Goal: Task Accomplishment & Management: Manage account settings

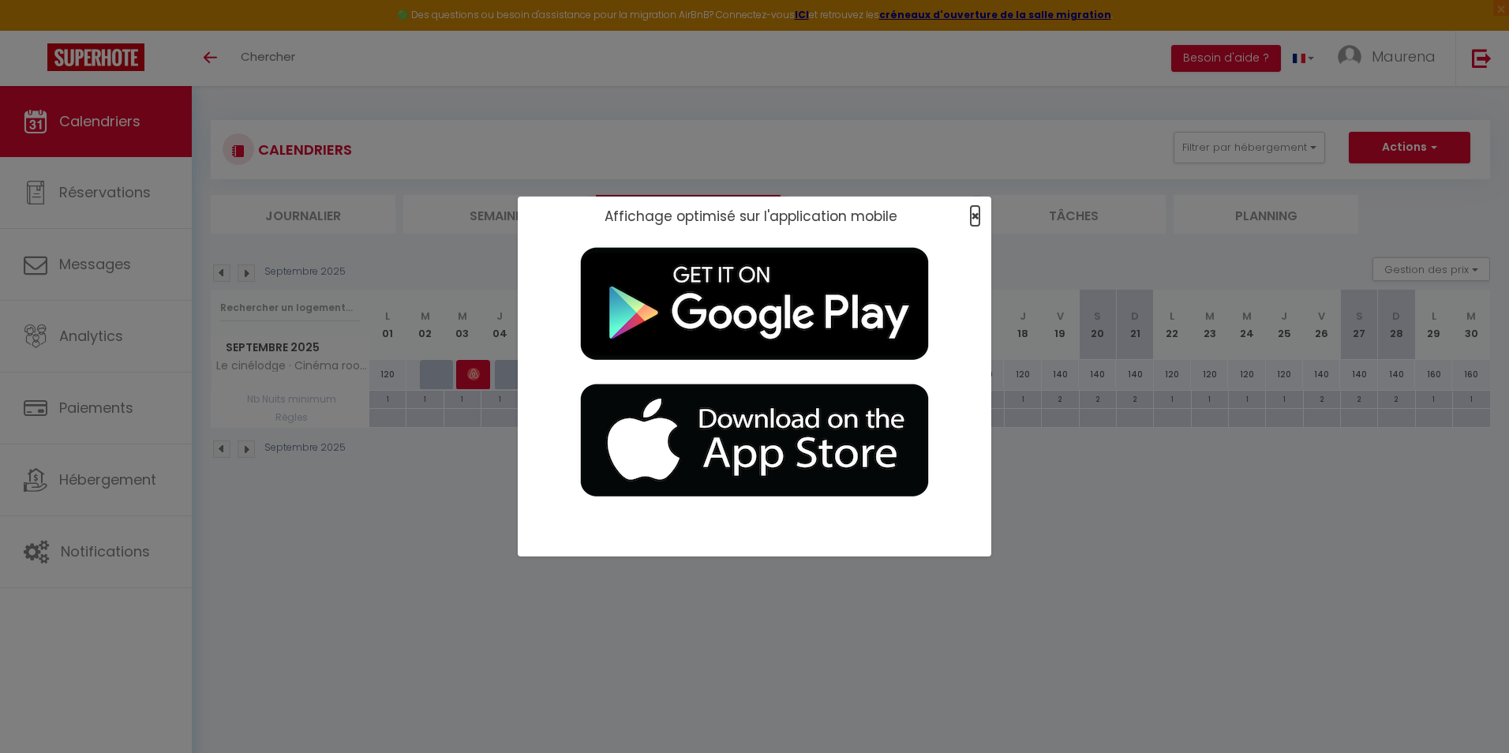
click at [974, 211] on span "×" at bounding box center [975, 216] width 9 height 20
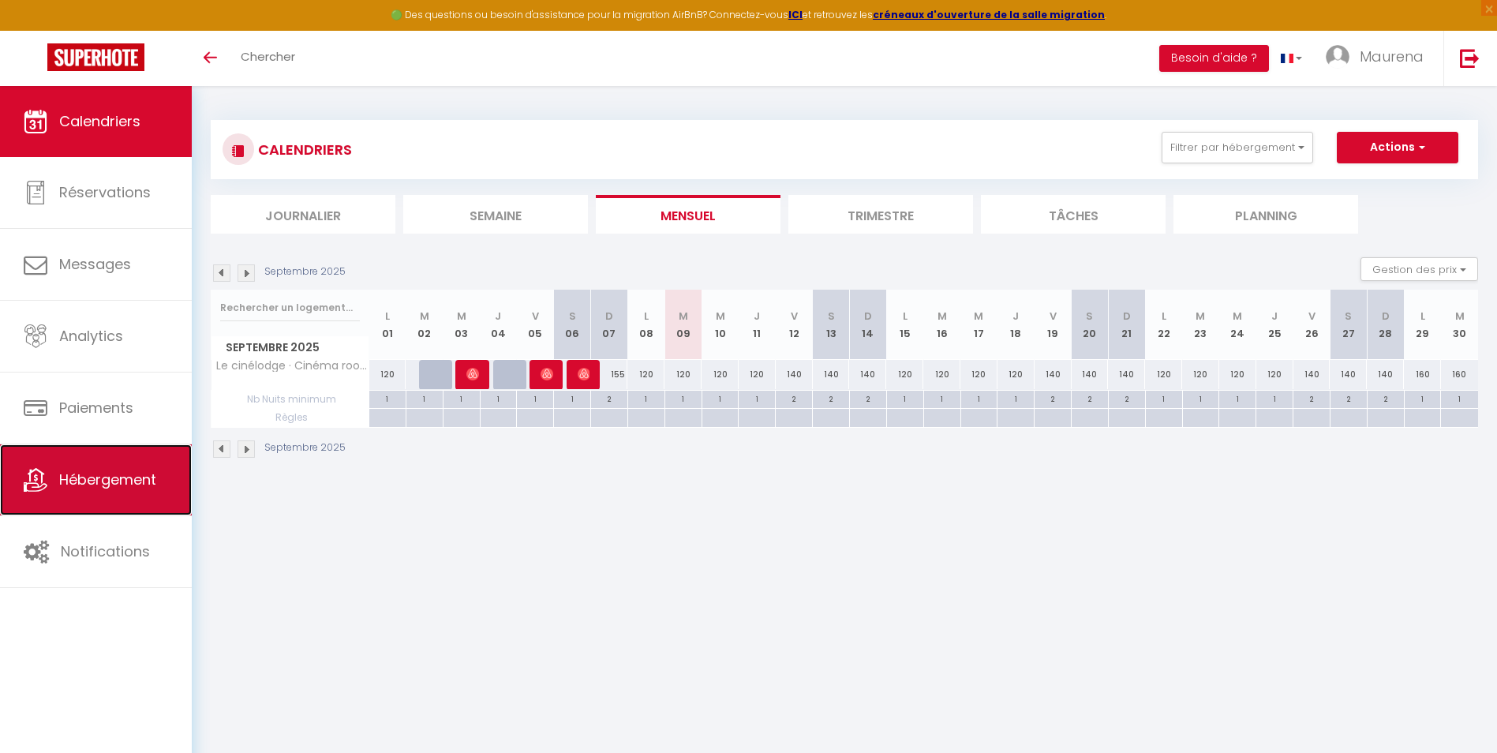
click at [41, 488] on icon at bounding box center [36, 480] width 24 height 24
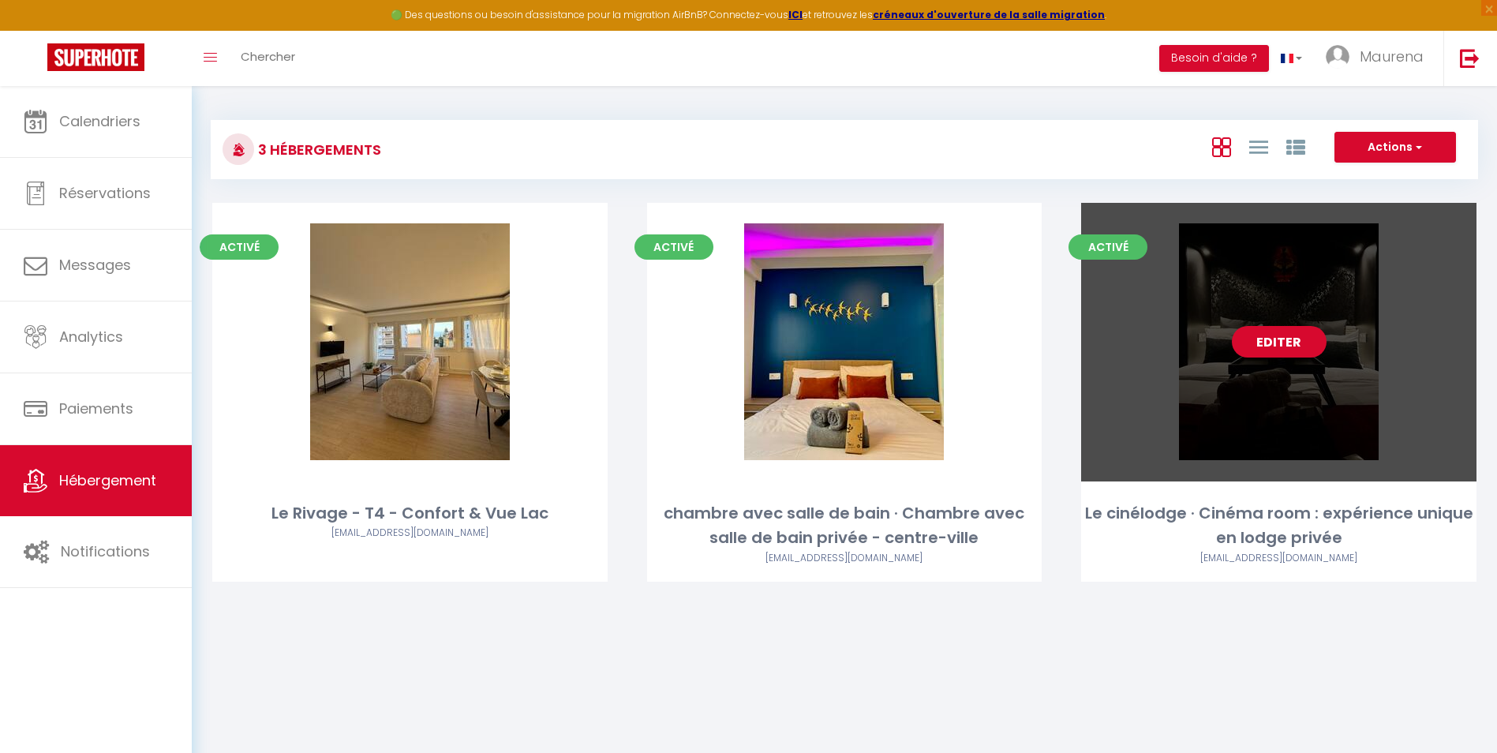
click at [1193, 342] on link "Editer" at bounding box center [1279, 342] width 95 height 32
select select "3"
select select "2"
select select "1"
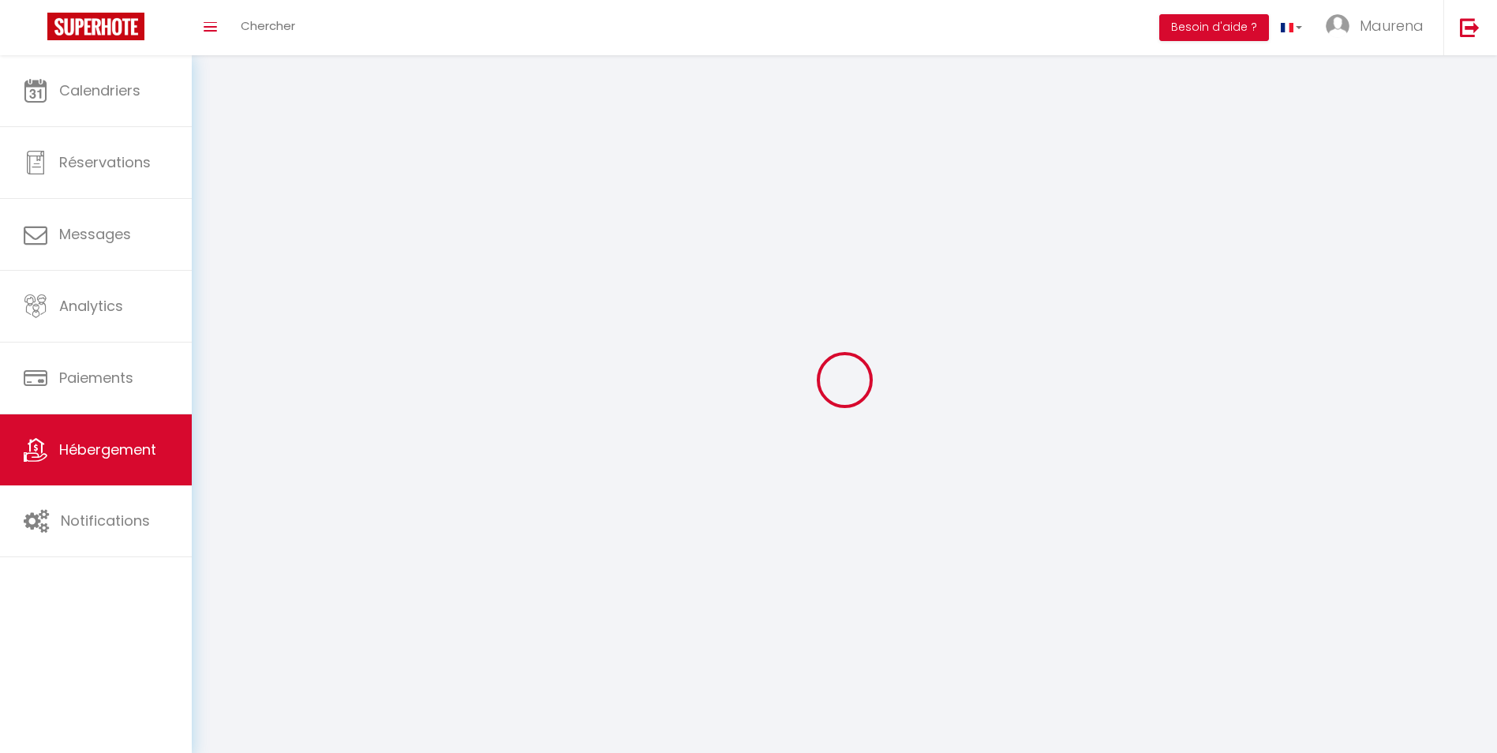
select select
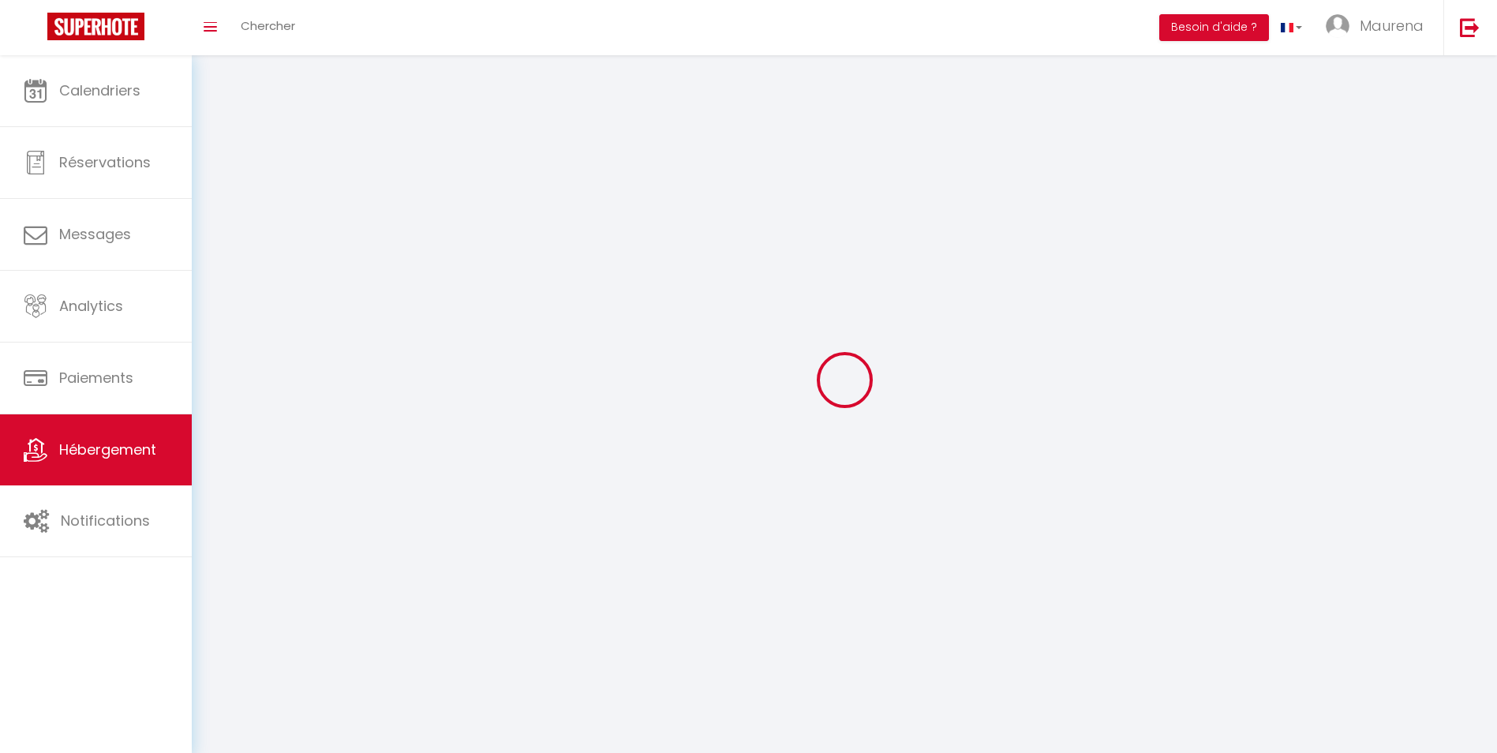
select select "1"
select select
checkbox input "false"
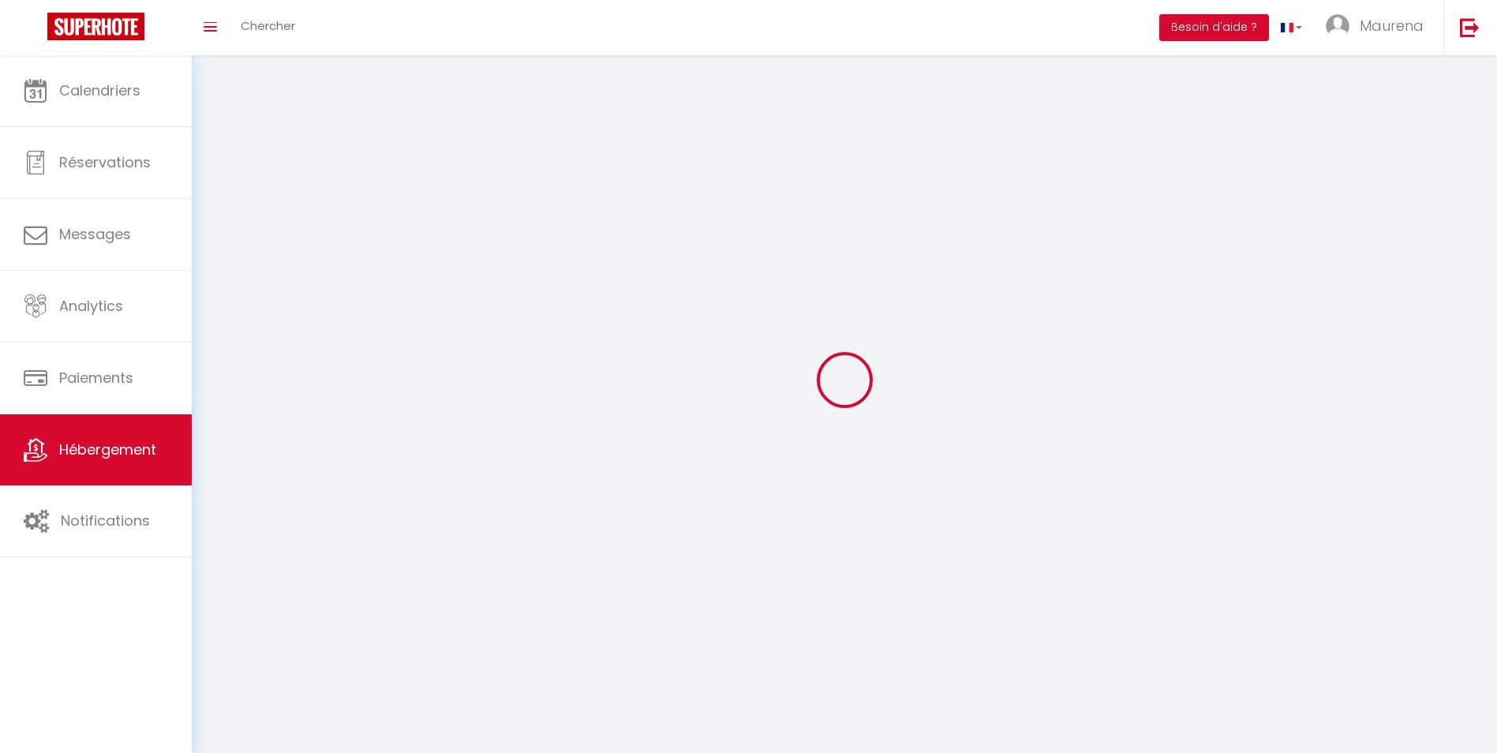
checkbox input "false"
select select "28"
select select
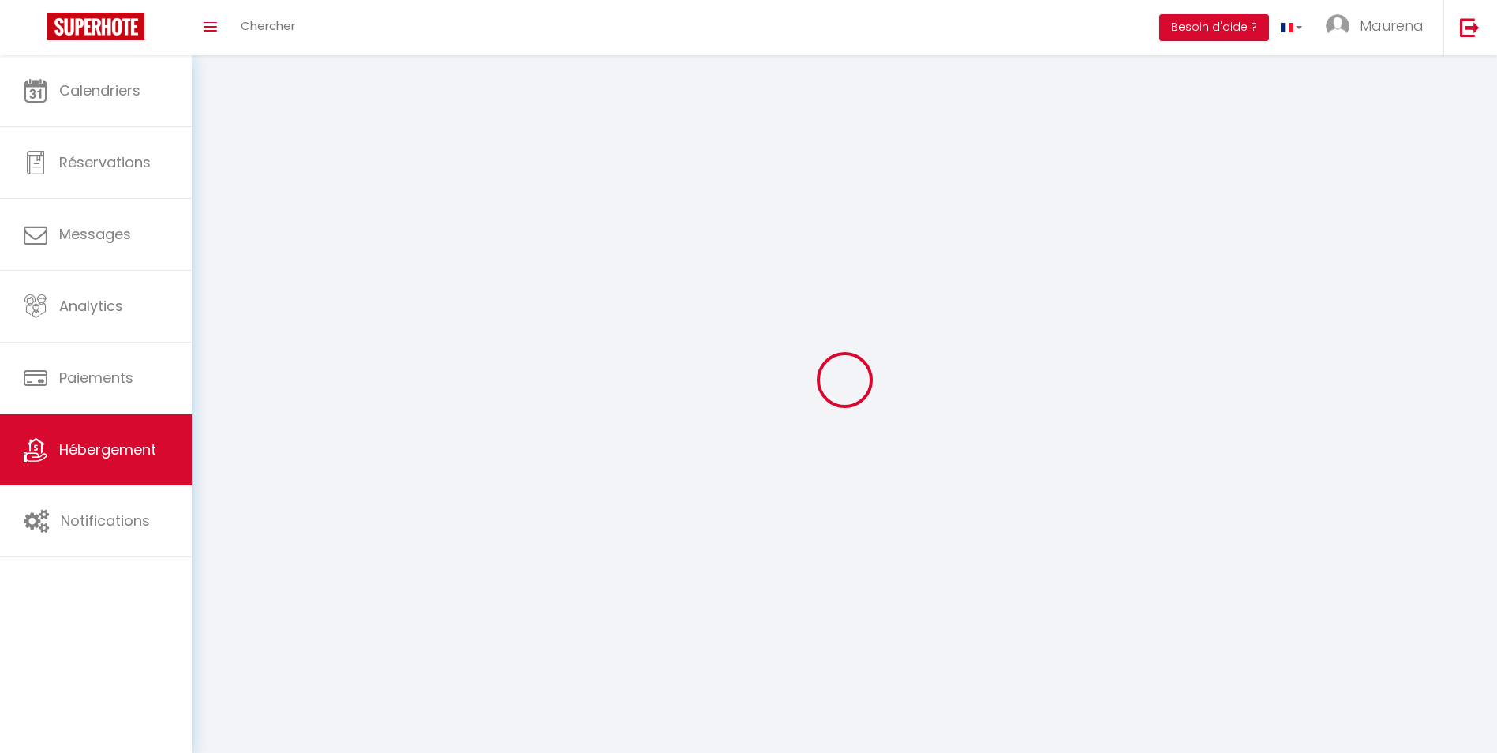
select select
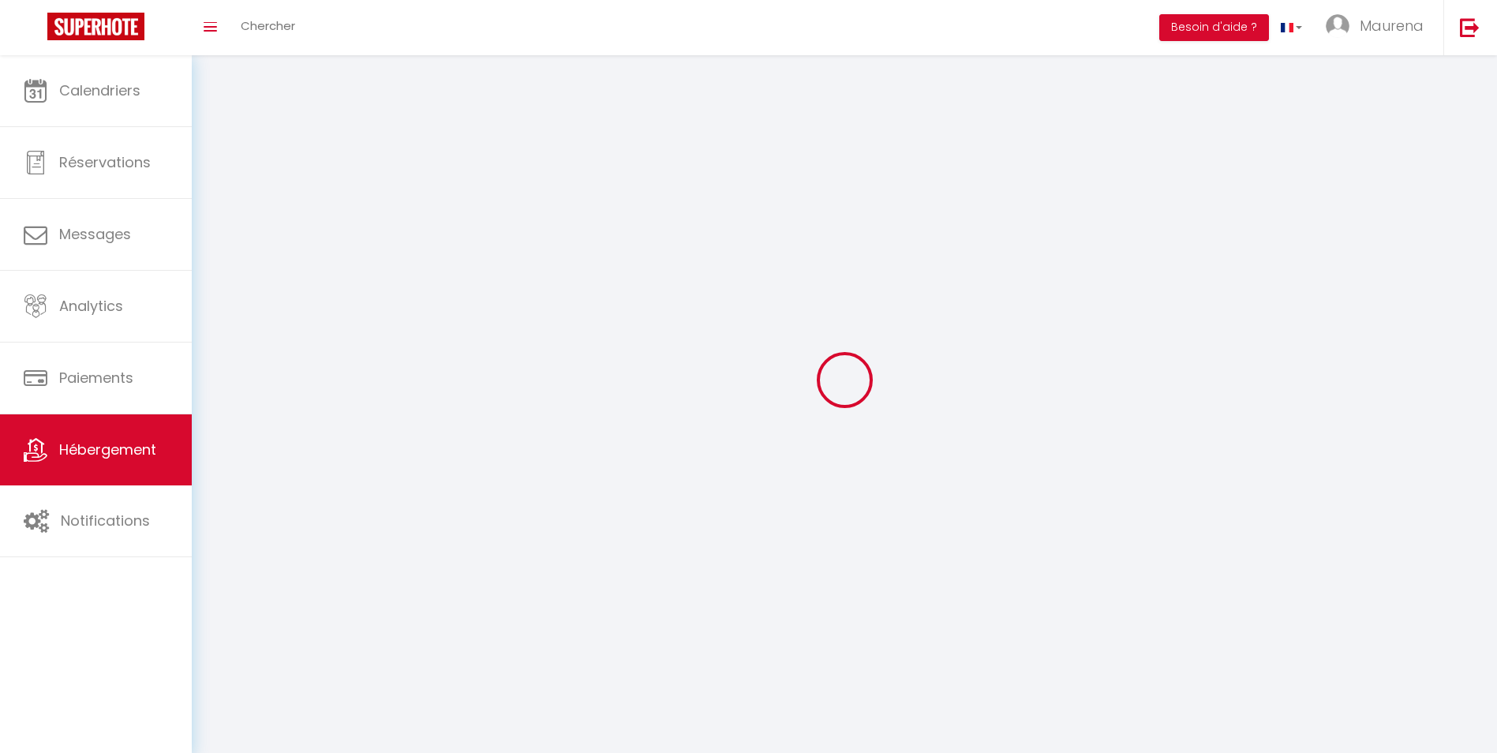
checkbox input "false"
select select
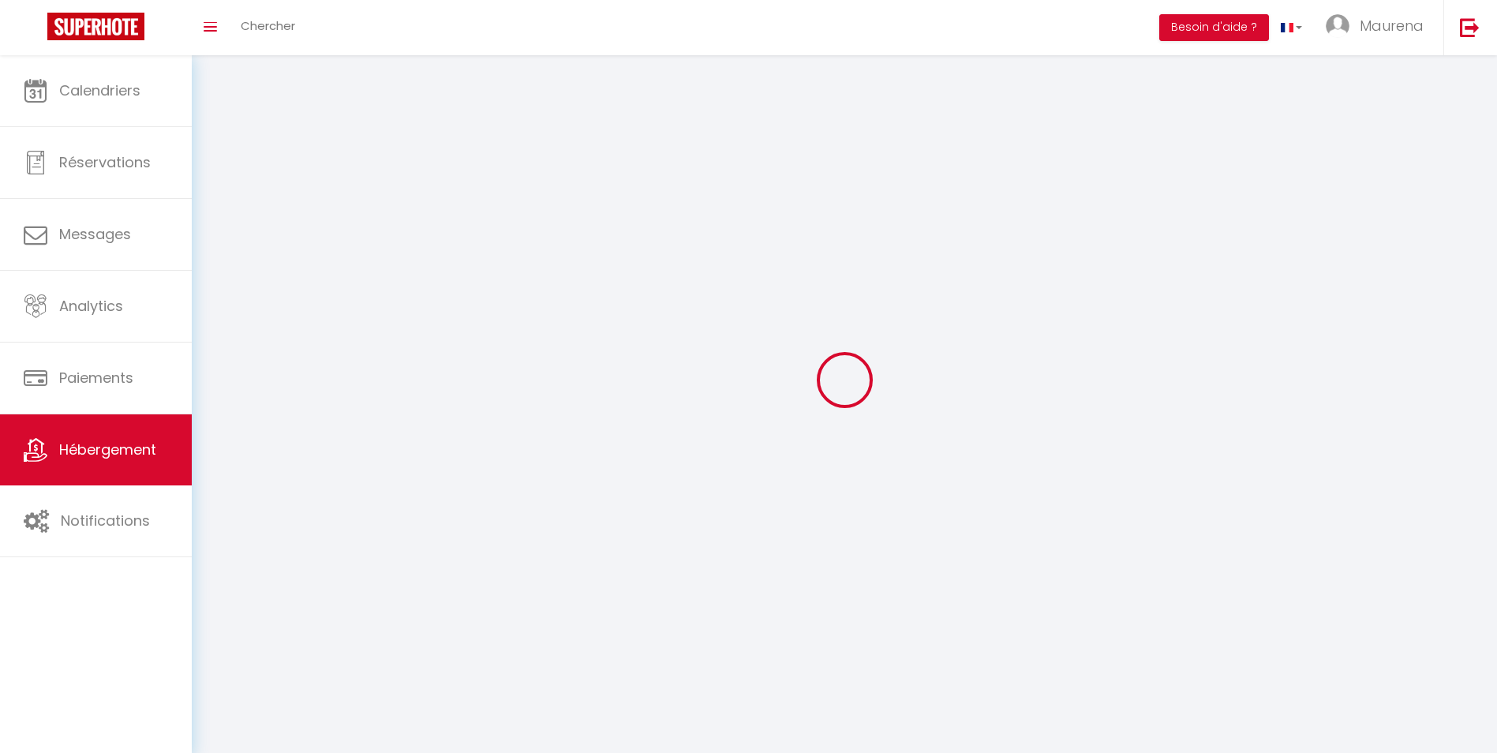
select select
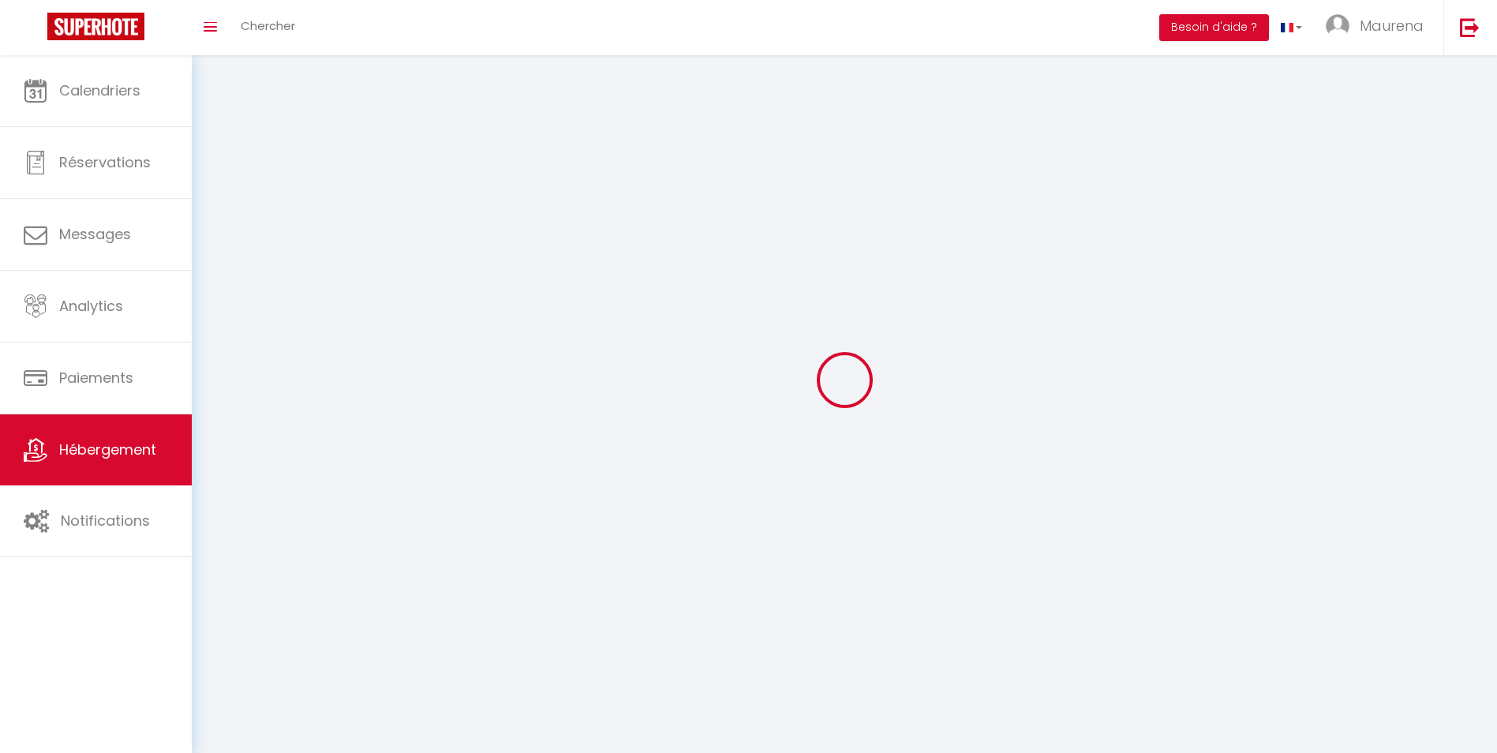
select select
checkbox input "false"
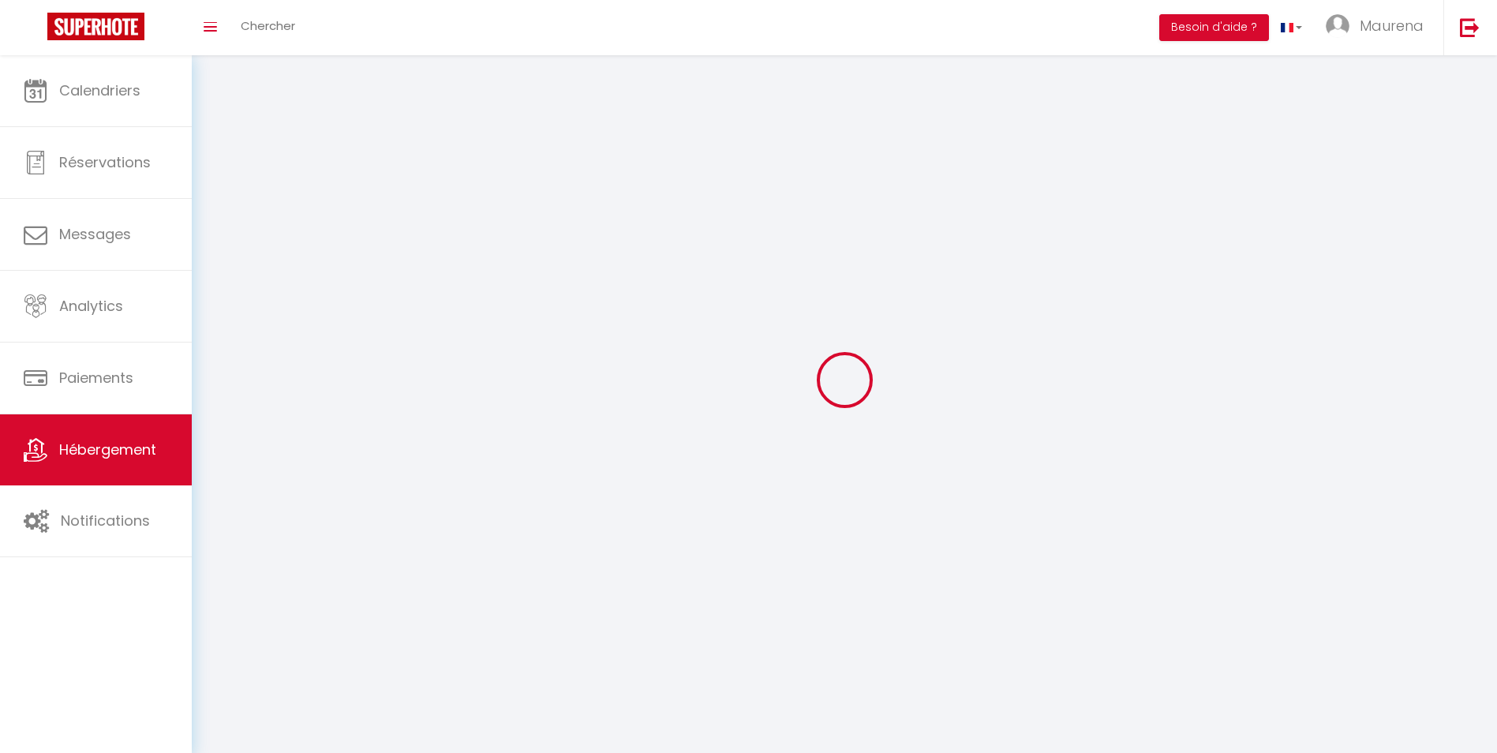
checkbox input "false"
select select
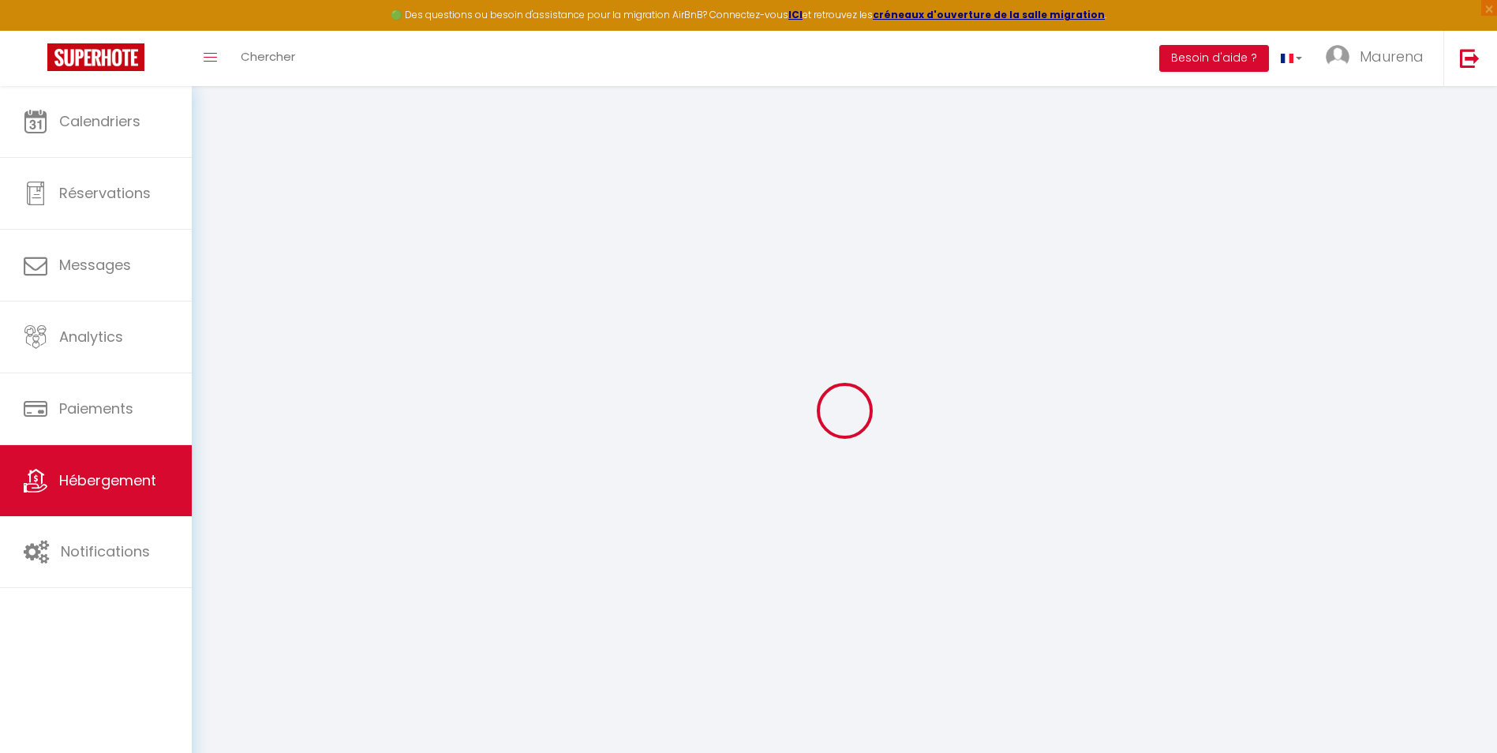
select select
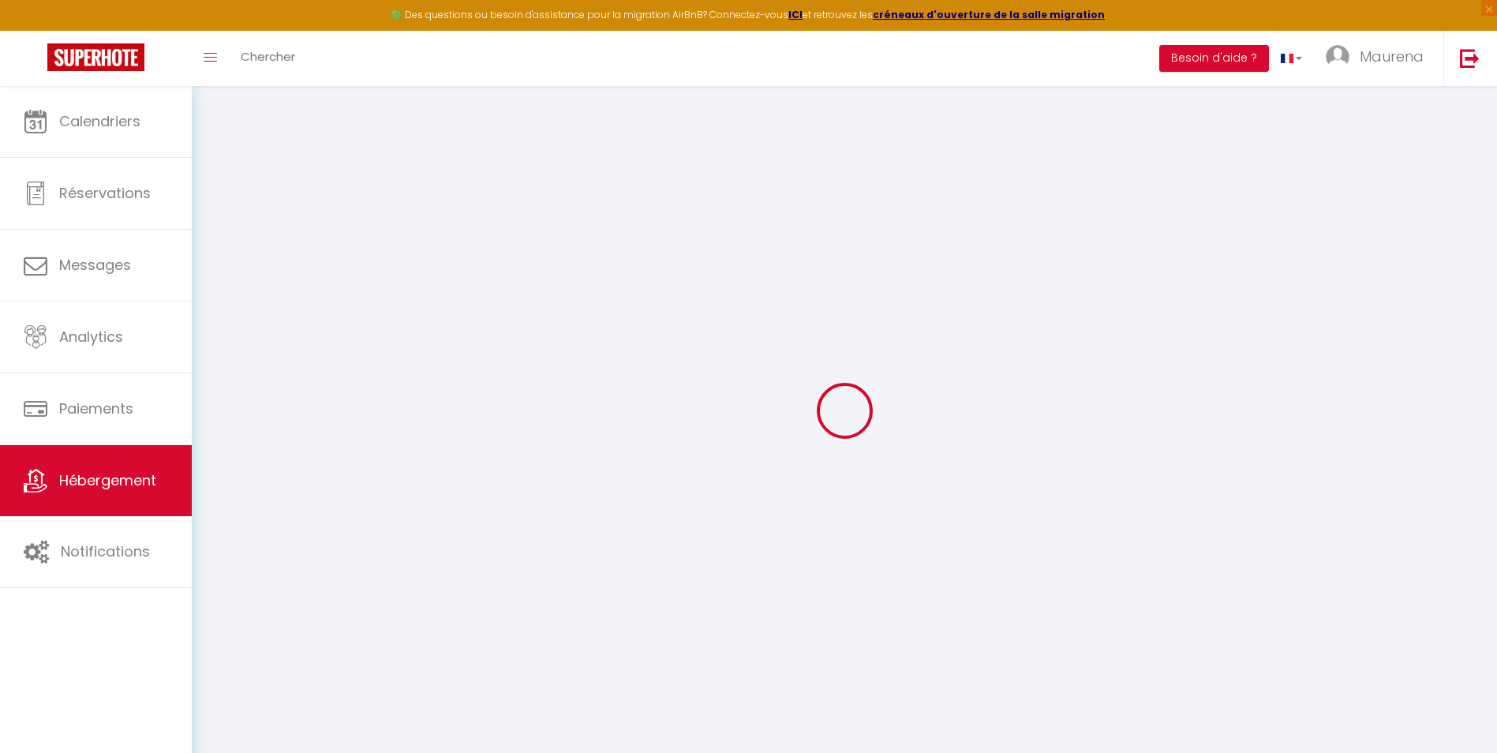
select select
checkbox input "false"
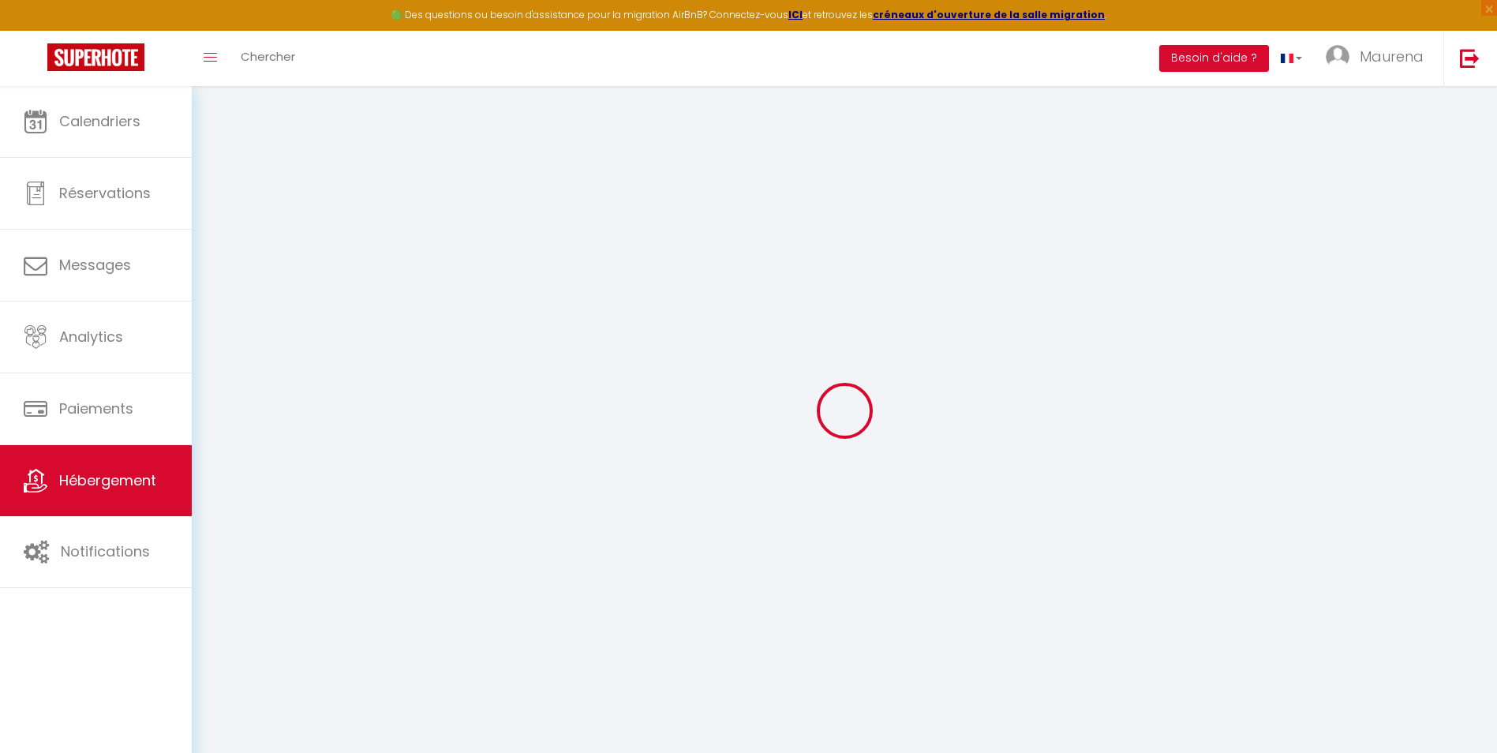
select select
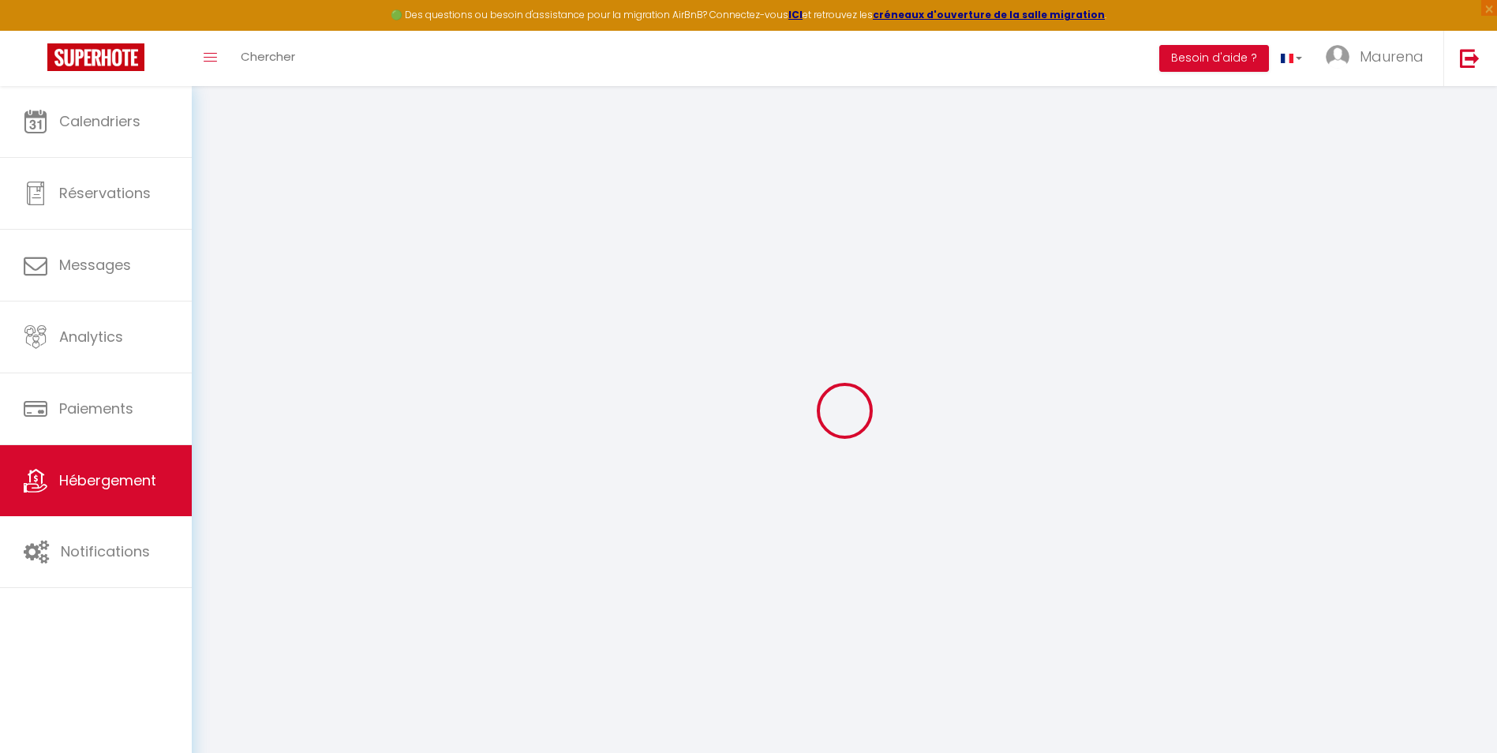
select select
checkbox input "false"
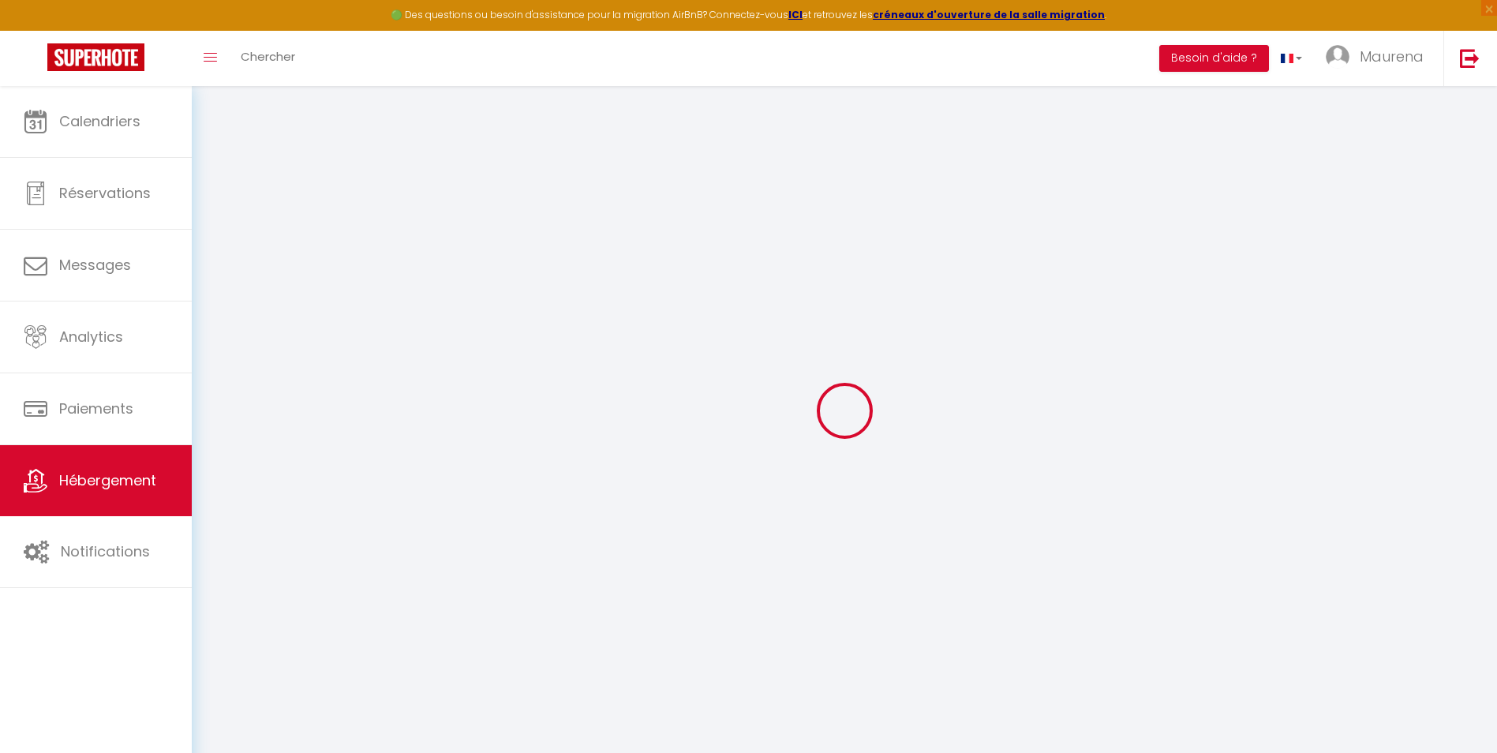
checkbox input "false"
select select
type input "Le cinélodge · Cinéma room : expérience unique en lodge privée"
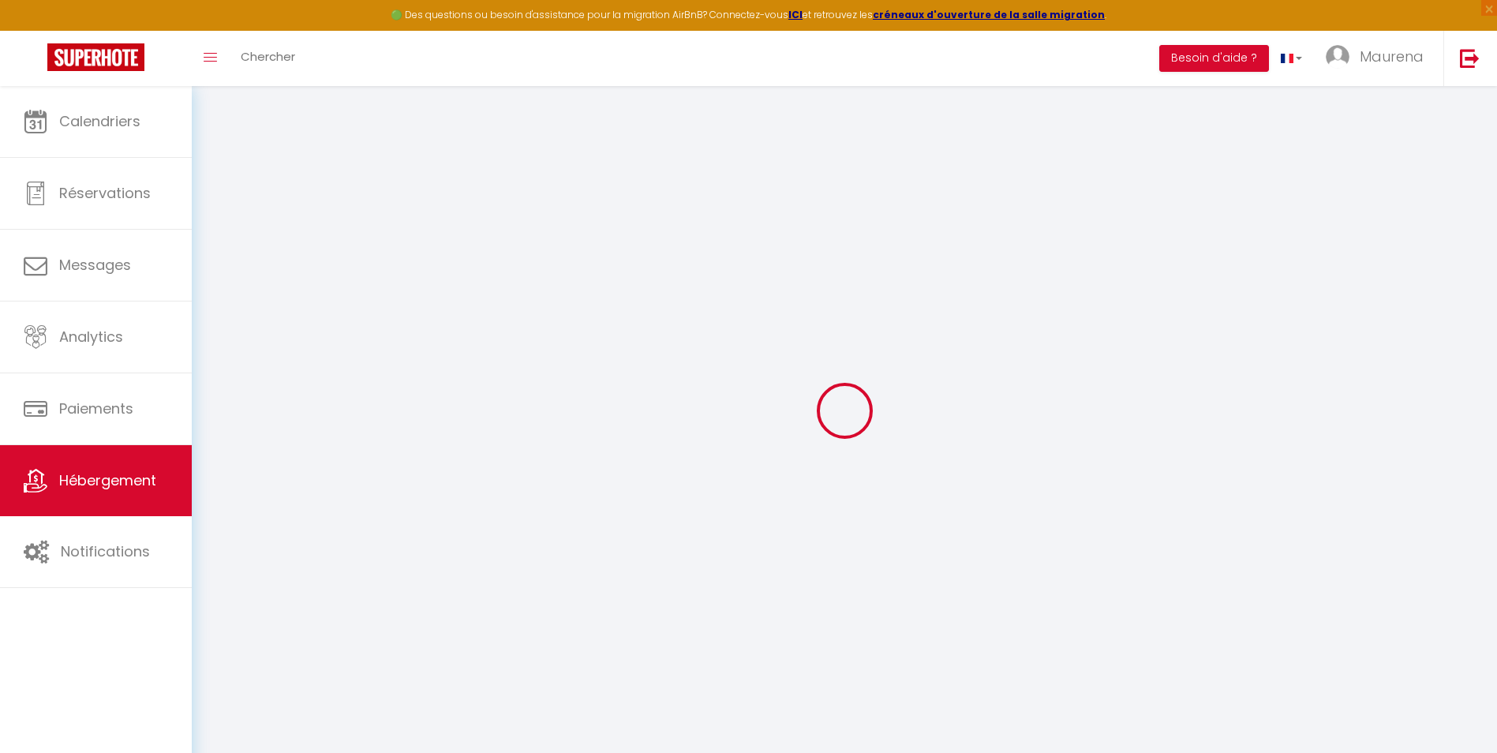
select select "2"
type input "155"
type input "50"
type input "500"
select select
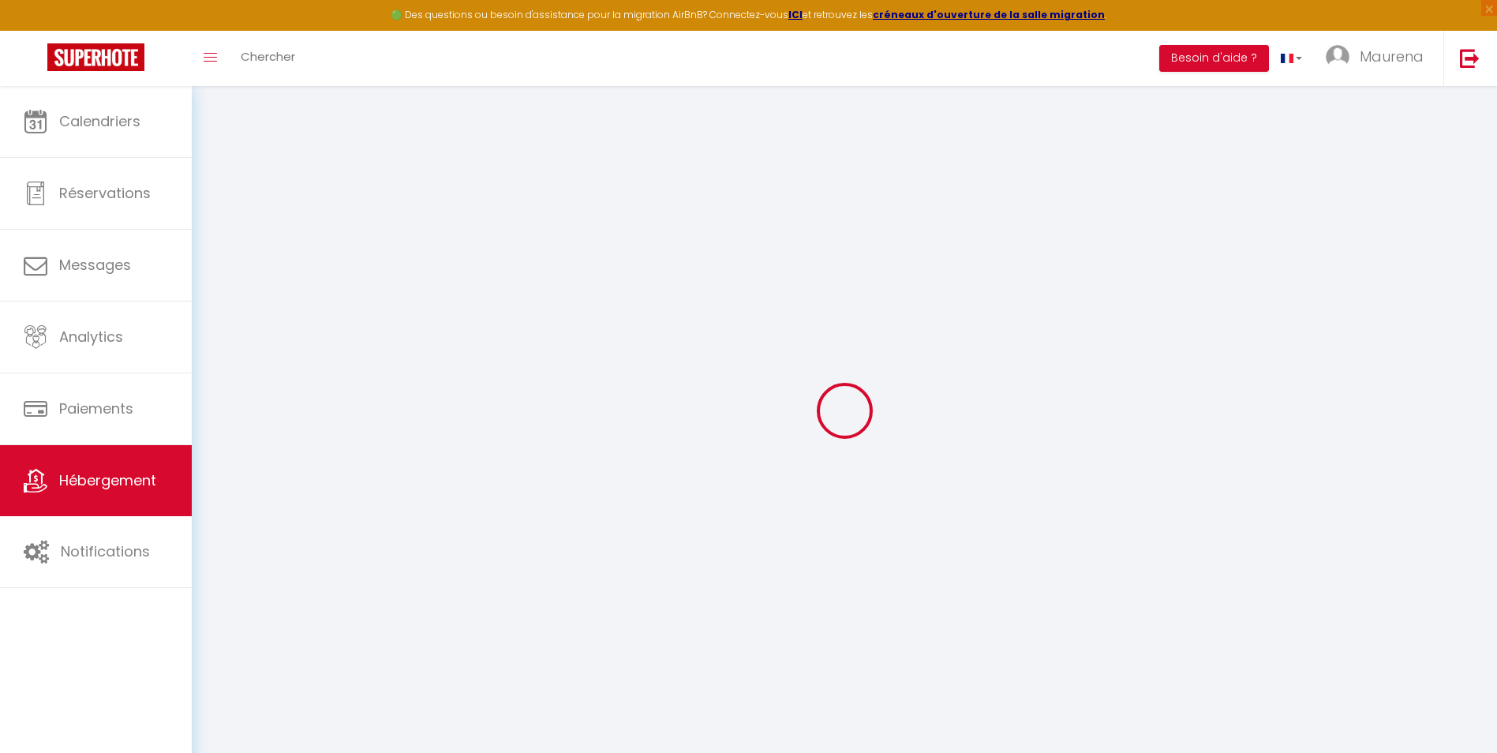
select select
type input "[STREET_ADDRESS]"
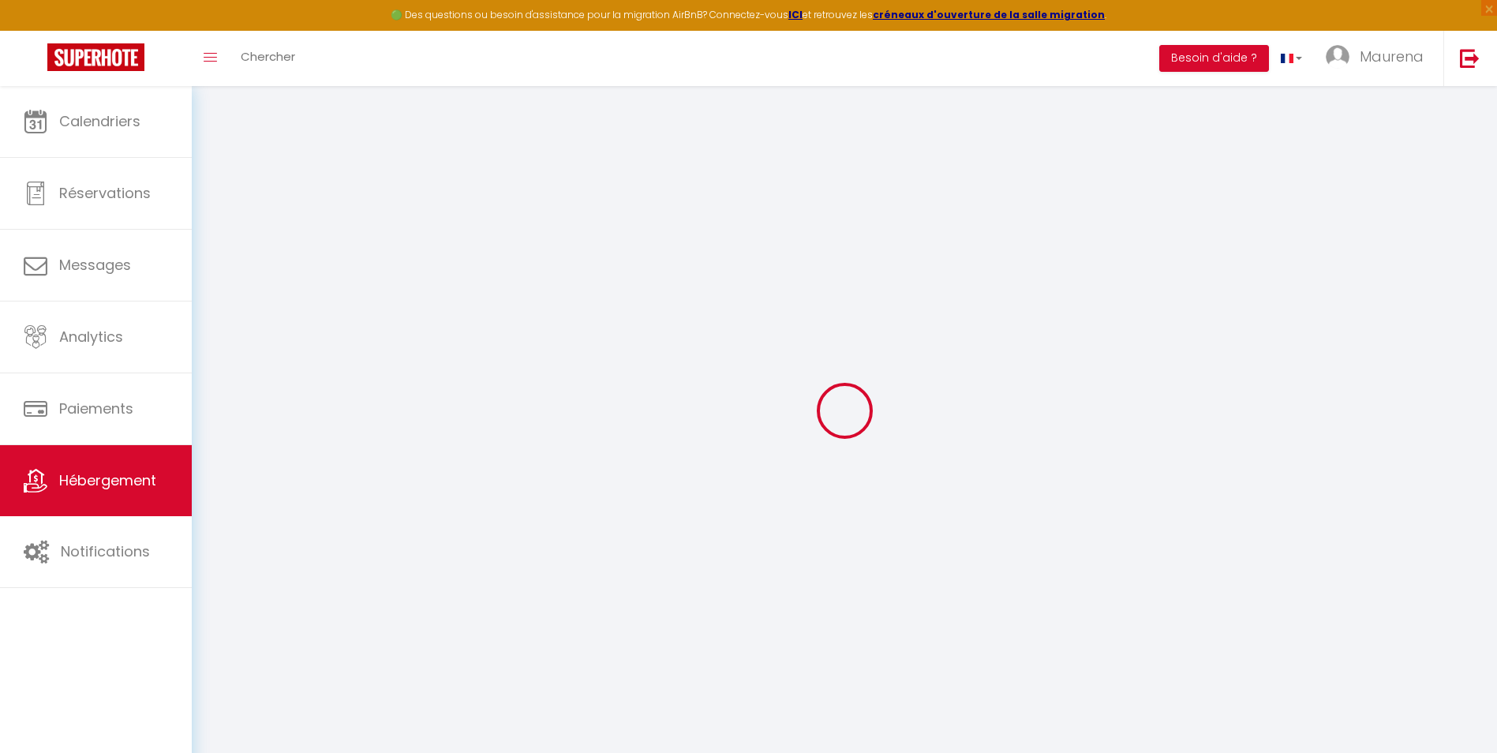
type input "74200"
type input "[GEOGRAPHIC_DATA]"
type input "[EMAIL_ADDRESS][DOMAIN_NAME]"
select select "15875"
checkbox input "false"
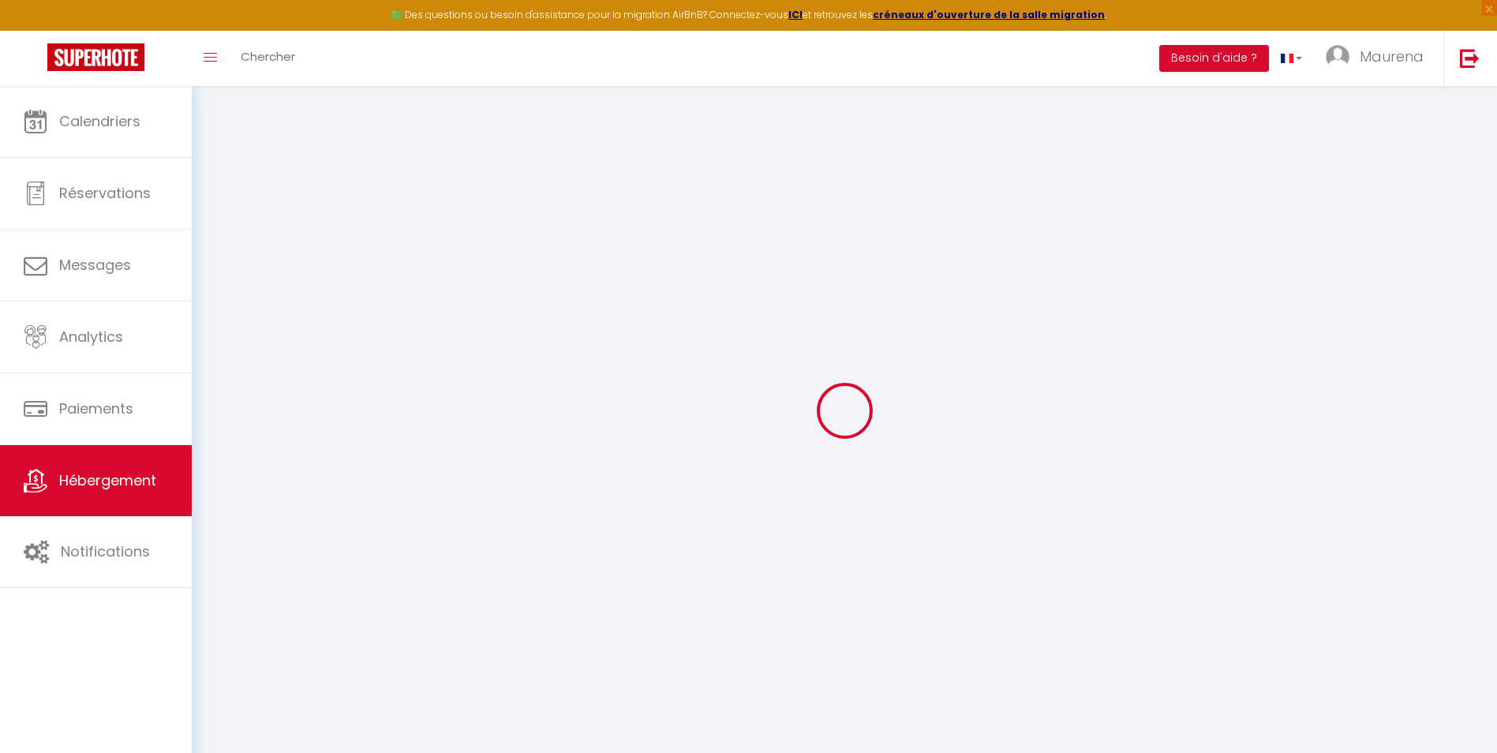
checkbox input "false"
type input "0"
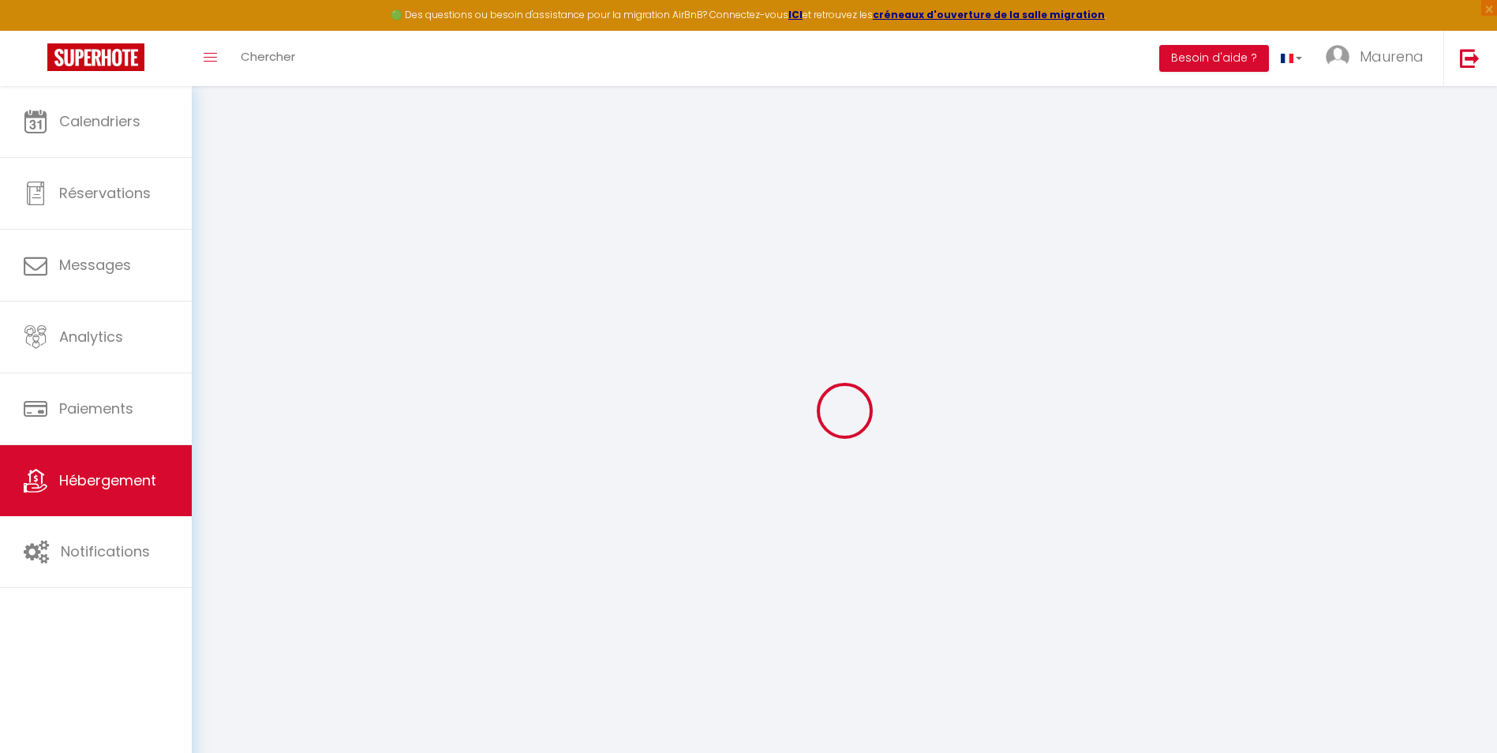
type input "0"
select select
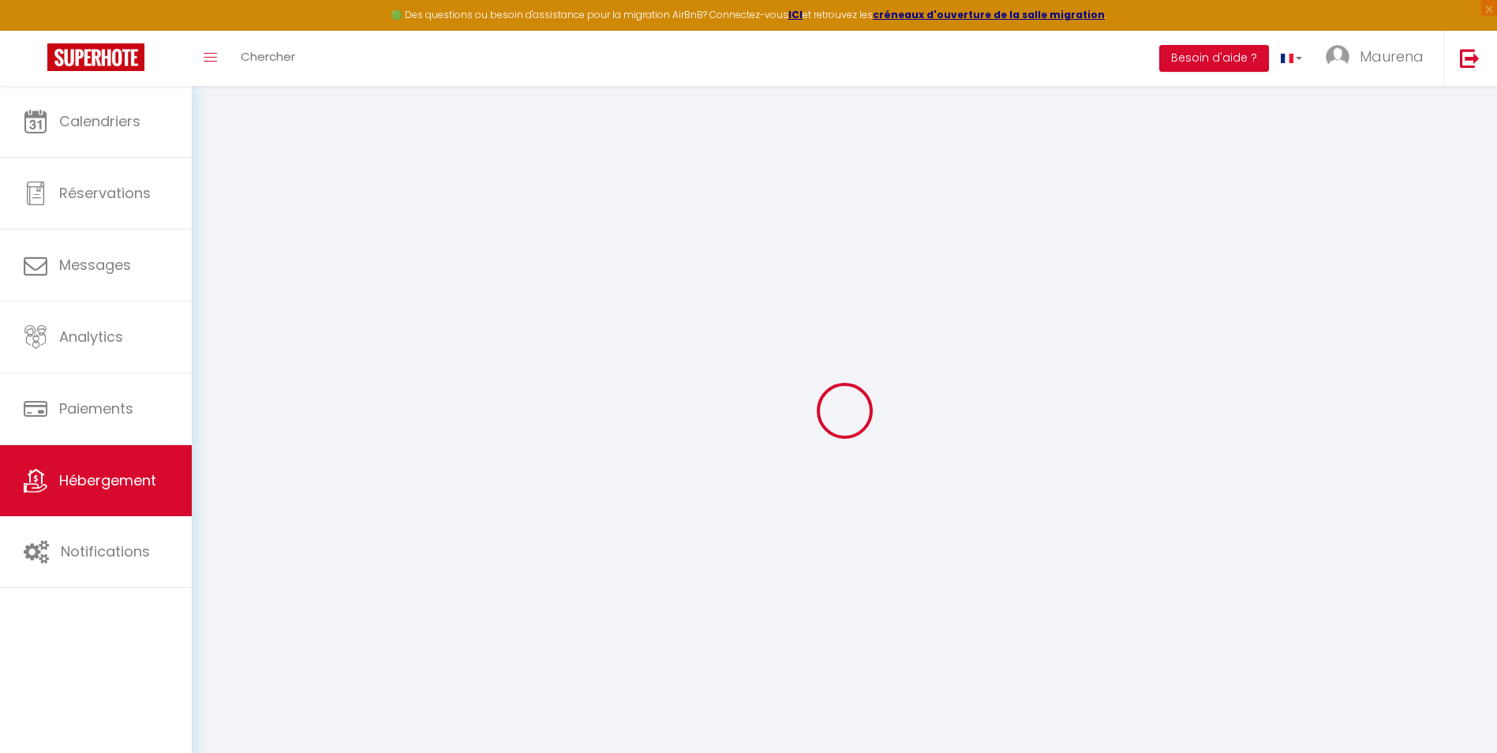
select select
checkbox input "false"
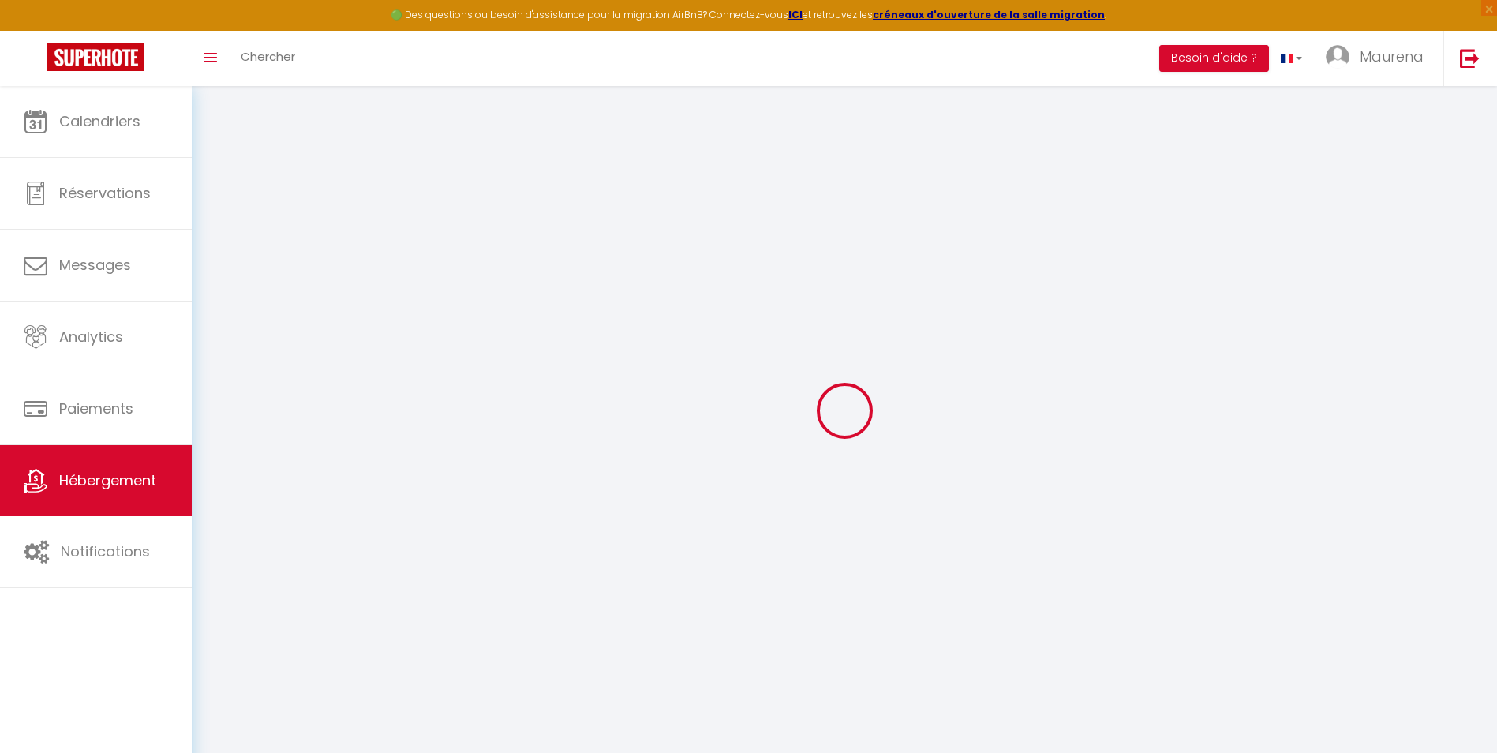
checkbox input "false"
select select "52355"
checkbox input "false"
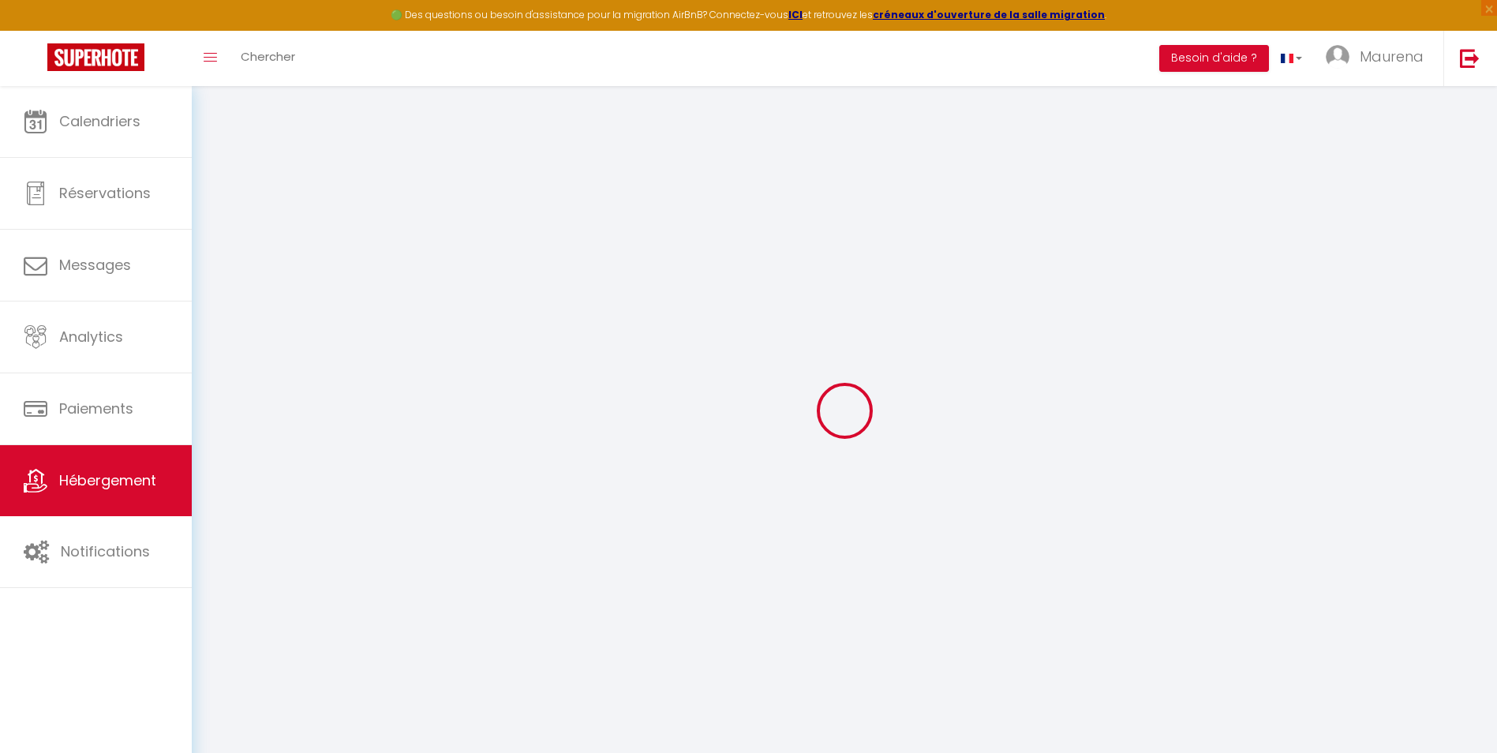
checkbox input "false"
select select "16:00"
select select "00:00"
select select "11:00"
select select "30"
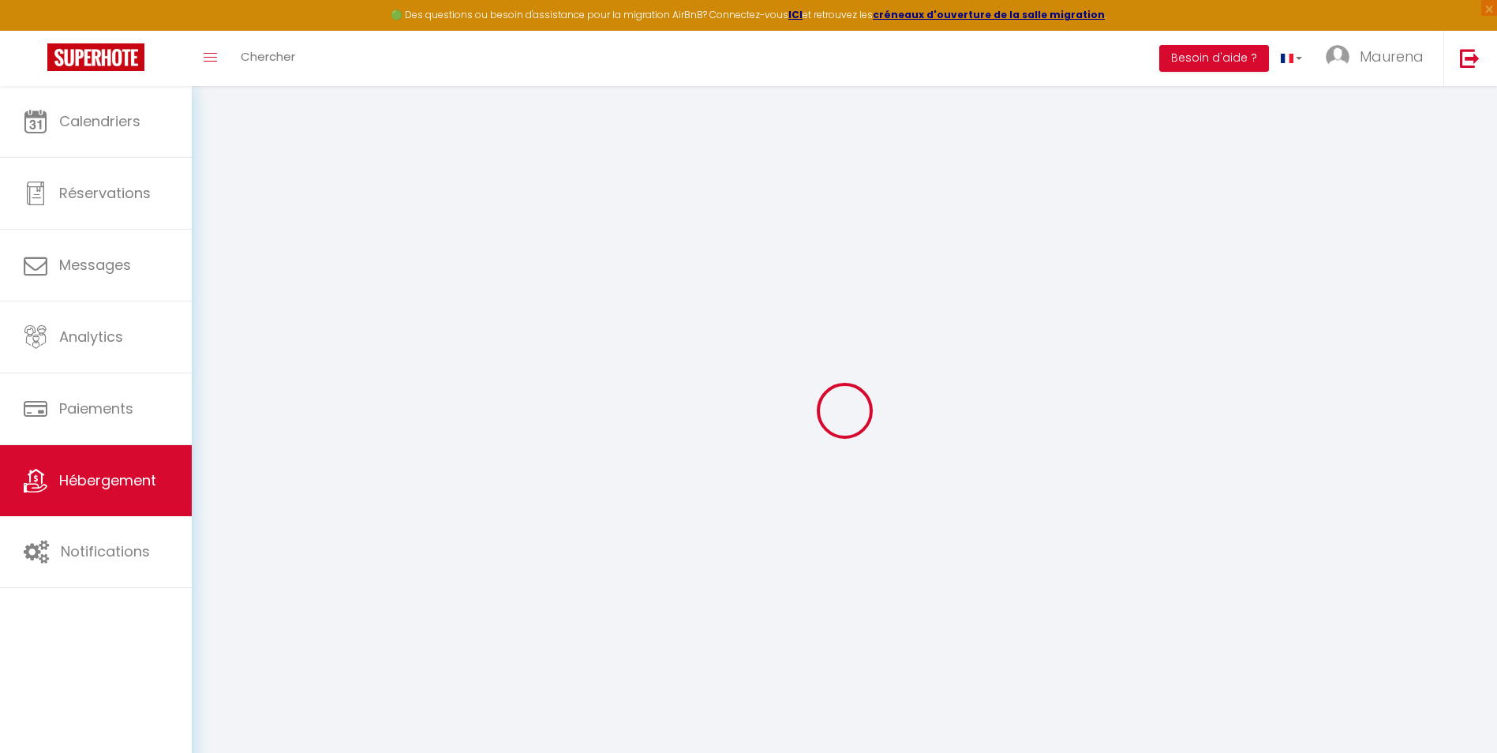
select select "120"
checkbox input "false"
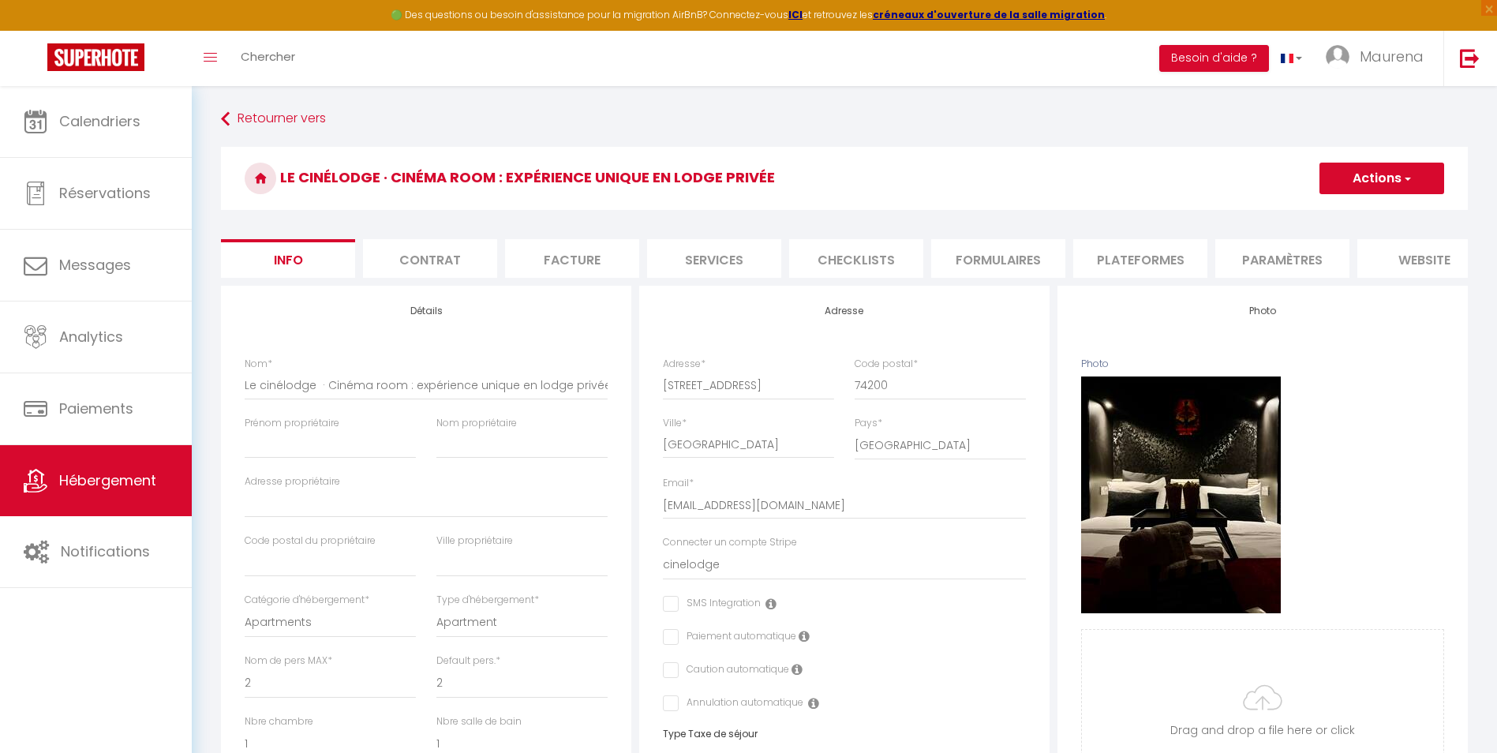
checkbox input "false"
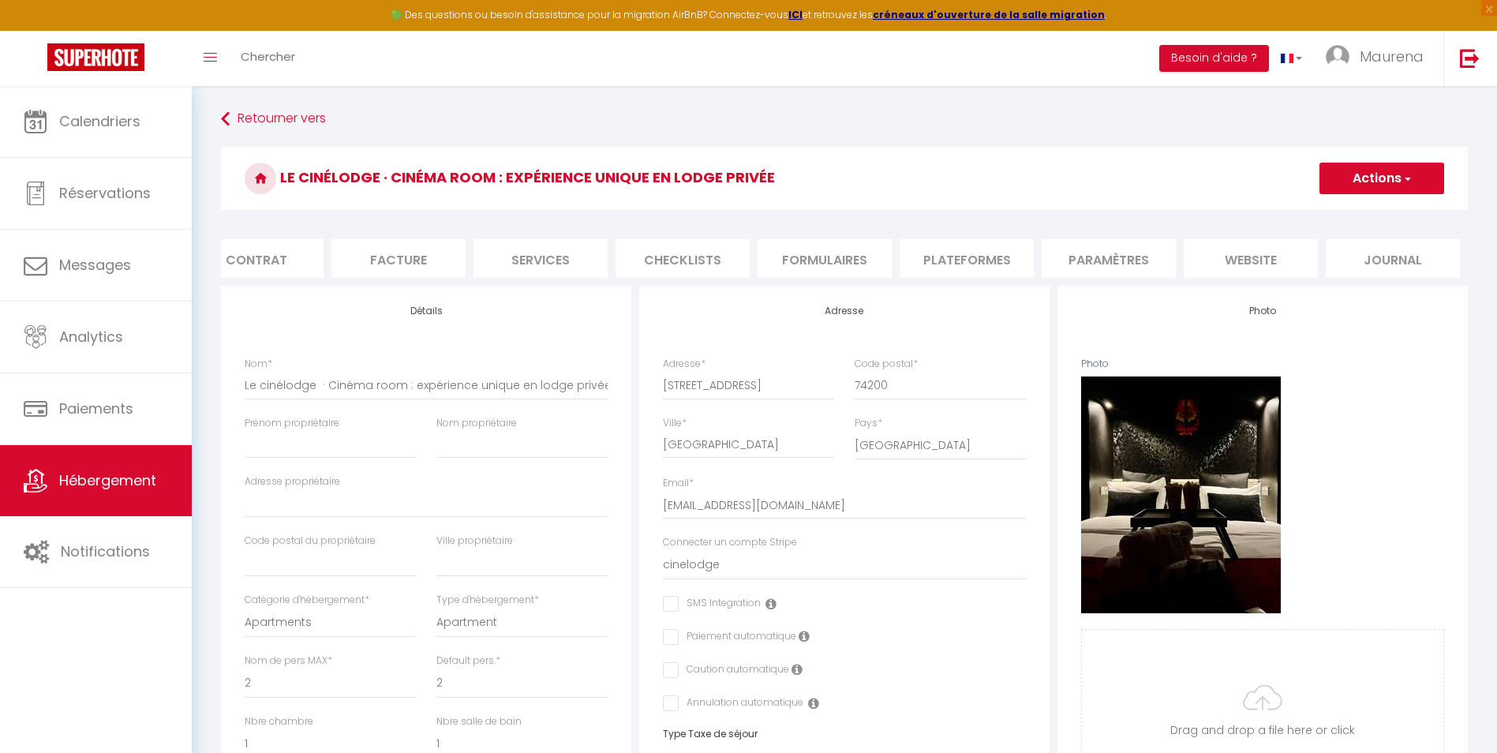
click at [1193, 264] on li "website" at bounding box center [1251, 258] width 134 height 39
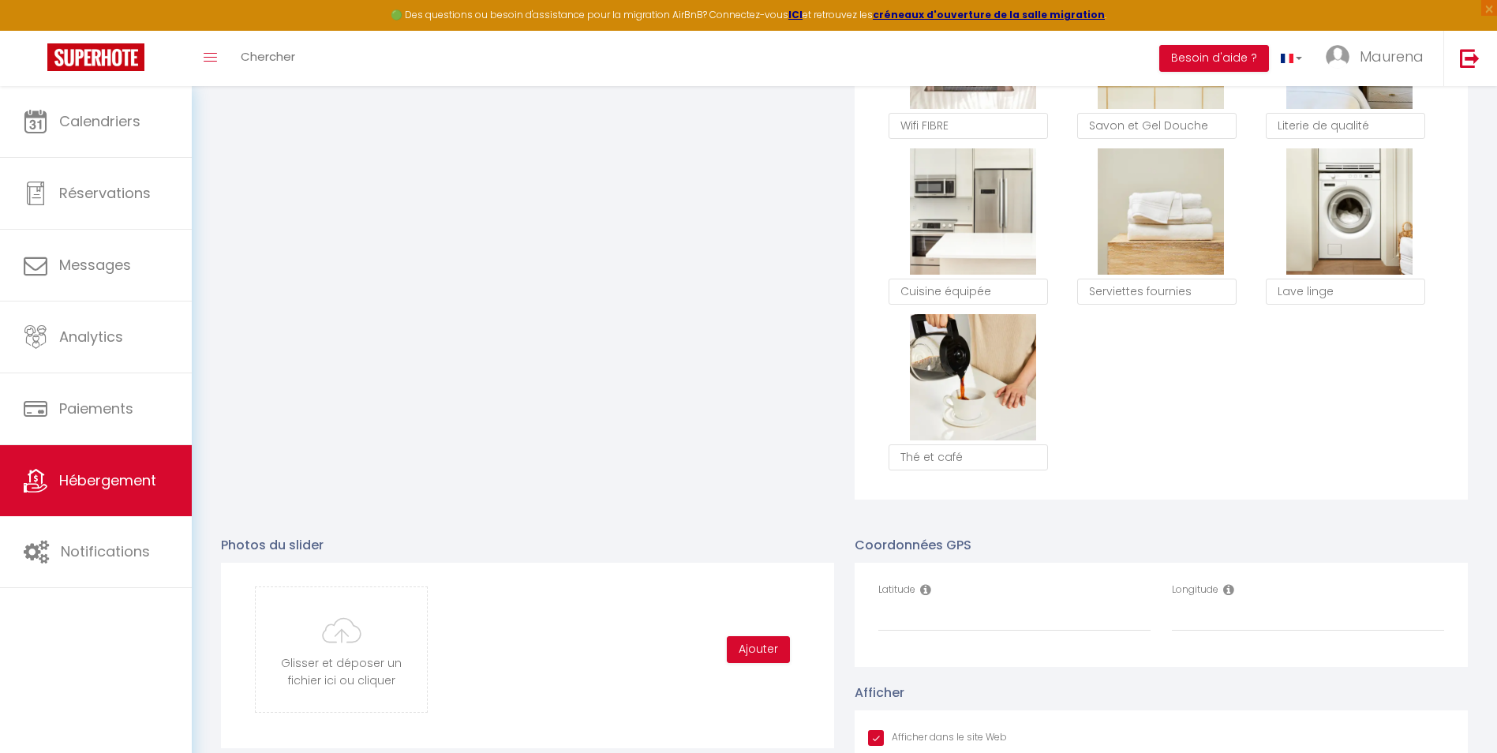
scroll to position [1341, 0]
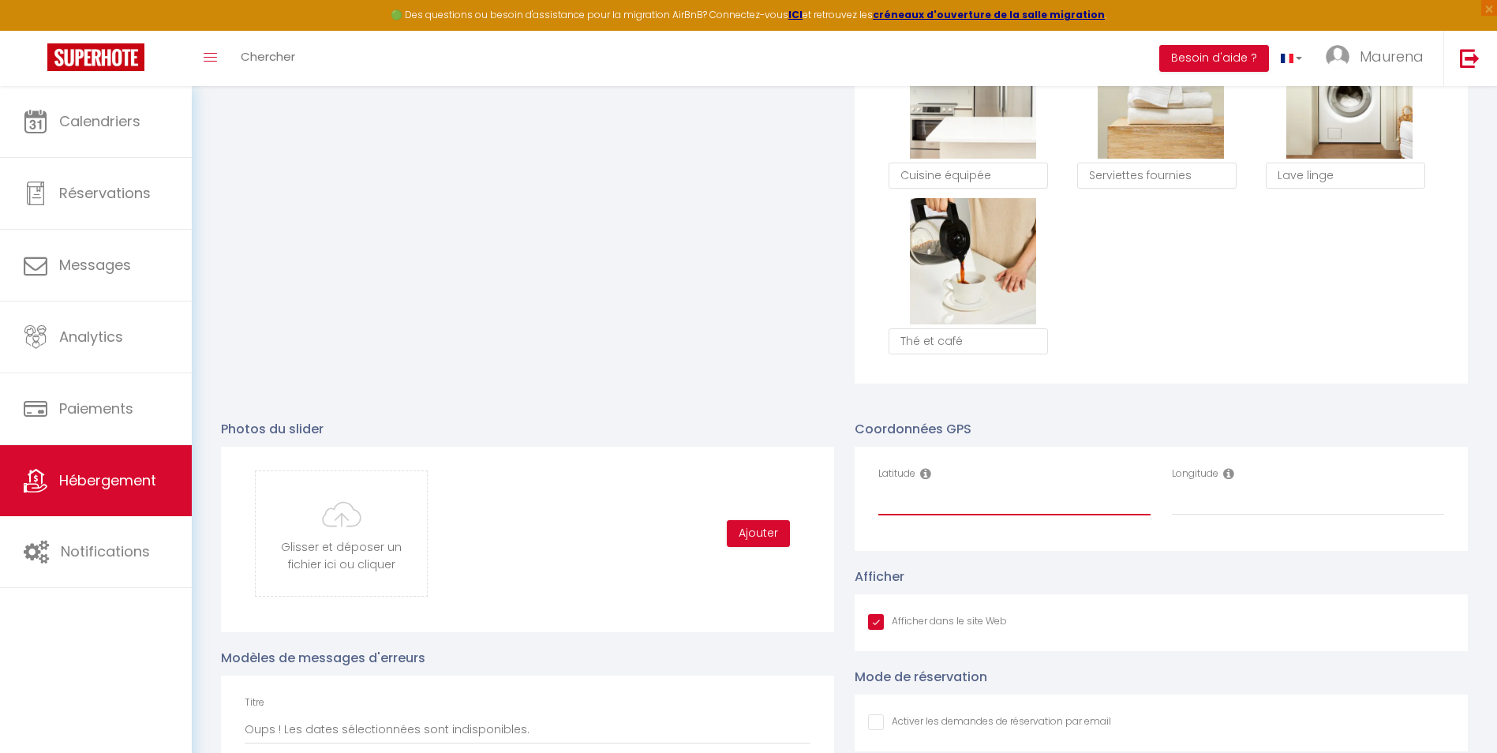
click at [889, 514] on input "Latitude" at bounding box center [1014, 501] width 272 height 28
paste input "46.3681451"
type input "46.3681451"
click at [1173, 513] on input "Longitude" at bounding box center [1308, 501] width 272 height 28
paste input "6.4769511"
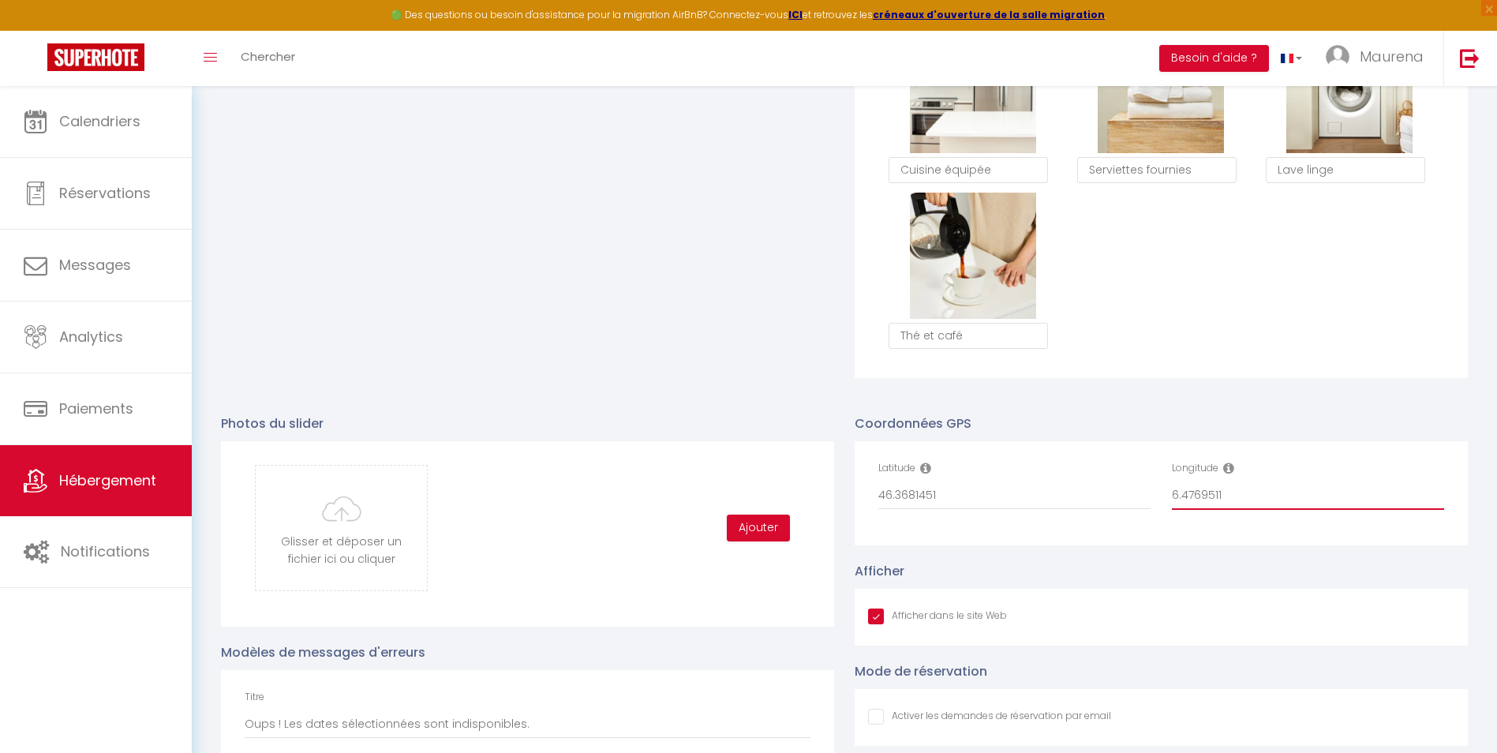
scroll to position [1584, 0]
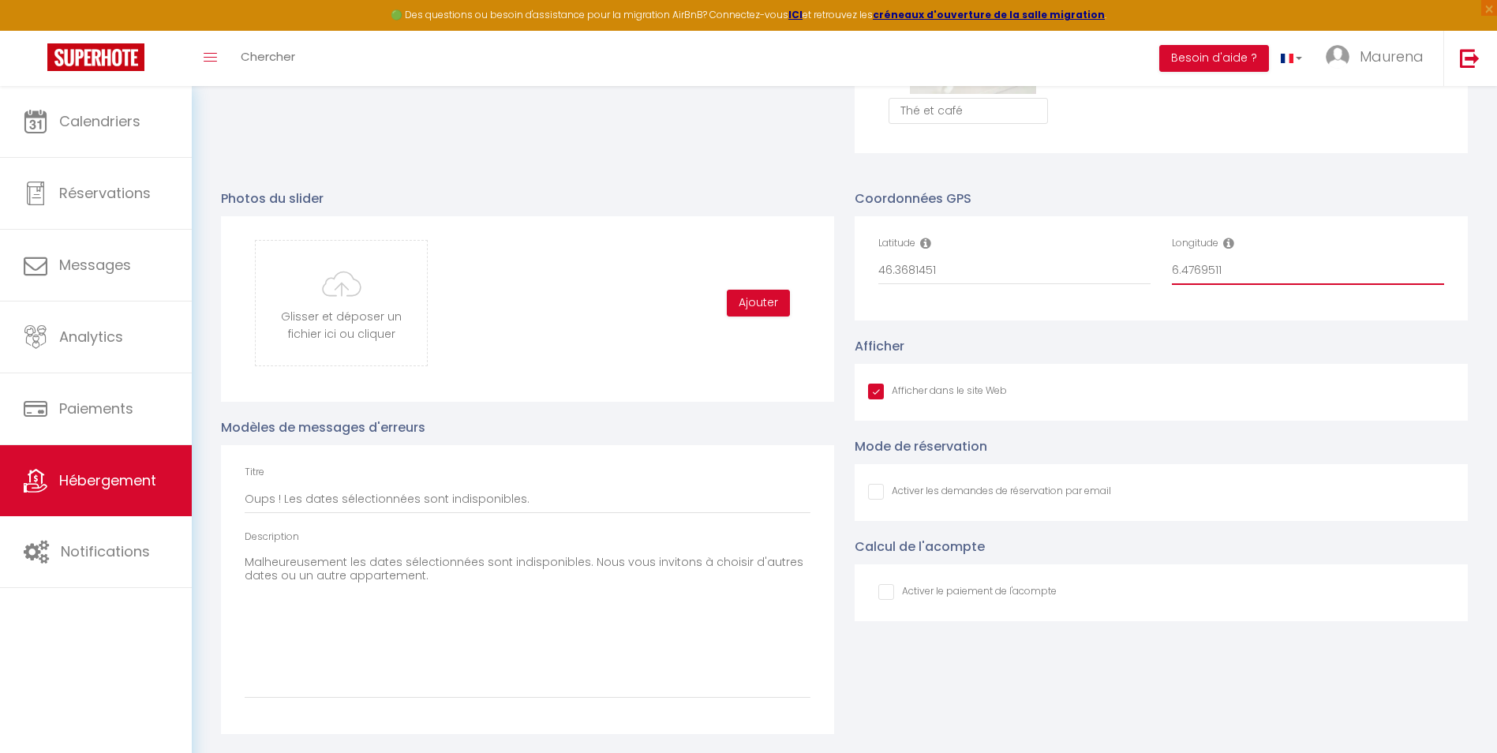
type input "6.4769511"
click at [540, 492] on input "Oups ! Les dates sélectionnées sont indisponibles." at bounding box center [528, 499] width 566 height 28
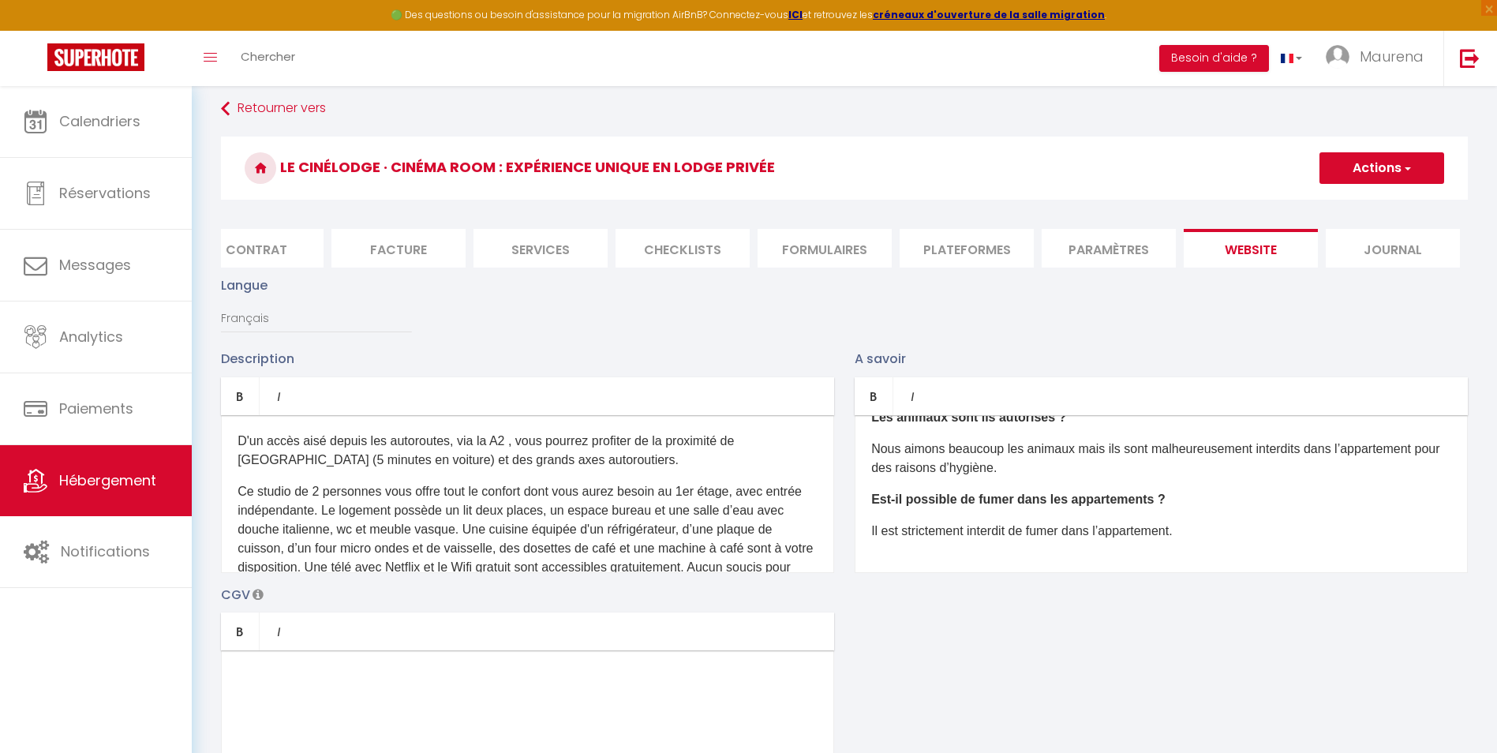
scroll to position [0, 0]
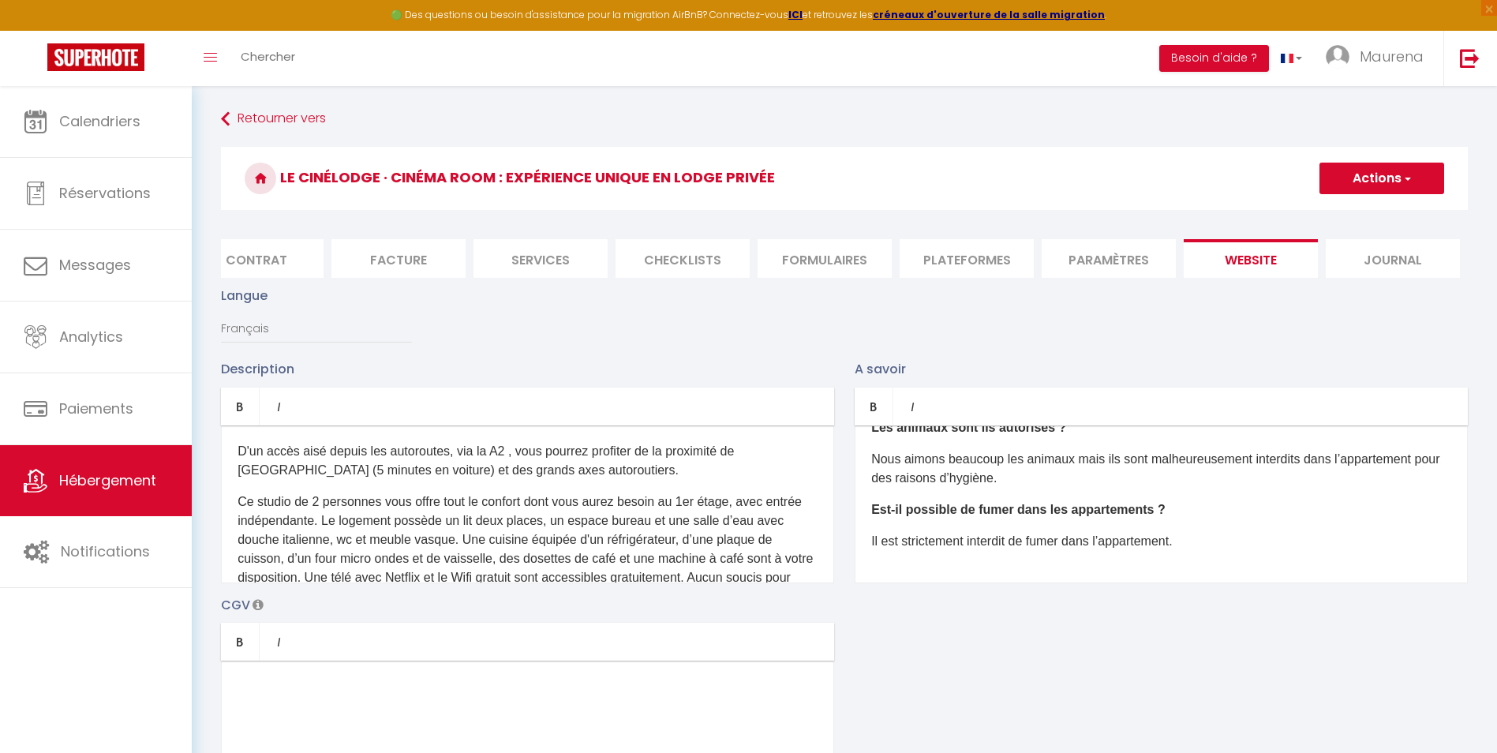
click at [1193, 177] on button "Actions" at bounding box center [1381, 179] width 125 height 32
click at [1193, 214] on input "Enregistrer" at bounding box center [1363, 213] width 58 height 16
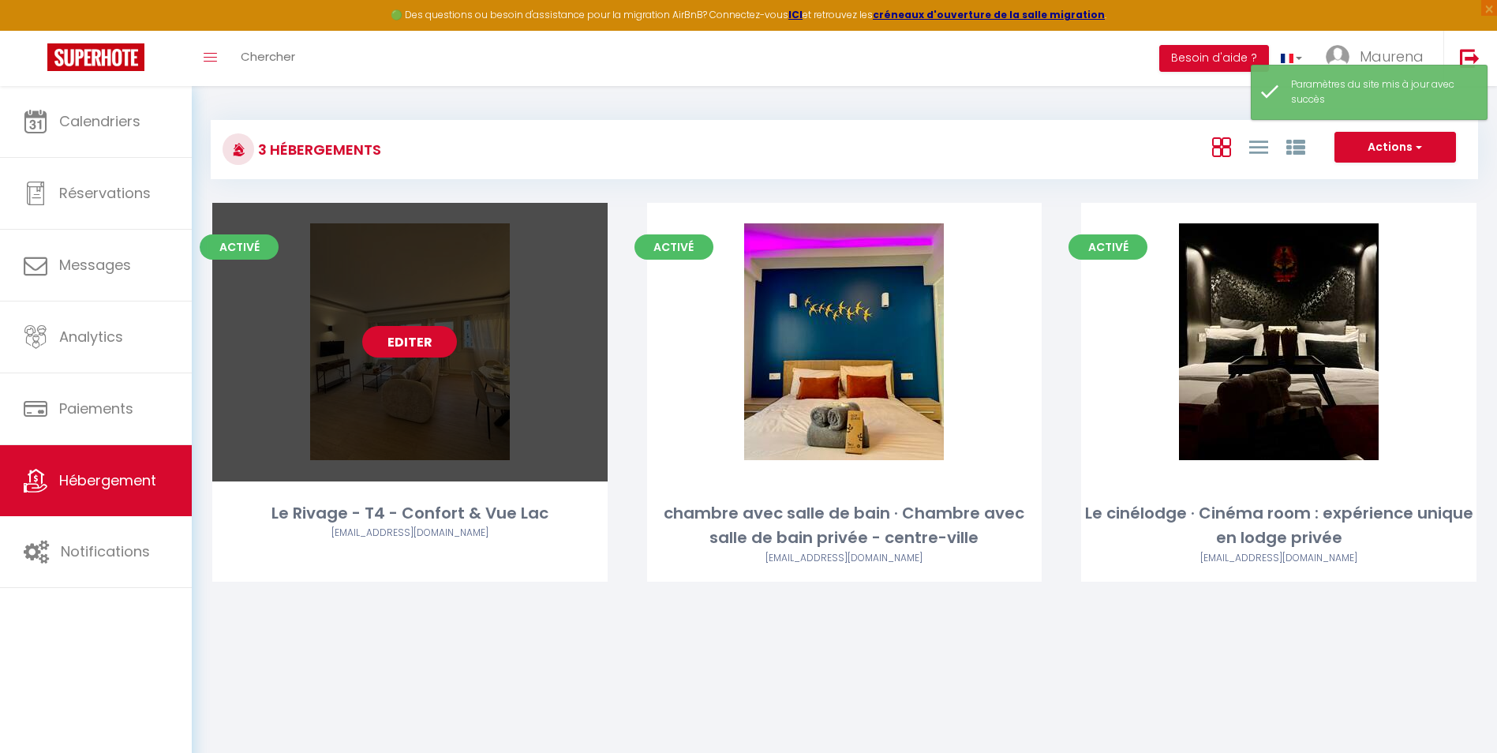
click at [398, 339] on link "Editer" at bounding box center [409, 342] width 95 height 32
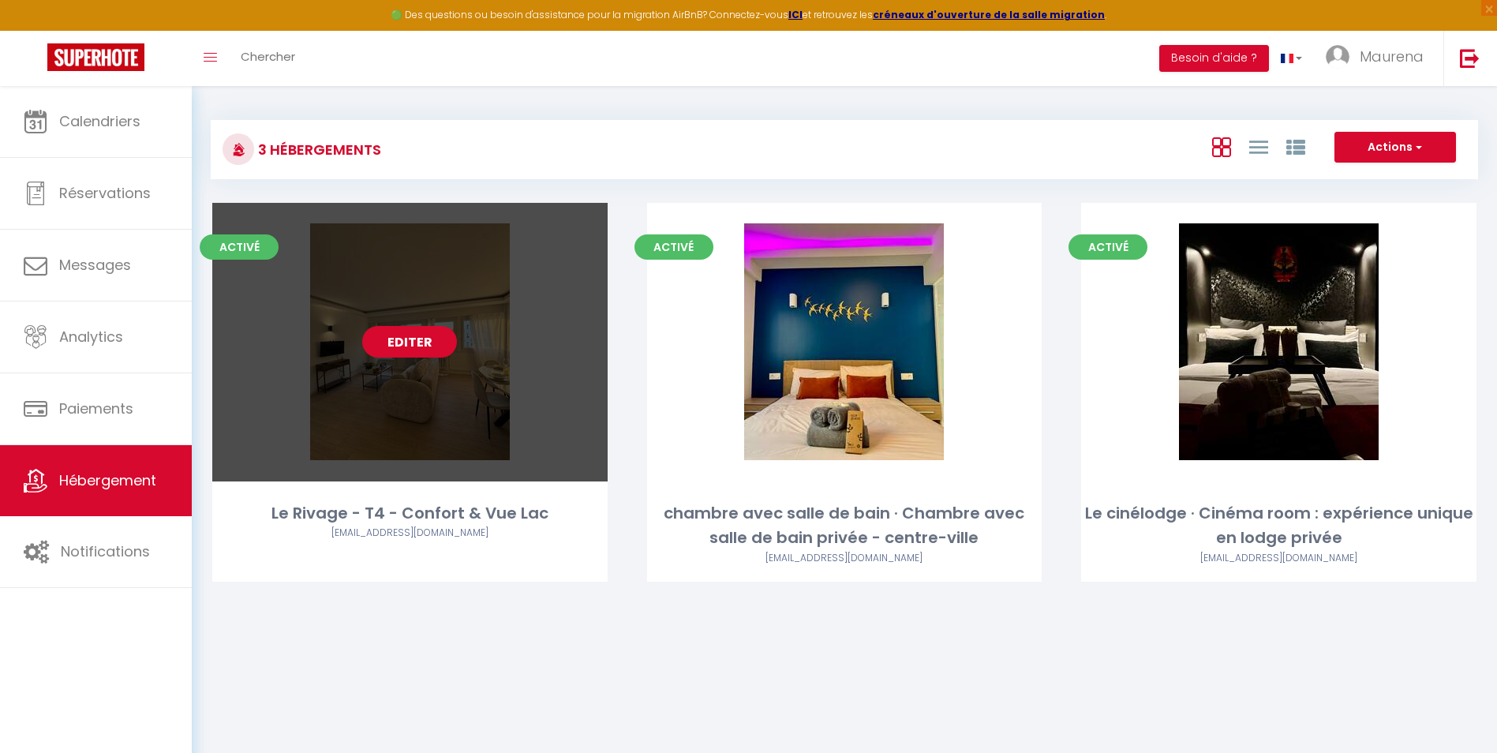
click at [405, 341] on link "Editer" at bounding box center [409, 342] width 95 height 32
select select "3"
select select "2"
select select "1"
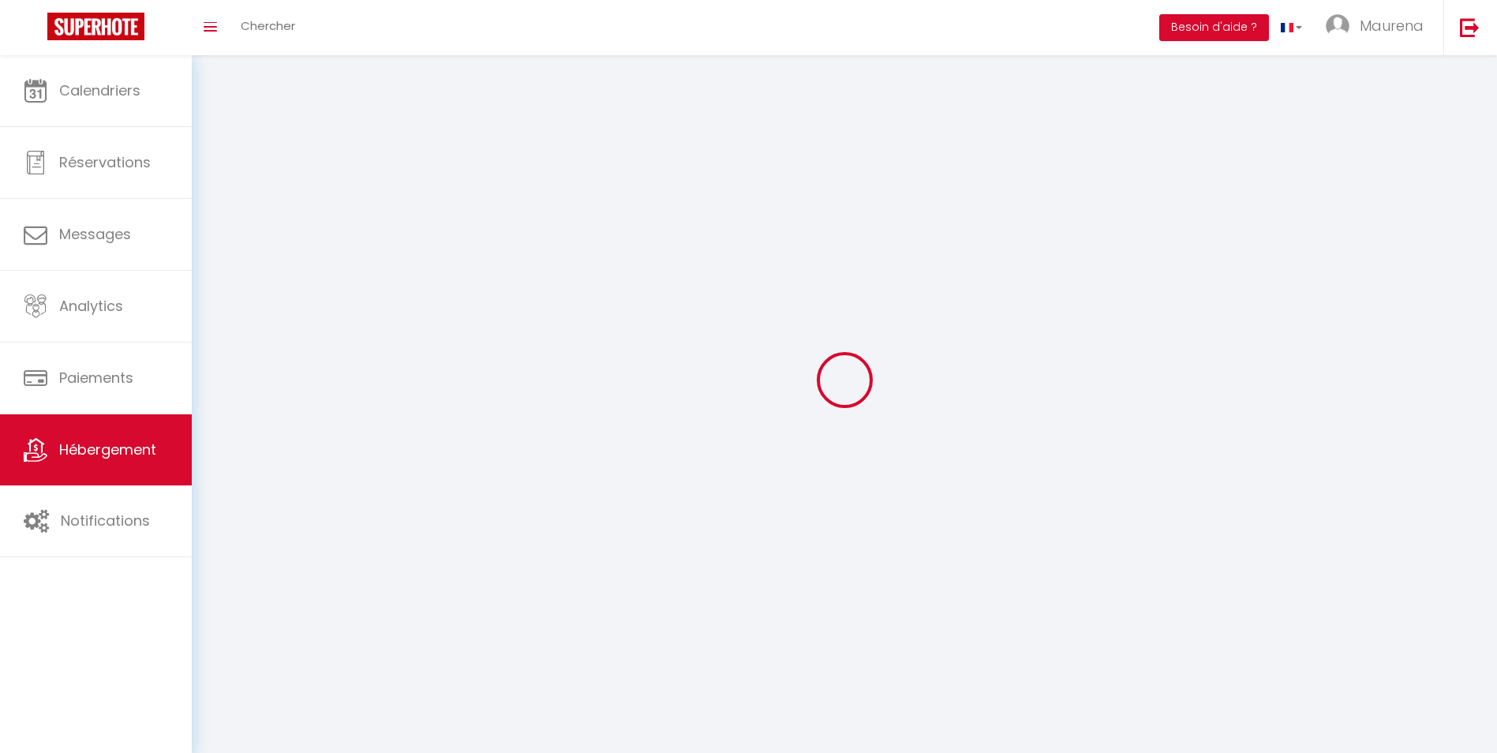
select select
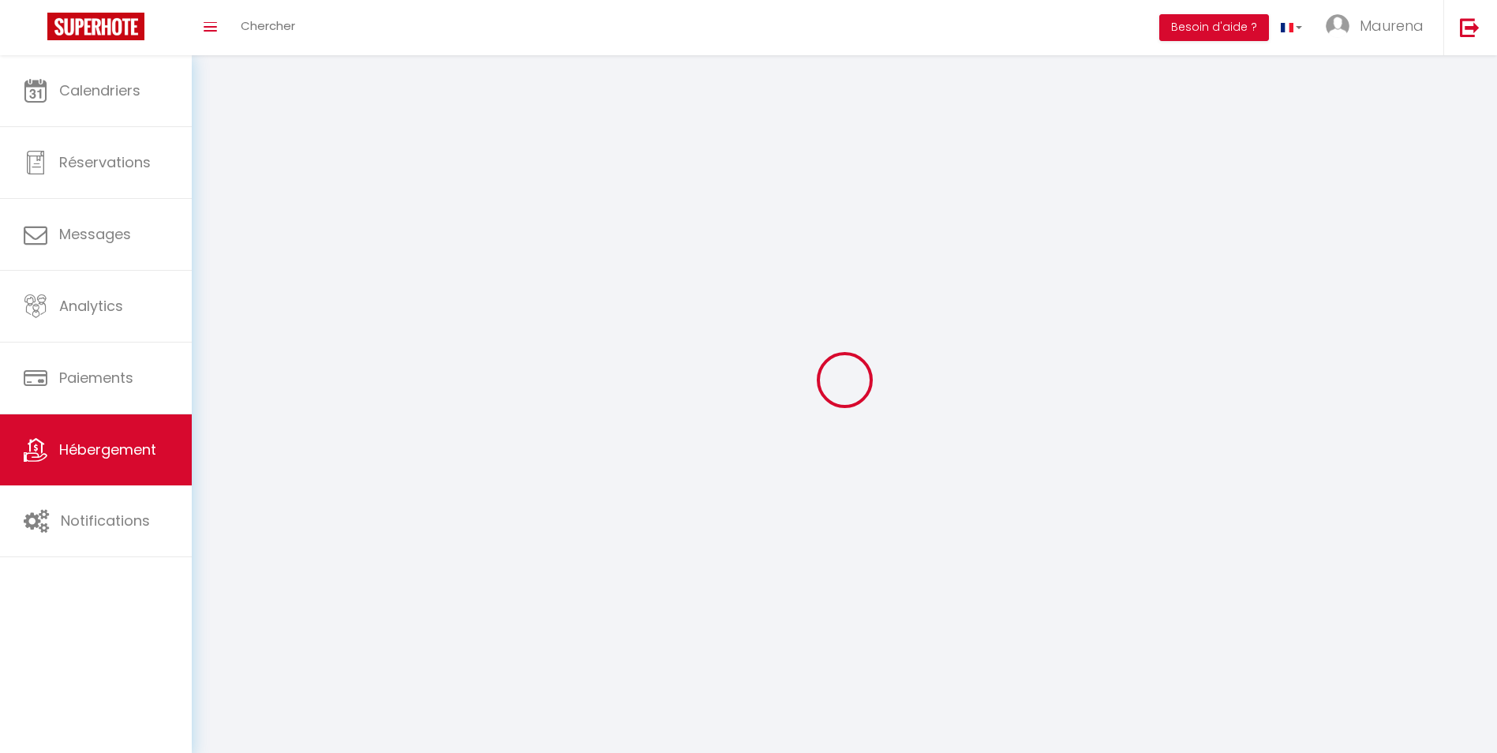
checkbox input "false"
select select
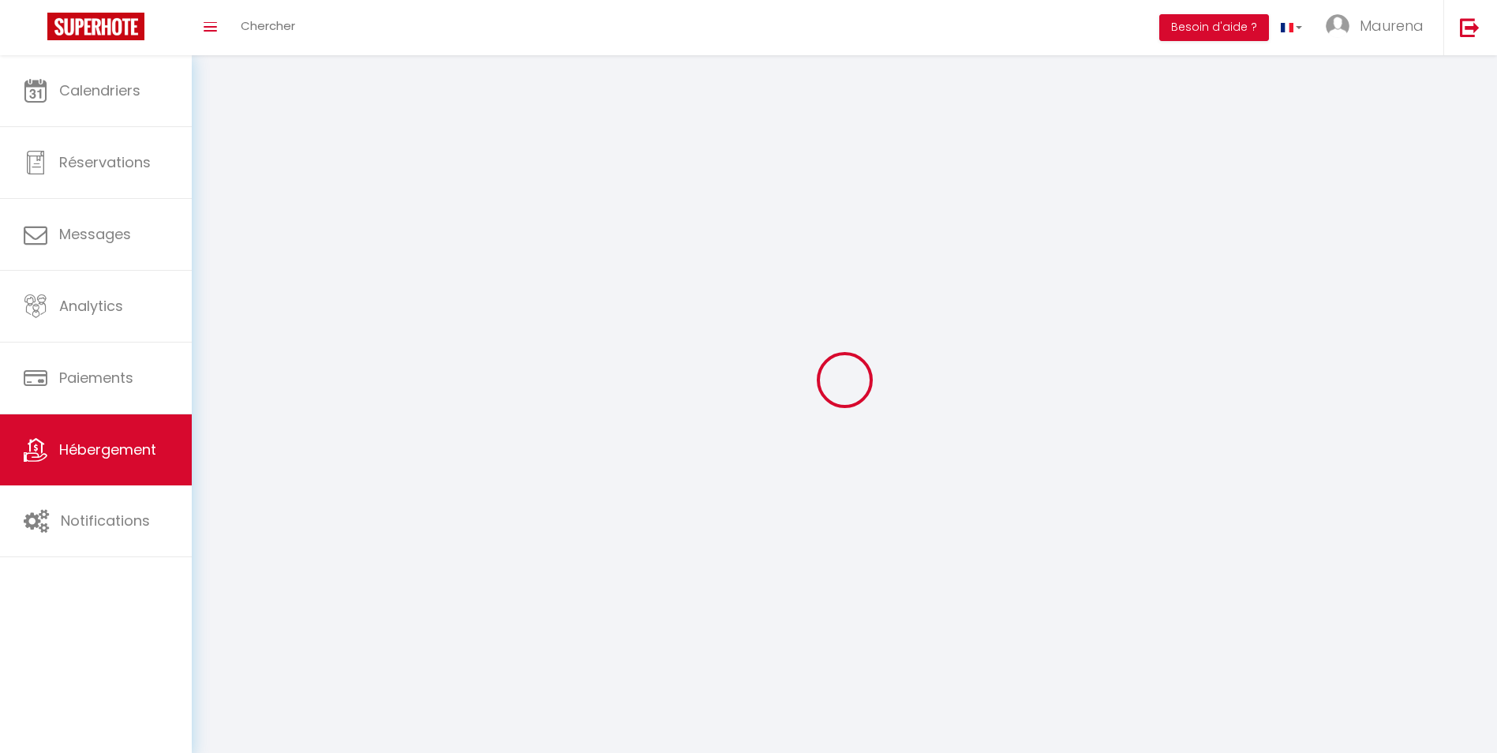
select select
select select "1"
select select
select select "28"
select select
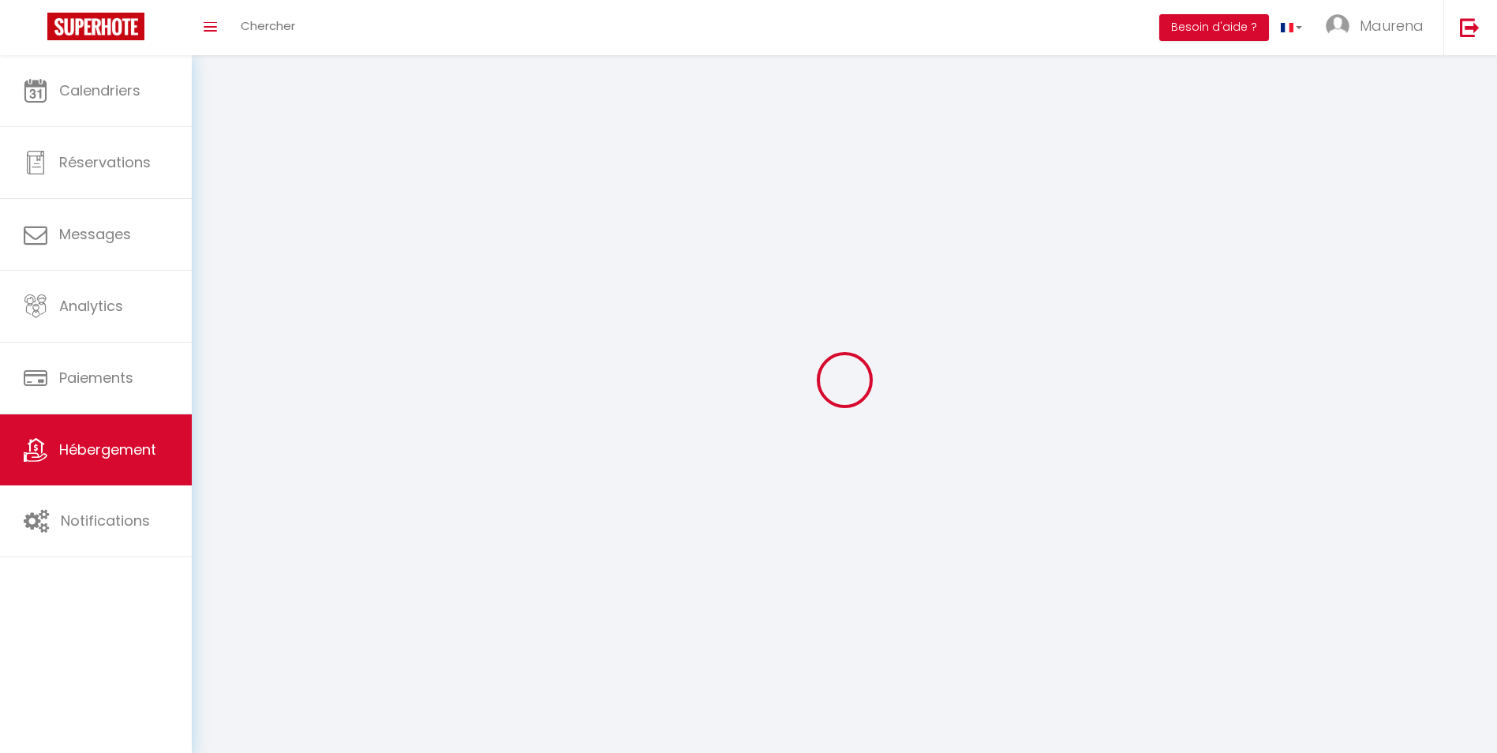
select select
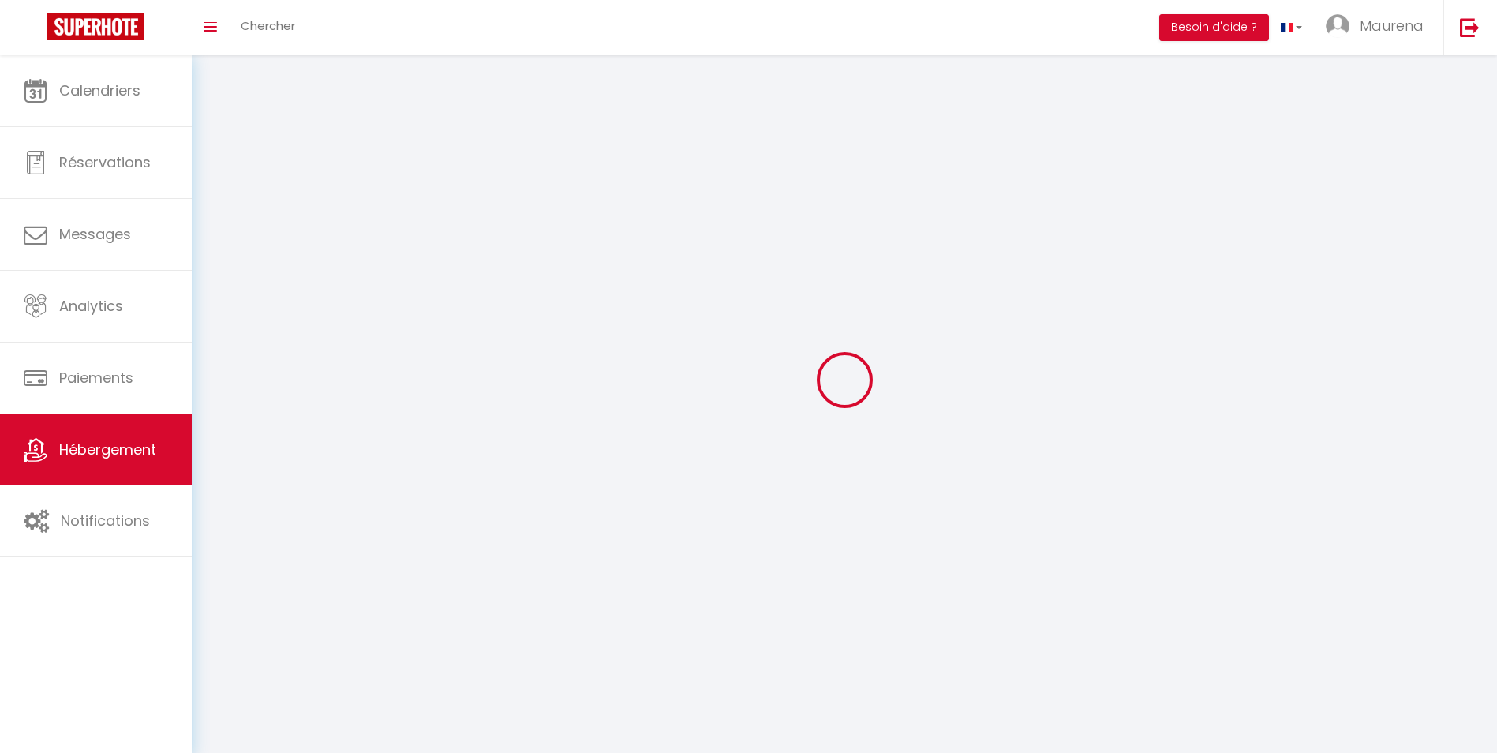
checkbox input "false"
select select
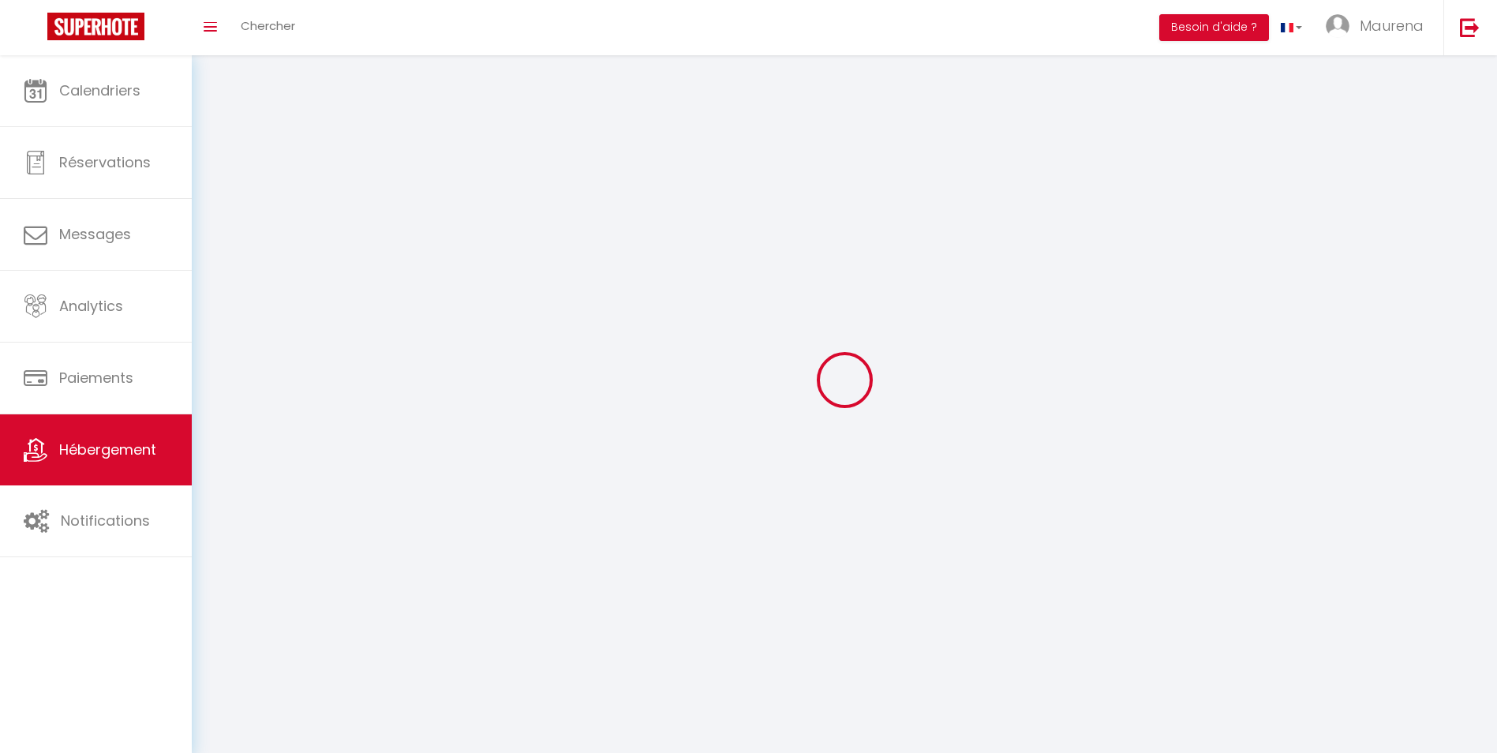
select select
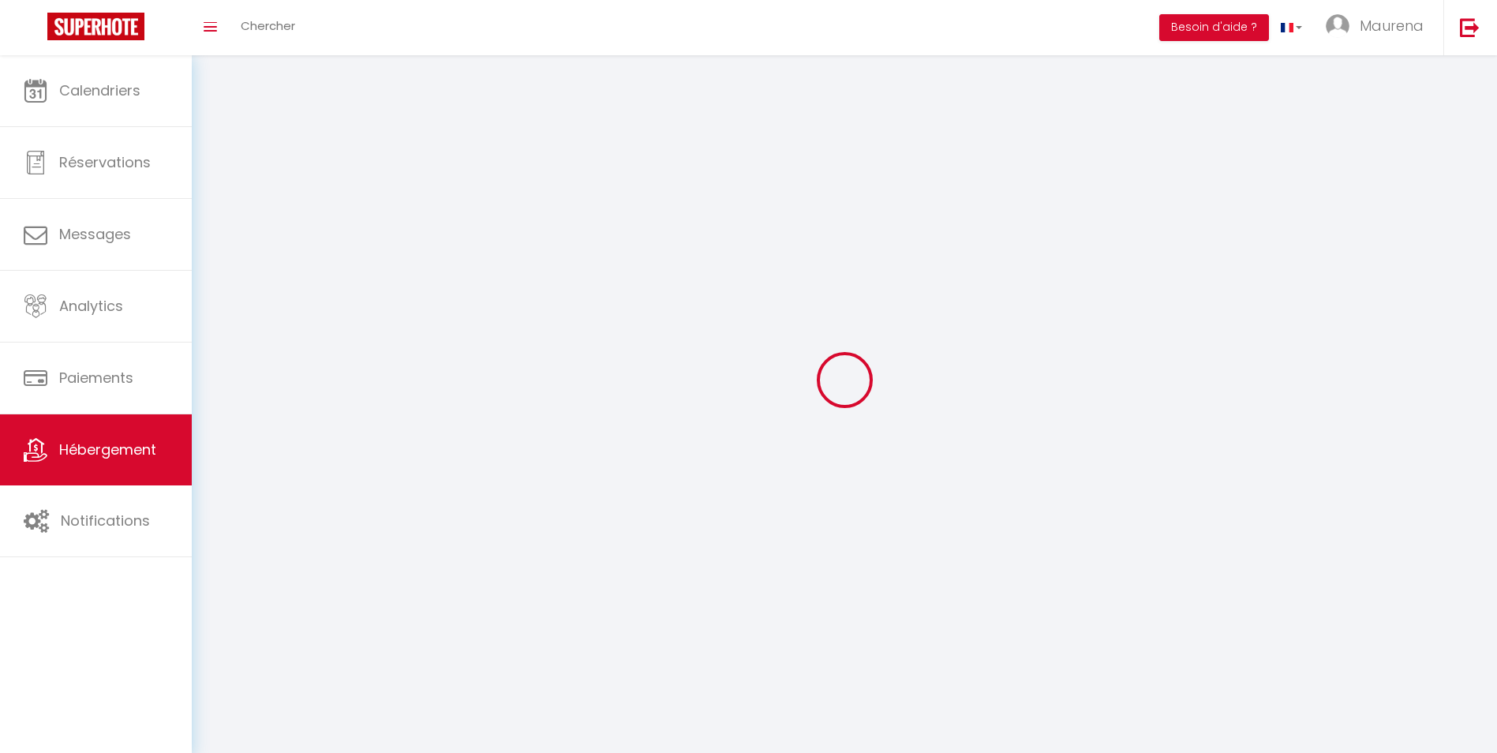
select select
checkbox input "false"
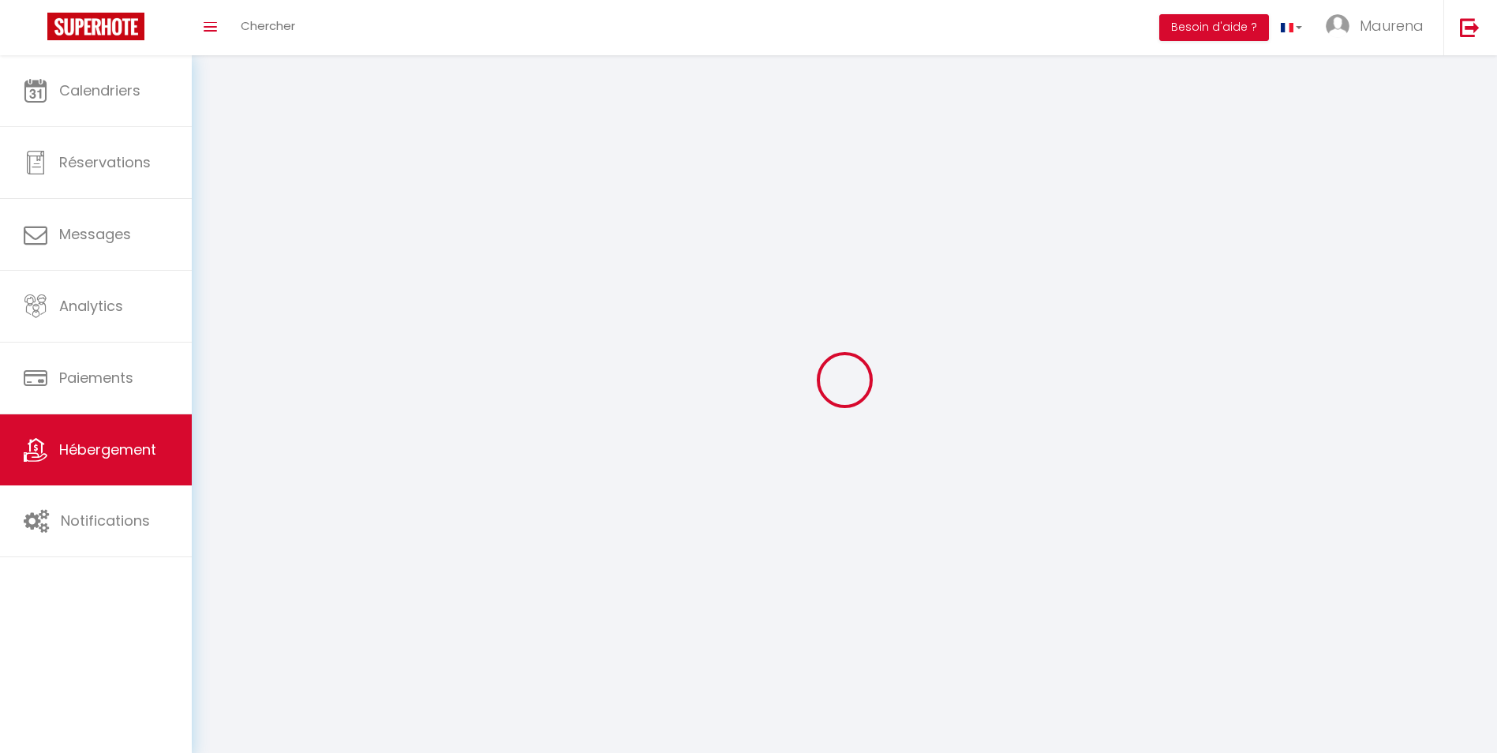
checkbox input "false"
select select
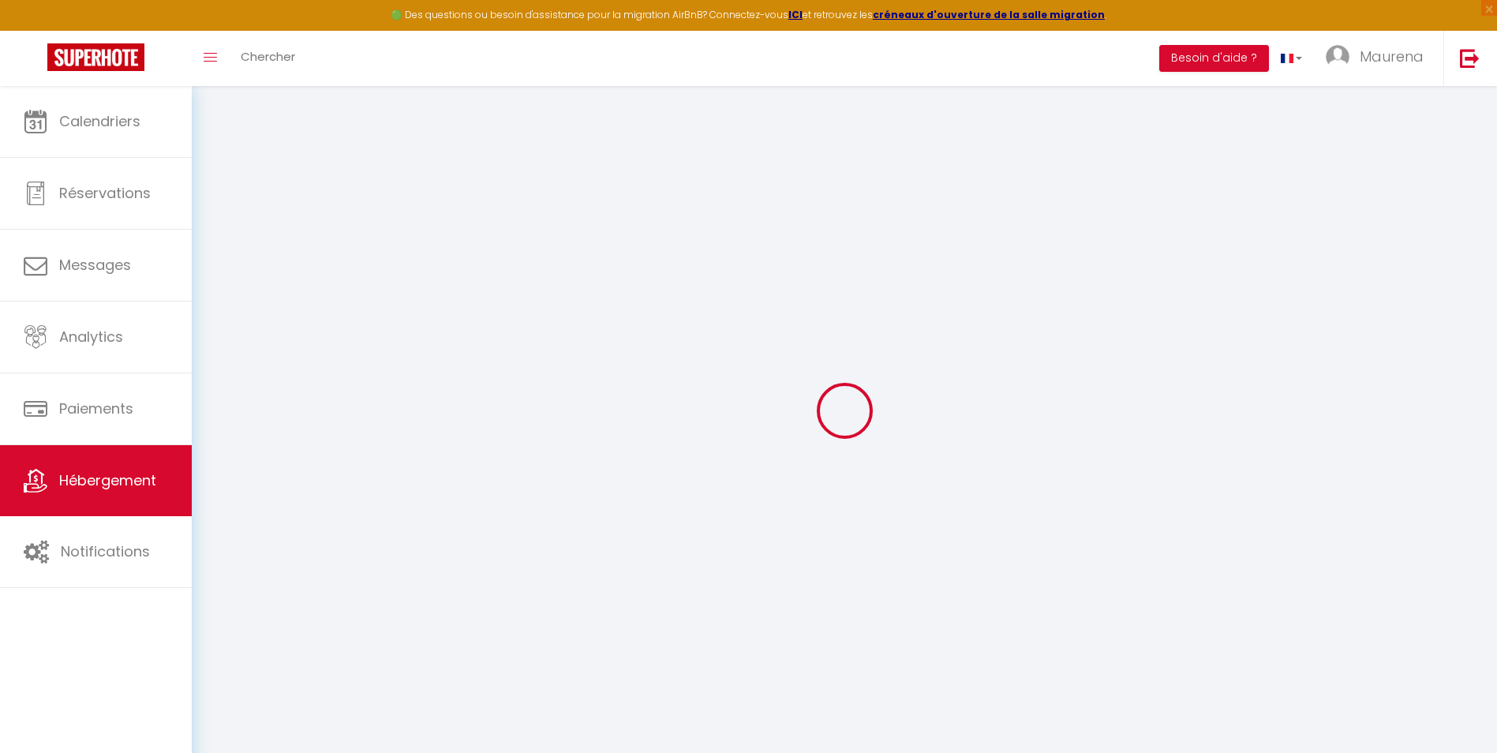
select select
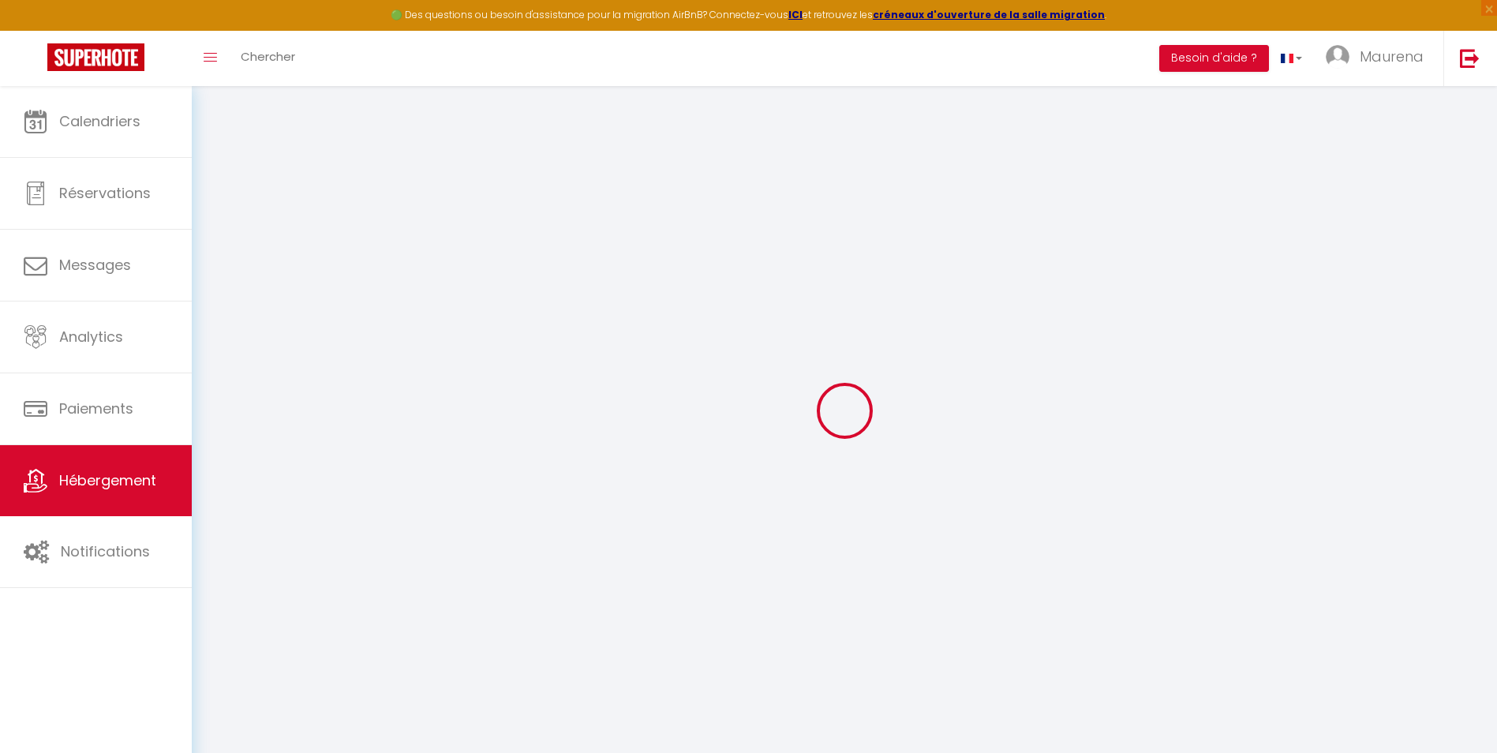
select select
checkbox input "false"
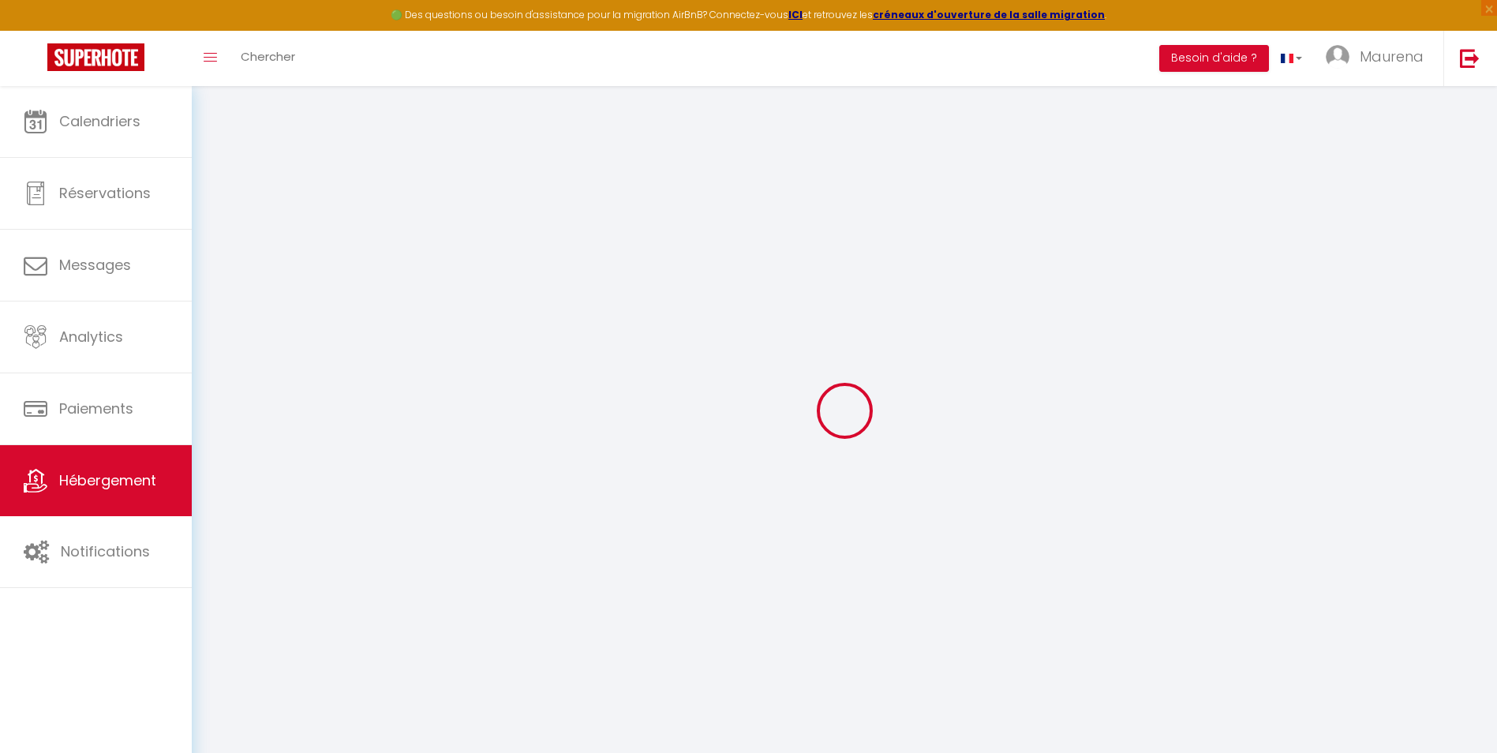
select select
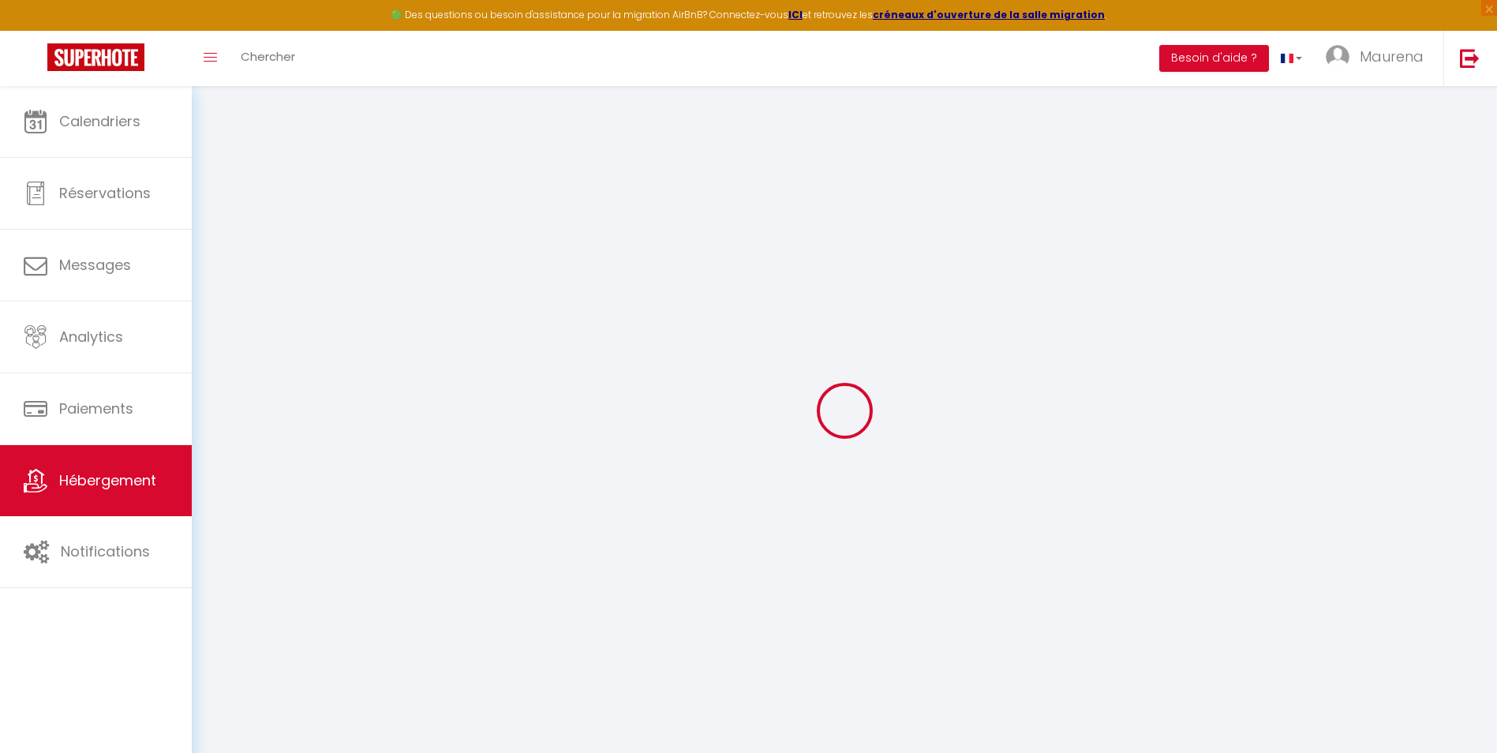
select select
checkbox input "false"
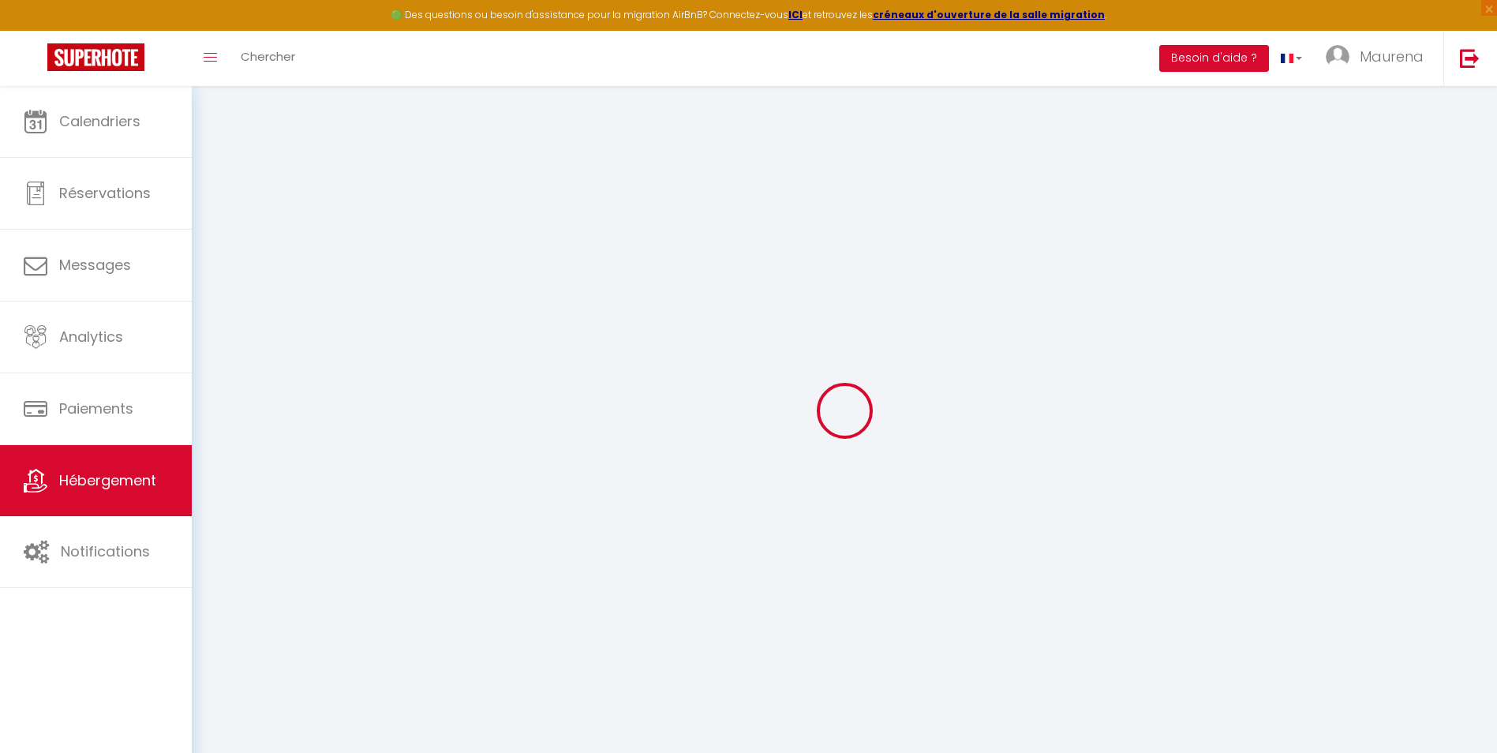
checkbox input "false"
select select
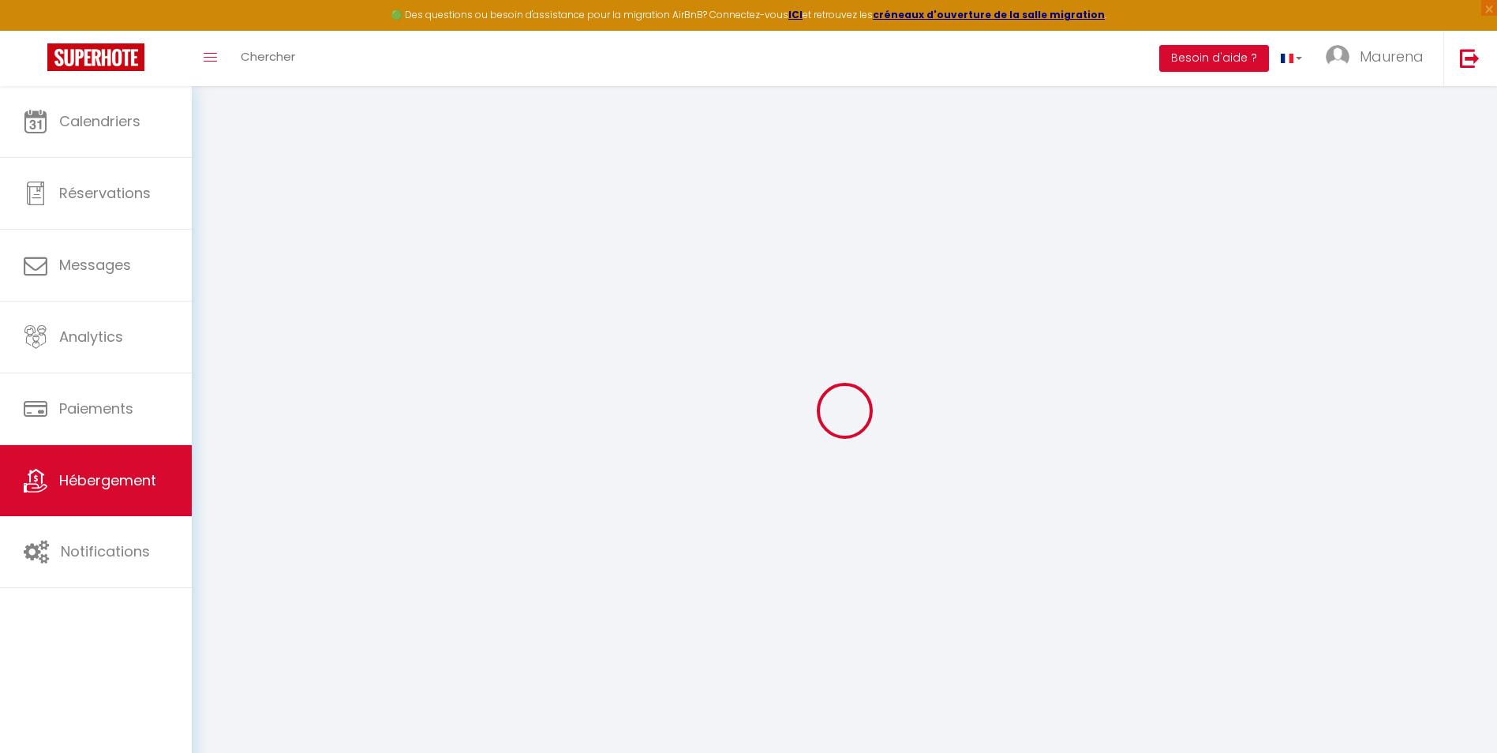
select select
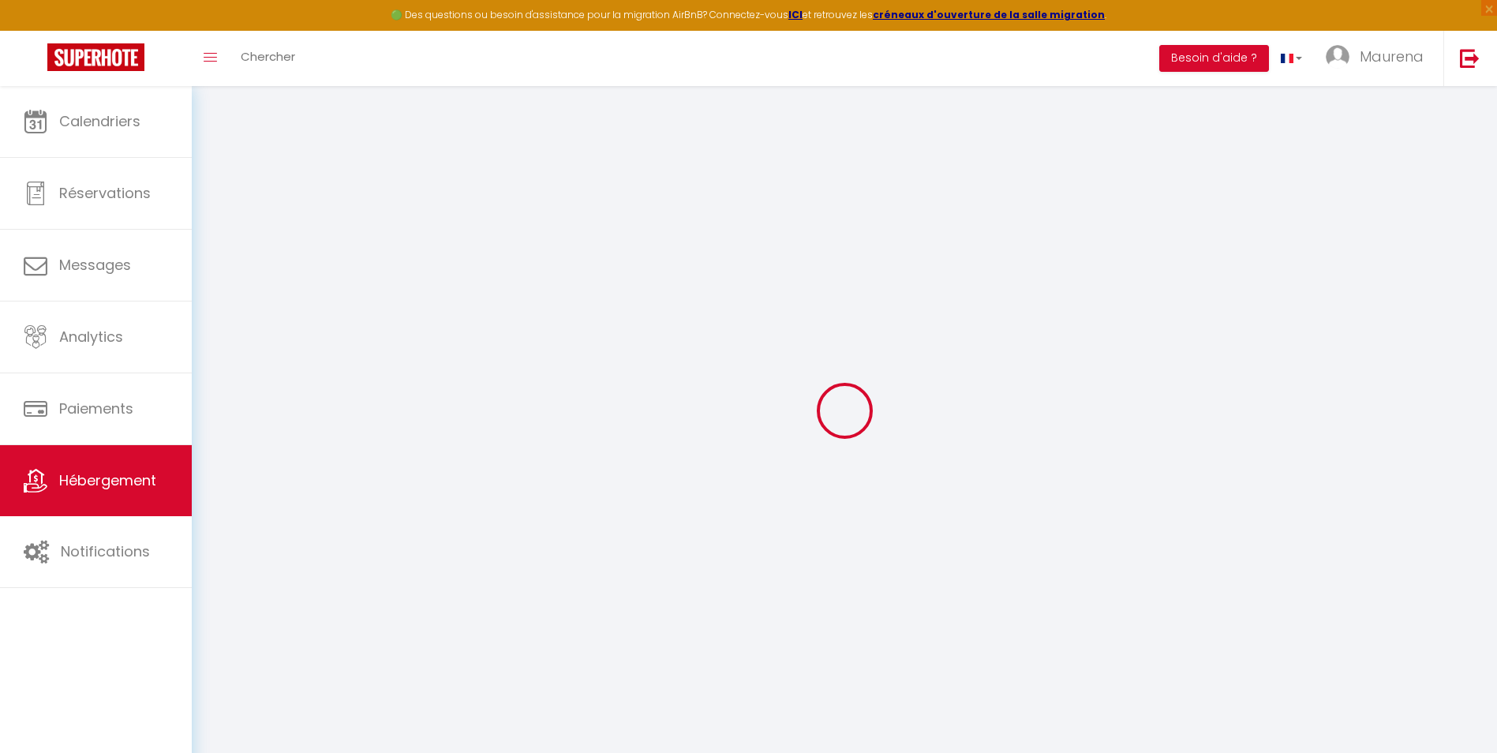
checkbox input "false"
select select
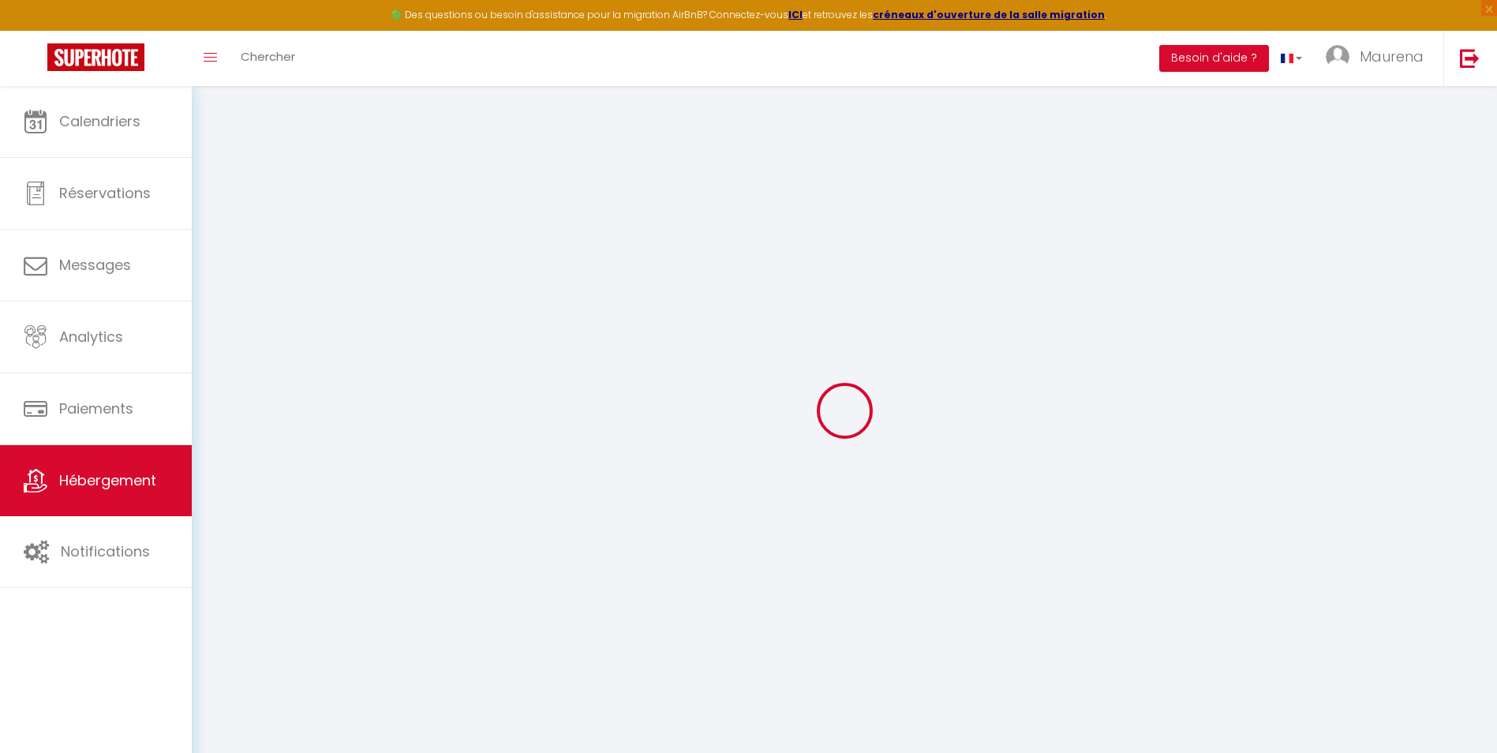
select select
type input "Le Rivage - T4 - Confort & Vue Lac"
select select "6"
select select "4"
select select "3"
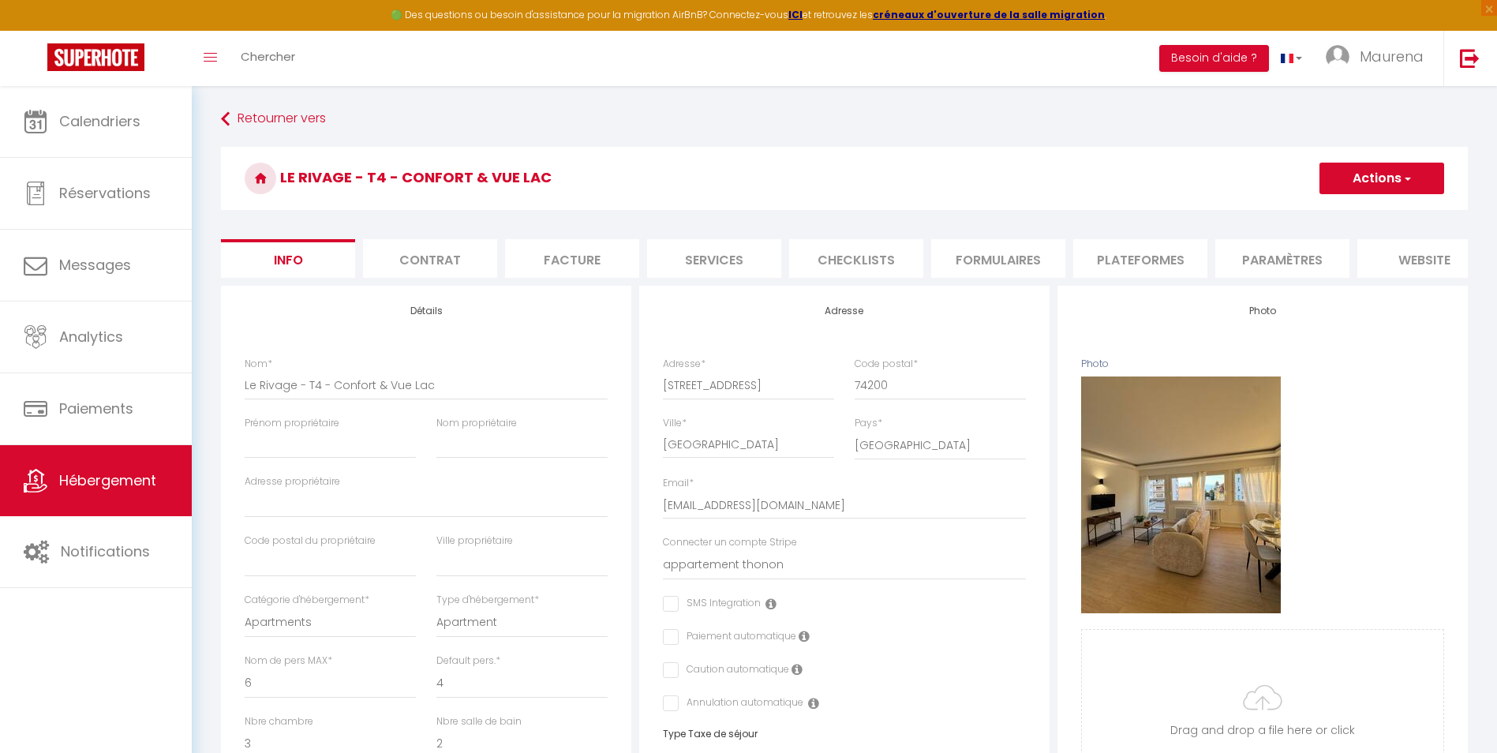
click at [1193, 260] on li "website" at bounding box center [1424, 258] width 134 height 39
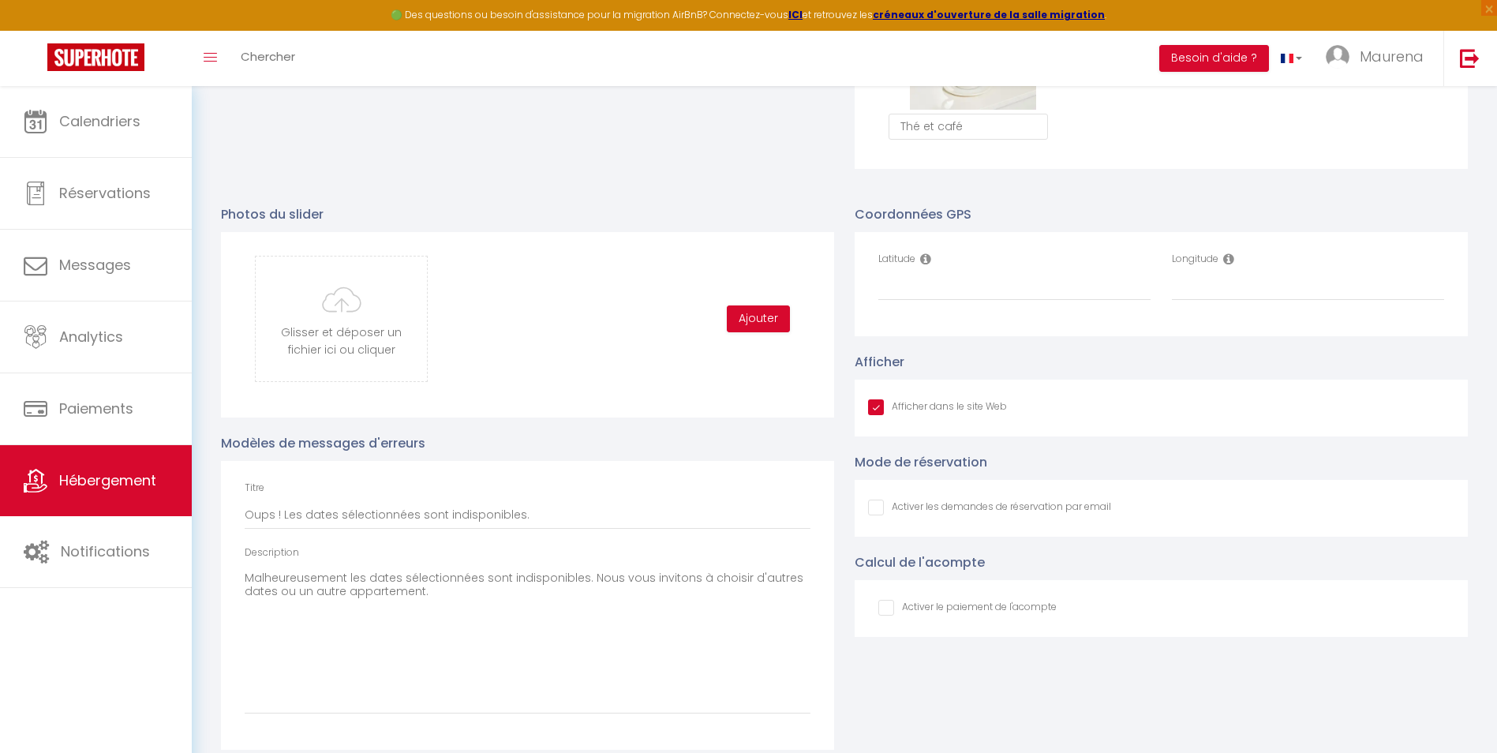
scroll to position [1578, 0]
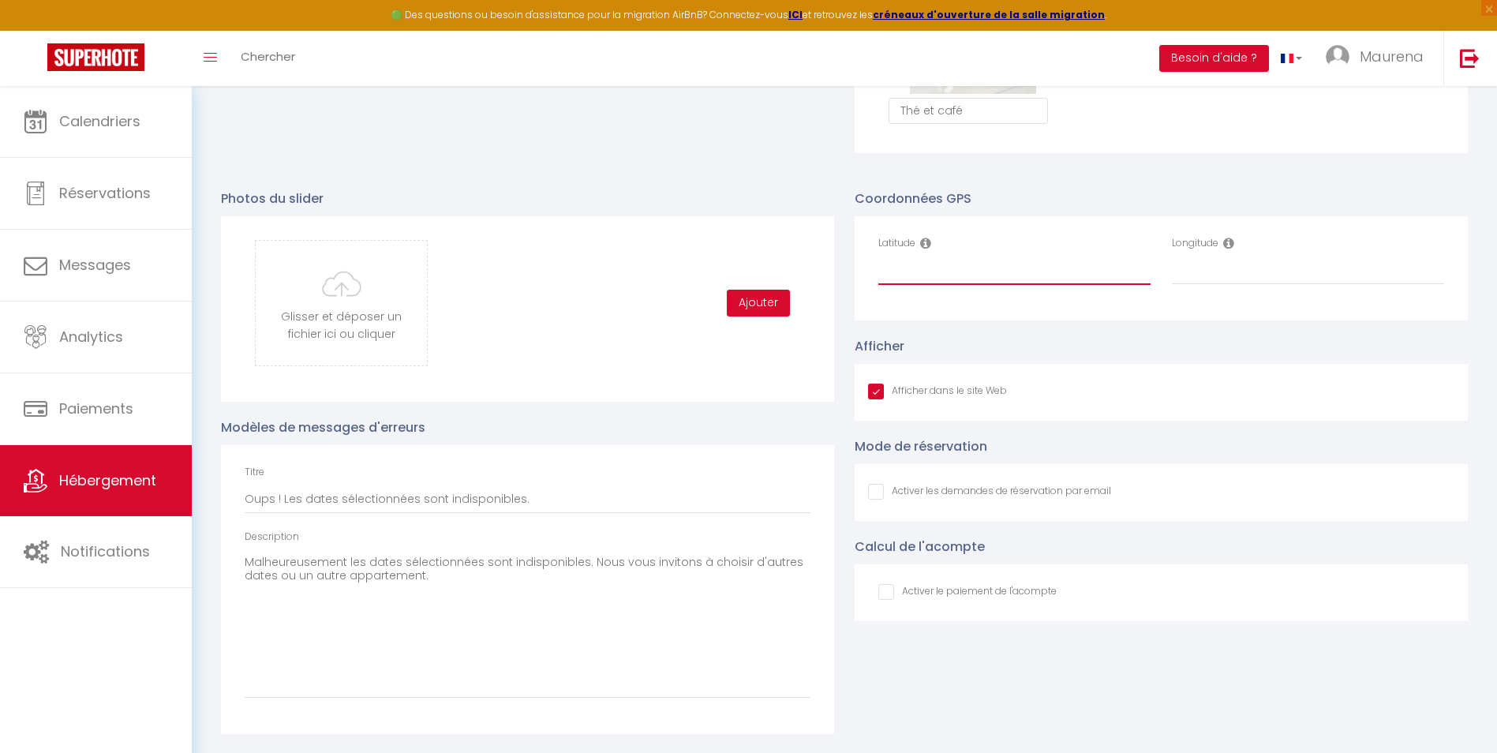
click at [886, 279] on input "Latitude" at bounding box center [1014, 270] width 272 height 28
paste input "46.3681451"
click at [1179, 280] on input "Longitude" at bounding box center [1308, 270] width 272 height 28
paste input "6.4769511"
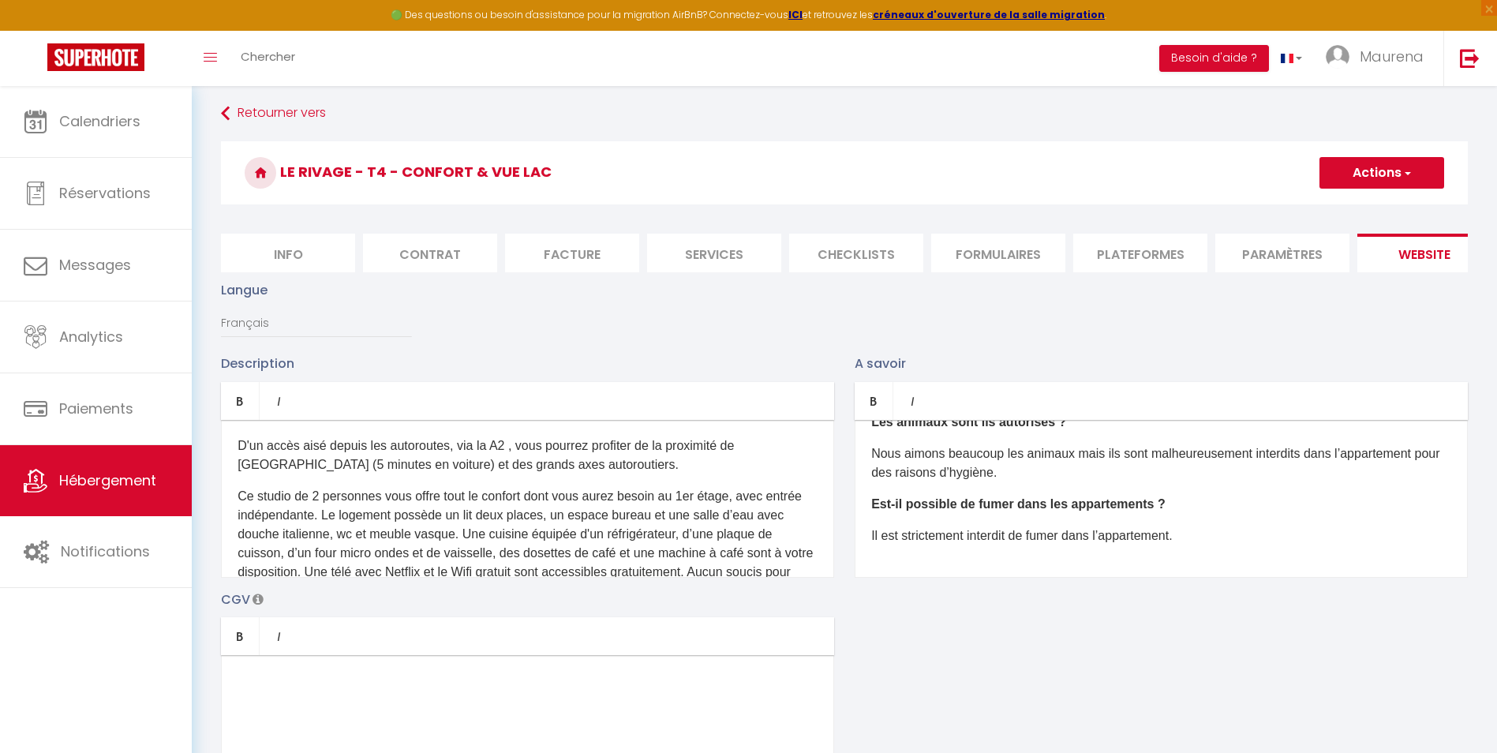
scroll to position [0, 0]
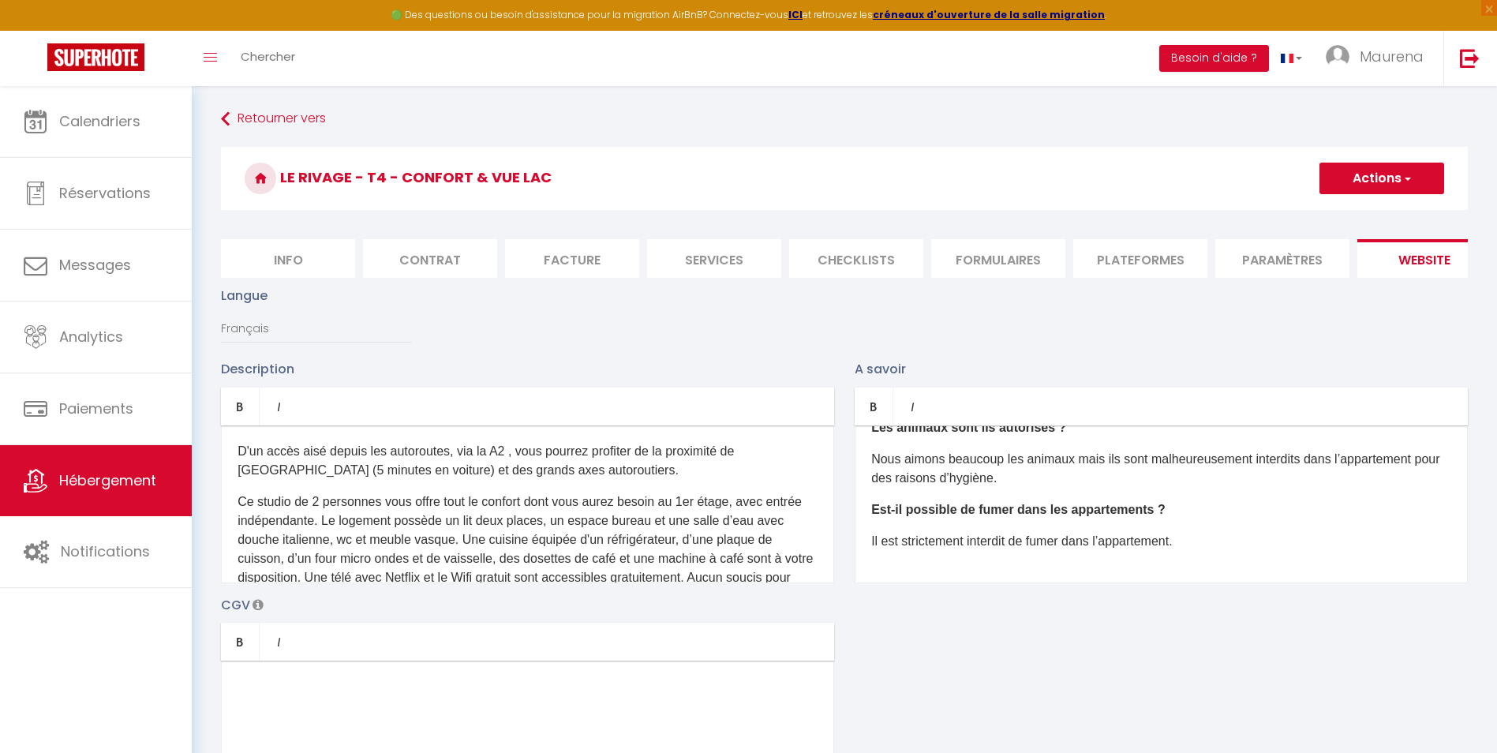
drag, startPoint x: 1378, startPoint y: 178, endPoint x: 1369, endPoint y: 188, distance: 12.8
click at [1193, 178] on button "Actions" at bounding box center [1381, 179] width 125 height 32
click at [1193, 217] on input "Enregistrer" at bounding box center [1363, 213] width 58 height 16
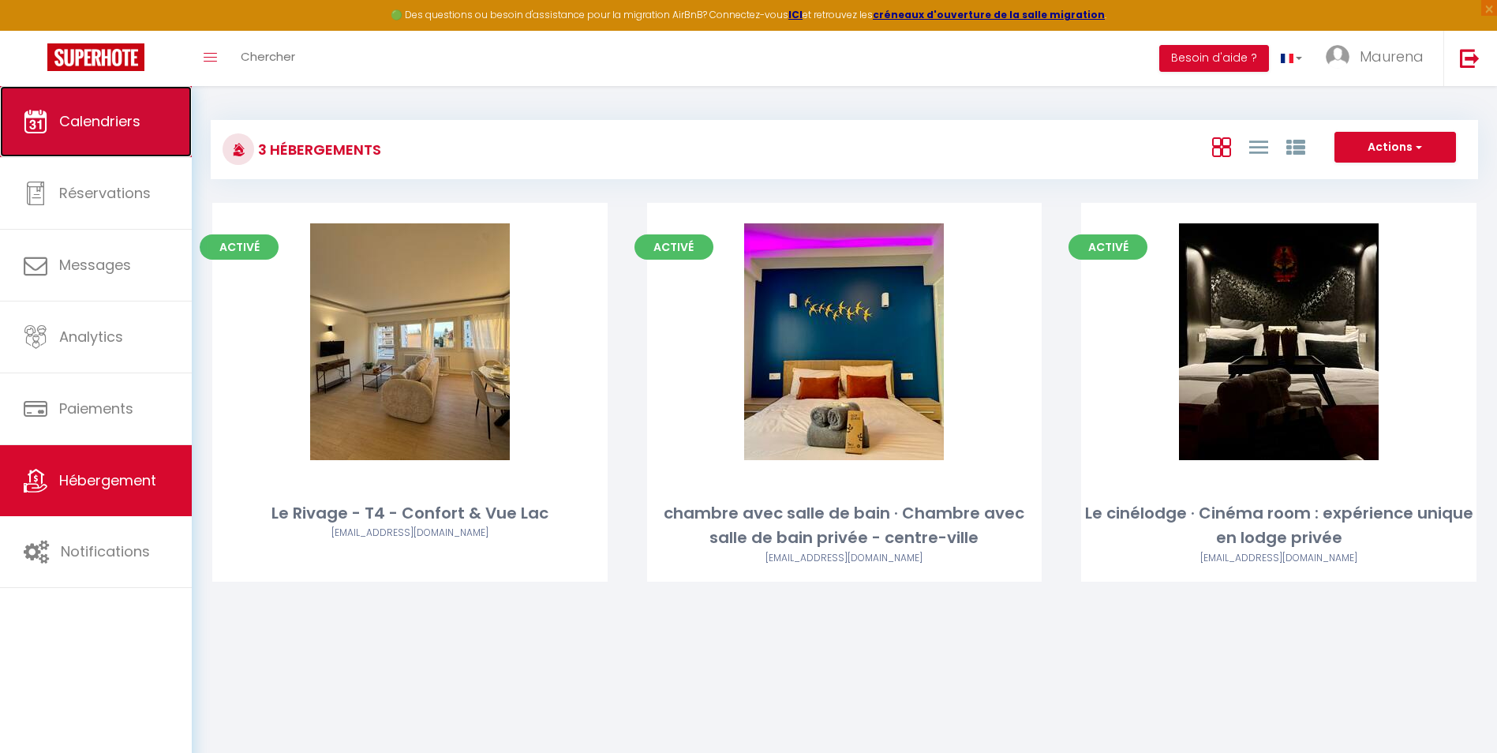
click at [68, 120] on span "Calendriers" at bounding box center [99, 121] width 81 height 20
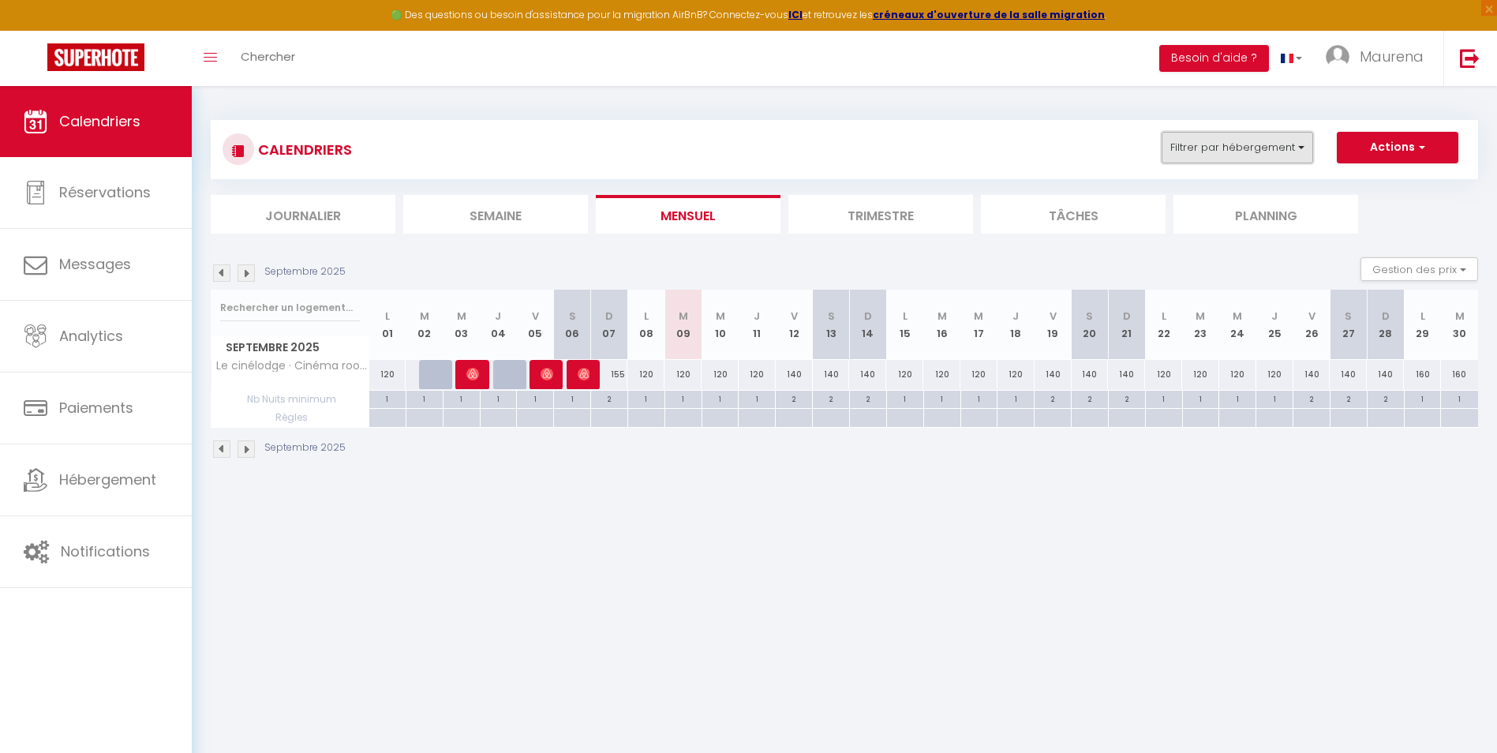
click at [1193, 148] on button "Filtrer par hébergement" at bounding box center [1238, 148] width 152 height 32
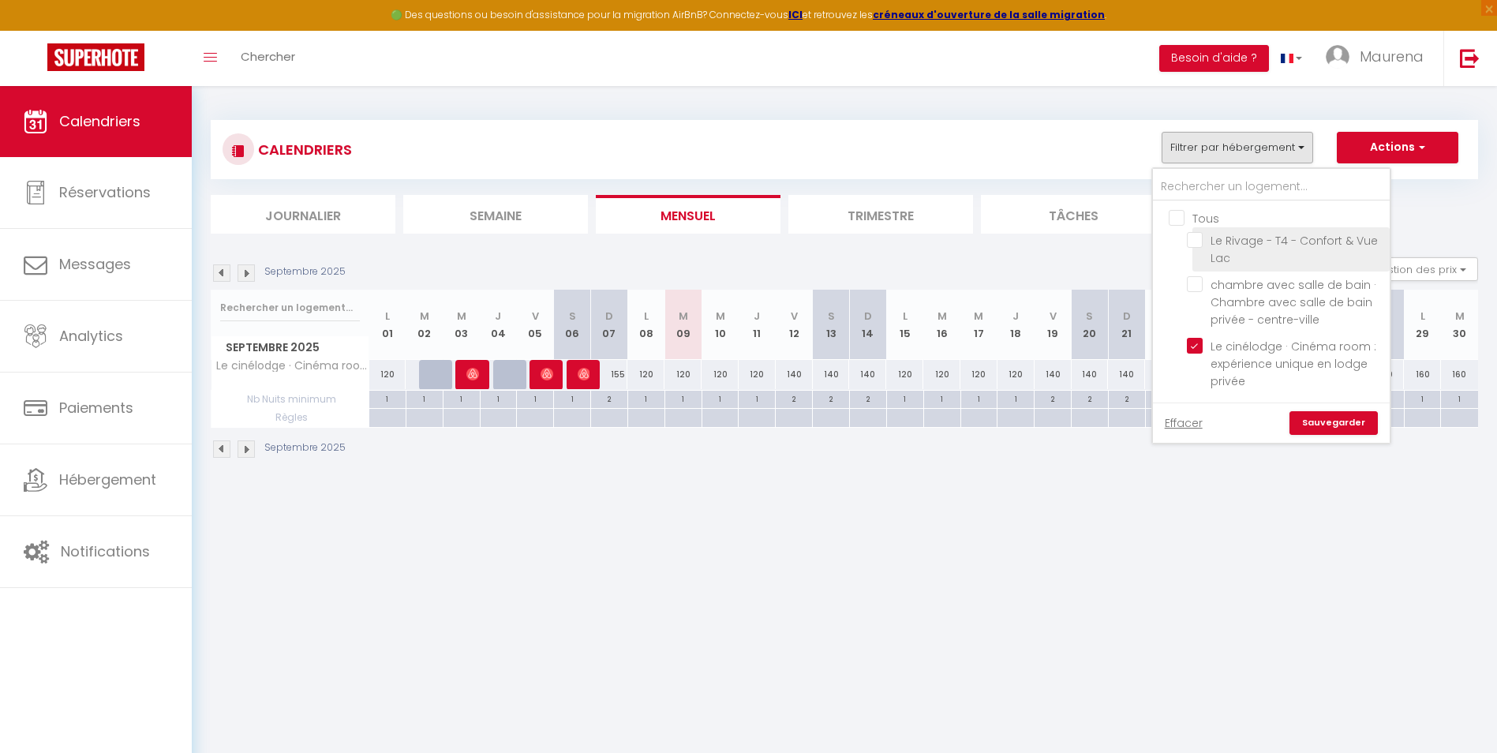
drag, startPoint x: 1199, startPoint y: 346, endPoint x: 1199, endPoint y: 264, distance: 82.1
click at [1193, 343] on input "Le cinélodge · Cinéma room : expérience unique en lodge privée" at bounding box center [1285, 346] width 197 height 16
click at [1193, 244] on input "Le Rivage - T4 - Confort & Vue Lac" at bounding box center [1285, 240] width 197 height 16
click at [1193, 420] on link "Sauvegarder" at bounding box center [1333, 423] width 88 height 24
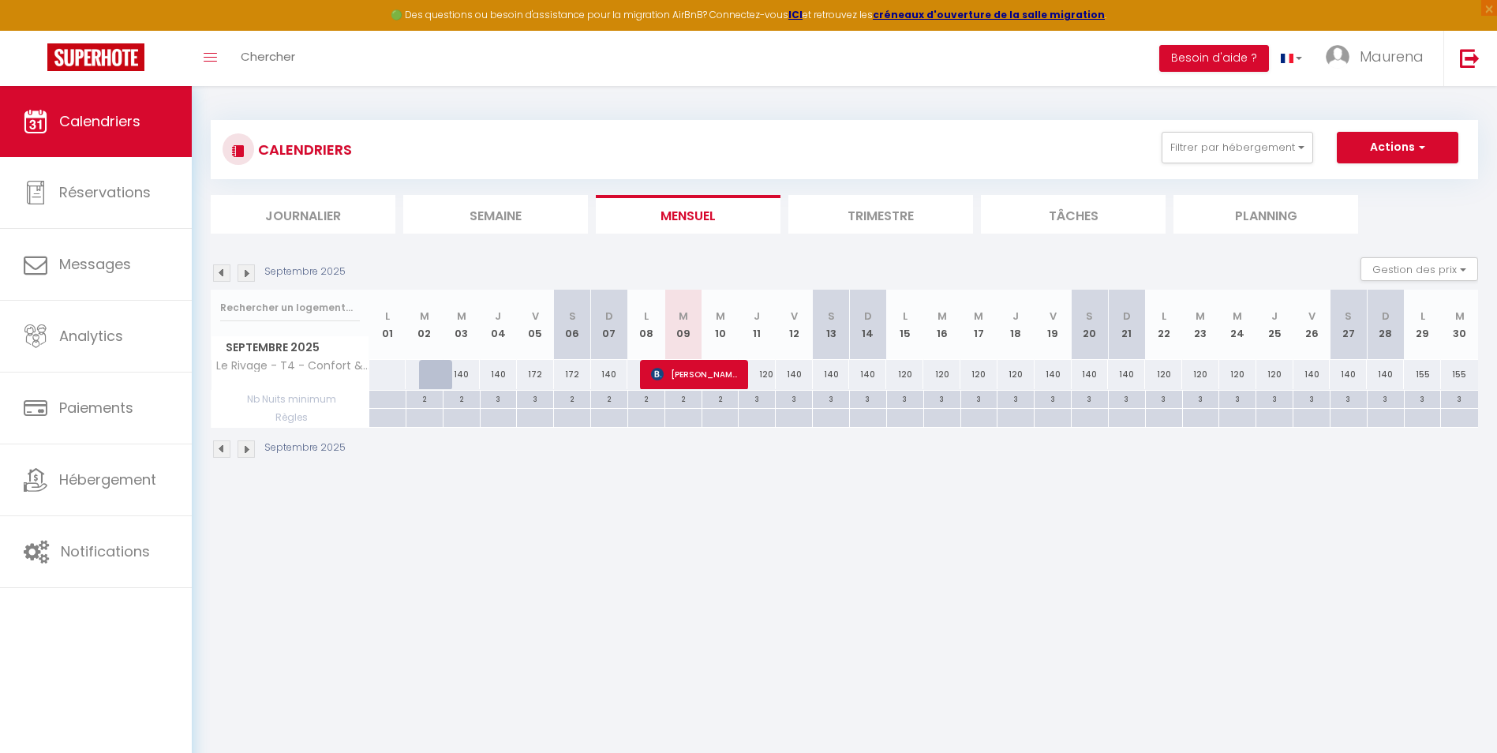
click at [248, 274] on img at bounding box center [246, 272] width 17 height 17
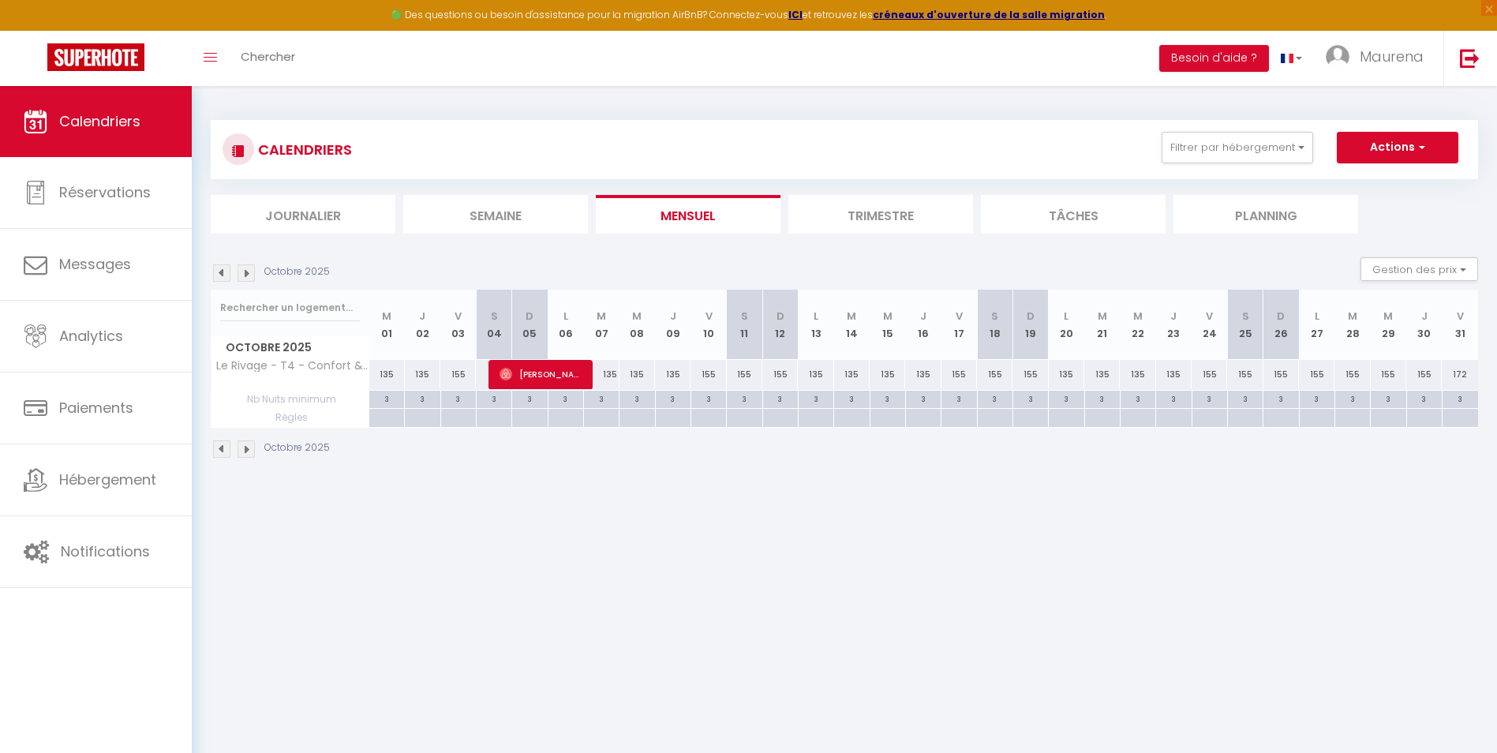
click at [244, 277] on img at bounding box center [246, 272] width 17 height 17
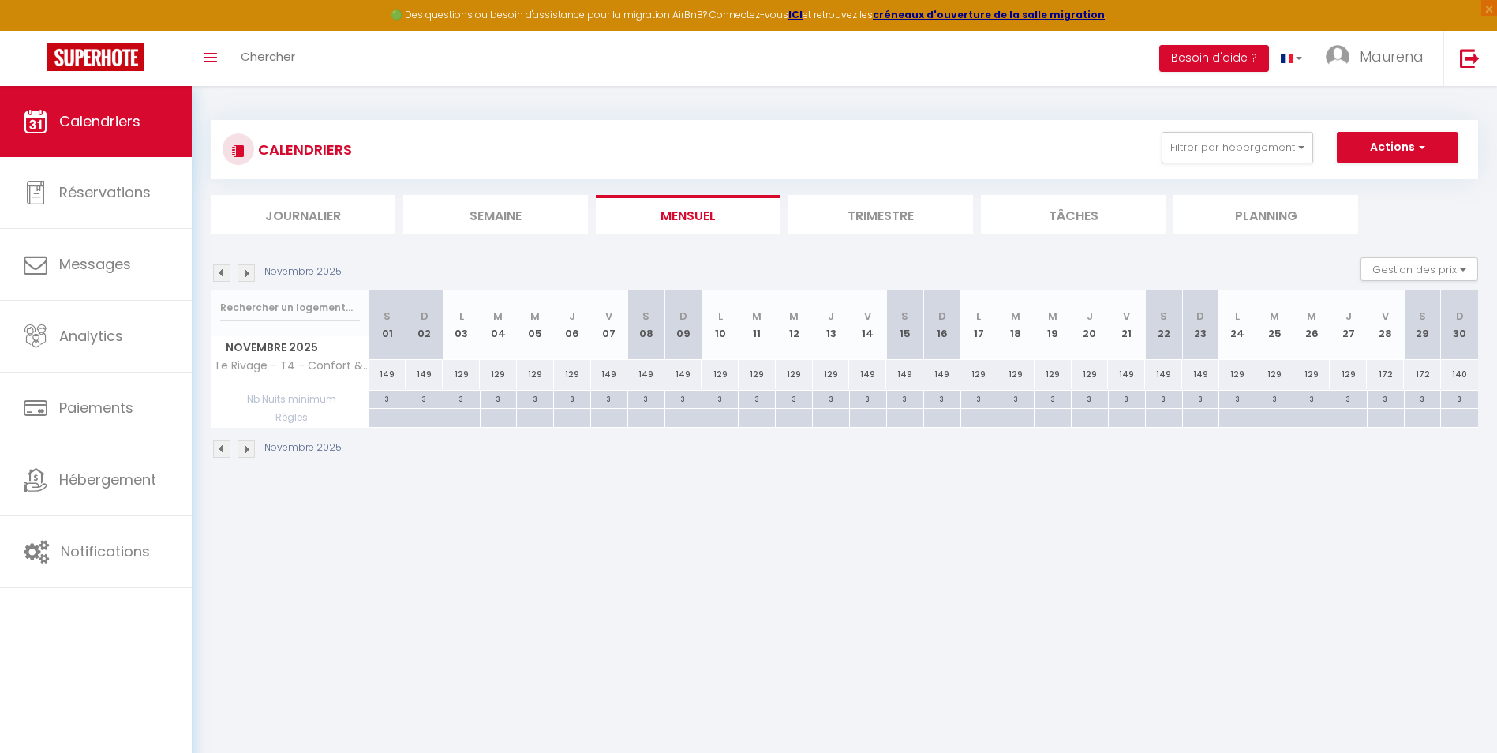
click at [244, 277] on img at bounding box center [246, 272] width 17 height 17
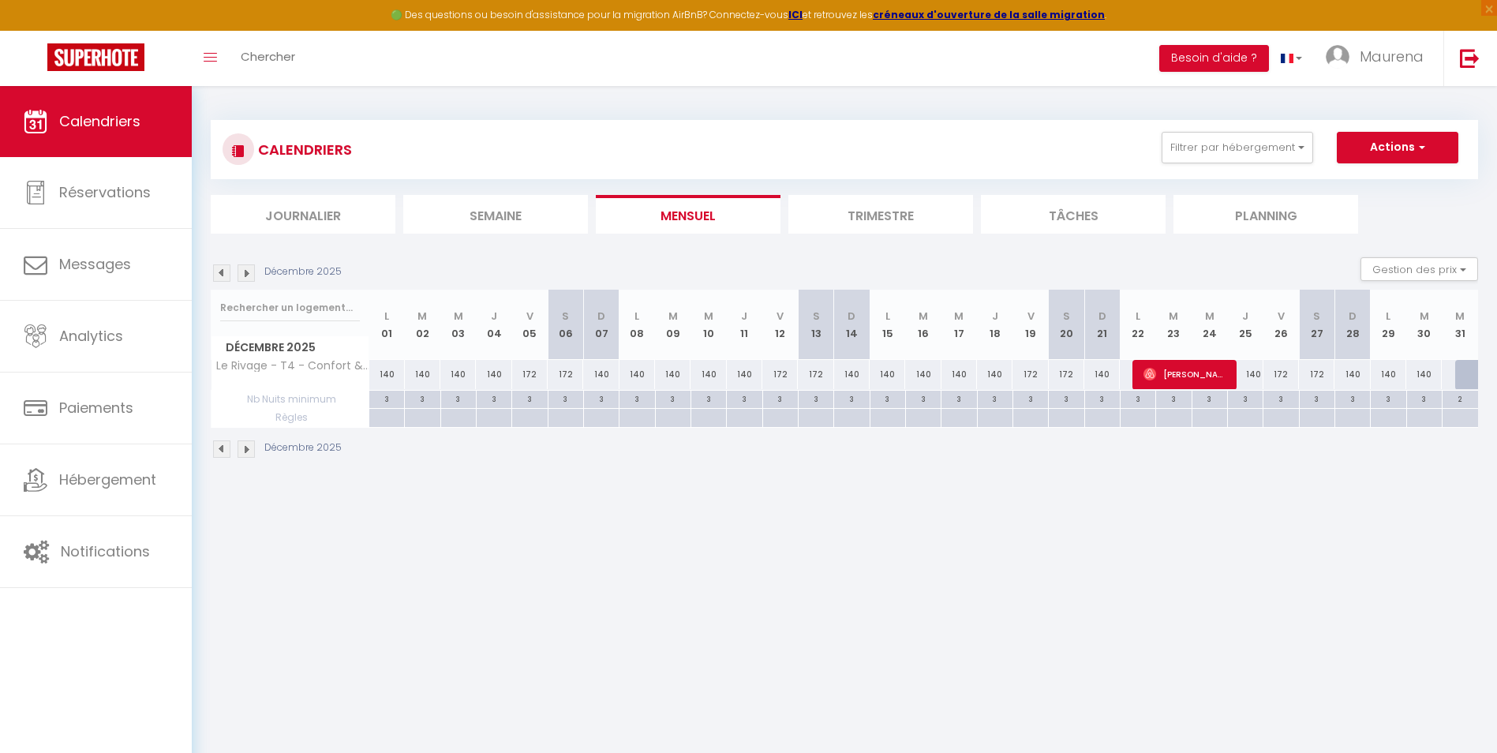
click at [244, 277] on img at bounding box center [246, 272] width 17 height 17
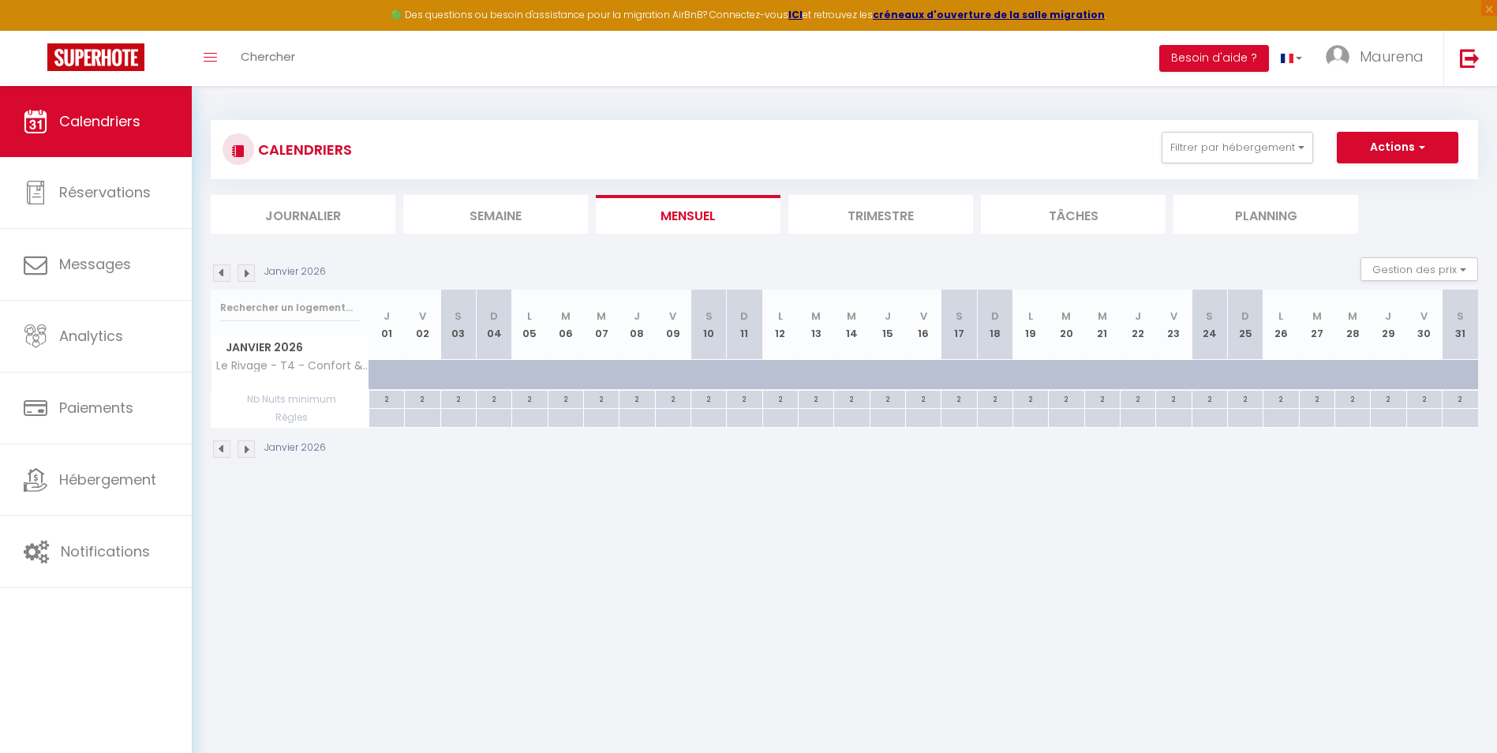
drag, startPoint x: 381, startPoint y: 372, endPoint x: 402, endPoint y: 372, distance: 20.5
click at [402, 372] on div at bounding box center [400, 384] width 36 height 30
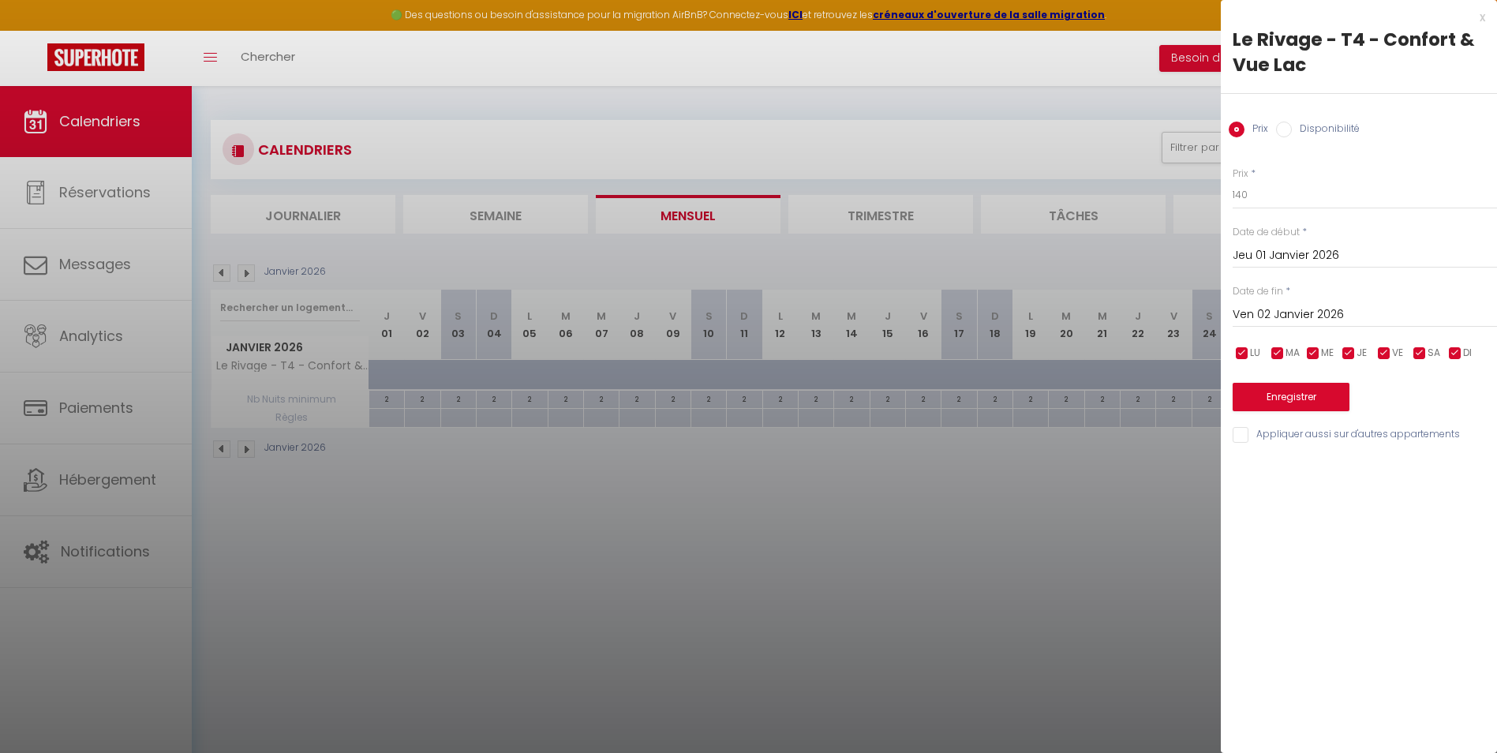
click at [1193, 311] on input "Ven 02 Janvier 2026" at bounding box center [1365, 315] width 264 height 21
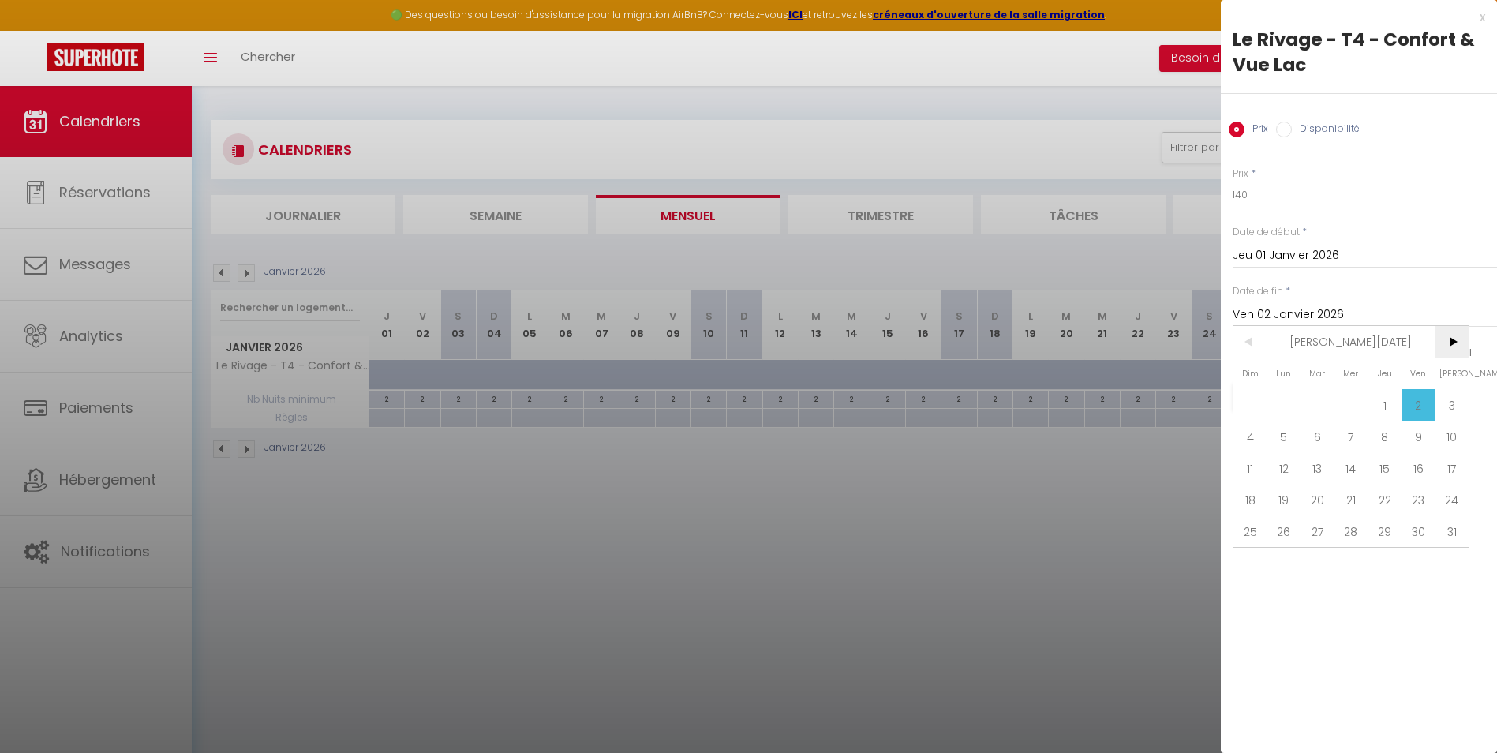
click at [1193, 344] on span ">" at bounding box center [1452, 342] width 34 height 32
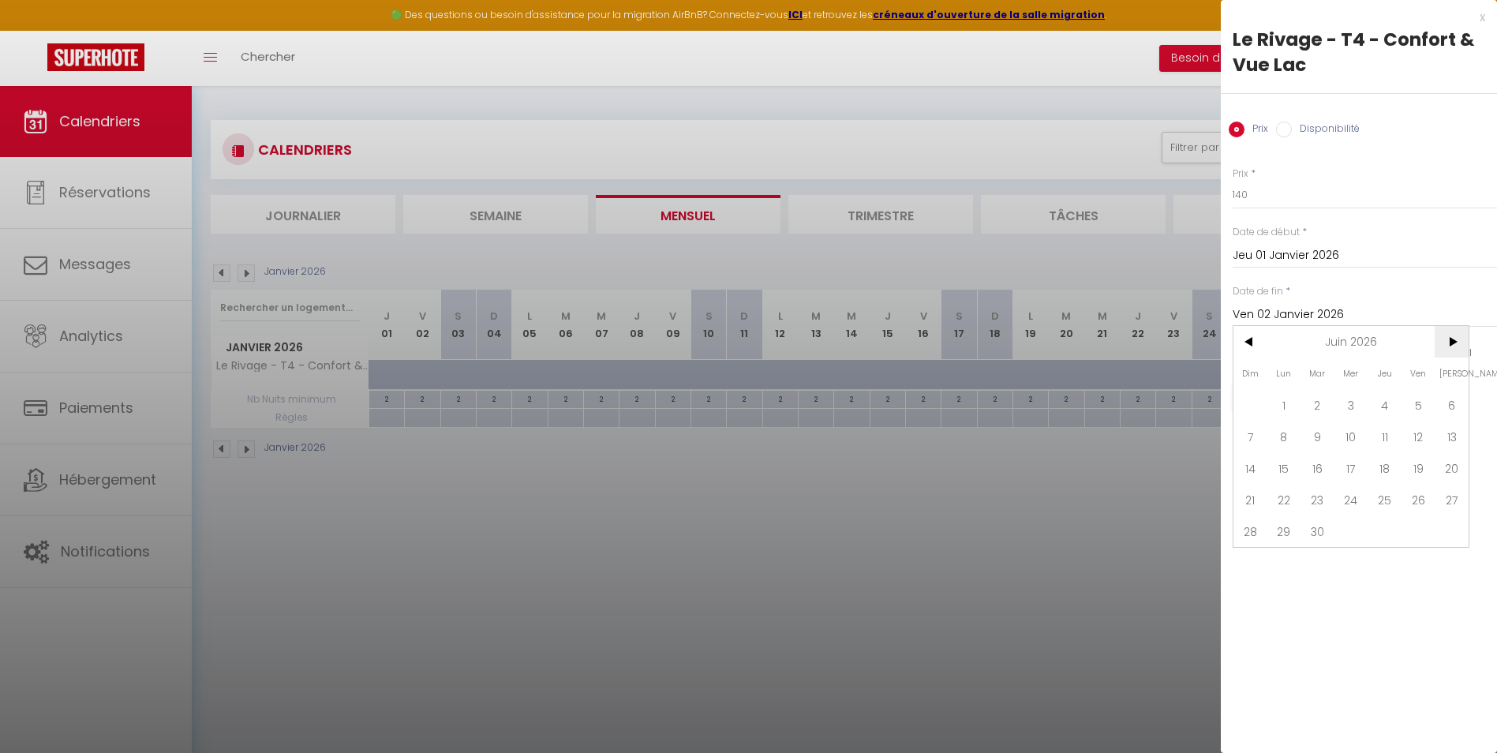
click at [1193, 344] on span ">" at bounding box center [1452, 342] width 34 height 32
click at [1193, 529] on span "30" at bounding box center [1351, 531] width 34 height 32
click at [1193, 354] on input "checkbox" at bounding box center [1384, 354] width 16 height 16
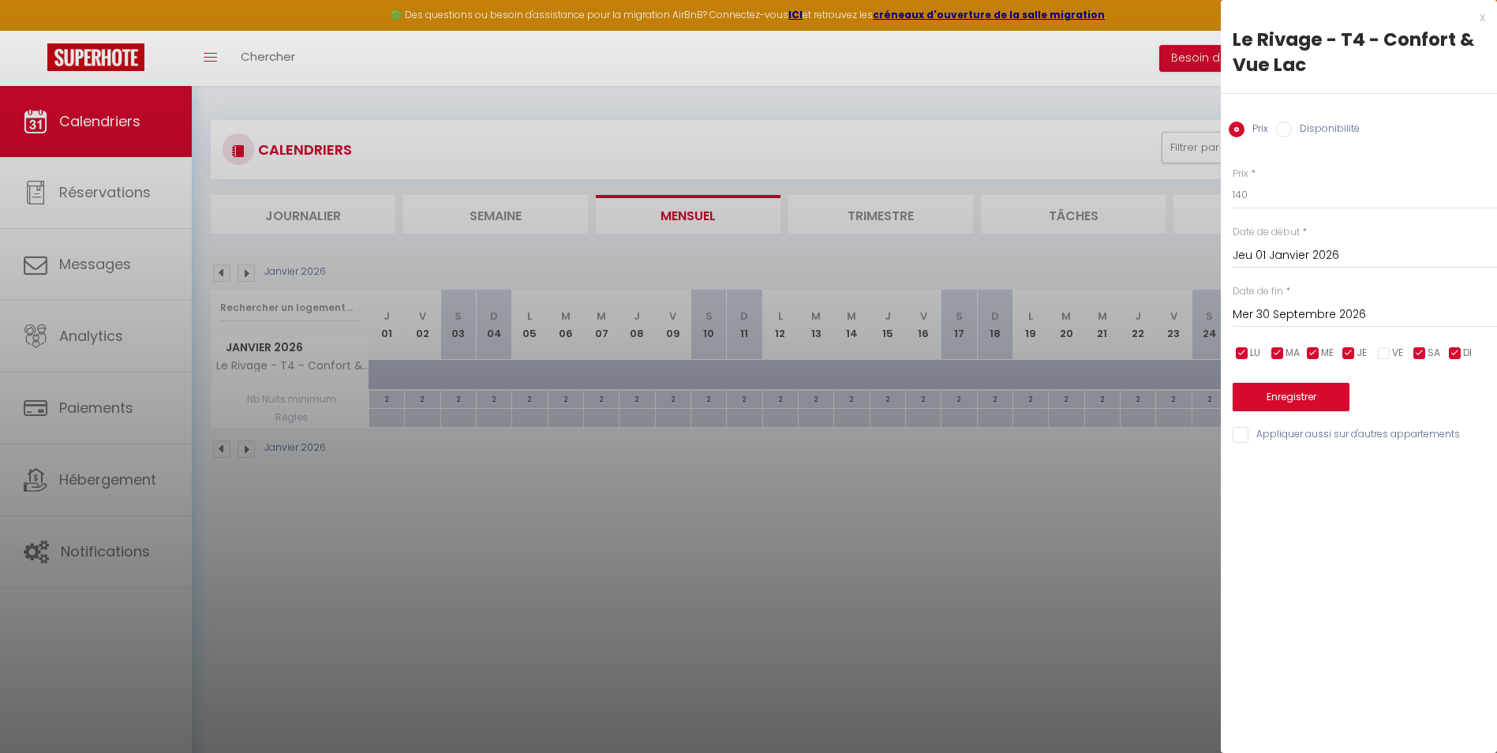
click at [1193, 353] on input "checkbox" at bounding box center [1420, 354] width 16 height 16
click at [1193, 353] on input "checkbox" at bounding box center [1455, 354] width 16 height 16
click at [1193, 393] on button "Enregistrer" at bounding box center [1291, 397] width 117 height 28
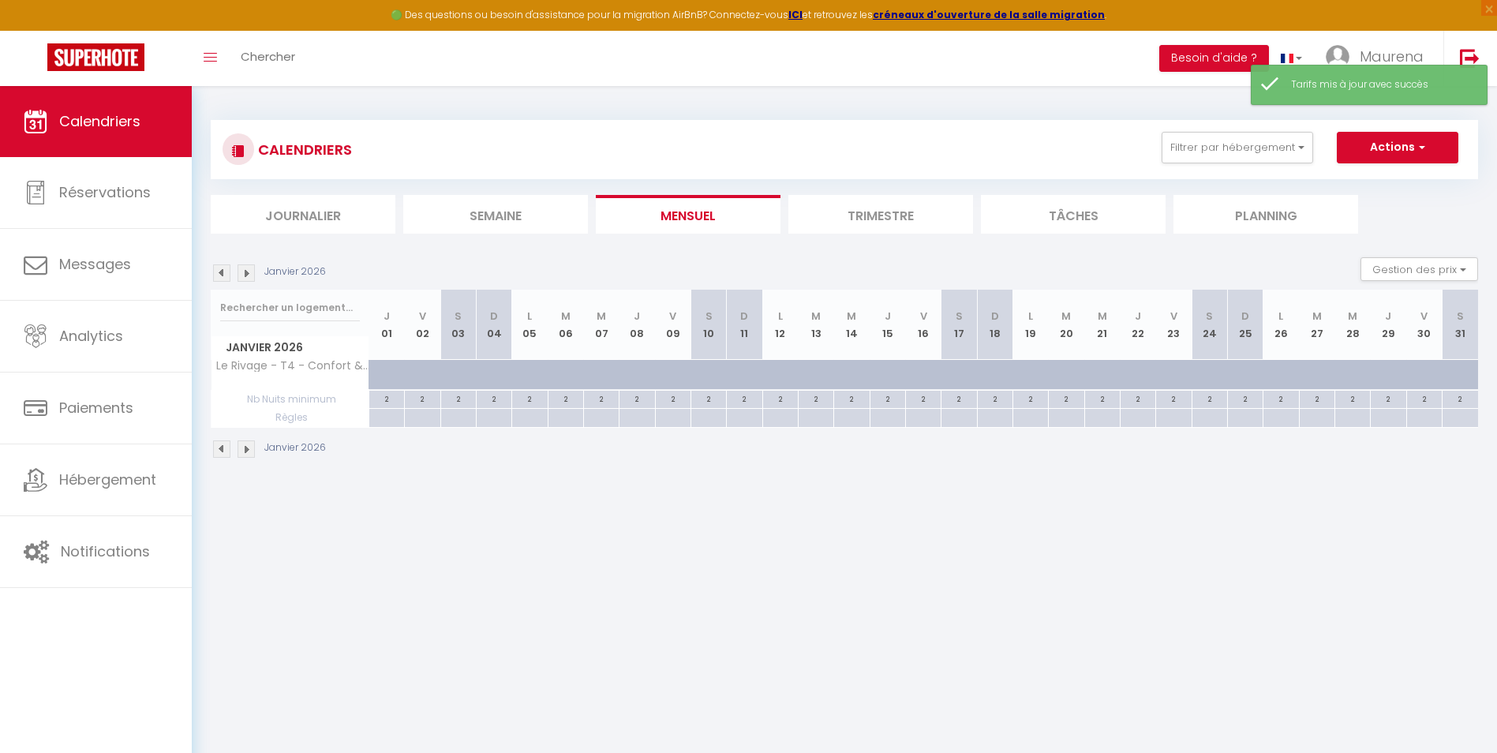
click at [387, 376] on div at bounding box center [400, 384] width 36 height 30
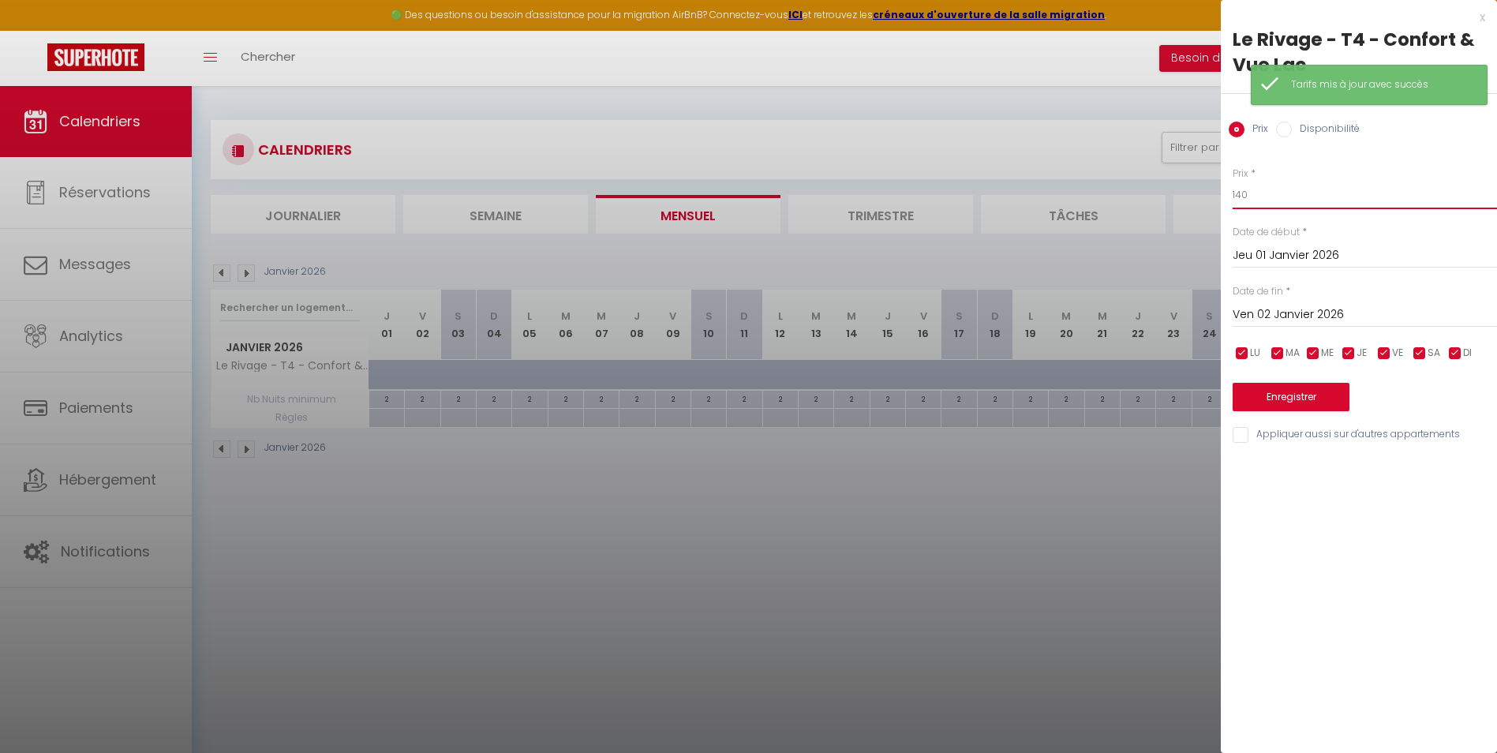
click at [1193, 195] on input "140" at bounding box center [1365, 195] width 264 height 28
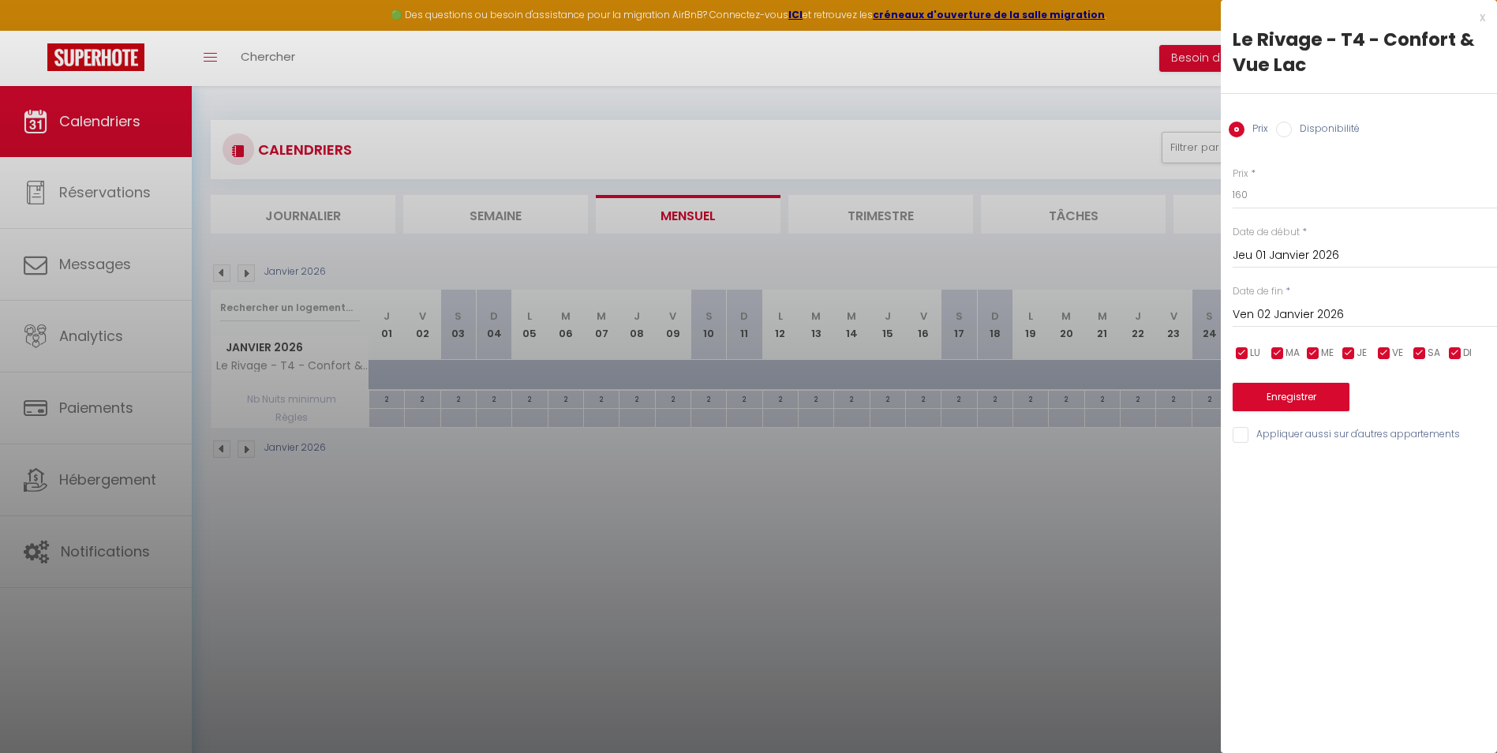
click at [1193, 354] on input "checkbox" at bounding box center [1349, 354] width 16 height 16
drag, startPoint x: 1315, startPoint y: 352, endPoint x: 1290, endPoint y: 354, distance: 25.4
click at [1193, 353] on input "checkbox" at bounding box center [1313, 354] width 16 height 16
drag, startPoint x: 1278, startPoint y: 357, endPoint x: 1232, endPoint y: 350, distance: 46.2
click at [1193, 357] on input "checkbox" at bounding box center [1278, 354] width 16 height 16
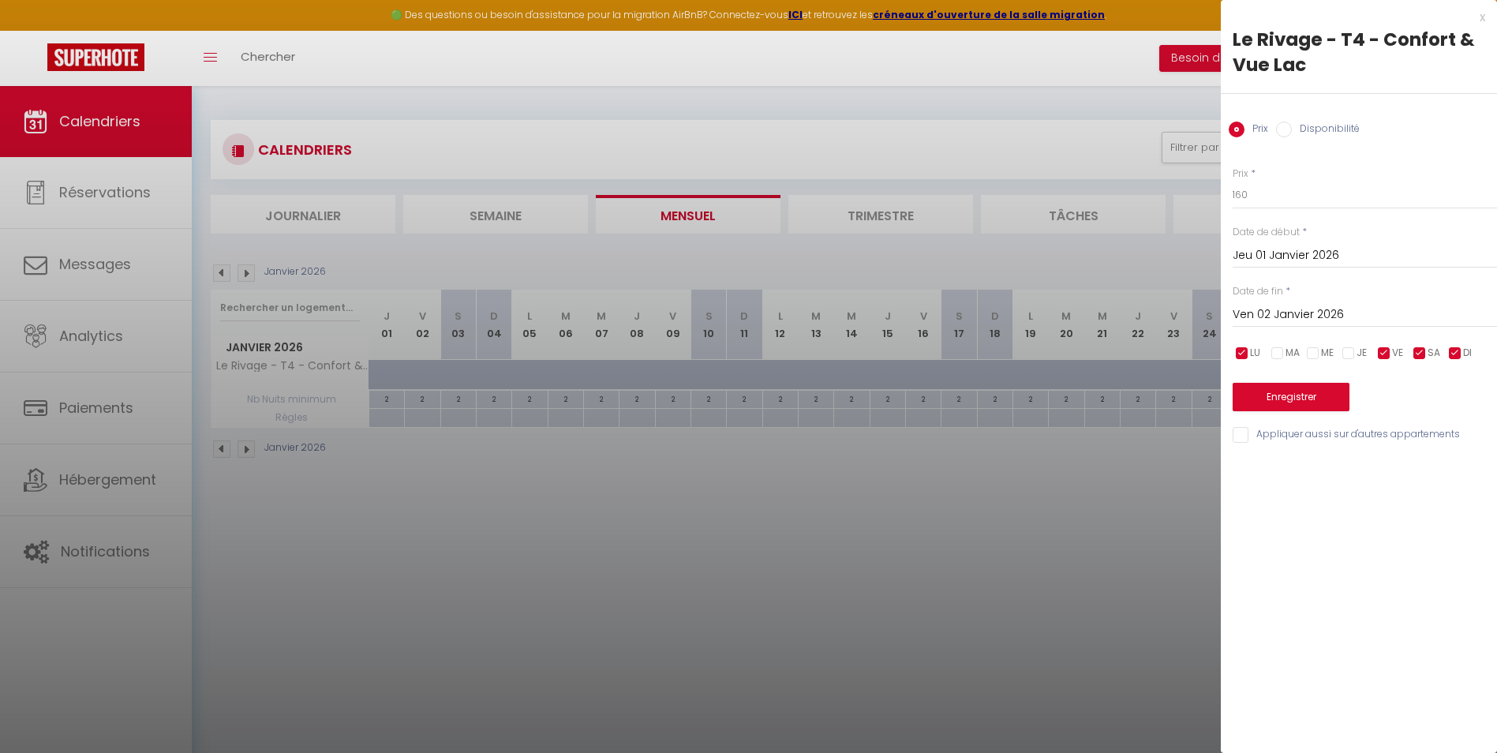
click at [1193, 353] on input "checkbox" at bounding box center [1242, 354] width 16 height 16
click at [1193, 311] on input "Ven 02 Janvier 2026" at bounding box center [1365, 315] width 264 height 21
click at [1193, 344] on span ">" at bounding box center [1452, 342] width 34 height 32
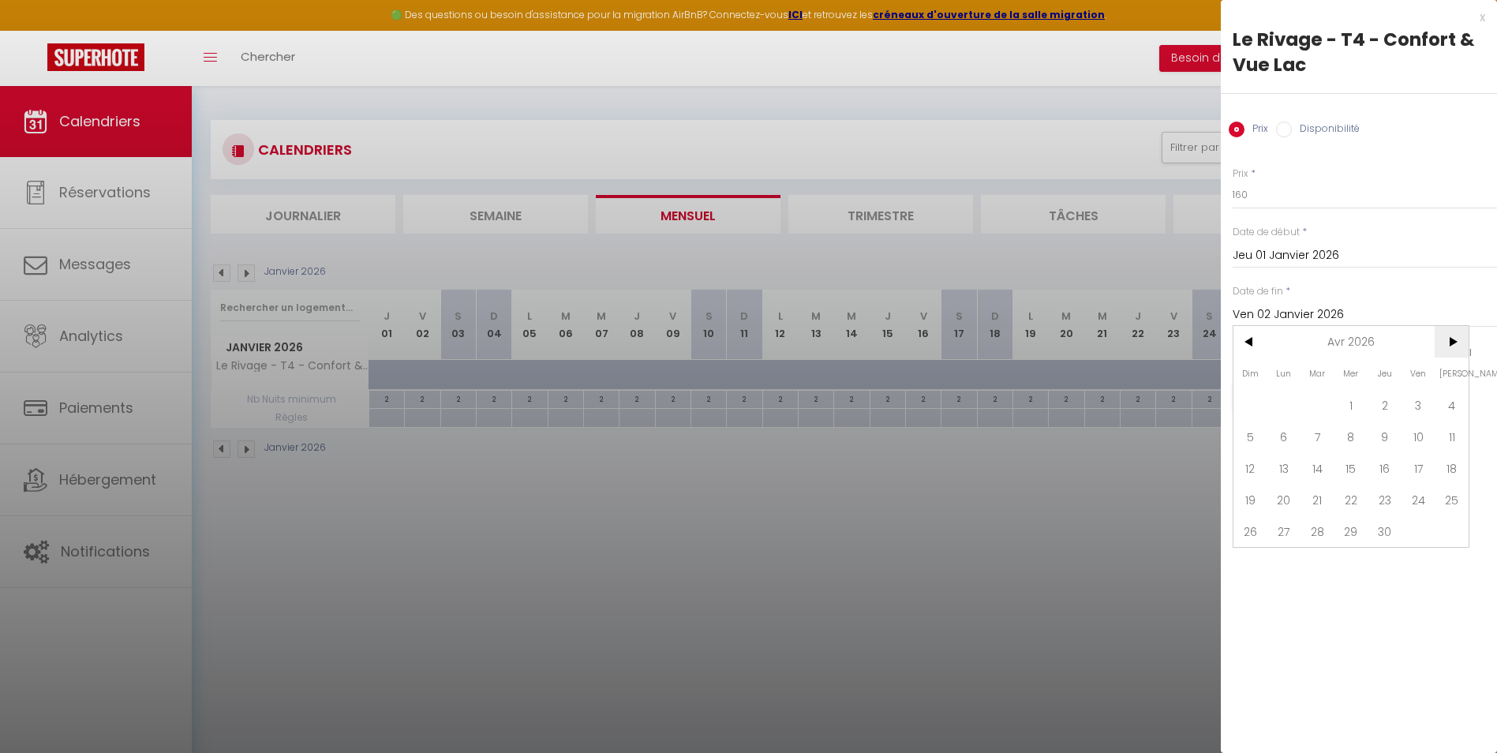
click at [1193, 344] on span ">" at bounding box center [1452, 342] width 34 height 32
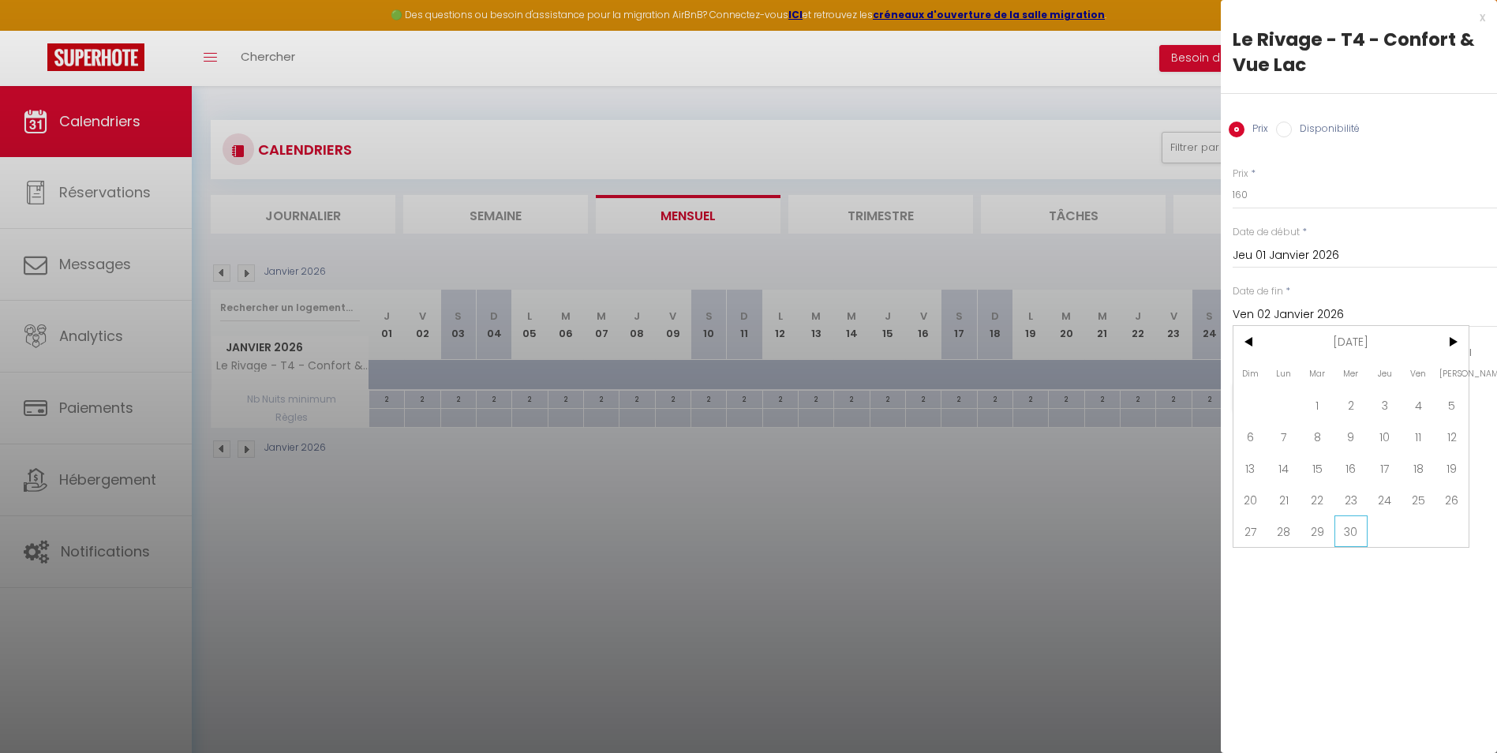
click at [1193, 518] on span "30" at bounding box center [1351, 531] width 34 height 32
click at [1193, 396] on button "Enregistrer" at bounding box center [1291, 397] width 117 height 28
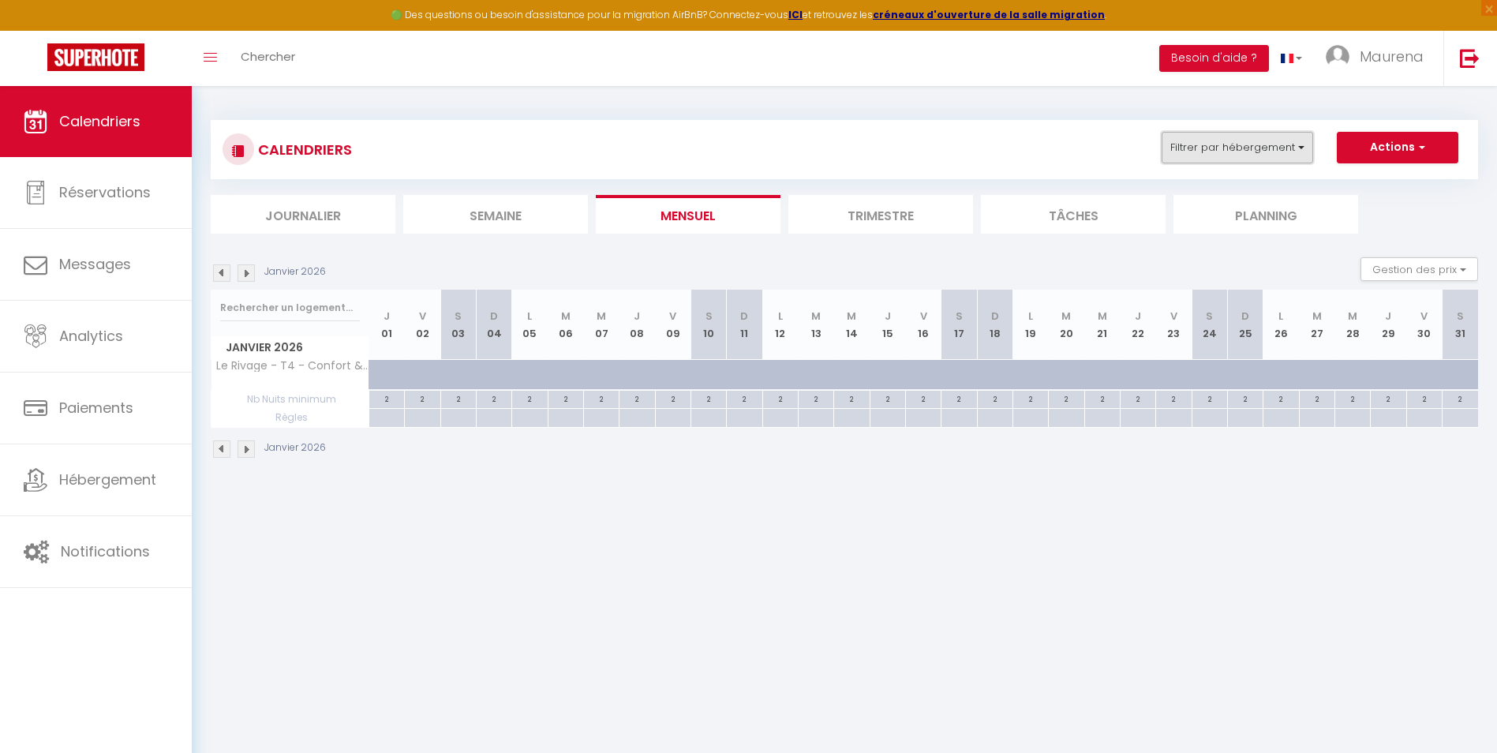
click at [1193, 156] on button "Filtrer par hébergement" at bounding box center [1238, 148] width 152 height 32
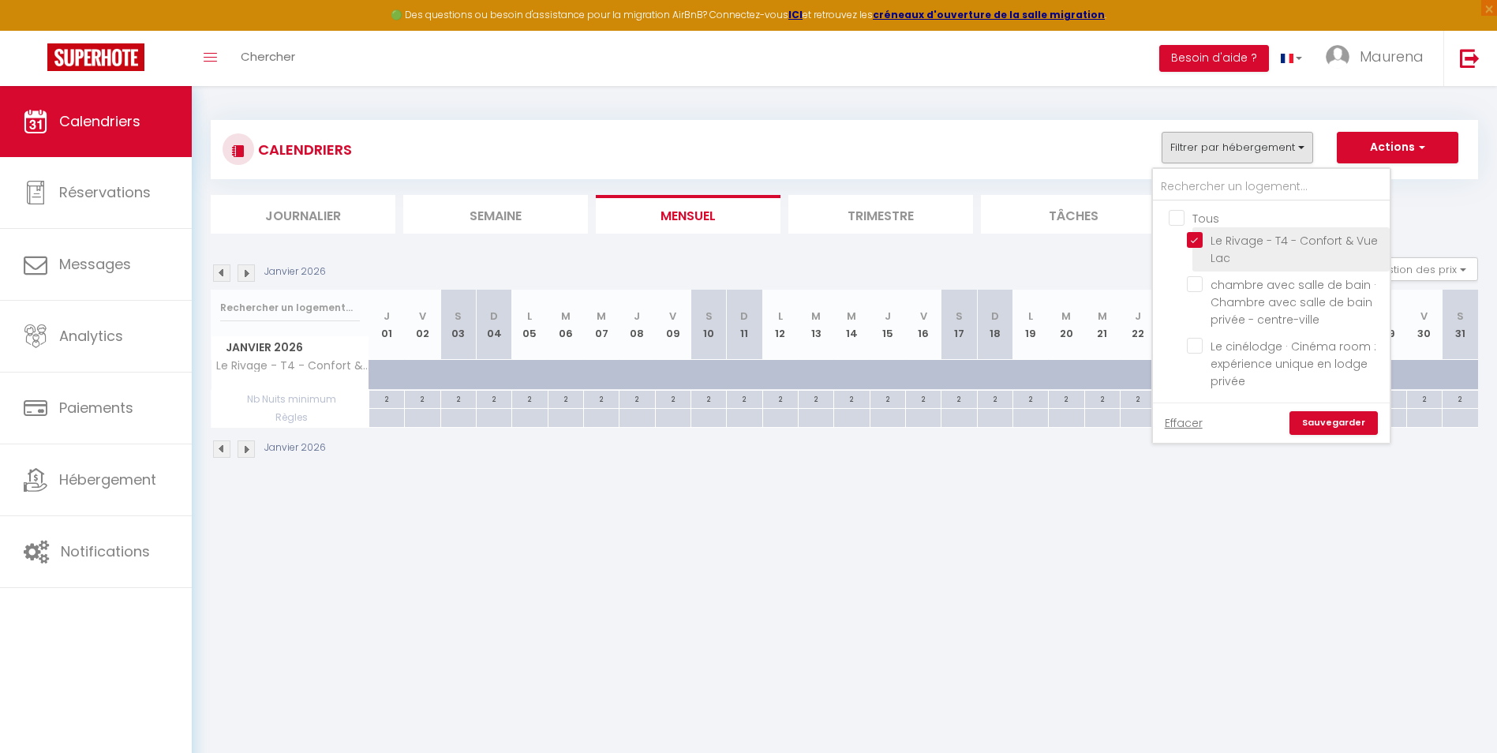
click at [1193, 240] on input "Le Rivage - T4 - Confort & Vue Lac" at bounding box center [1285, 240] width 197 height 16
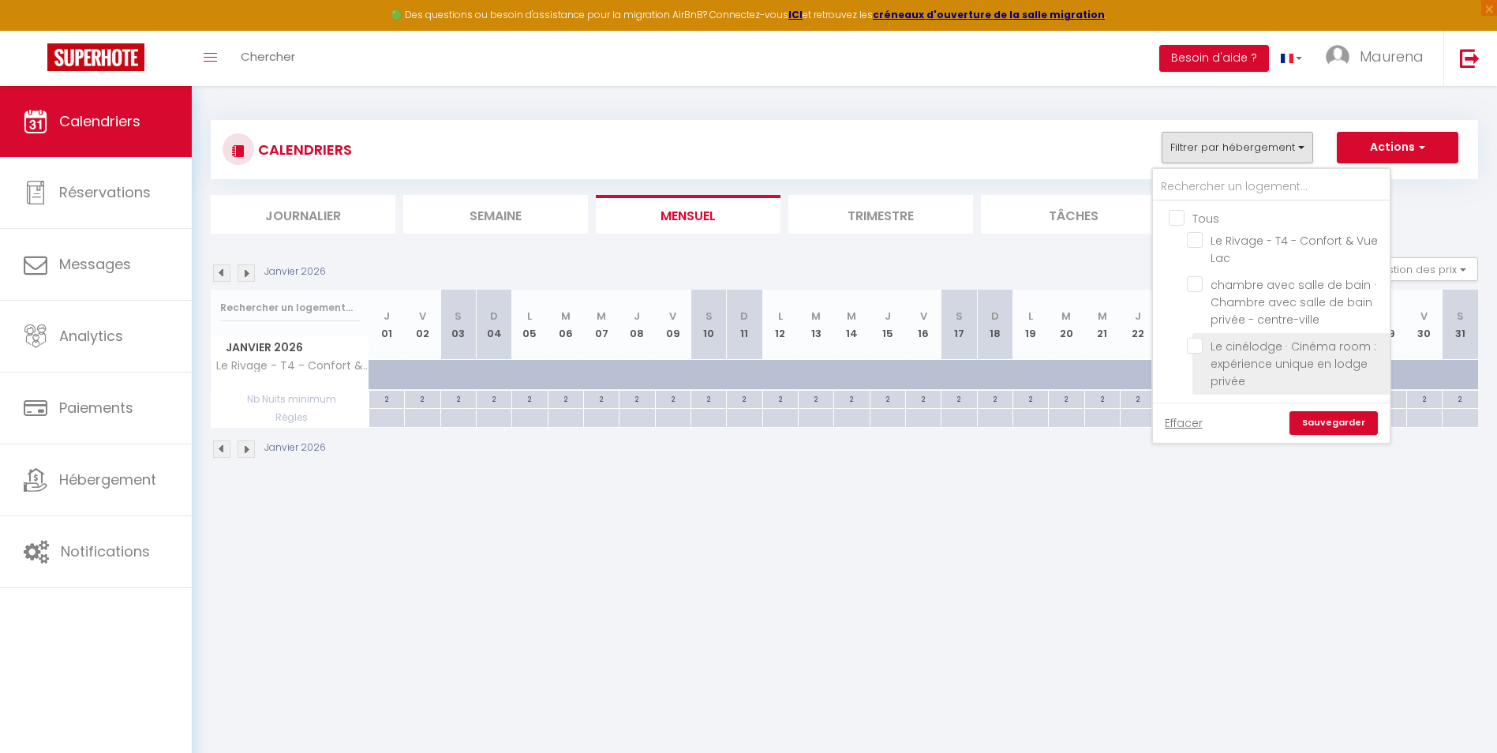
click at [1193, 345] on input "Le cinélodge · Cinéma room : expérience unique en lodge privée" at bounding box center [1285, 346] width 197 height 16
click at [1193, 422] on link "Sauvegarder" at bounding box center [1333, 423] width 88 height 24
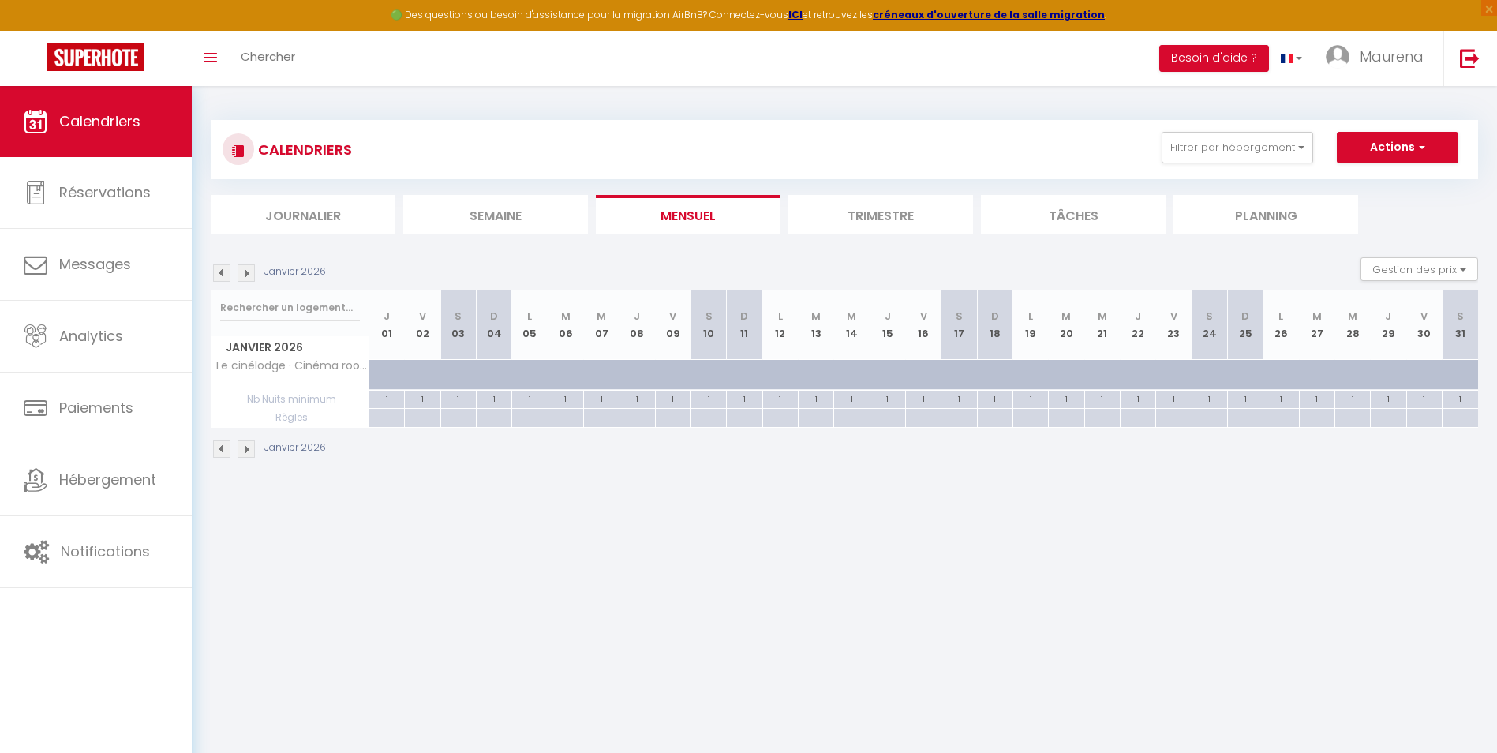
click at [220, 274] on img at bounding box center [221, 272] width 17 height 17
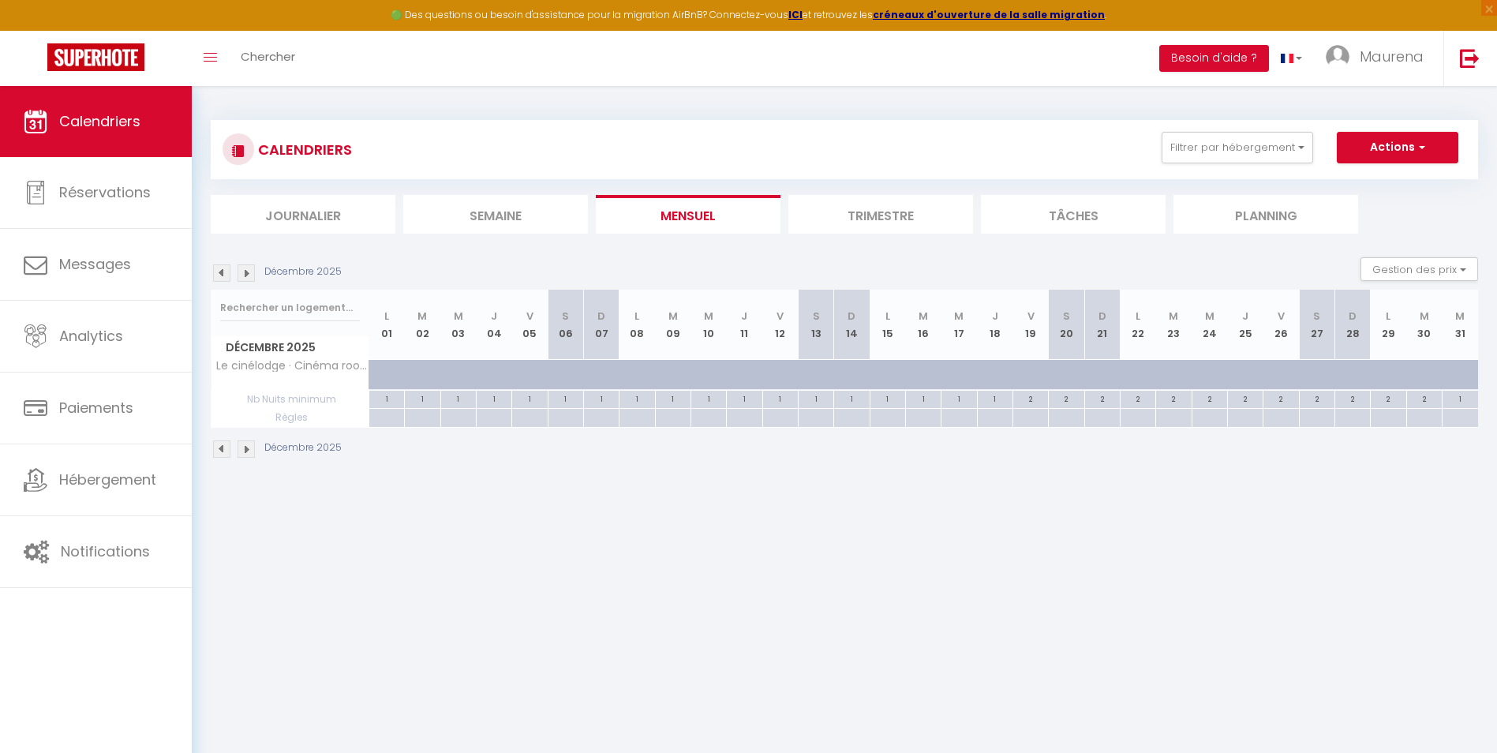
click at [223, 277] on img at bounding box center [221, 272] width 17 height 17
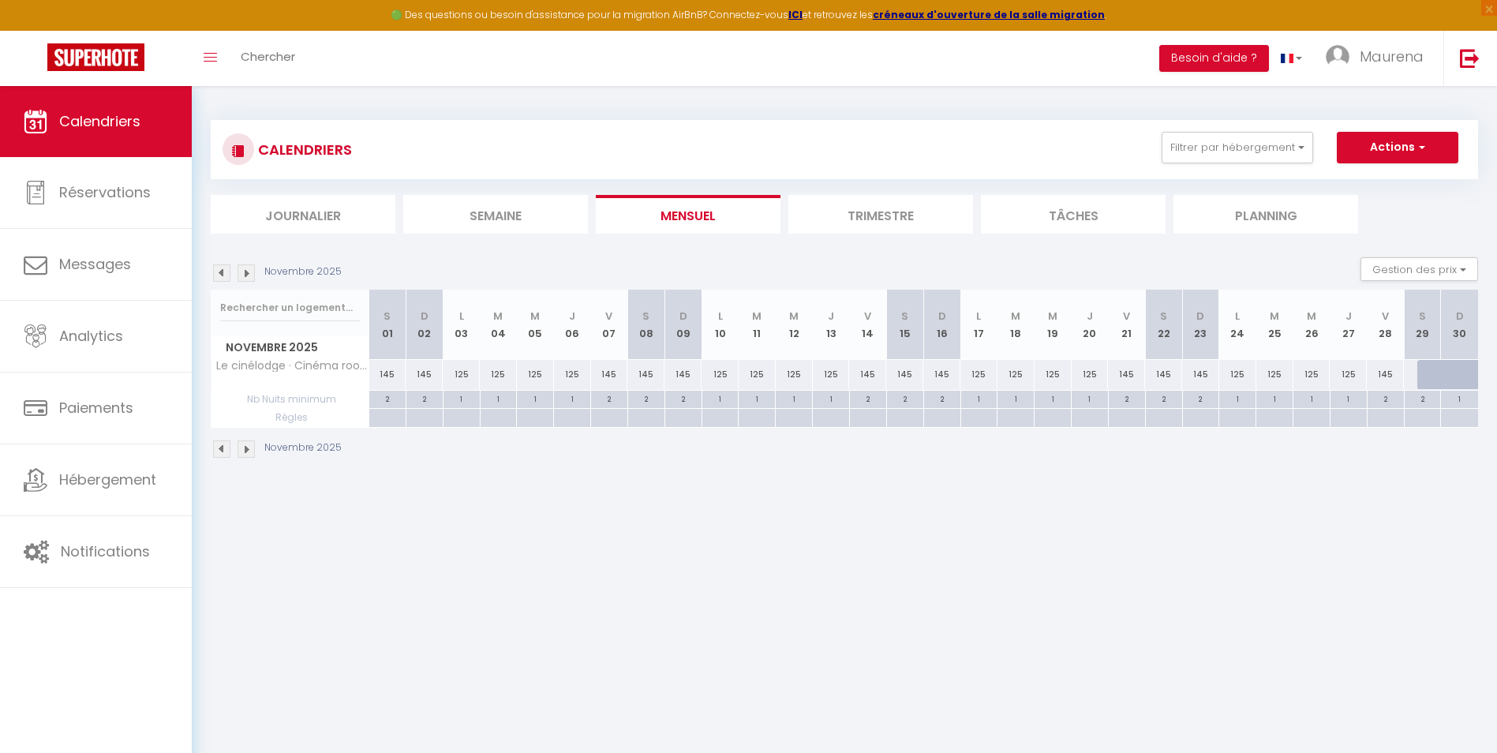
click at [1193, 378] on div at bounding box center [1435, 375] width 37 height 30
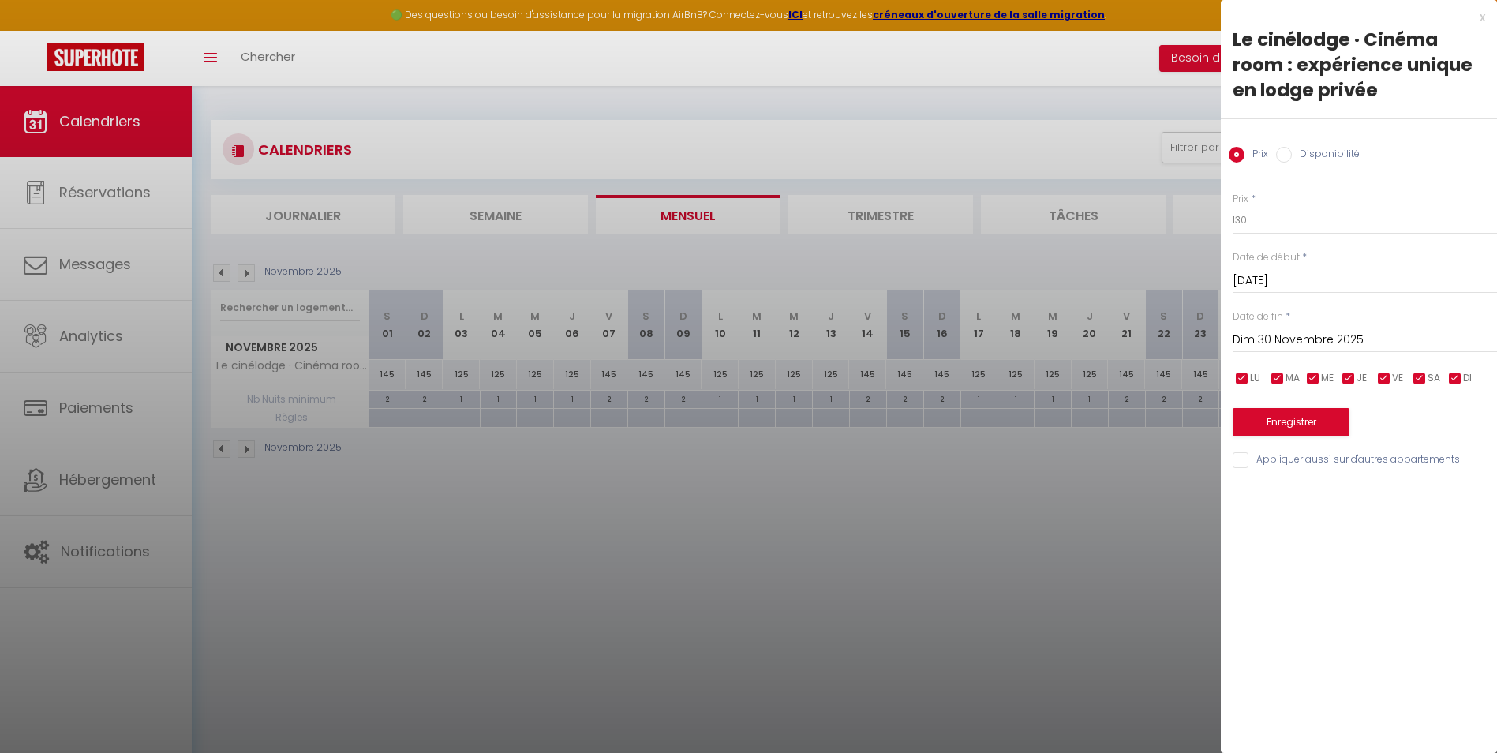
click at [985, 490] on div at bounding box center [748, 376] width 1497 height 753
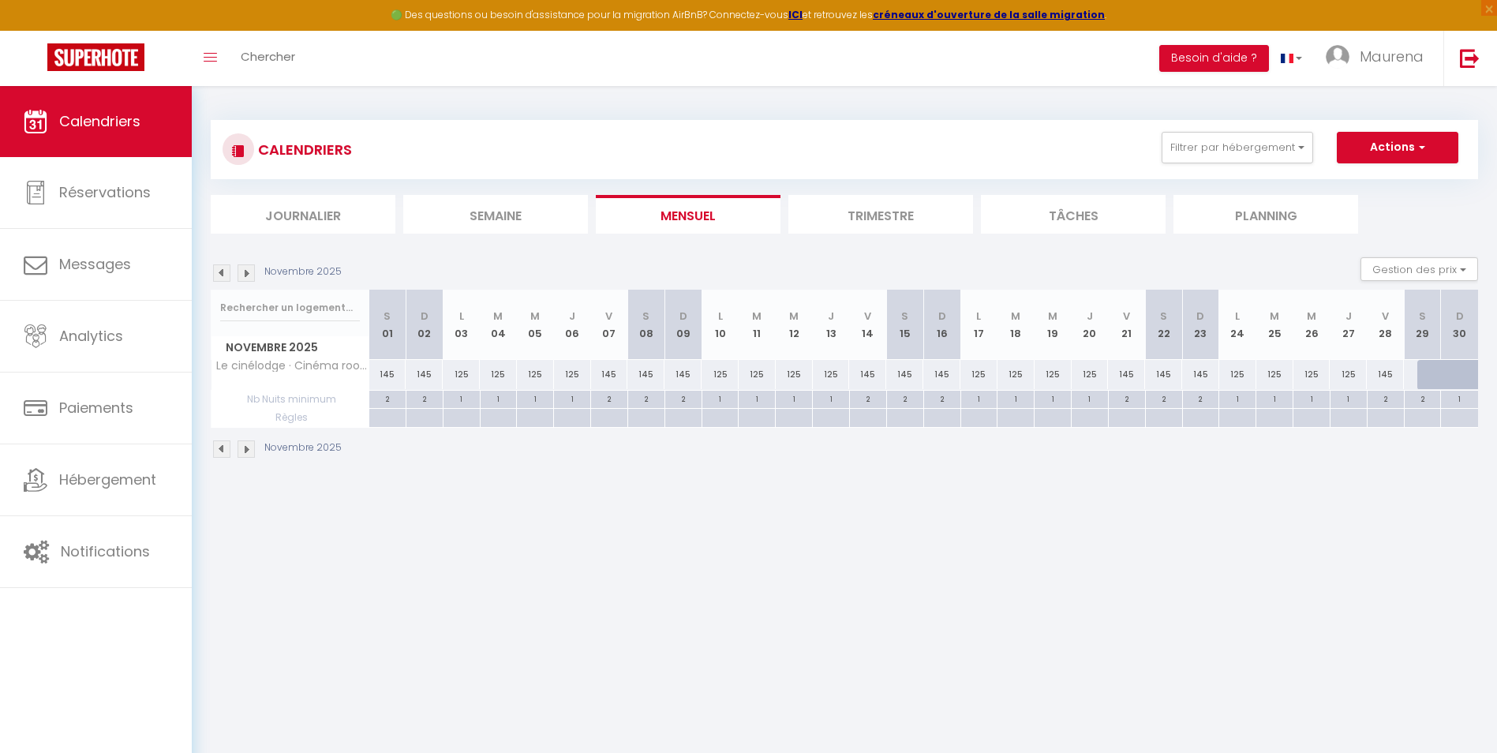
click at [243, 269] on img at bounding box center [246, 272] width 17 height 17
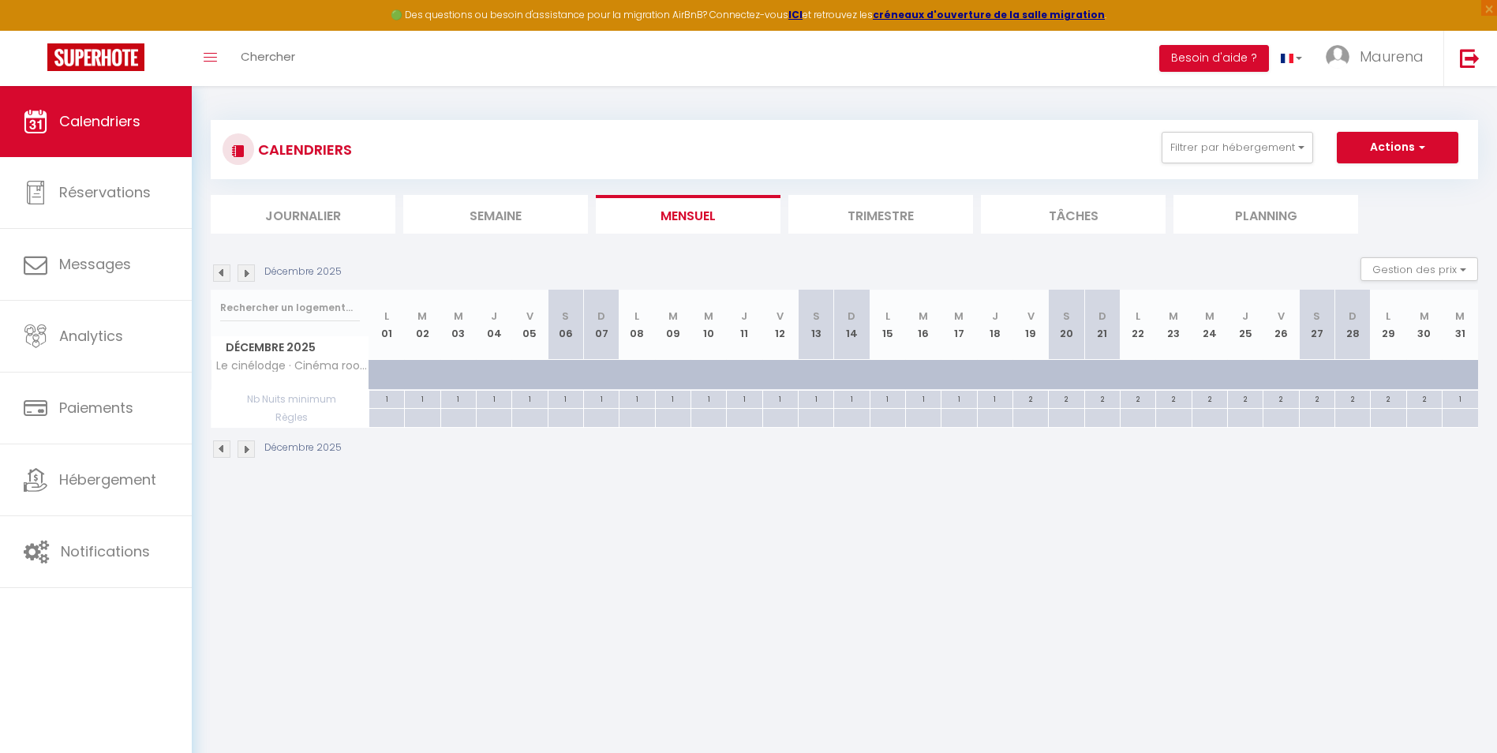
click at [382, 376] on div at bounding box center [400, 384] width 36 height 30
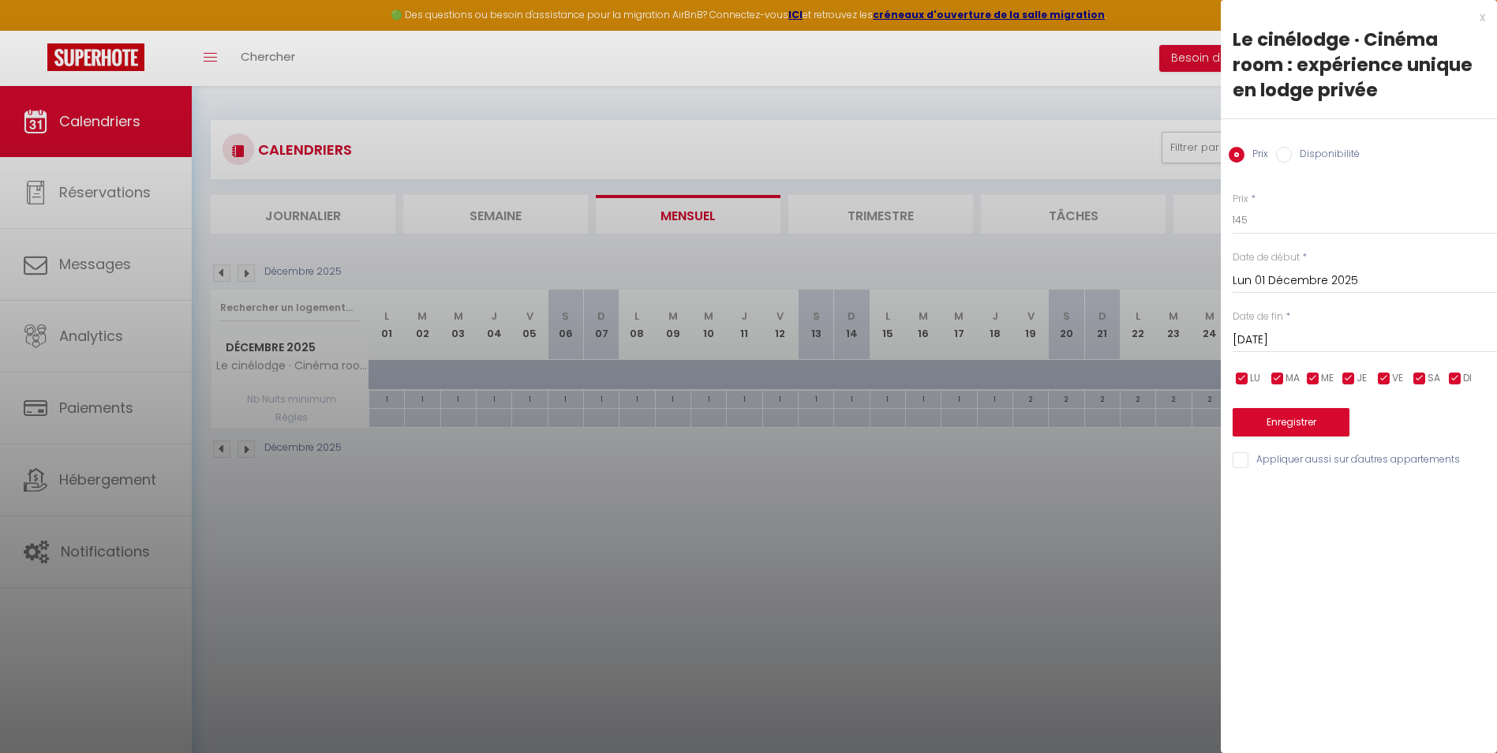
click at [1095, 512] on div at bounding box center [748, 376] width 1497 height 753
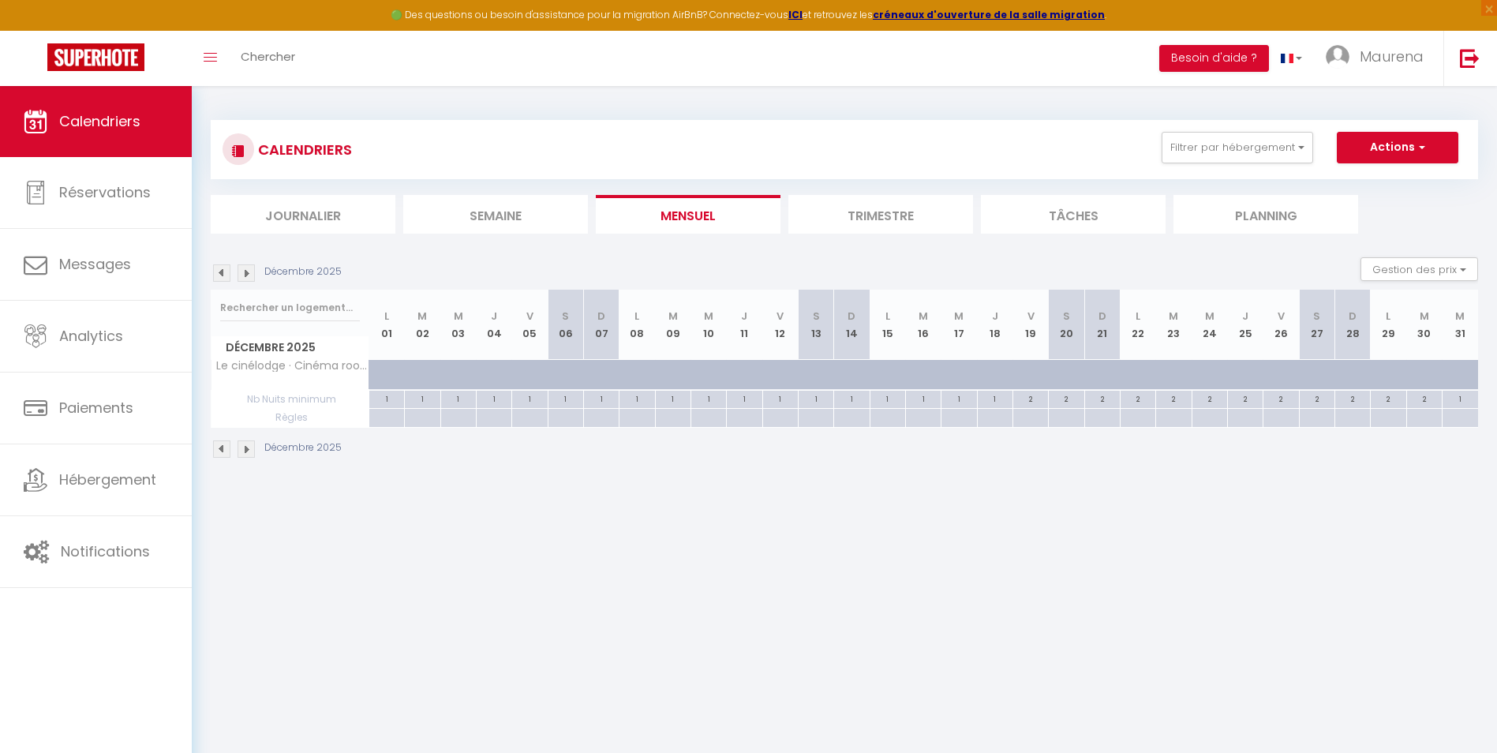
click at [249, 277] on img at bounding box center [246, 272] width 17 height 17
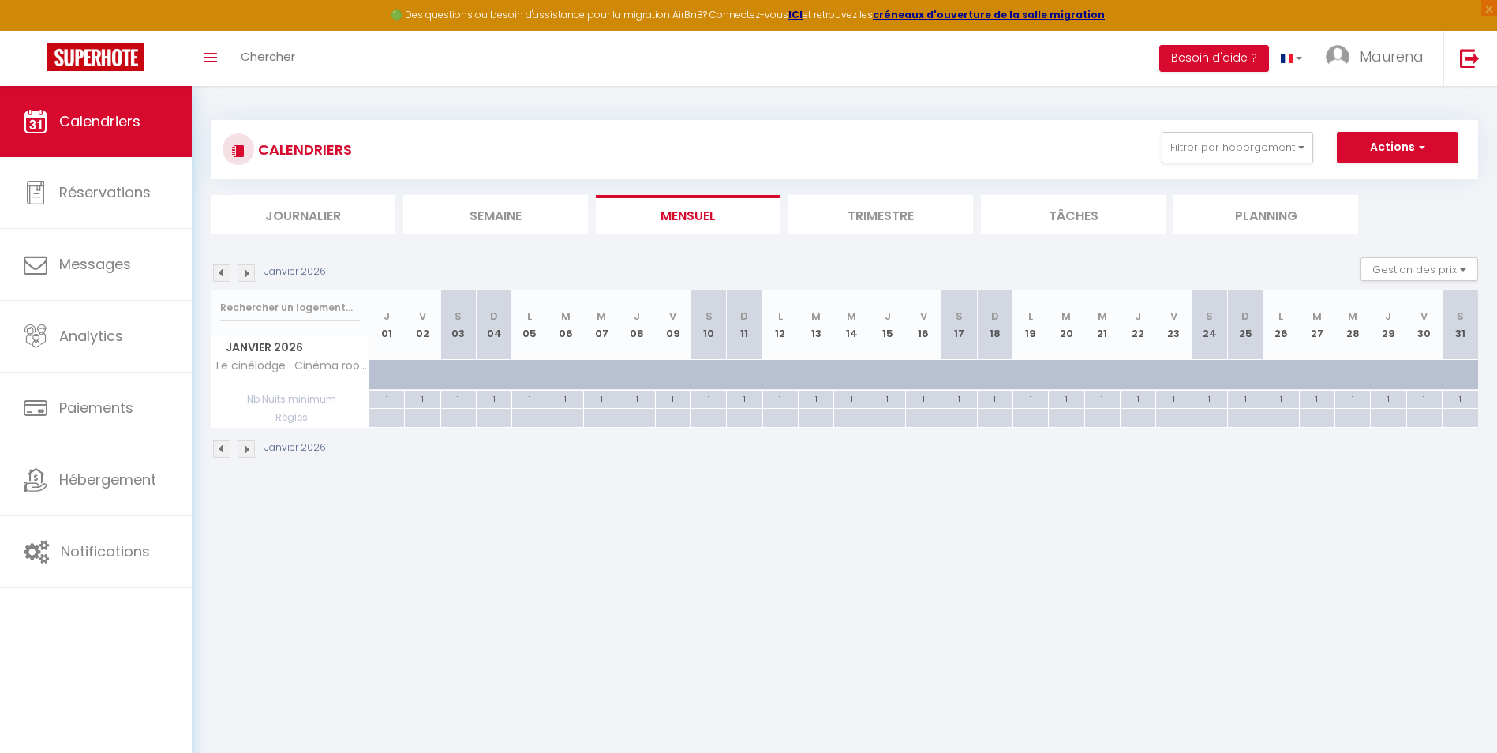
click at [387, 378] on div at bounding box center [400, 384] width 36 height 30
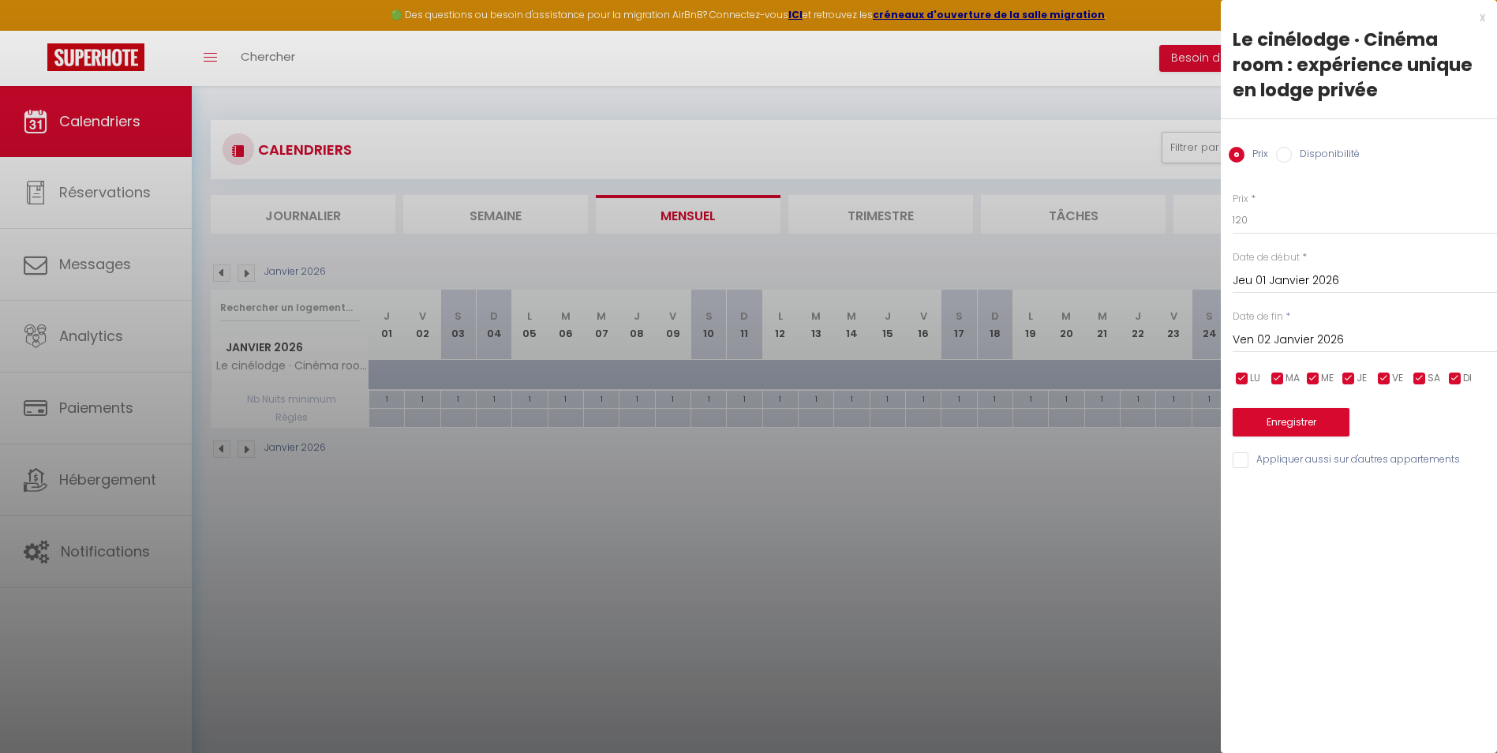
click at [1193, 331] on input "Ven 02 Janvier 2026" at bounding box center [1365, 340] width 264 height 21
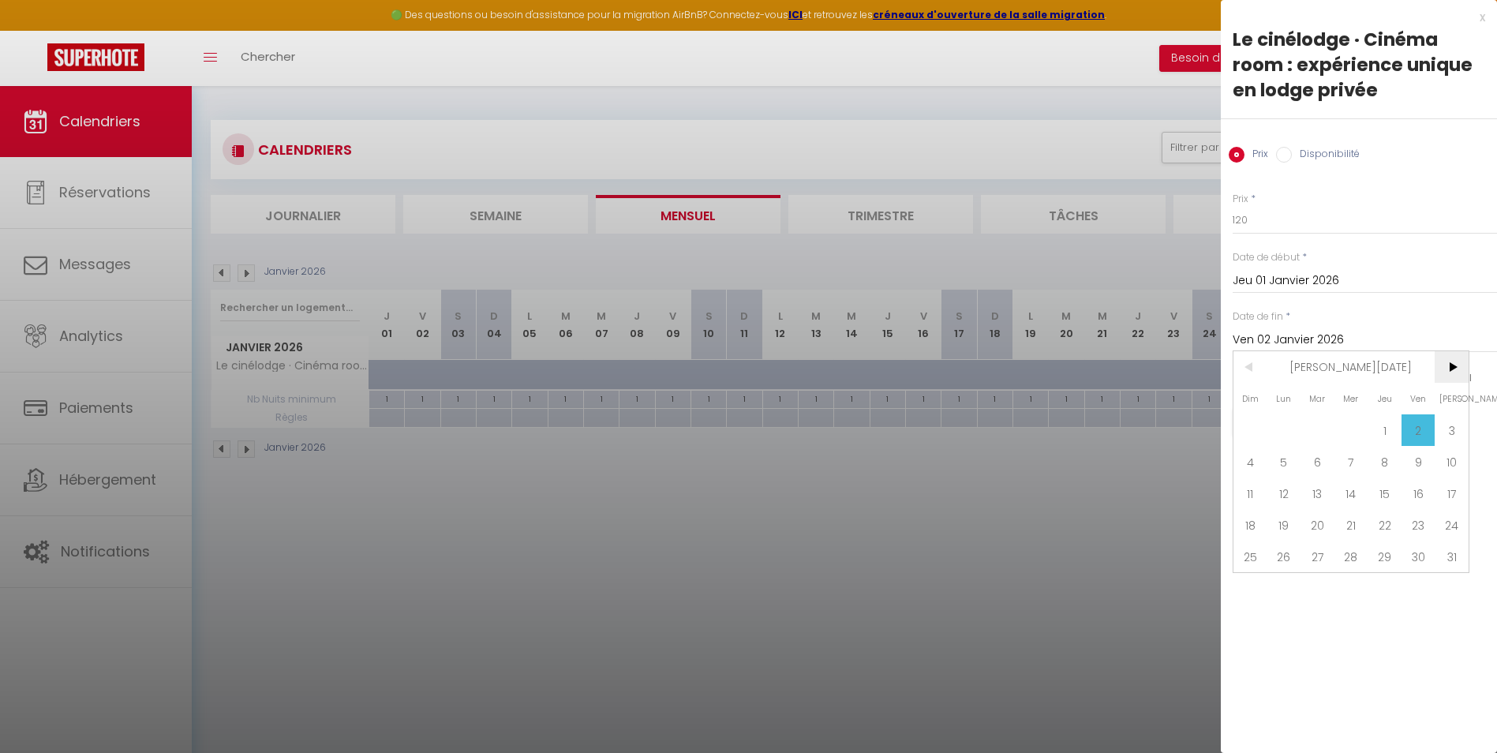
click at [1193, 370] on span ">" at bounding box center [1452, 367] width 34 height 32
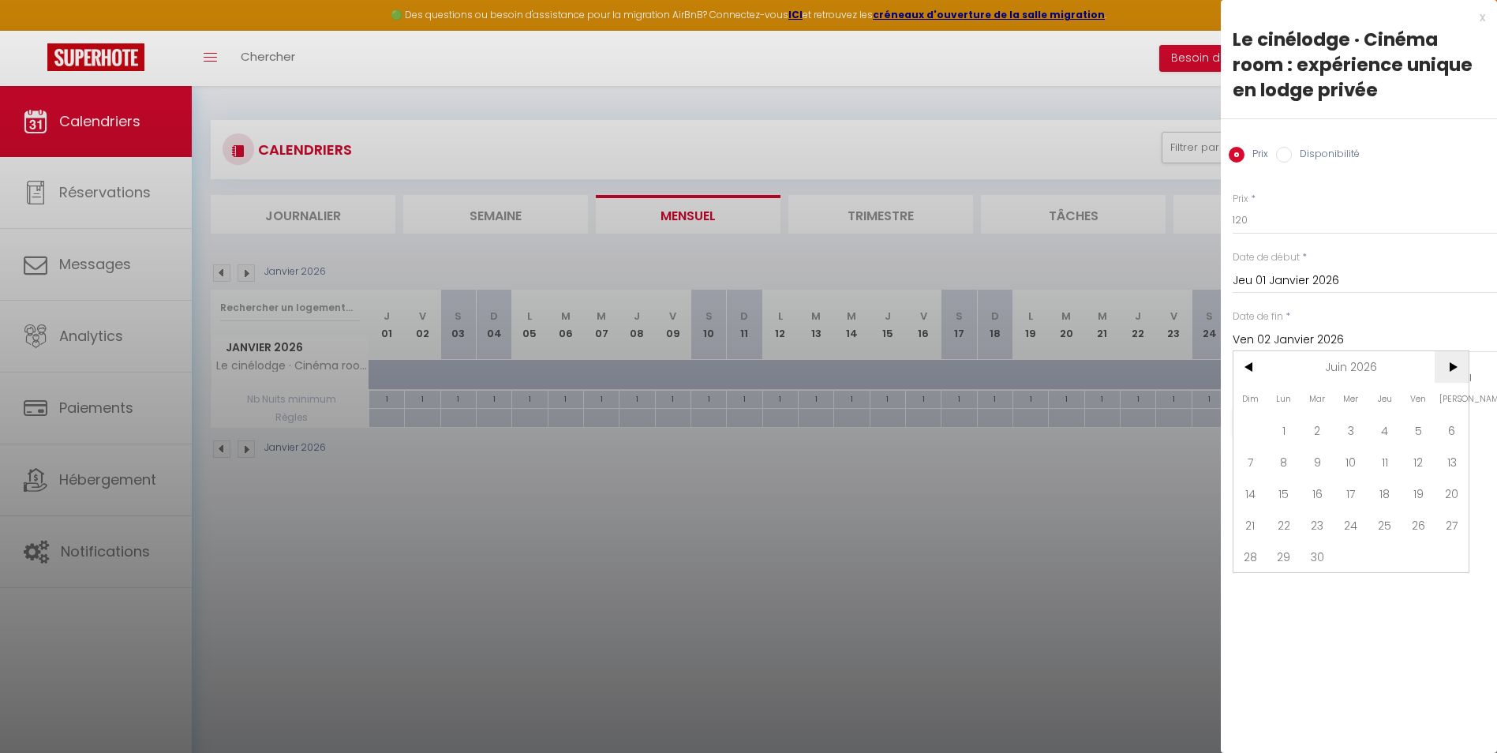
click at [1193, 370] on span ">" at bounding box center [1452, 367] width 34 height 32
click at [1193, 551] on span "30" at bounding box center [1351, 557] width 34 height 32
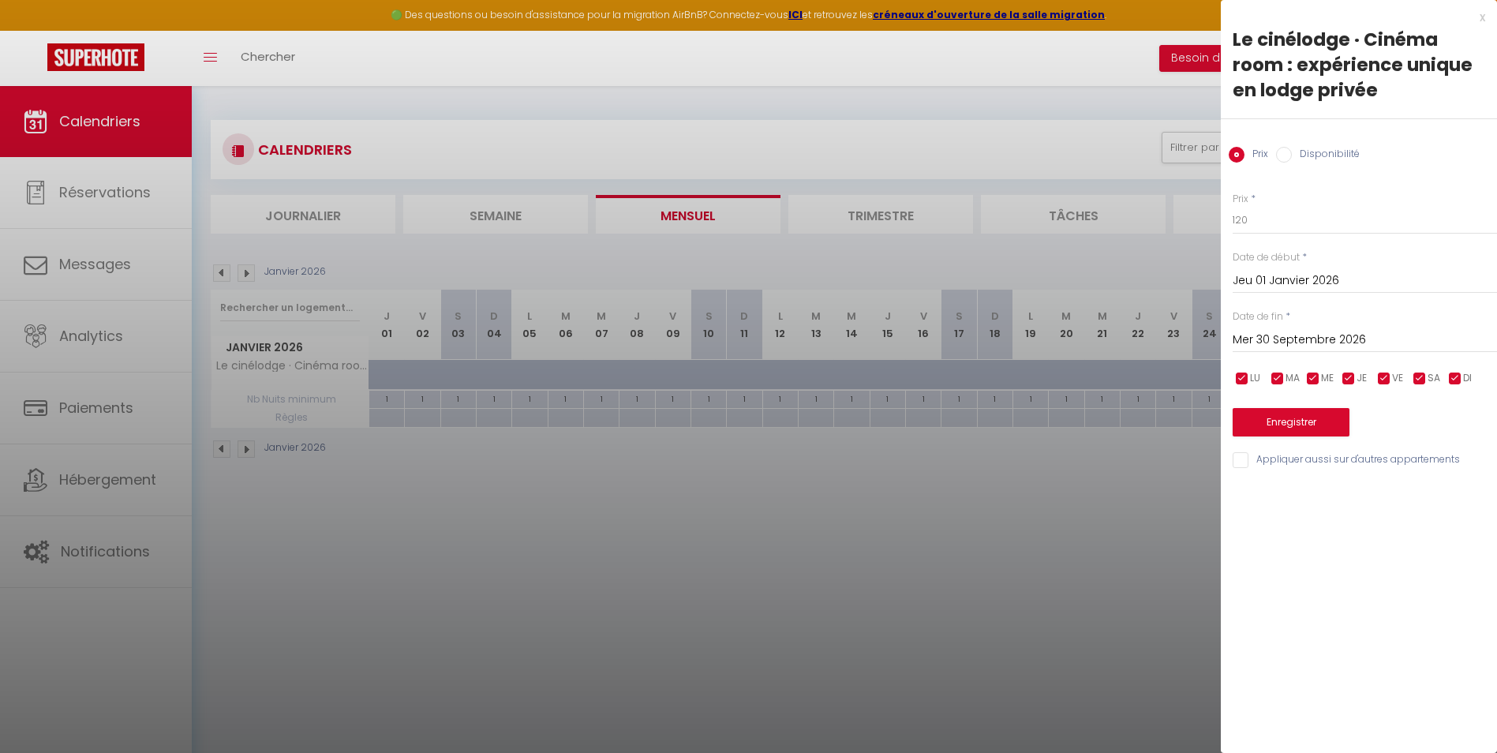
click at [1193, 380] on input "checkbox" at bounding box center [1384, 379] width 16 height 16
click at [1193, 380] on input "checkbox" at bounding box center [1420, 379] width 16 height 16
click at [1193, 379] on input "checkbox" at bounding box center [1455, 379] width 16 height 16
click at [1193, 421] on button "Enregistrer" at bounding box center [1291, 422] width 117 height 28
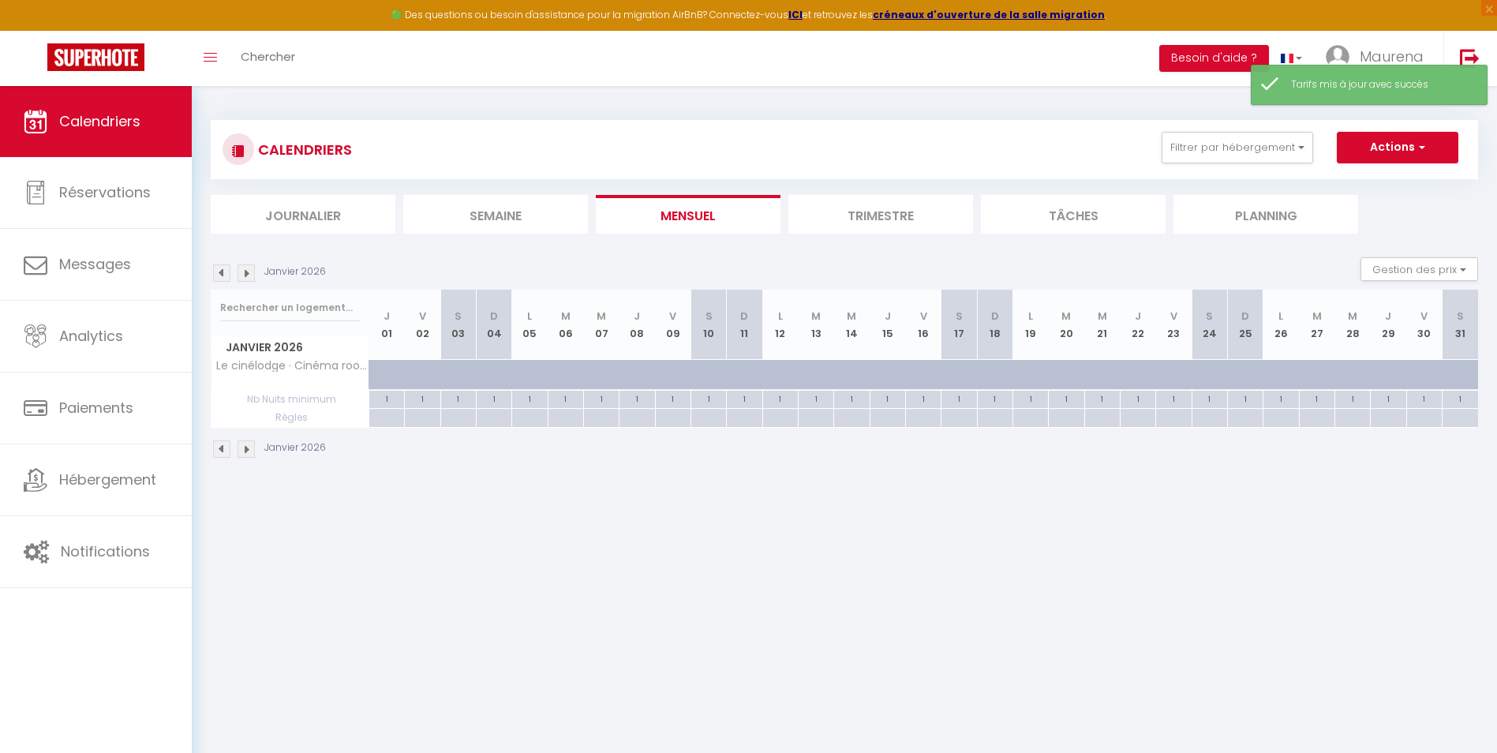
click at [504, 377] on div at bounding box center [507, 384] width 36 height 30
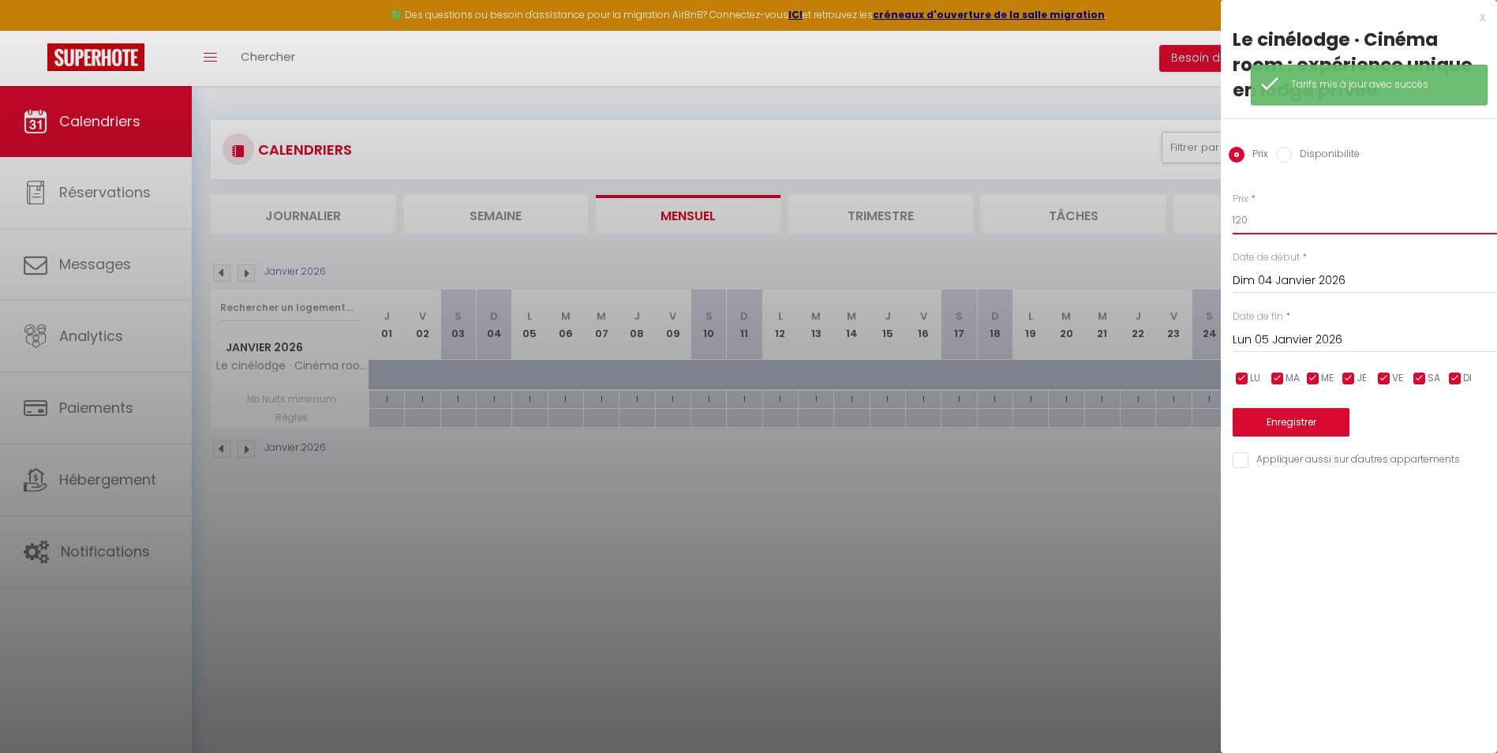
drag, startPoint x: 1256, startPoint y: 222, endPoint x: 1237, endPoint y: 219, distance: 19.1
click at [1193, 219] on input "120" at bounding box center [1365, 220] width 264 height 28
click at [1193, 380] on input "checkbox" at bounding box center [1349, 379] width 16 height 16
drag, startPoint x: 1311, startPoint y: 378, endPoint x: 1298, endPoint y: 378, distance: 12.6
click at [1193, 378] on input "checkbox" at bounding box center [1313, 379] width 16 height 16
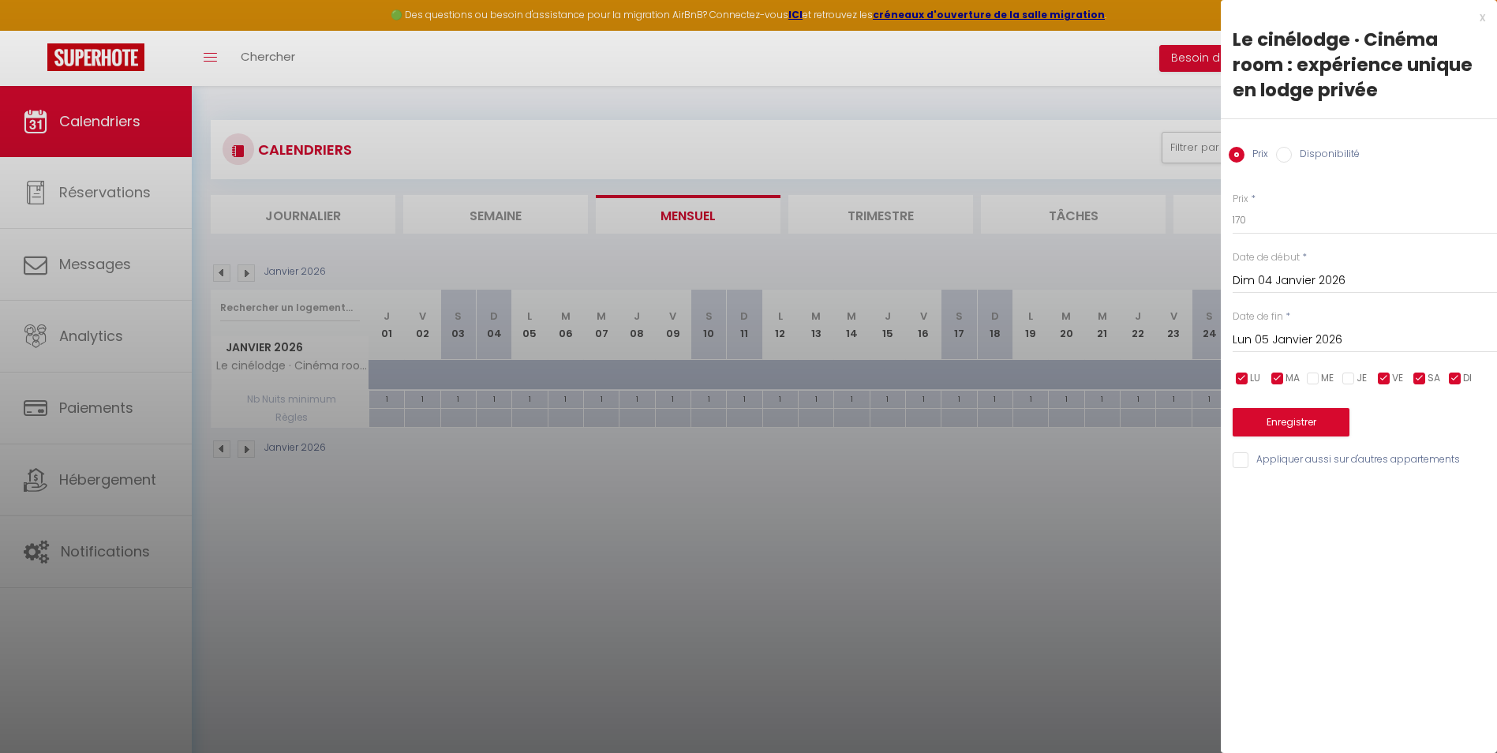
drag, startPoint x: 1280, startPoint y: 381, endPoint x: 1263, endPoint y: 378, distance: 17.6
click at [1193, 381] on input "checkbox" at bounding box center [1278, 379] width 16 height 16
click at [1193, 378] on input "checkbox" at bounding box center [1242, 379] width 16 height 16
click at [1193, 325] on div "[DATE] < [PERSON_NAME][DATE] > Dim Lun Mar Mer Jeu Ven Sam 1 2 3 4 5 6 7 8 9 10…" at bounding box center [1365, 338] width 264 height 28
click at [1193, 332] on input "Lun 05 Janvier 2026" at bounding box center [1365, 340] width 264 height 21
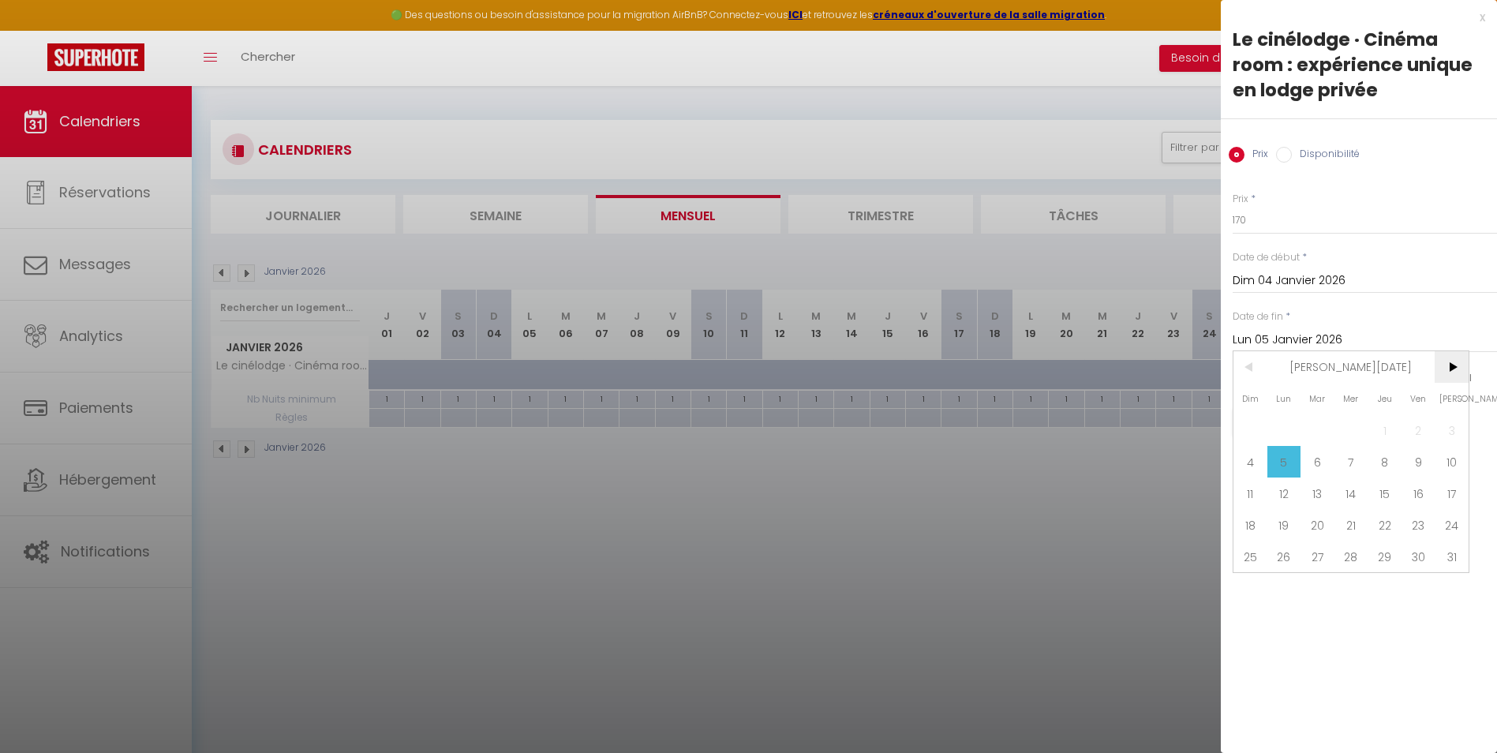
click at [1193, 365] on span ">" at bounding box center [1452, 367] width 34 height 32
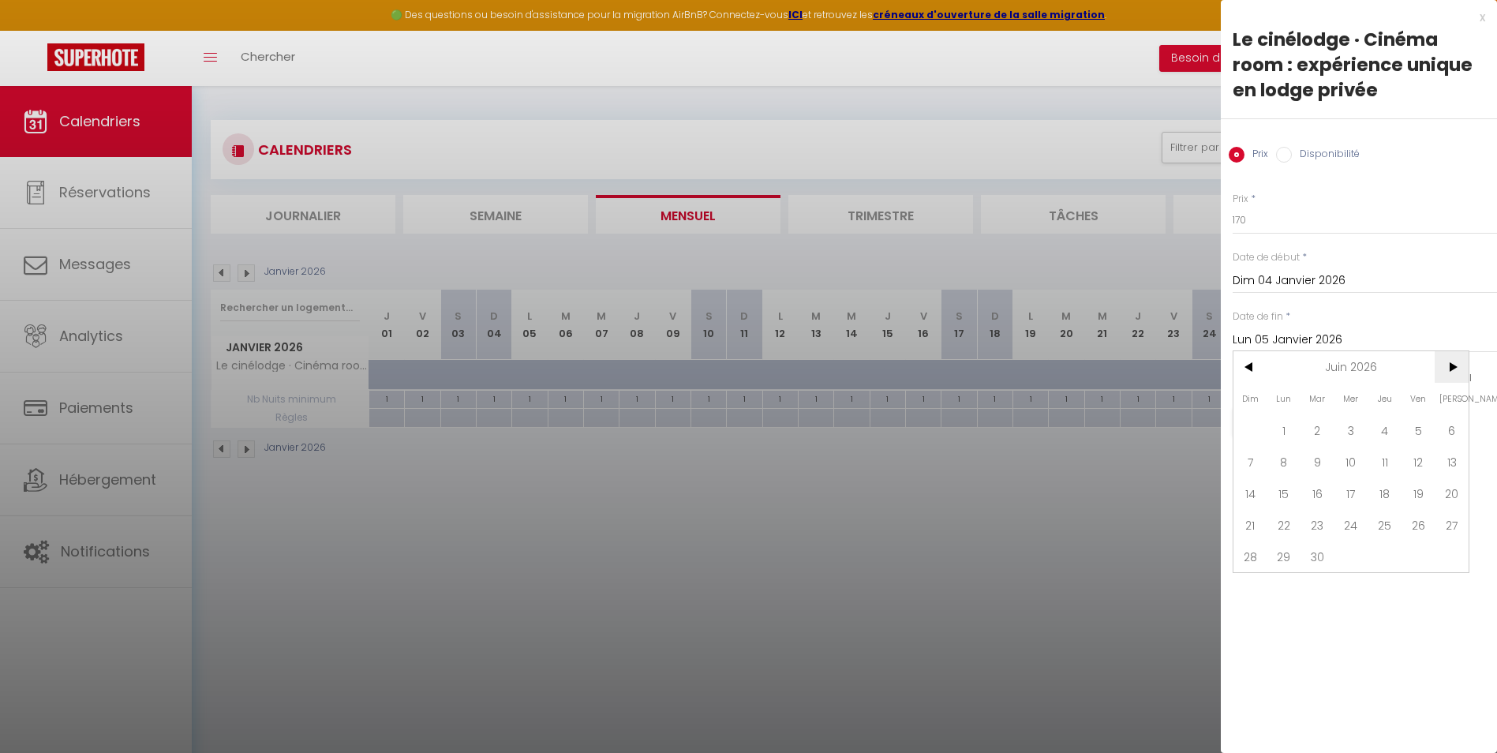
click at [1193, 365] on span ">" at bounding box center [1452, 367] width 34 height 32
click at [1193, 561] on span "30" at bounding box center [1351, 557] width 34 height 32
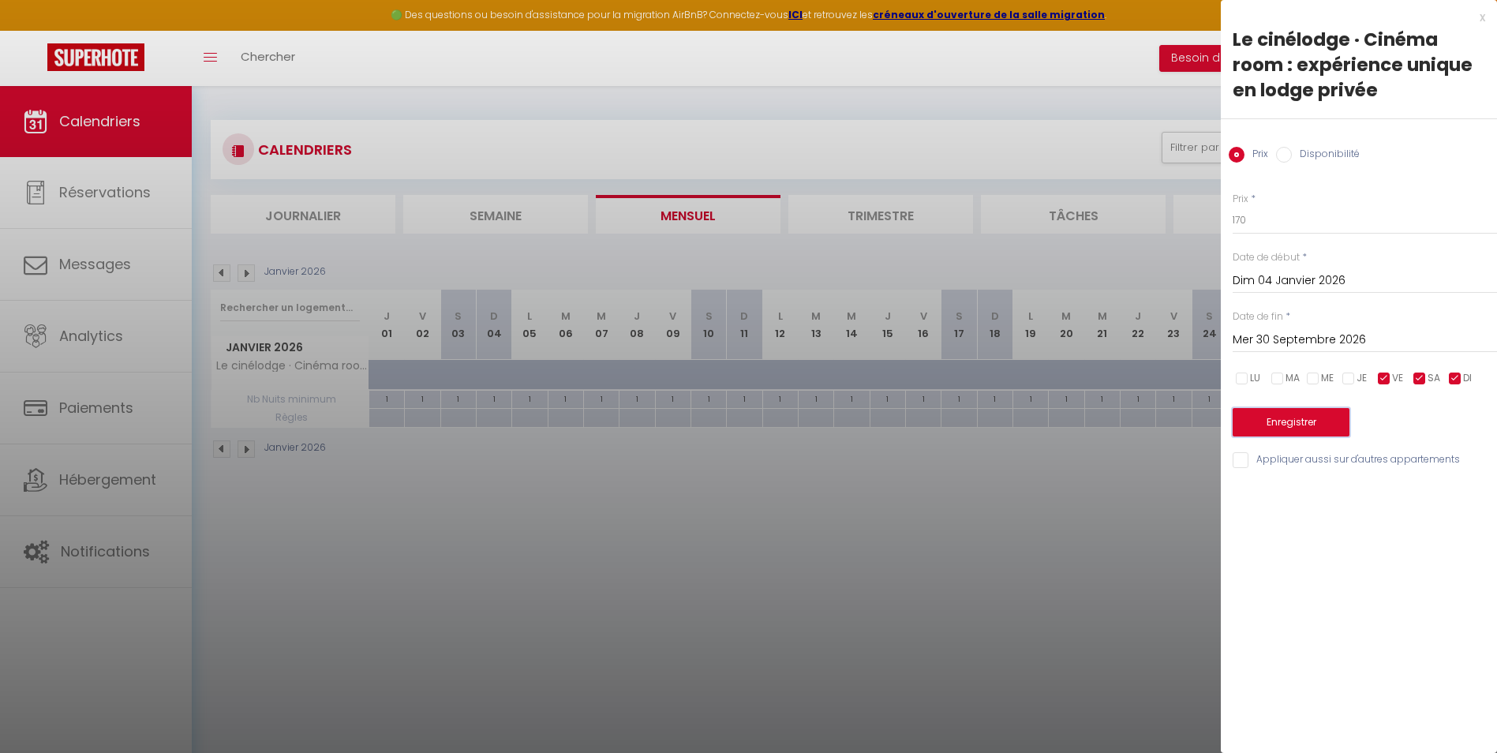
click at [1193, 425] on button "Enregistrer" at bounding box center [1291, 422] width 117 height 28
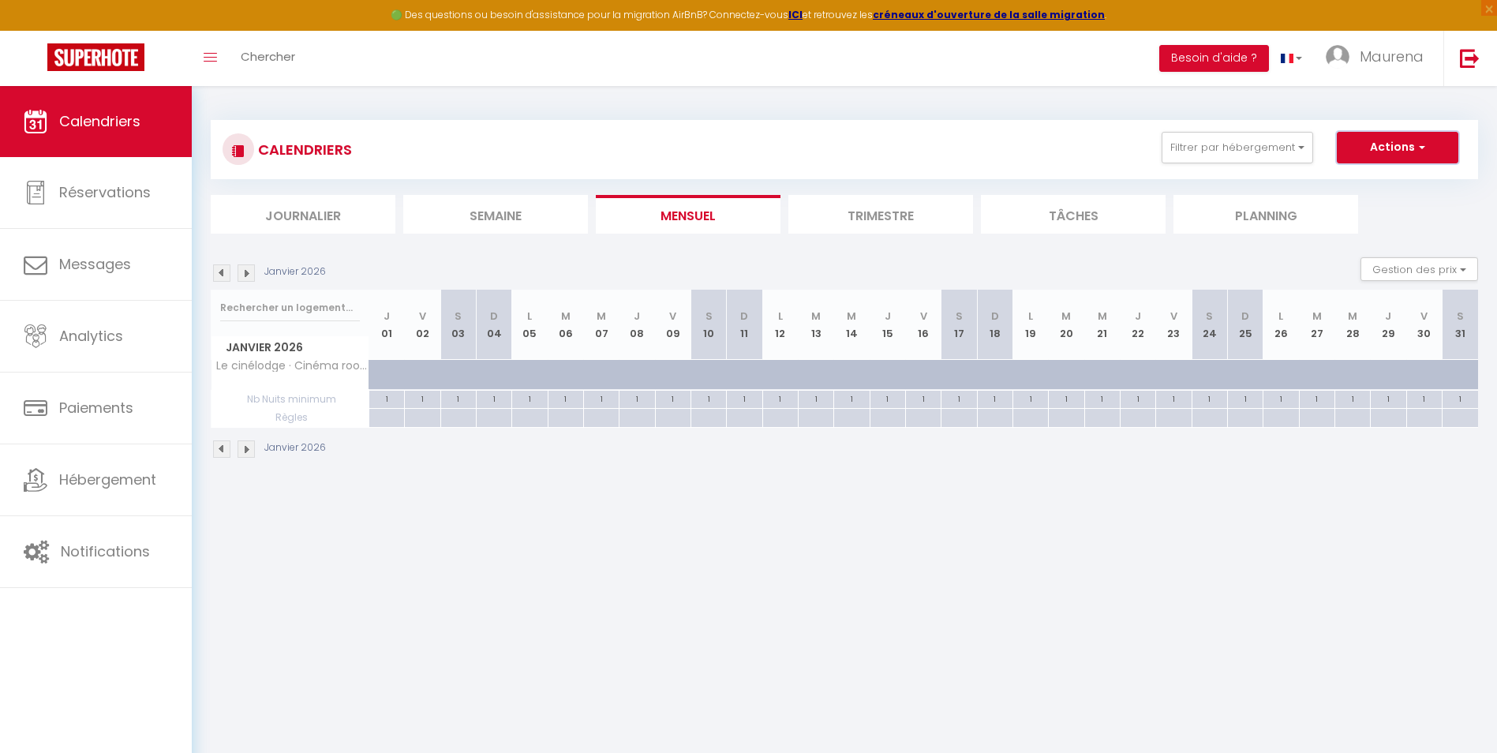
click at [1193, 152] on button "Actions" at bounding box center [1398, 148] width 122 height 32
click at [1128, 218] on li "Tâches" at bounding box center [1073, 214] width 185 height 39
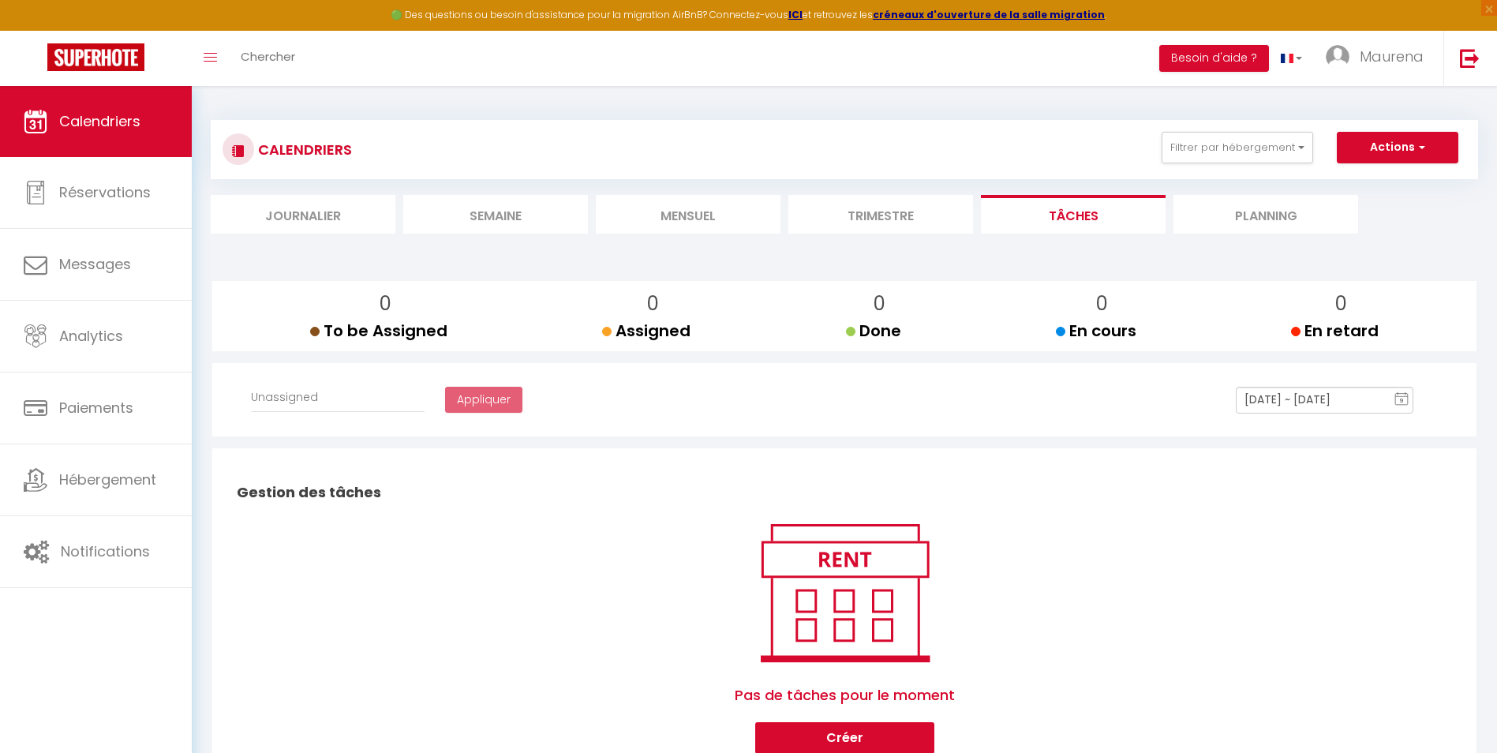
click at [679, 217] on li "Mensuel" at bounding box center [688, 214] width 185 height 39
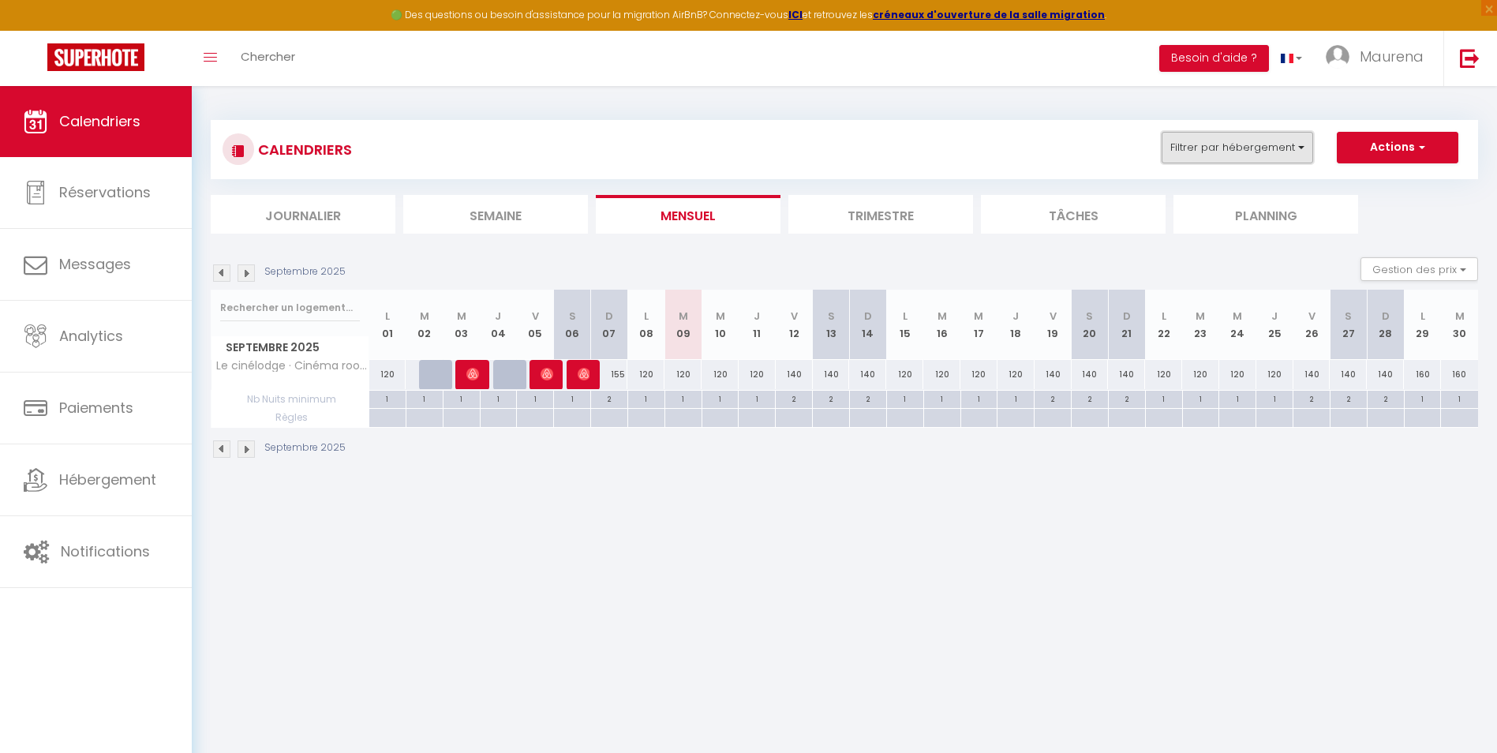
click at [1193, 154] on button "Filtrer par hébergement" at bounding box center [1238, 148] width 152 height 32
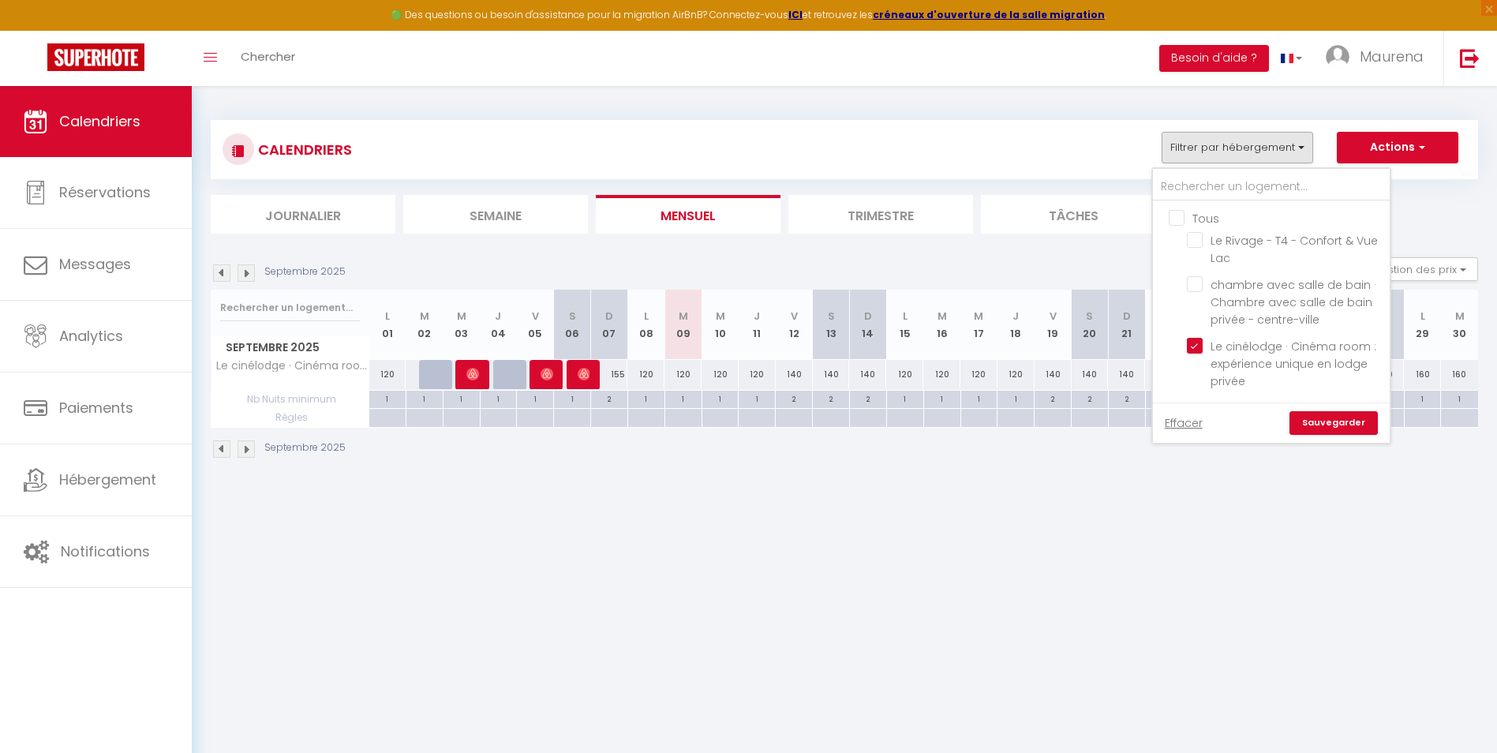
drag, startPoint x: 1193, startPoint y: 349, endPoint x: 1192, endPoint y: 294, distance: 54.5
click at [1193, 342] on input "Le cinélodge · Cinéma room : expérience unique en lodge privée" at bounding box center [1285, 346] width 197 height 16
click at [1193, 283] on input "chambre avec salle de bain · Chambre avec salle de bain privée - centre-ville" at bounding box center [1285, 284] width 197 height 16
click at [1193, 414] on link "Sauvegarder" at bounding box center [1333, 423] width 88 height 24
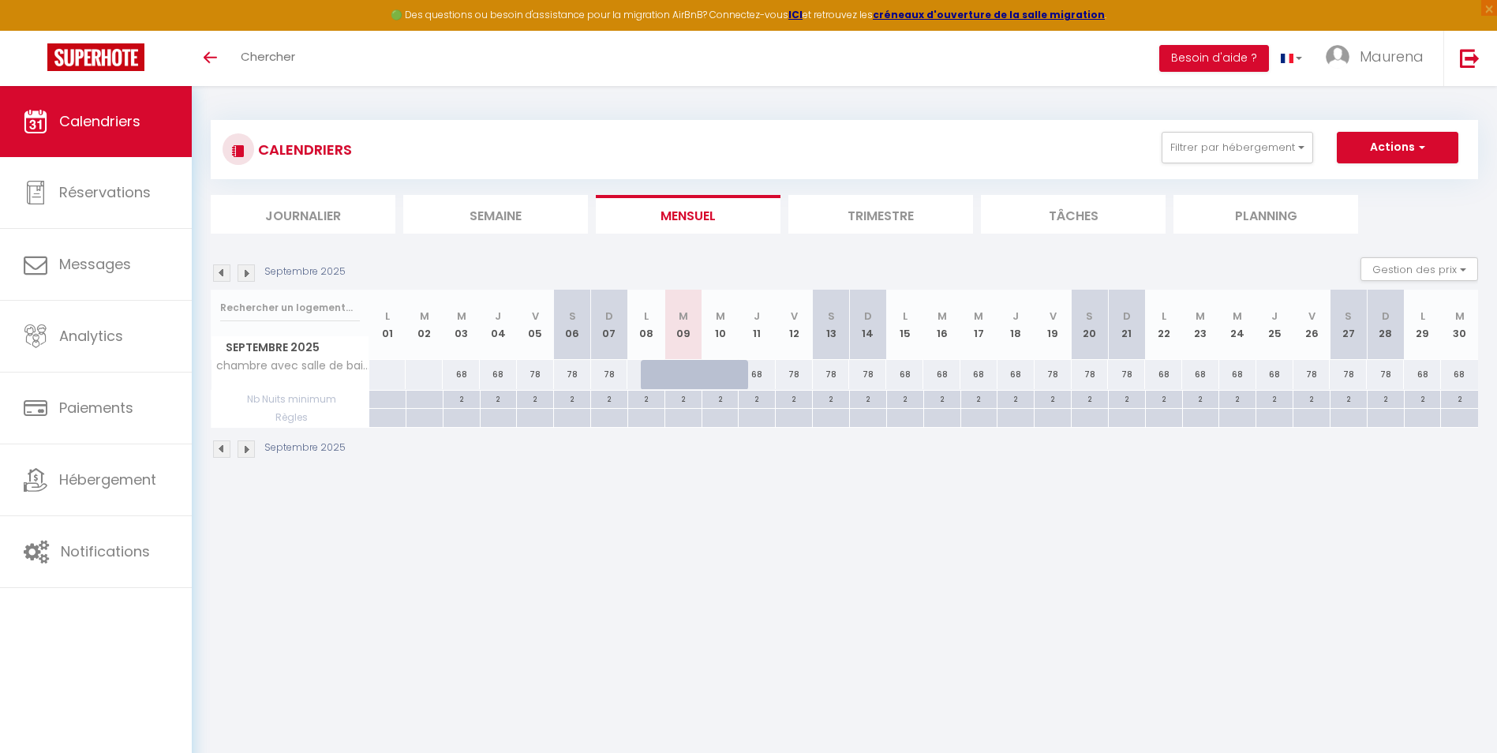
click at [763, 375] on div "68" at bounding box center [757, 374] width 37 height 29
type input "68"
type input "Jeu 11 Septembre 2025"
type input "Ven 12 Septembre 2025"
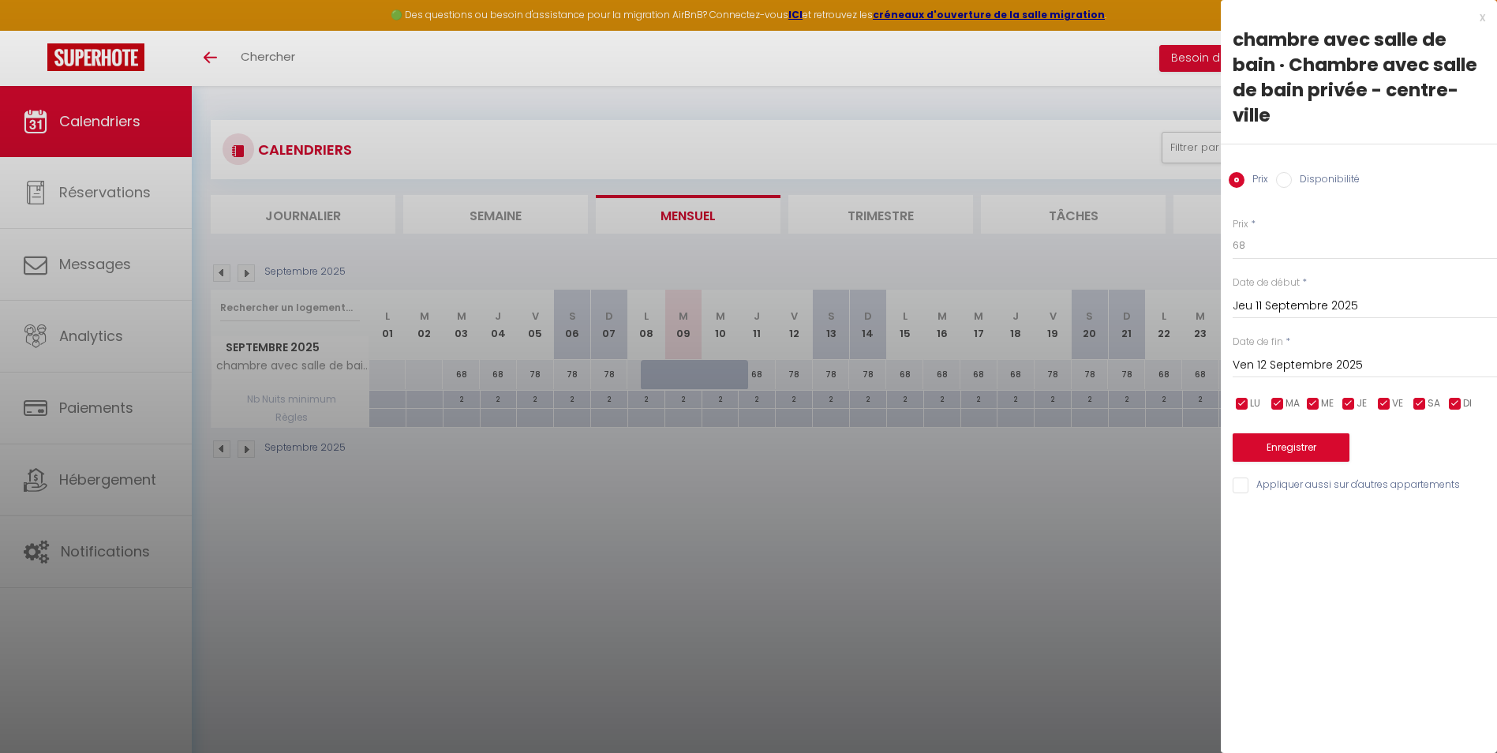
click at [1379, 405] on input "checkbox" at bounding box center [1384, 404] width 16 height 16
checkbox input "false"
click at [1420, 405] on input "checkbox" at bounding box center [1420, 404] width 16 height 16
checkbox input "false"
click at [1452, 402] on input "checkbox" at bounding box center [1455, 404] width 16 height 16
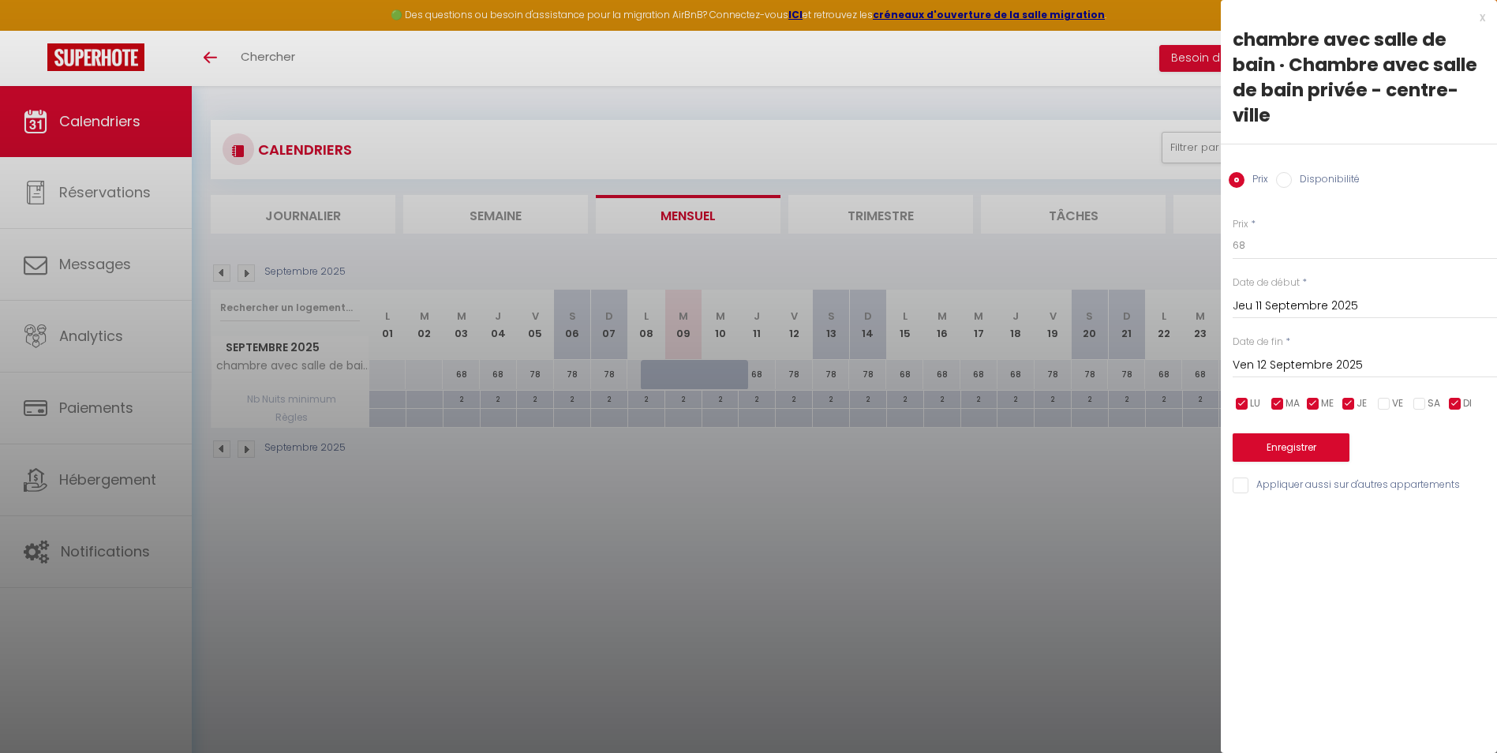
checkbox input "false"
click at [1247, 243] on input "68" at bounding box center [1365, 245] width 264 height 28
type input "60"
click at [1296, 358] on input "Ven 12 Septembre 2025" at bounding box center [1365, 365] width 264 height 21
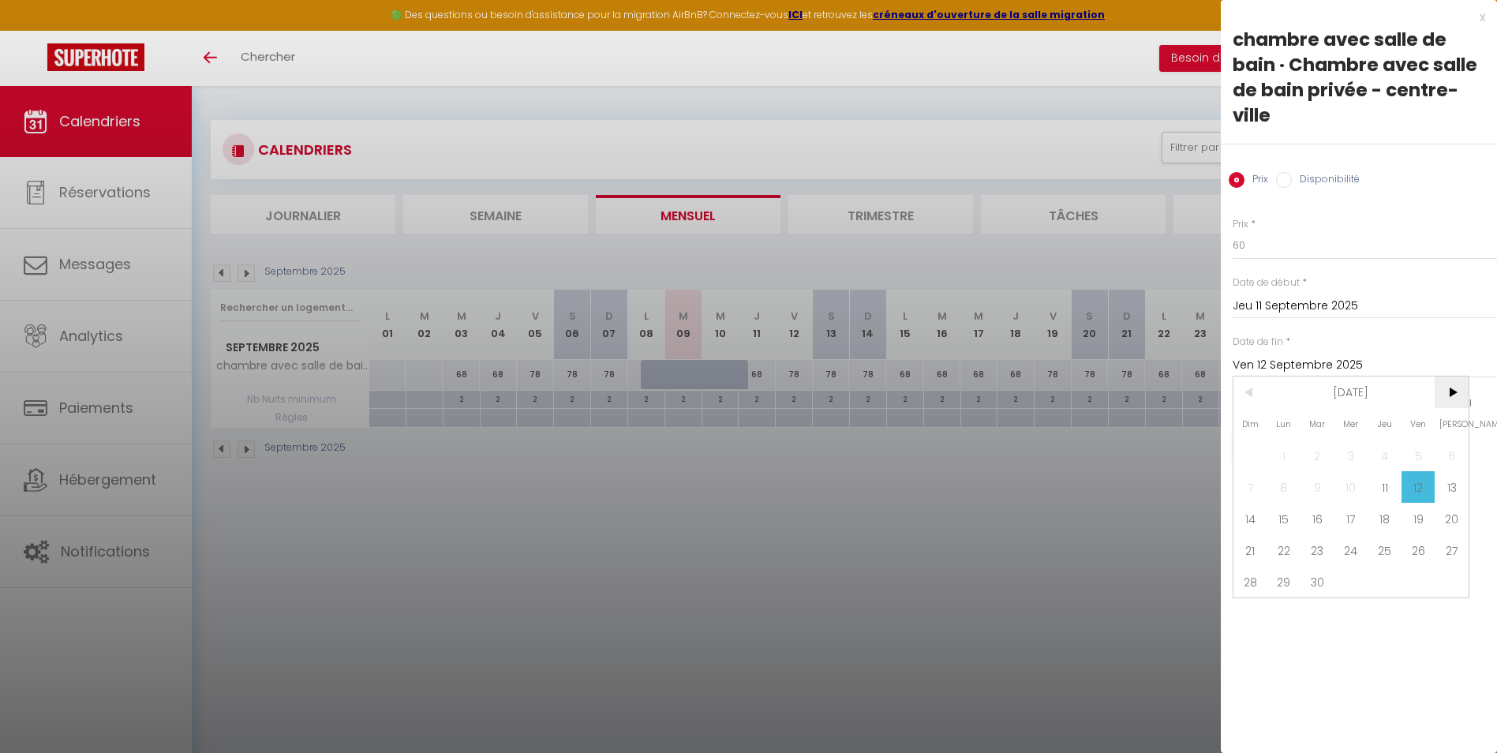
click at [1454, 396] on span ">" at bounding box center [1452, 392] width 34 height 32
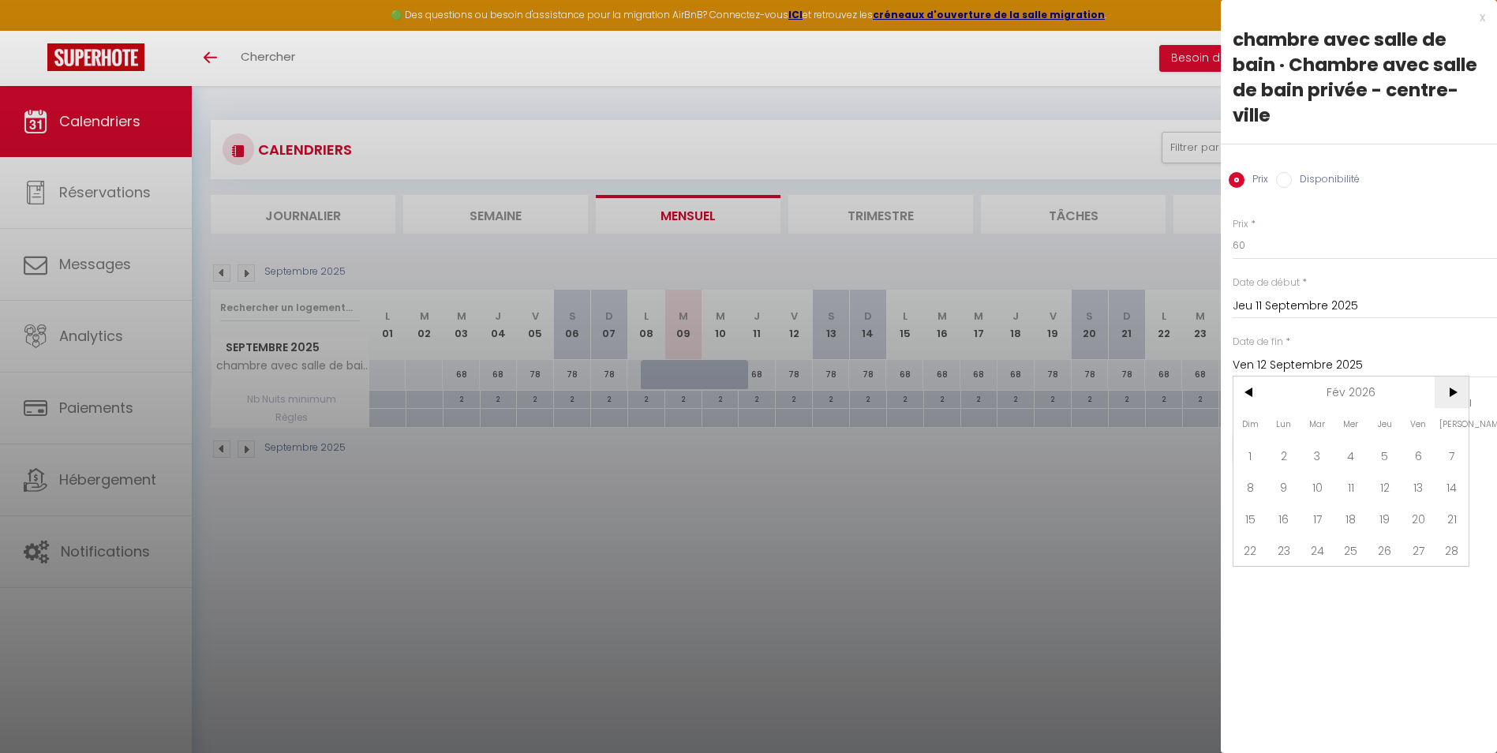
click at [1454, 396] on span ">" at bounding box center [1452, 392] width 34 height 32
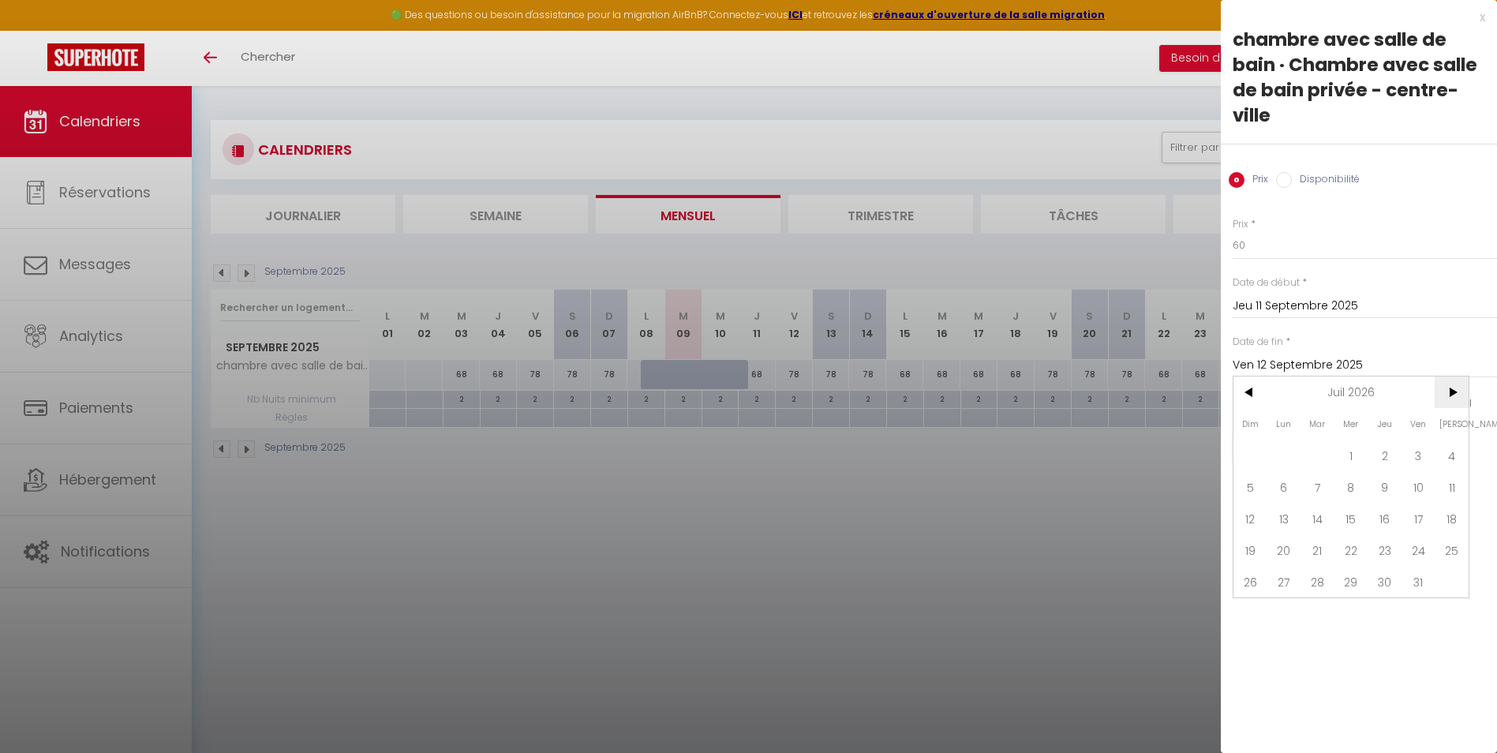
click at [1454, 396] on span ">" at bounding box center [1452, 392] width 34 height 32
click at [1343, 582] on span "30" at bounding box center [1351, 582] width 34 height 32
type input "Mer 30 Septembre 2026"
click at [1267, 452] on button "Enregistrer" at bounding box center [1291, 447] width 117 height 28
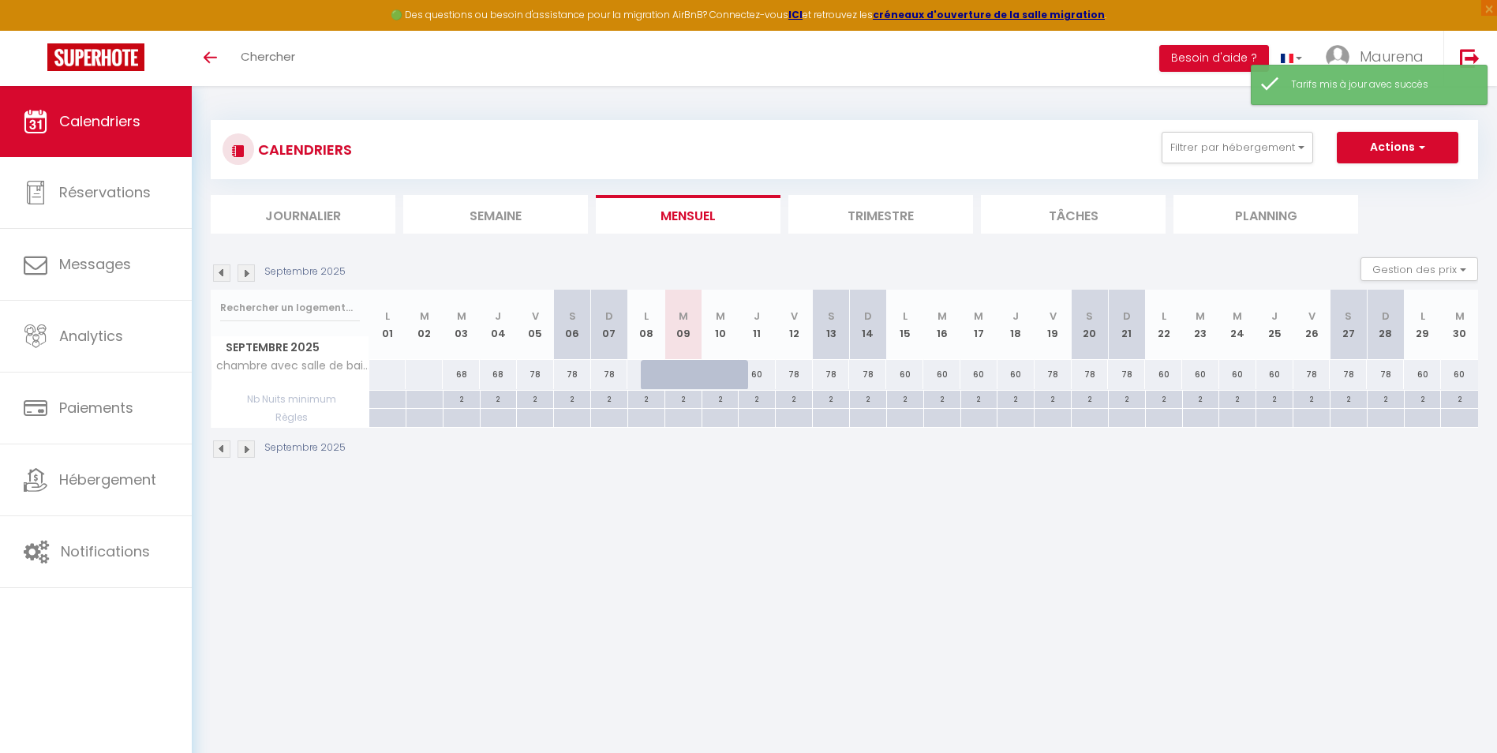
click at [767, 376] on div "60" at bounding box center [757, 374] width 37 height 29
type input "60"
type input "Jeu 11 Septembre 2025"
type input "Ven 12 Septembre 2025"
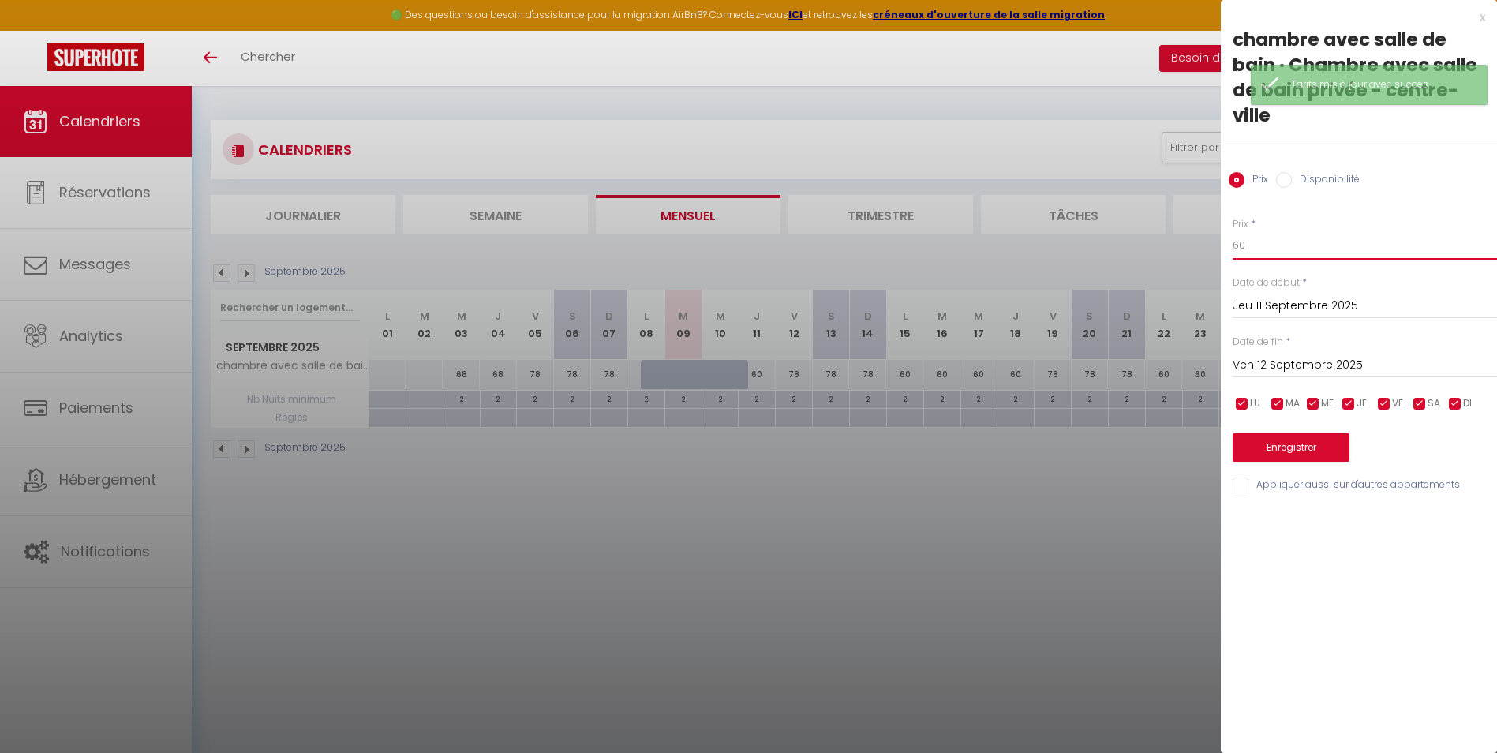
click at [1254, 245] on input "60" at bounding box center [1365, 245] width 264 height 28
type input "65"
click at [1349, 406] on input "checkbox" at bounding box center [1349, 404] width 16 height 16
checkbox input "false"
click at [1312, 405] on input "checkbox" at bounding box center [1313, 404] width 16 height 16
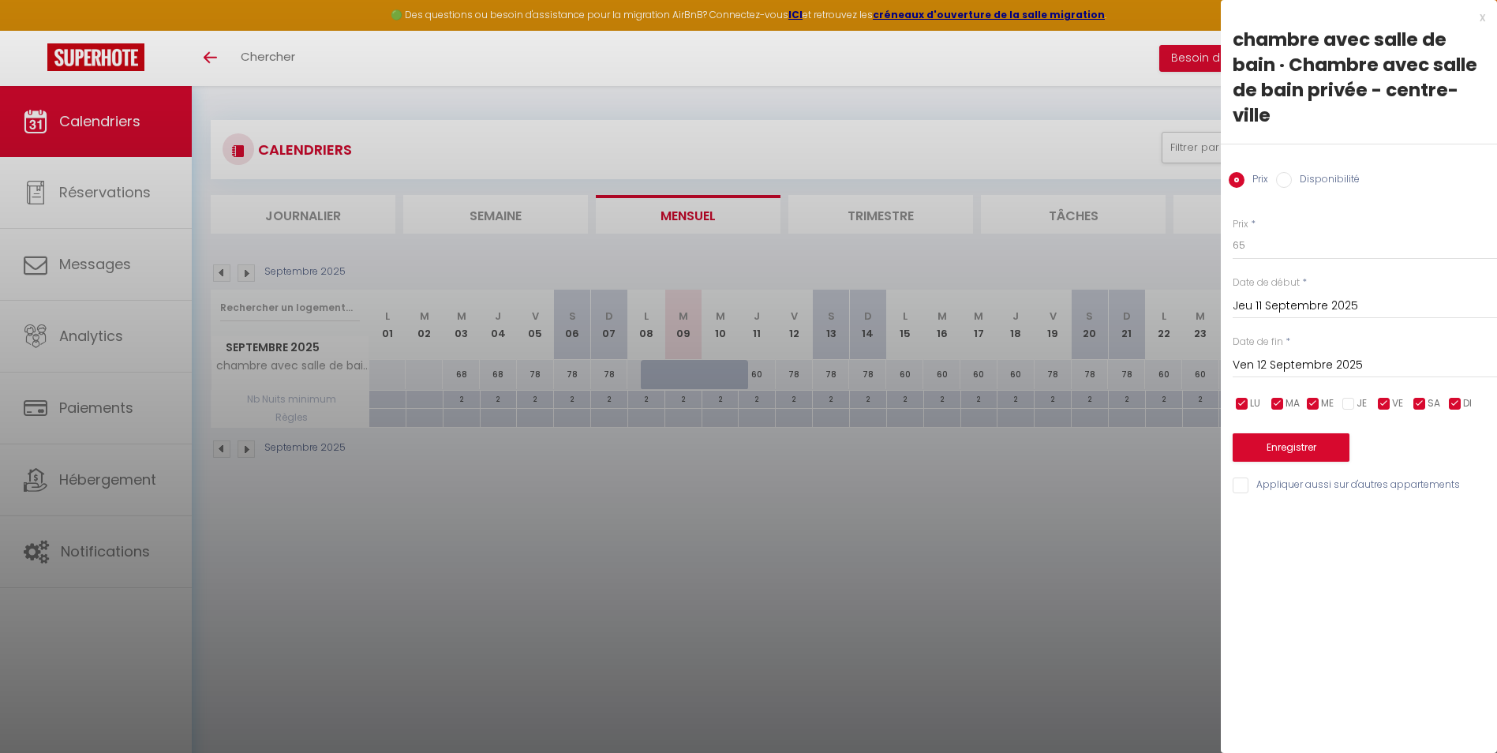
checkbox input "false"
click at [1277, 404] on input "checkbox" at bounding box center [1278, 404] width 16 height 16
checkbox input "false"
click at [1241, 404] on input "checkbox" at bounding box center [1242, 404] width 16 height 16
checkbox input "false"
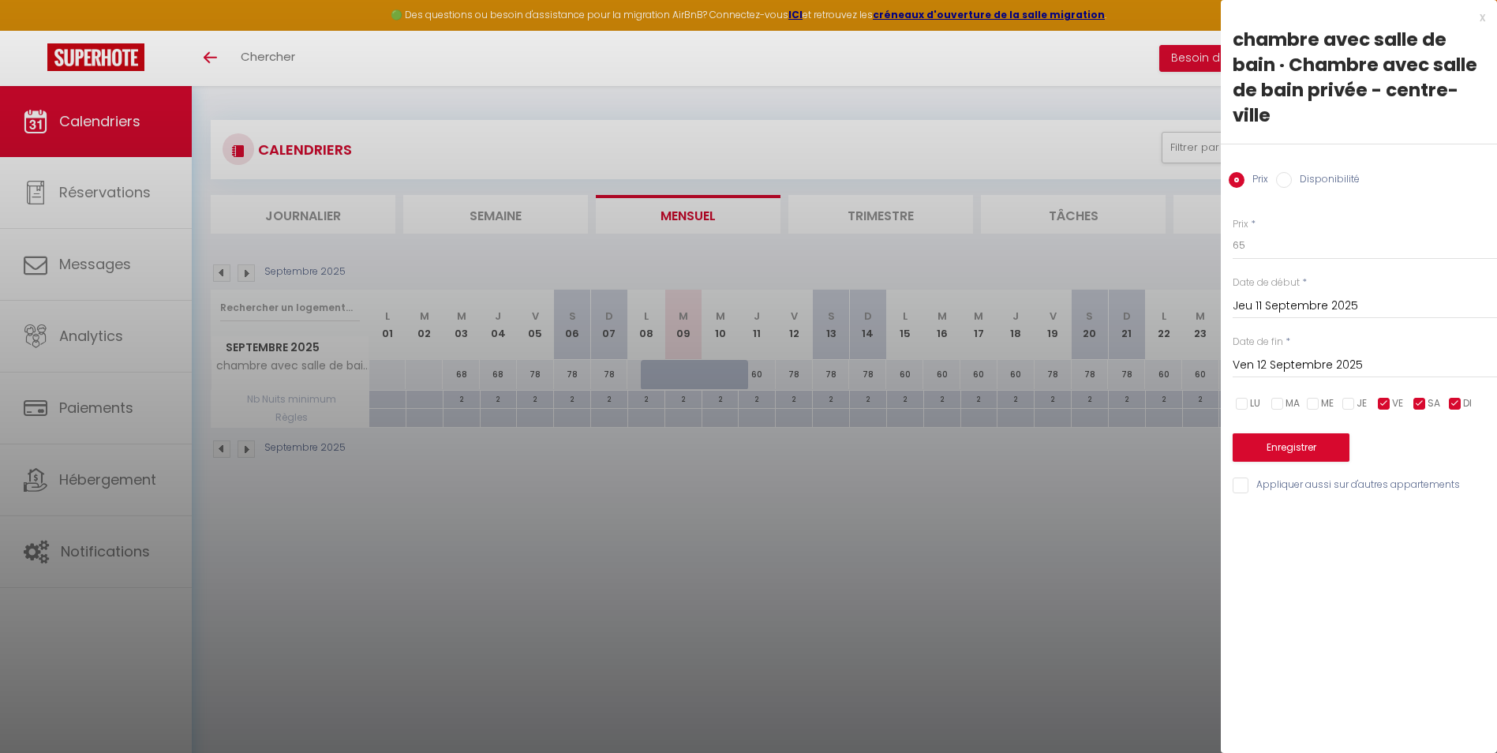
click at [1386, 346] on div "Date de fin * Ven 12 Septembre 2025 < Sep 2025 > Dim Lun Mar Mer Jeu Ven Sam 1 …" at bounding box center [1365, 356] width 264 height 43
click at [1381, 359] on input "Ven 12 Septembre 2025" at bounding box center [1365, 365] width 264 height 21
click at [1449, 395] on span ">" at bounding box center [1452, 392] width 34 height 32
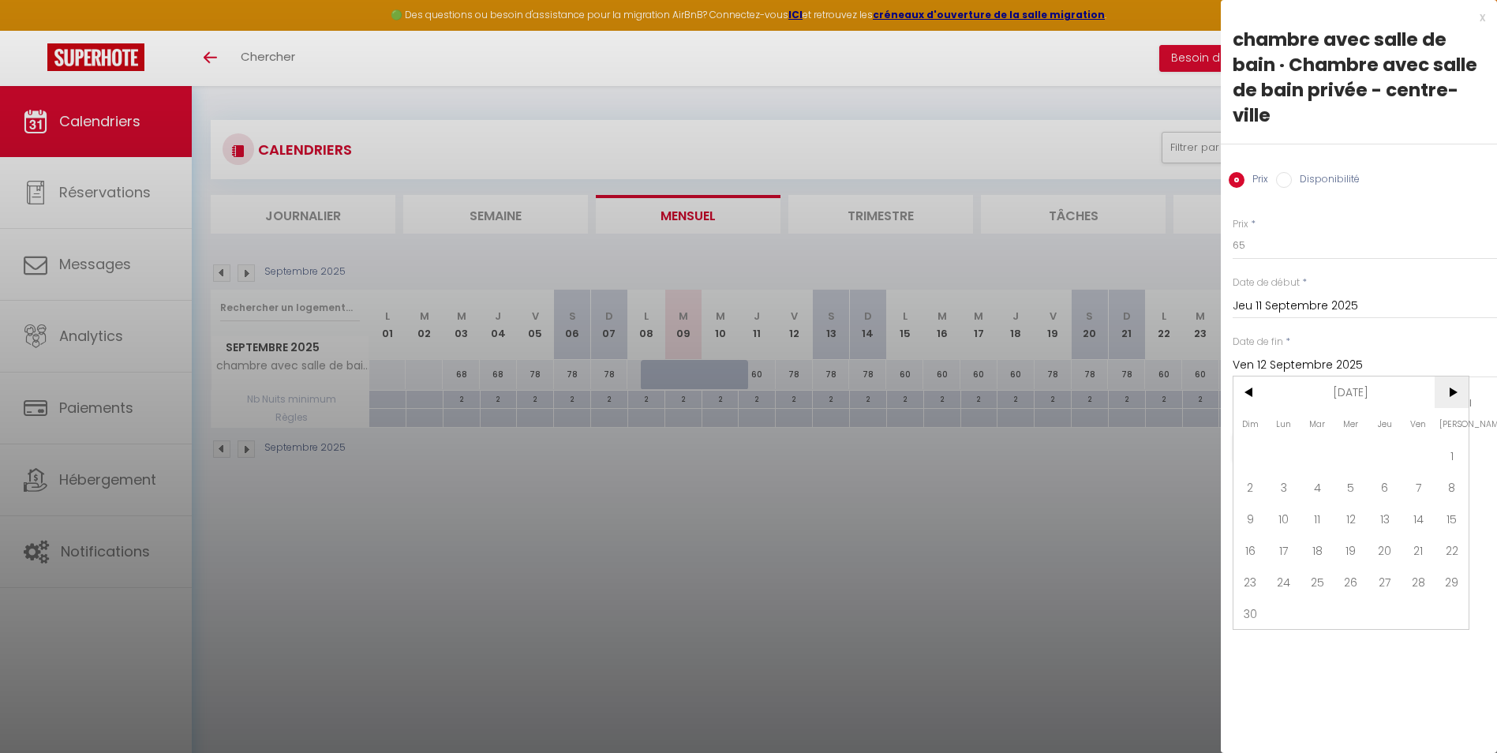
click at [1449, 395] on span ">" at bounding box center [1452, 392] width 34 height 32
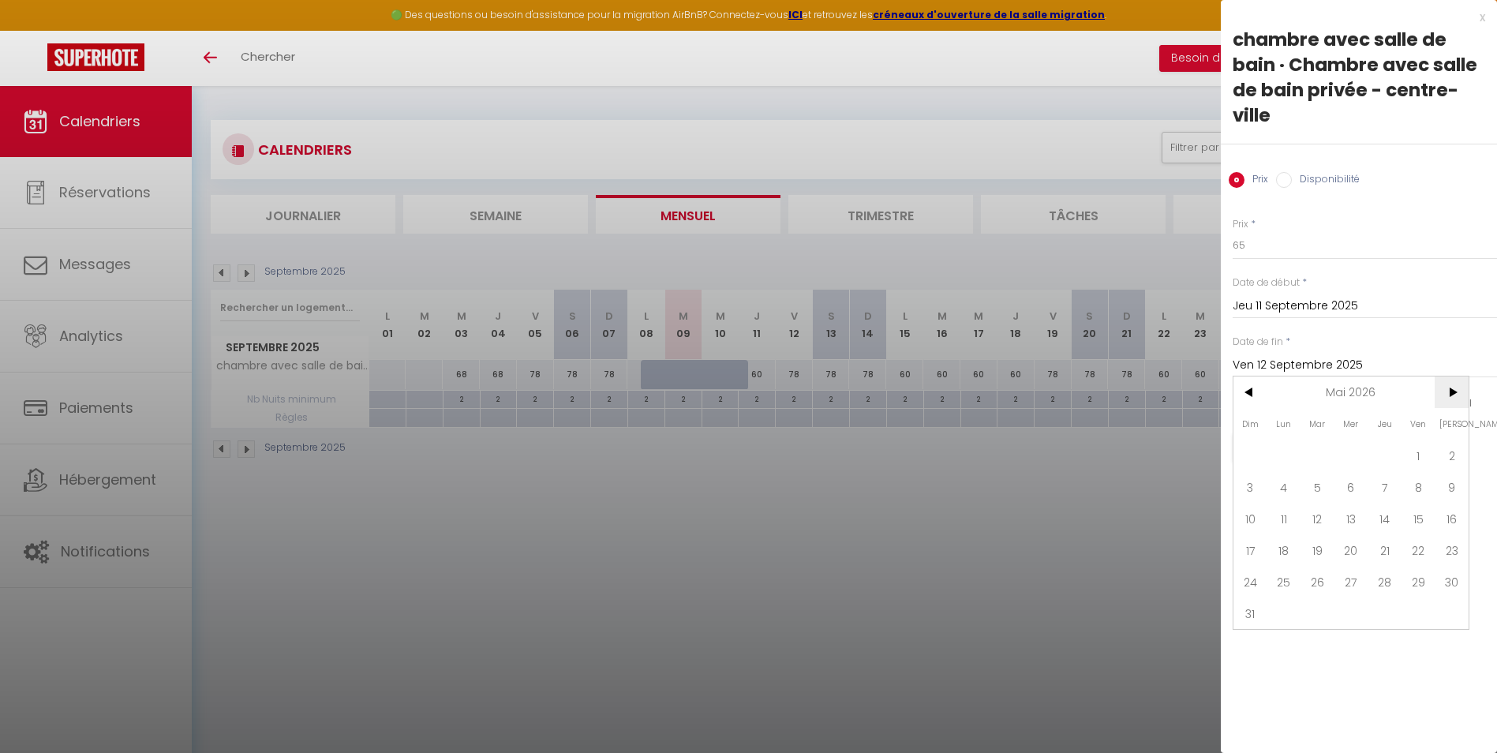
click at [1449, 395] on span ">" at bounding box center [1452, 392] width 34 height 32
click at [1362, 578] on span "30" at bounding box center [1351, 582] width 34 height 32
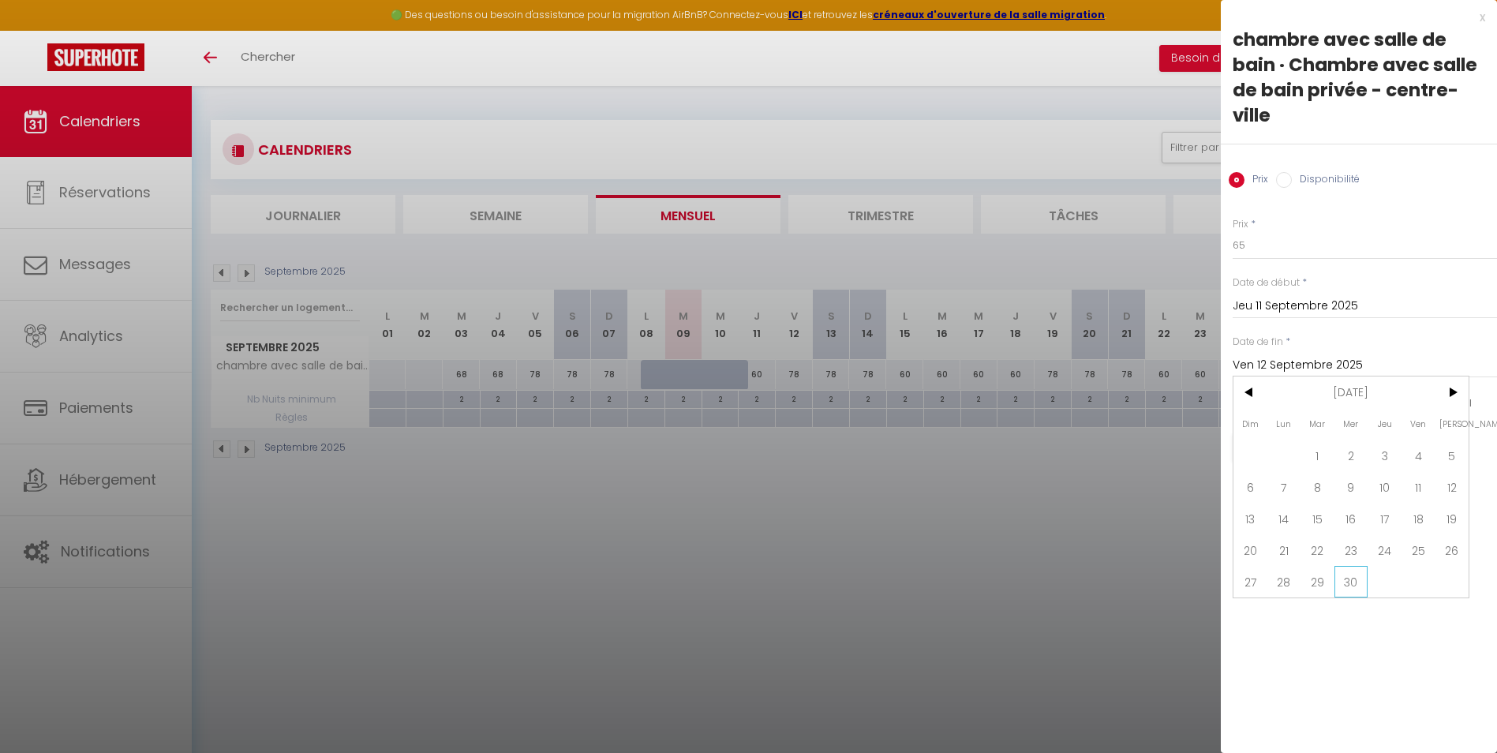
type input "Mer 30 Septembre 2026"
click at [1341, 455] on button "Enregistrer" at bounding box center [1291, 447] width 117 height 28
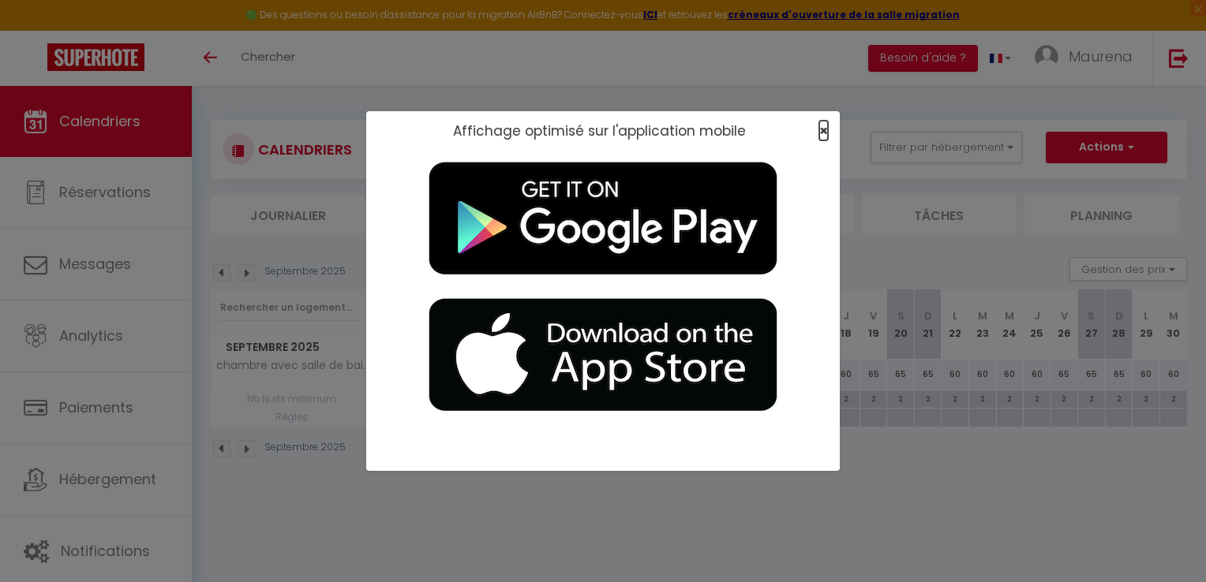
drag, startPoint x: 827, startPoint y: 131, endPoint x: 773, endPoint y: 140, distance: 54.4
click at [827, 131] on span "×" at bounding box center [823, 131] width 9 height 20
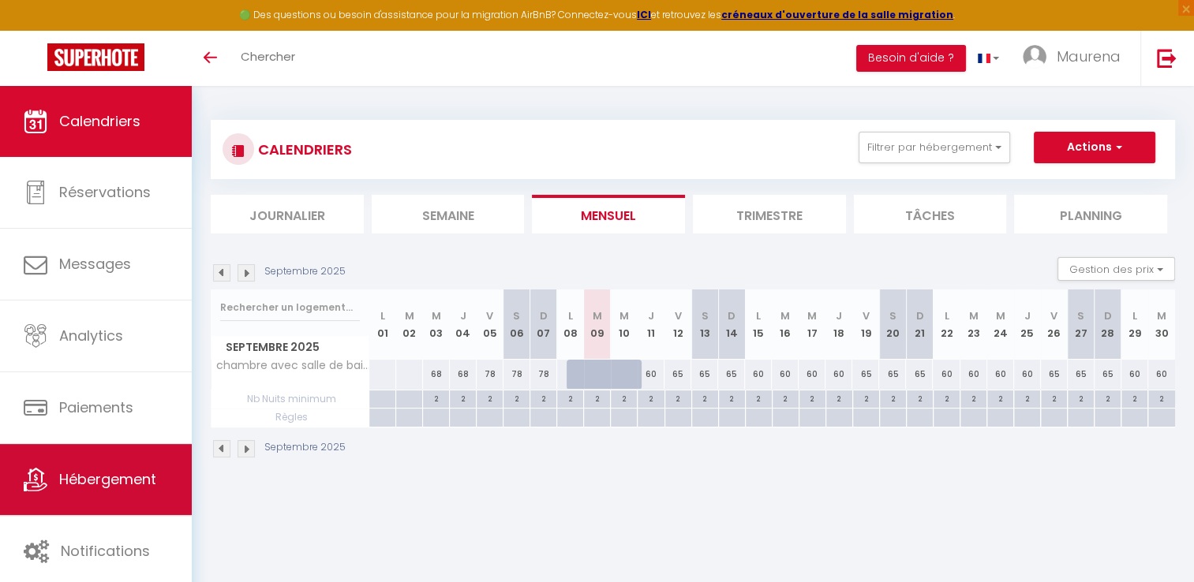
click at [63, 496] on link "Hébergement" at bounding box center [96, 479] width 192 height 71
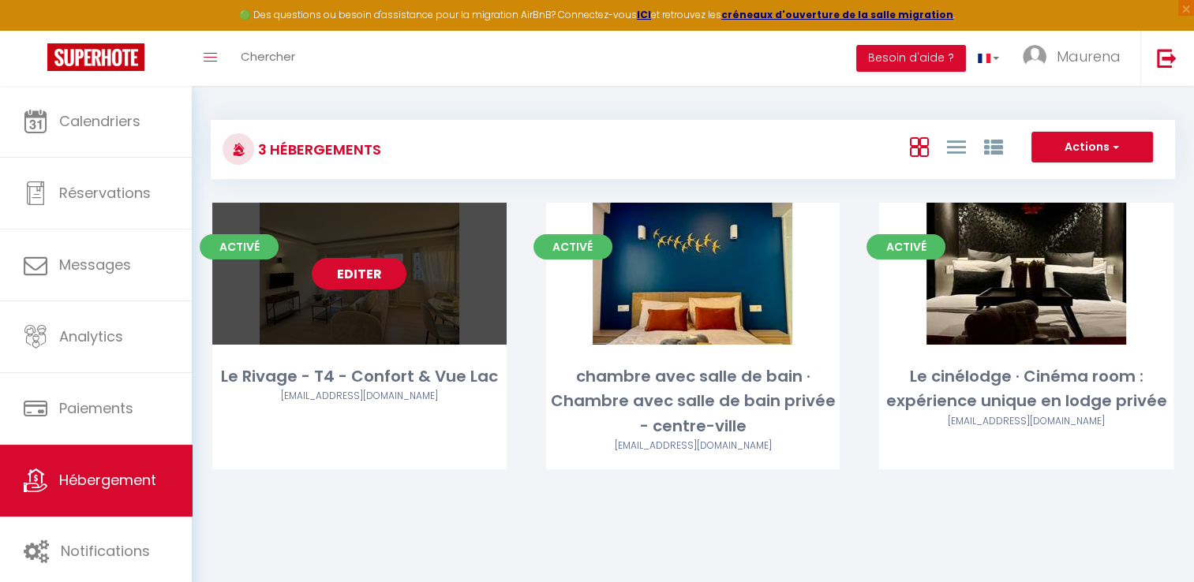
click at [346, 278] on link "Editer" at bounding box center [359, 274] width 95 height 32
select select "3"
select select "2"
select select "1"
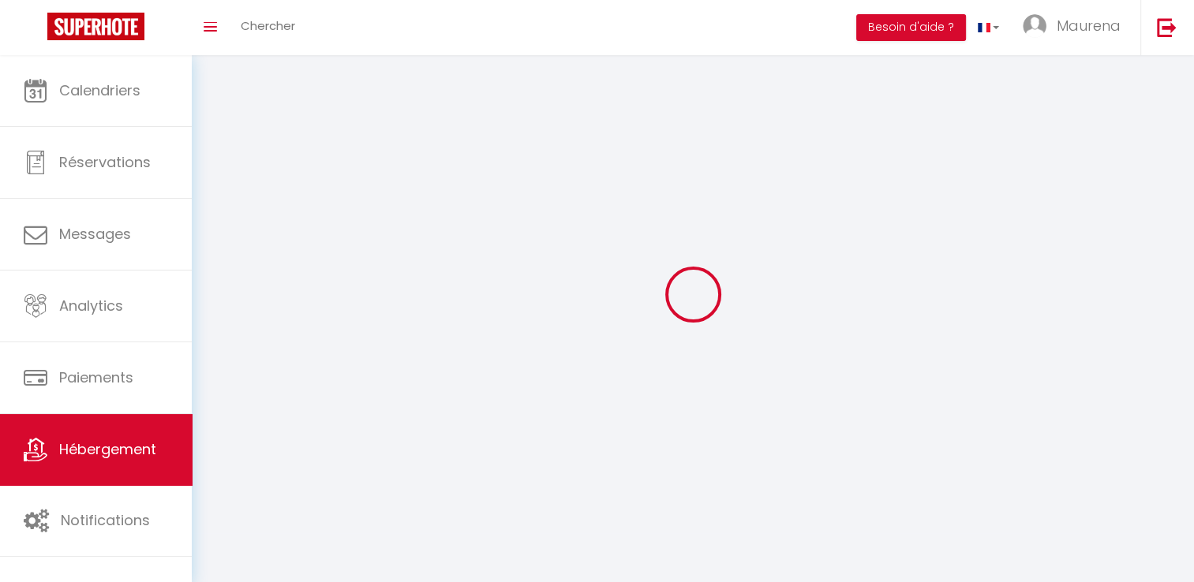
select select
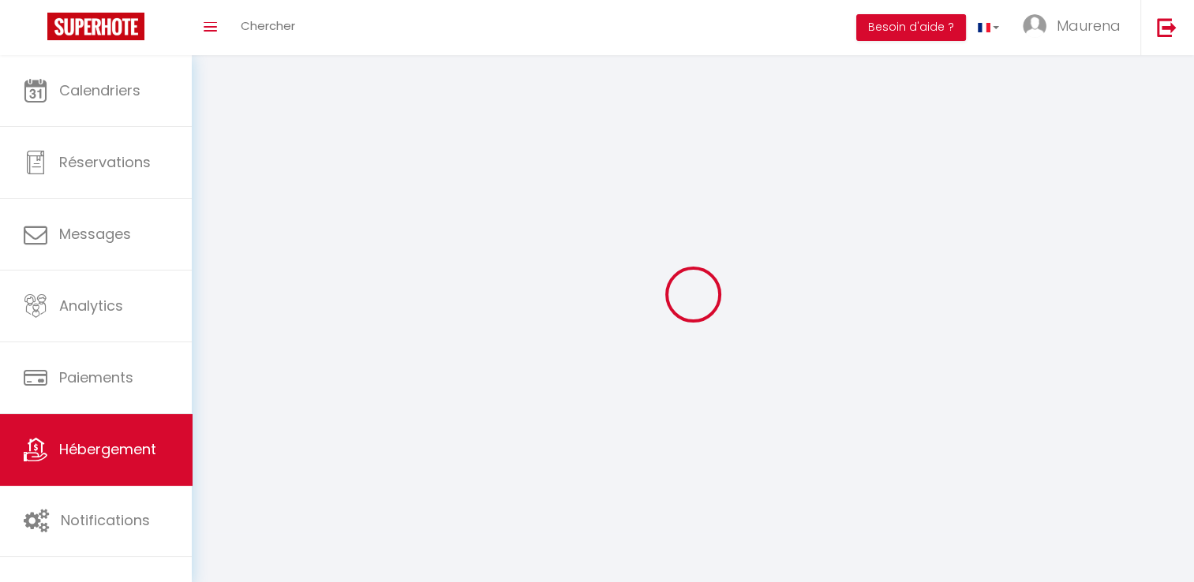
checkbox input "false"
select select
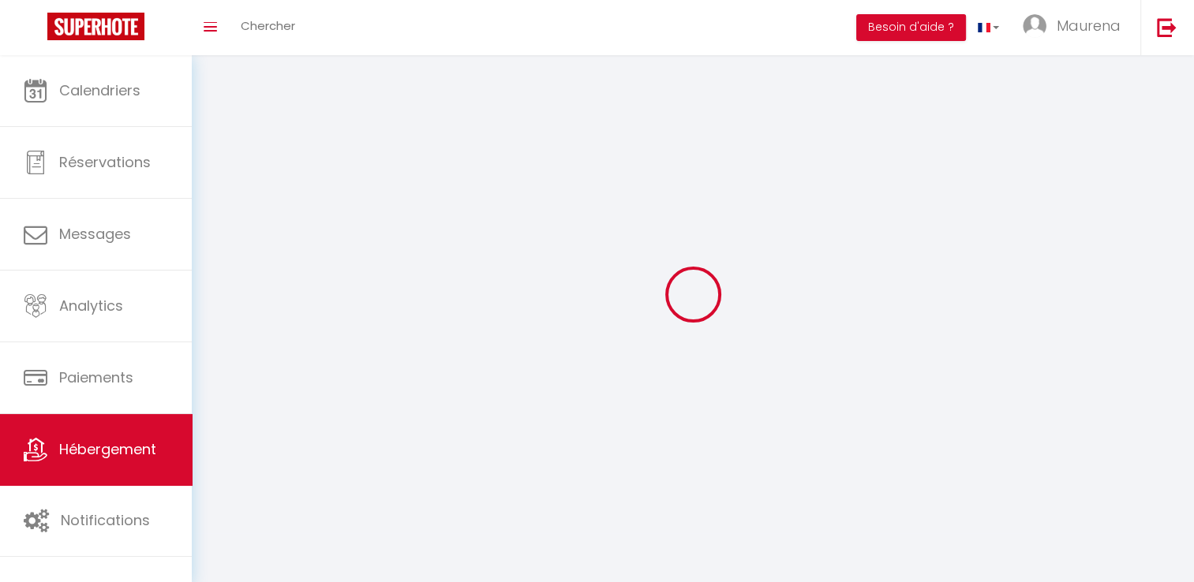
select select
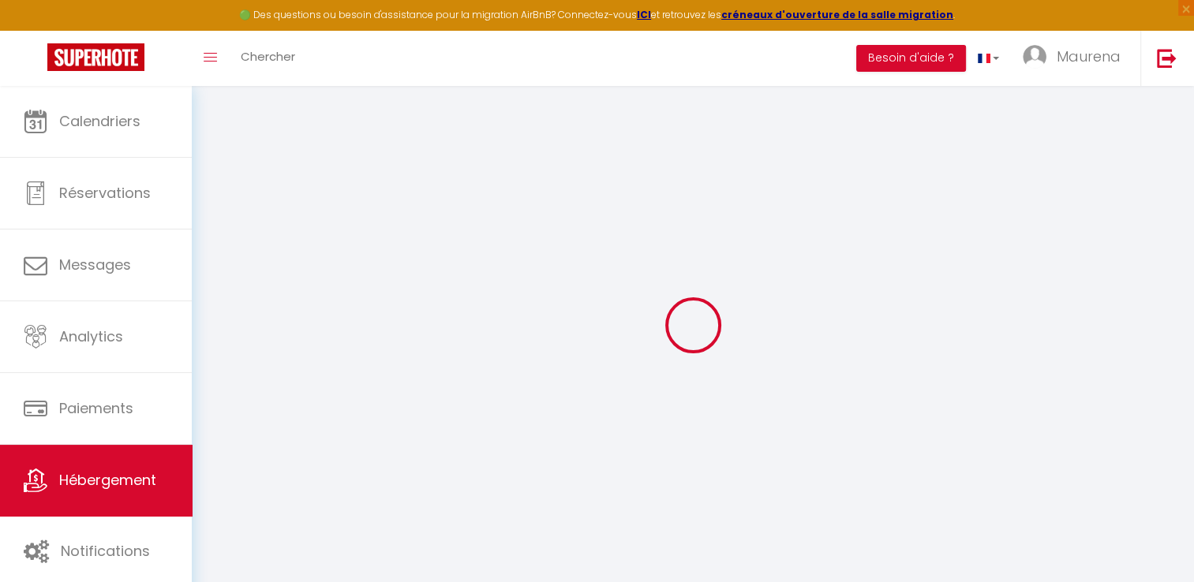
select select
checkbox input "false"
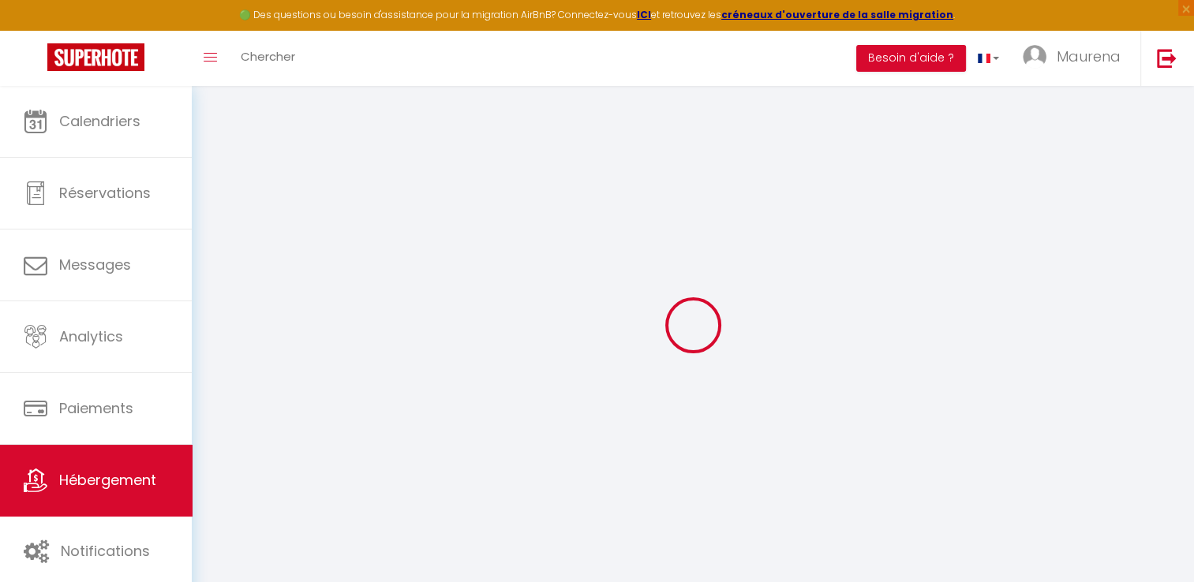
select select "16:00"
select select "23:45"
select select "11:00"
select select "30"
select select "120"
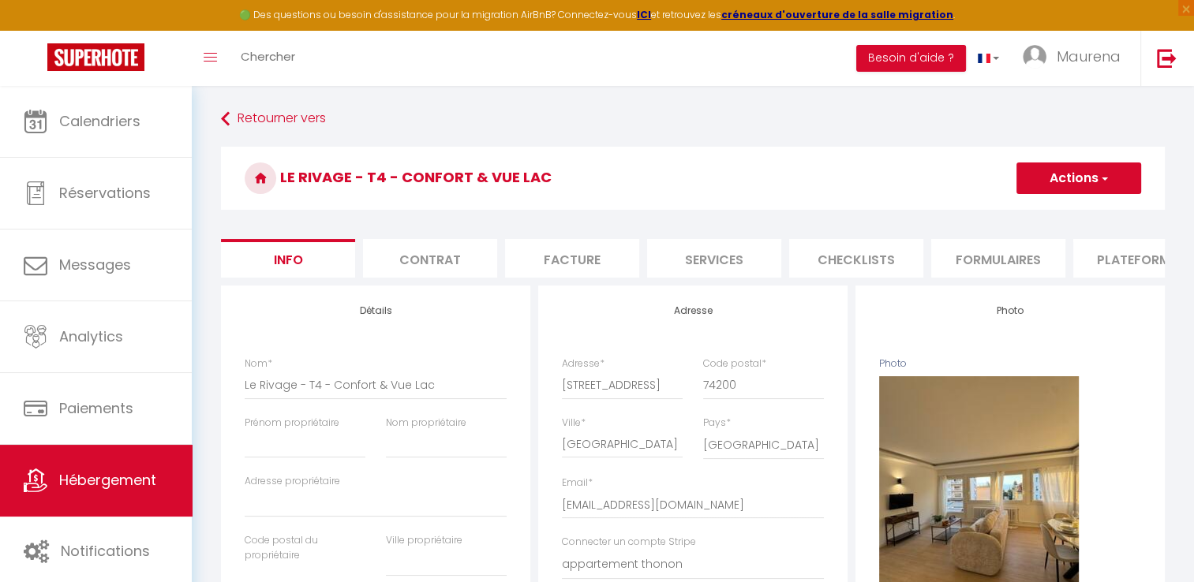
click at [736, 260] on li "Services" at bounding box center [714, 258] width 134 height 39
select select
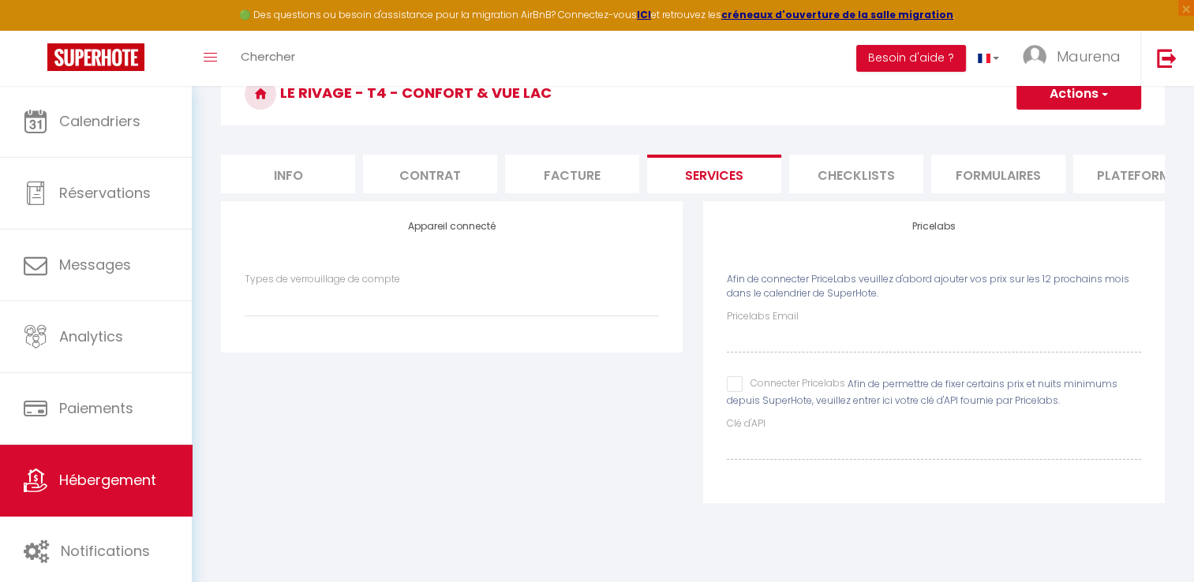
scroll to position [85, 0]
click at [736, 391] on input "Connecter Pricelabs" at bounding box center [786, 384] width 118 height 16
checkbox input "true"
select select
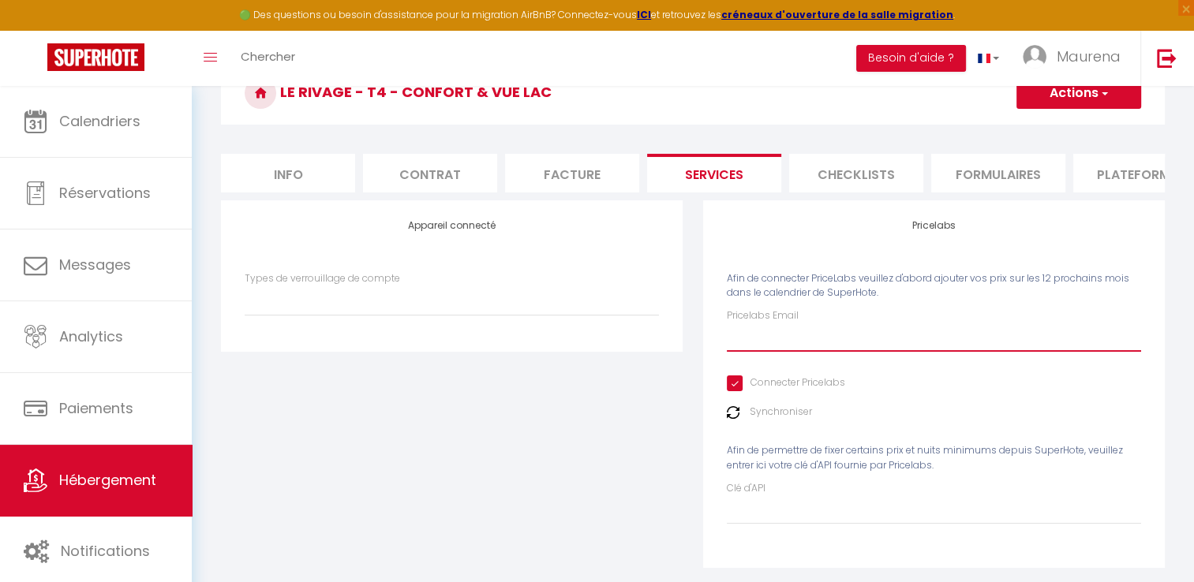
click at [752, 352] on input "Pricelabs Email" at bounding box center [934, 338] width 414 height 28
type input "[EMAIL_ADDRESS][DOMAIN_NAME]"
select select
click at [748, 420] on div "Synchroniser" at bounding box center [934, 412] width 414 height 15
click at [728, 419] on img at bounding box center [733, 412] width 13 height 13
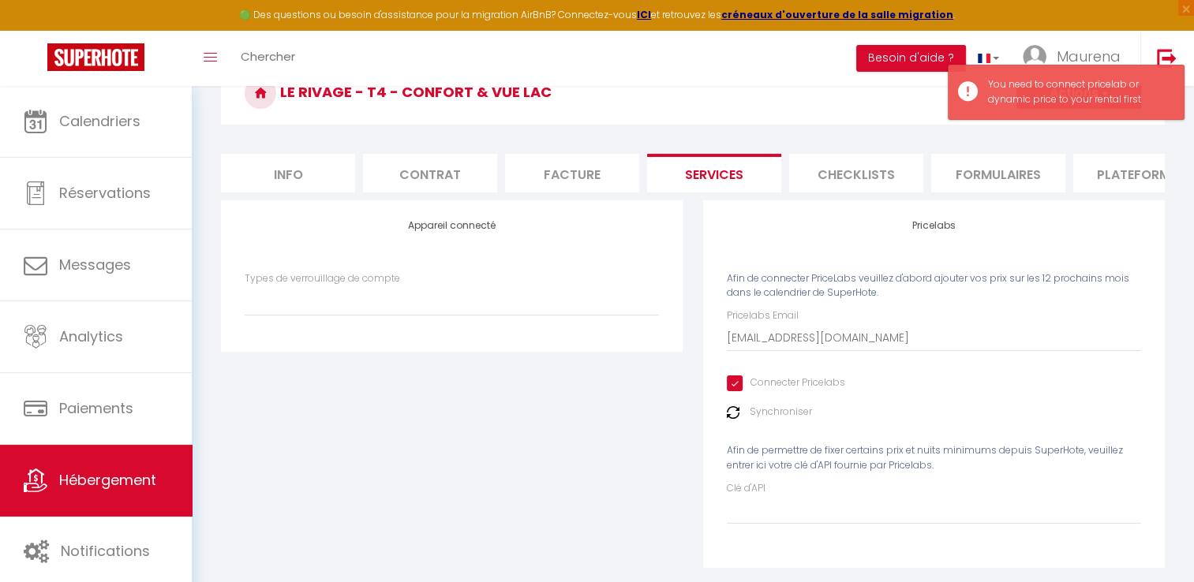
click at [937, 135] on form "Le Rivage - T4 - Confort & Vue Lac Actions Enregistrer Info Contrat Facture Ser…" at bounding box center [693, 325] width 944 height 527
click at [1057, 99] on div "You need to connect pricelab or dynamic price to your rental first" at bounding box center [1078, 92] width 180 height 30
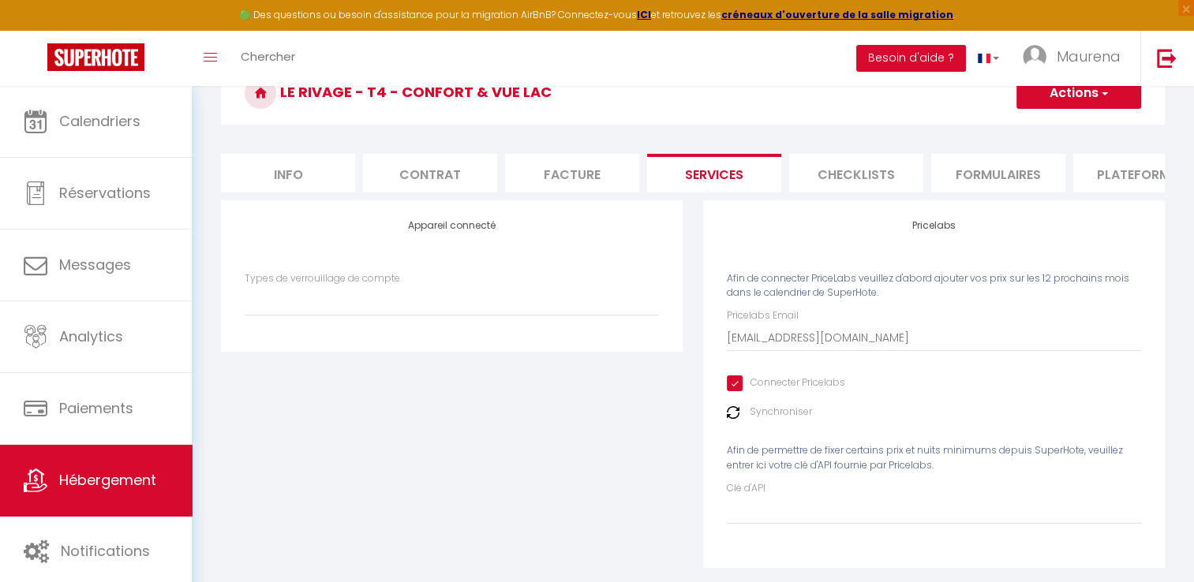
click at [1032, 96] on button "Actions" at bounding box center [1078, 93] width 125 height 32
click at [1035, 122] on link "Enregistrer" at bounding box center [1078, 128] width 125 height 21
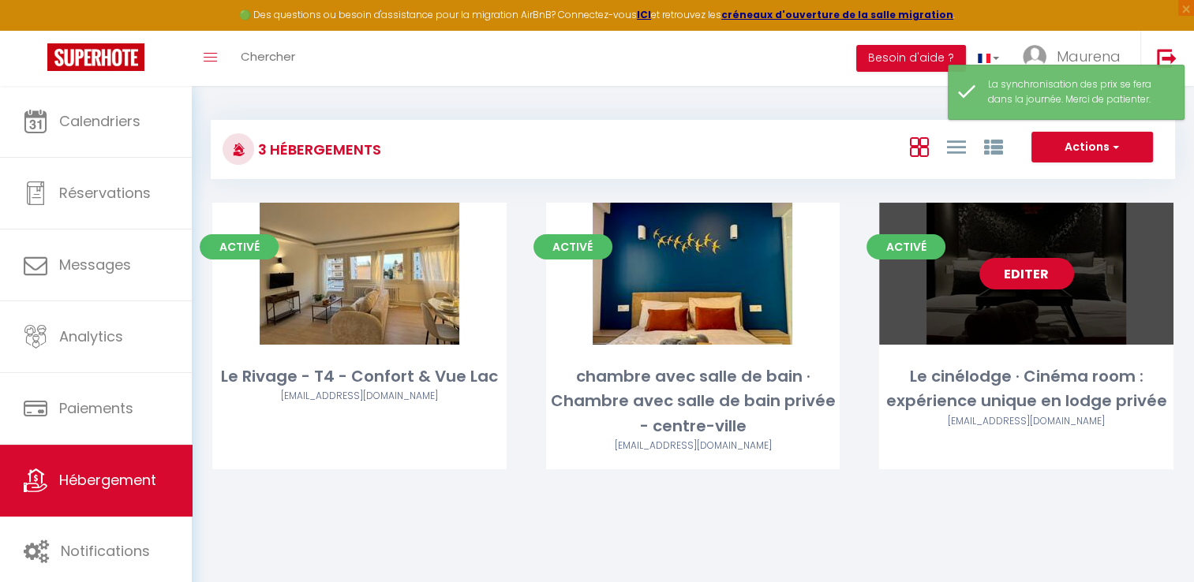
click at [1027, 271] on link "Editer" at bounding box center [1026, 274] width 95 height 32
select select "3"
select select "2"
select select "1"
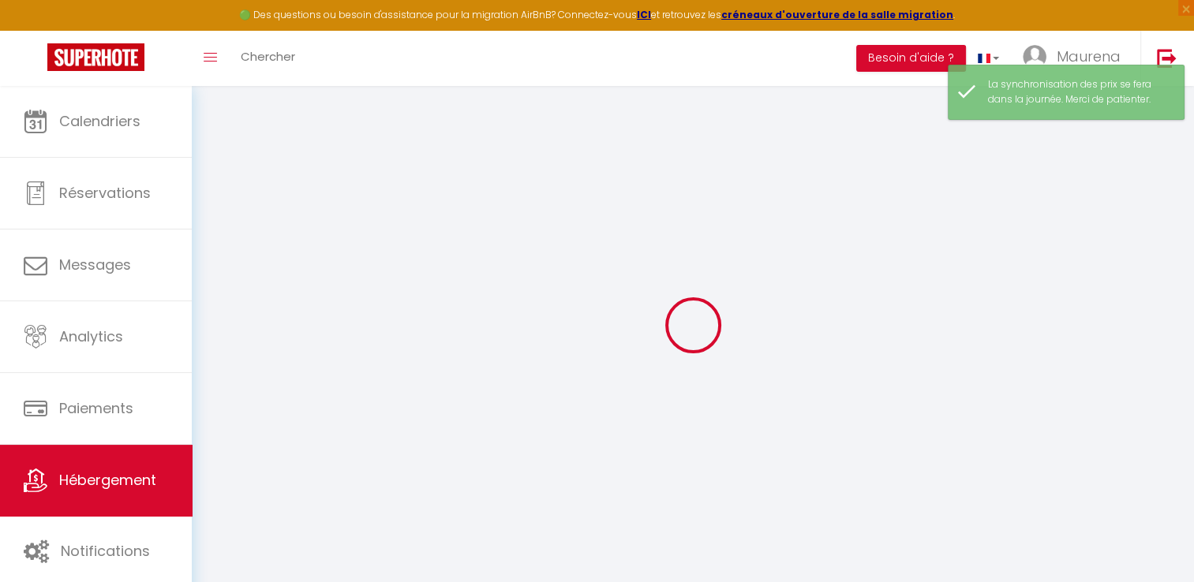
select select "Nuki"
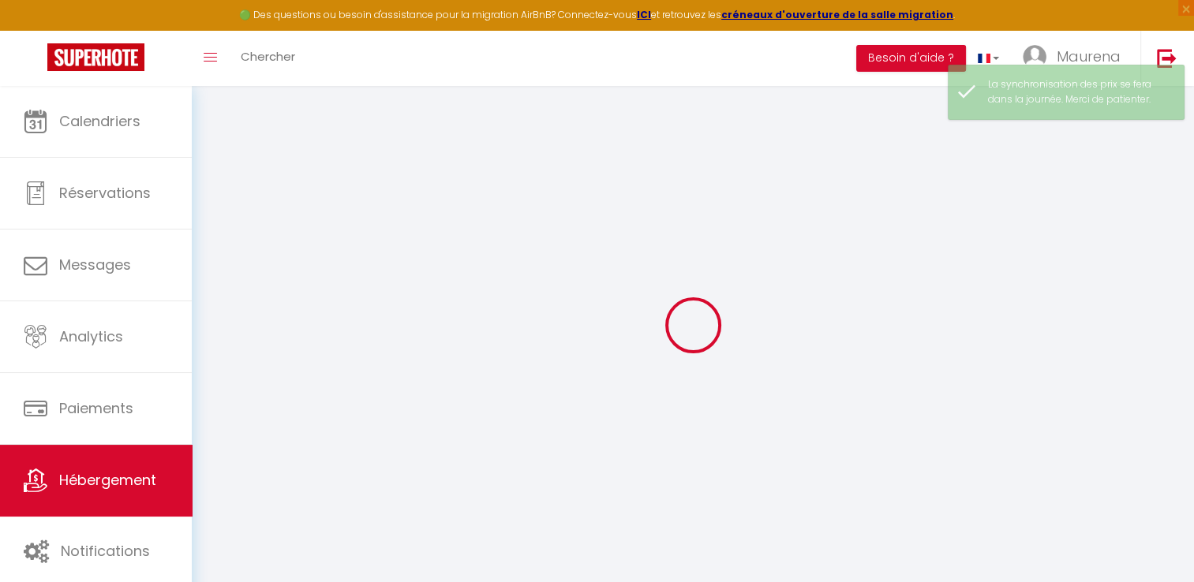
select select "16:00"
select select "00:00"
select select "11:00"
select select "30"
select select "120"
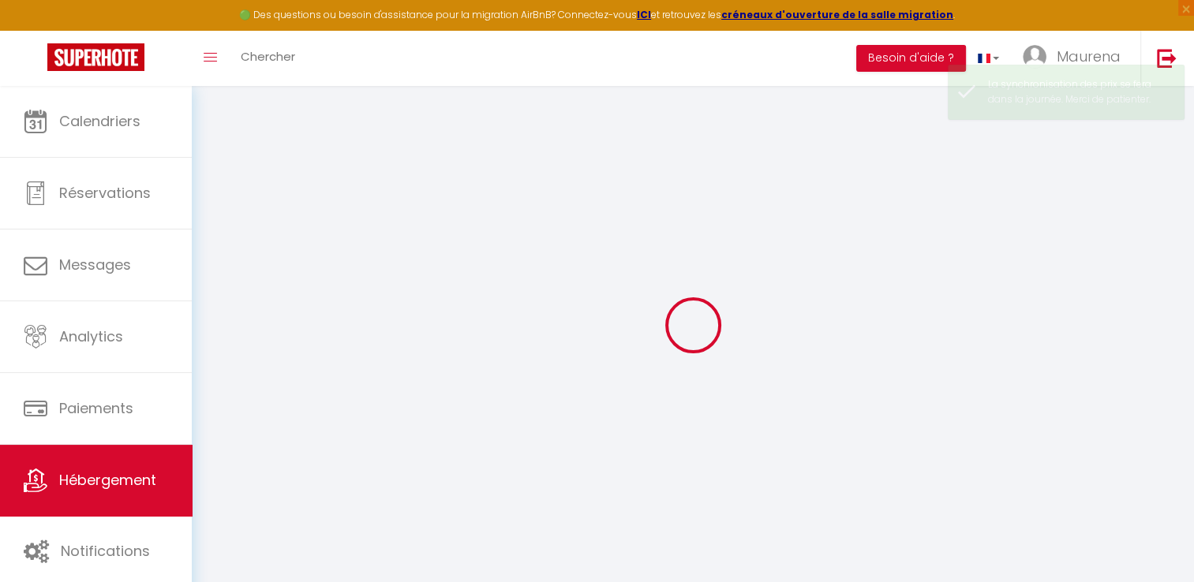
checkbox input "false"
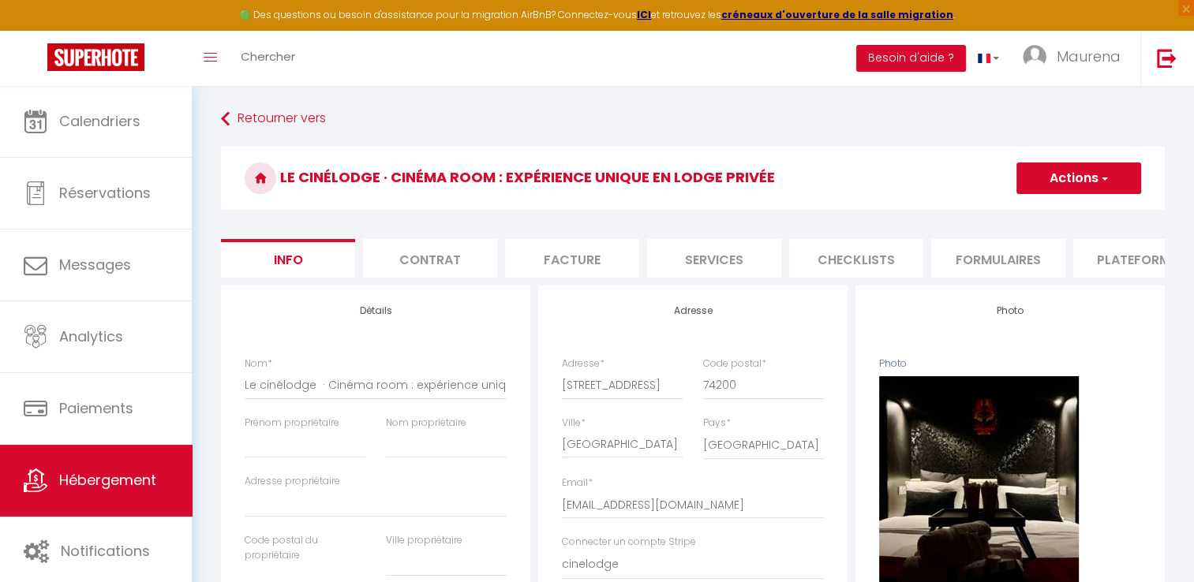
click at [726, 264] on li "Services" at bounding box center [714, 258] width 134 height 39
checkbox input "true"
checkbox input "false"
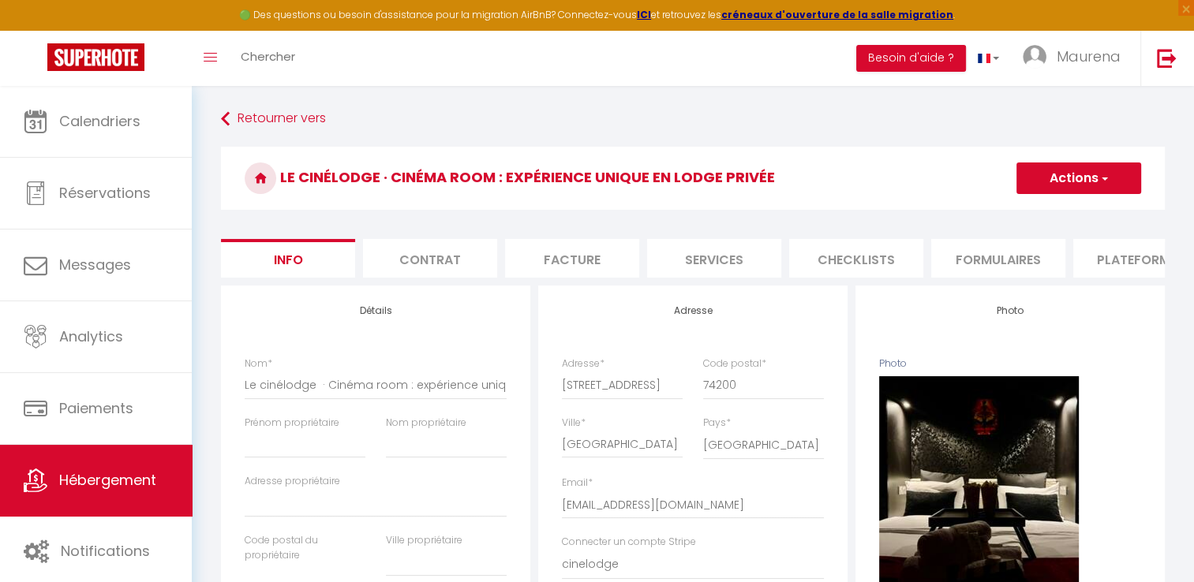
checkbox input "true"
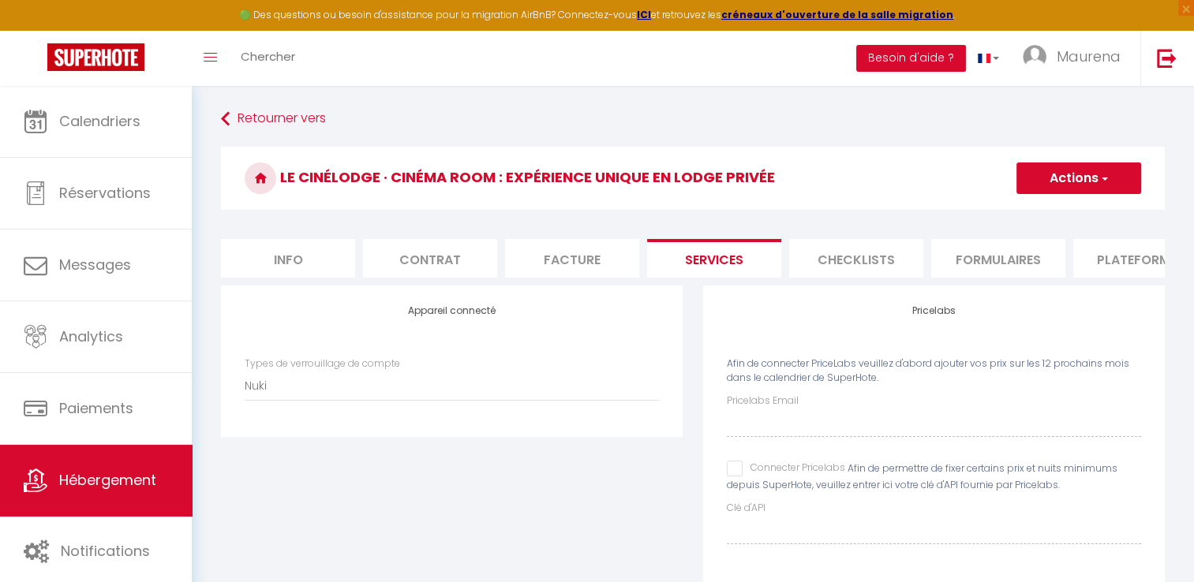
click at [729, 475] on input "Connecter Pricelabs" at bounding box center [786, 469] width 118 height 16
checkbox input "true"
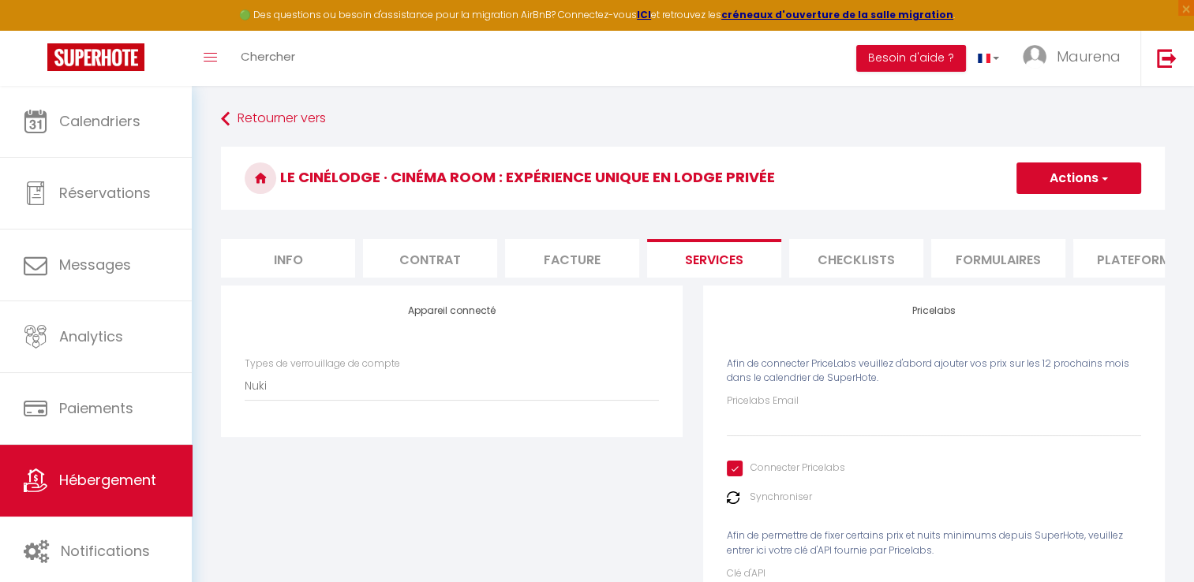
checkbox input "true"
checkbox input "false"
checkbox input "true"
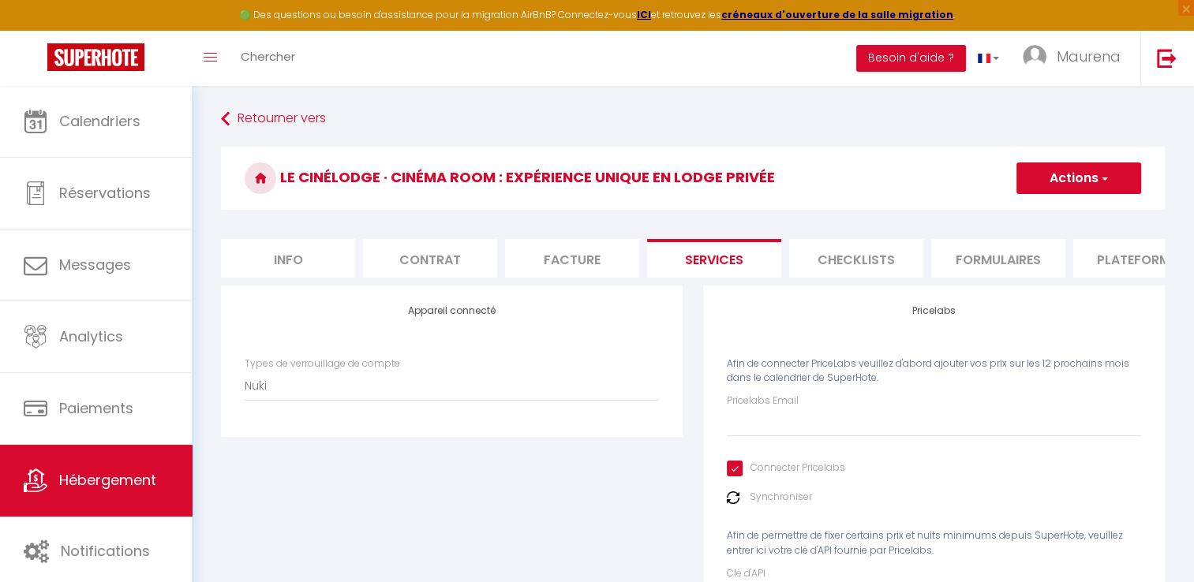
checkbox input "true"
click at [770, 434] on input "Pricelabs Email" at bounding box center [934, 423] width 414 height 28
type input "[EMAIL_ADDRESS][DOMAIN_NAME]"
checkbox input "true"
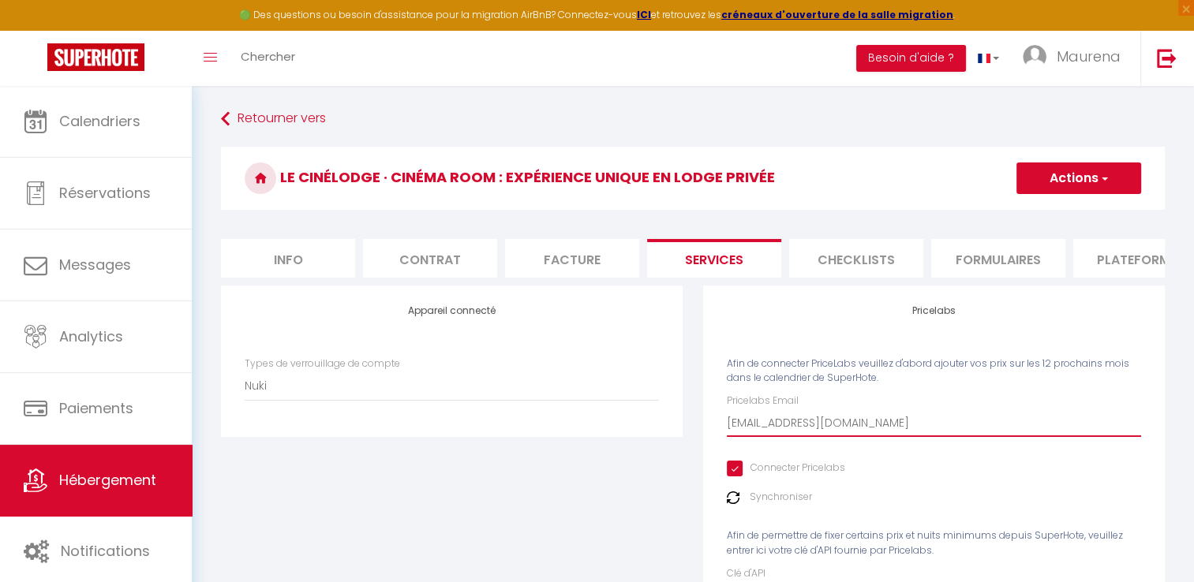
checkbox input "false"
checkbox input "true"
click at [1050, 181] on button "Actions" at bounding box center [1078, 179] width 125 height 32
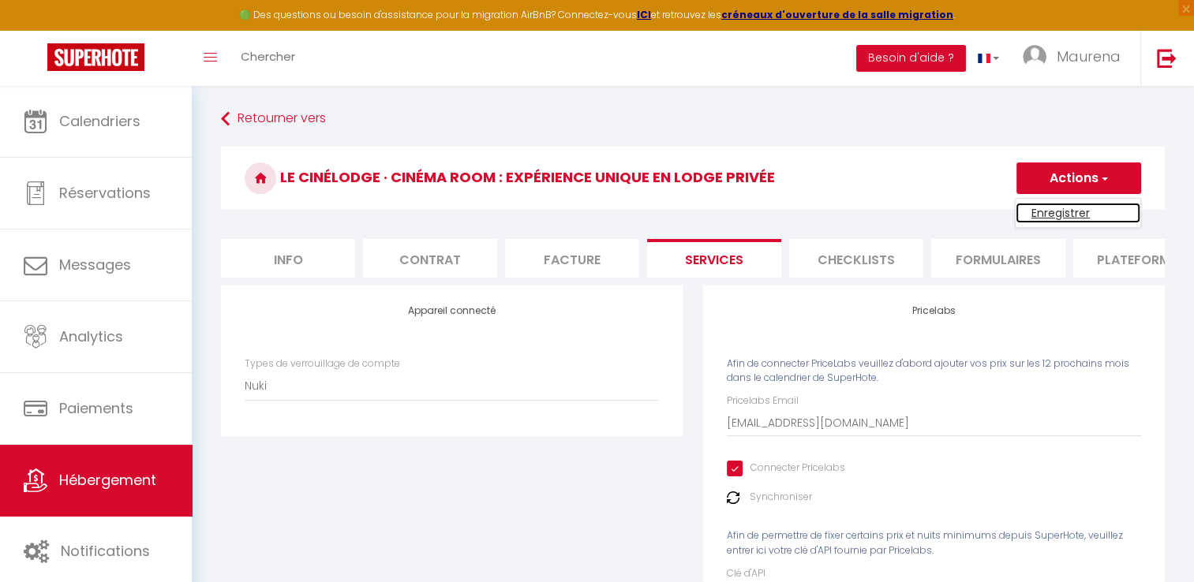
click at [1039, 213] on link "Enregistrer" at bounding box center [1078, 213] width 125 height 21
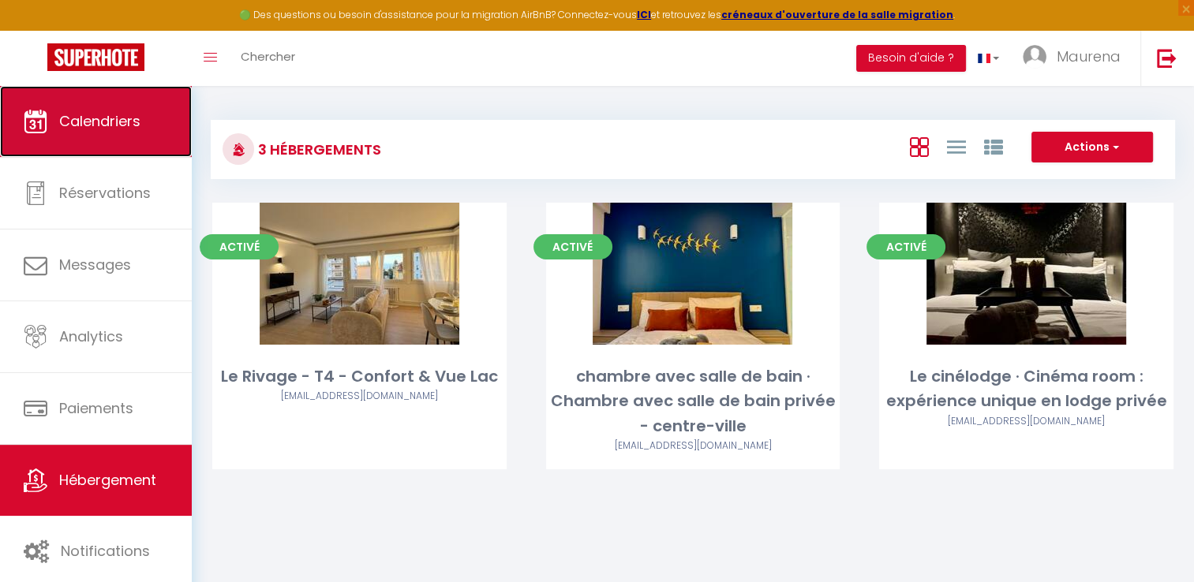
click at [106, 125] on span "Calendriers" at bounding box center [99, 121] width 81 height 20
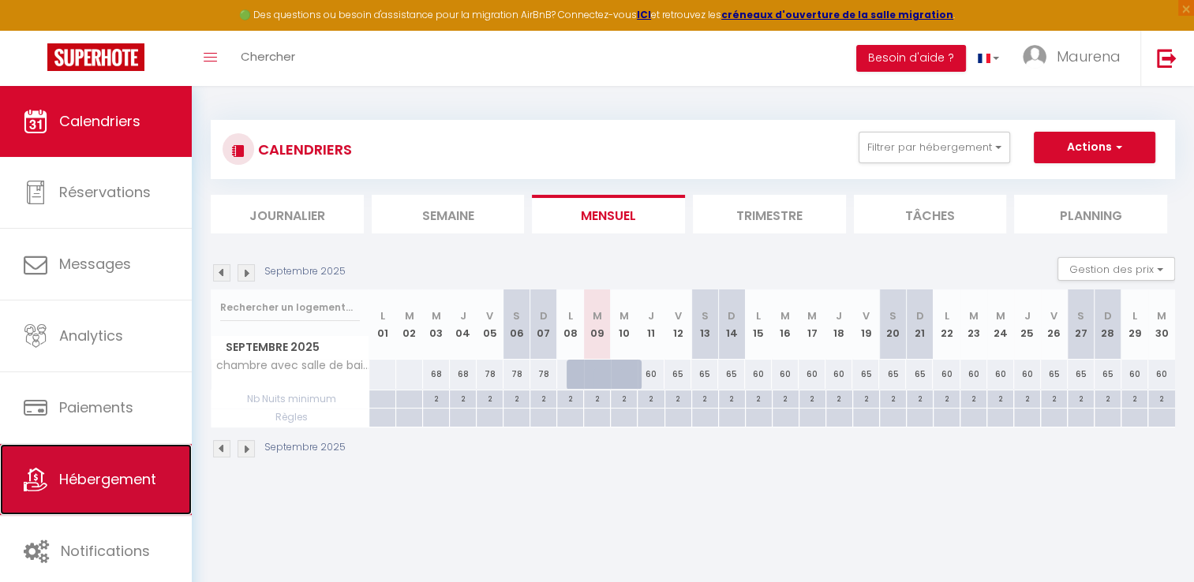
click at [75, 471] on span "Hébergement" at bounding box center [107, 480] width 97 height 20
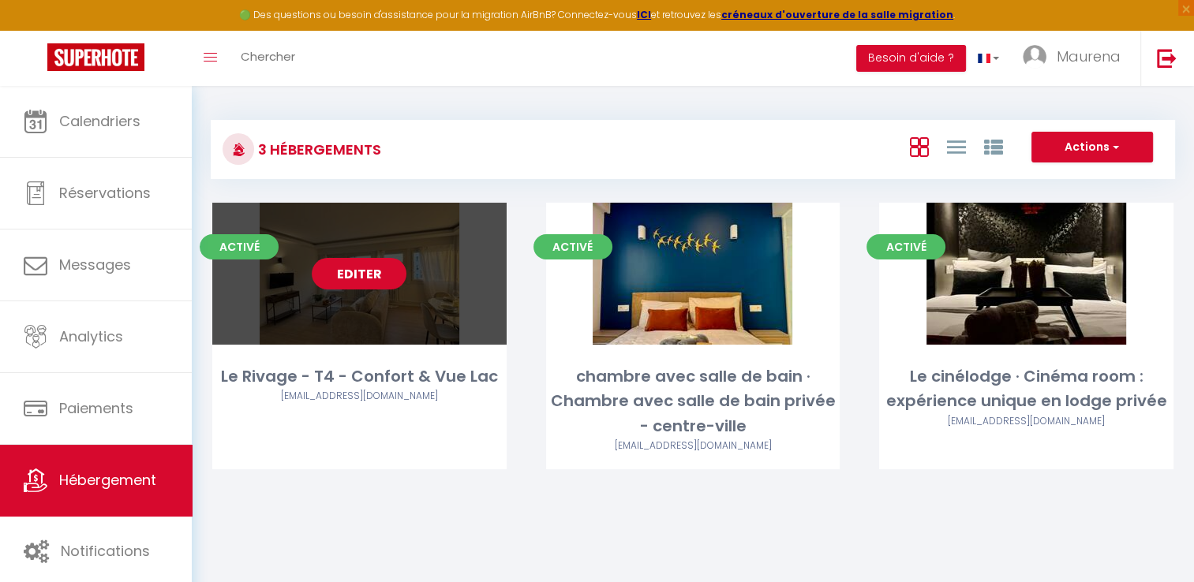
click at [370, 277] on link "Editer" at bounding box center [359, 274] width 95 height 32
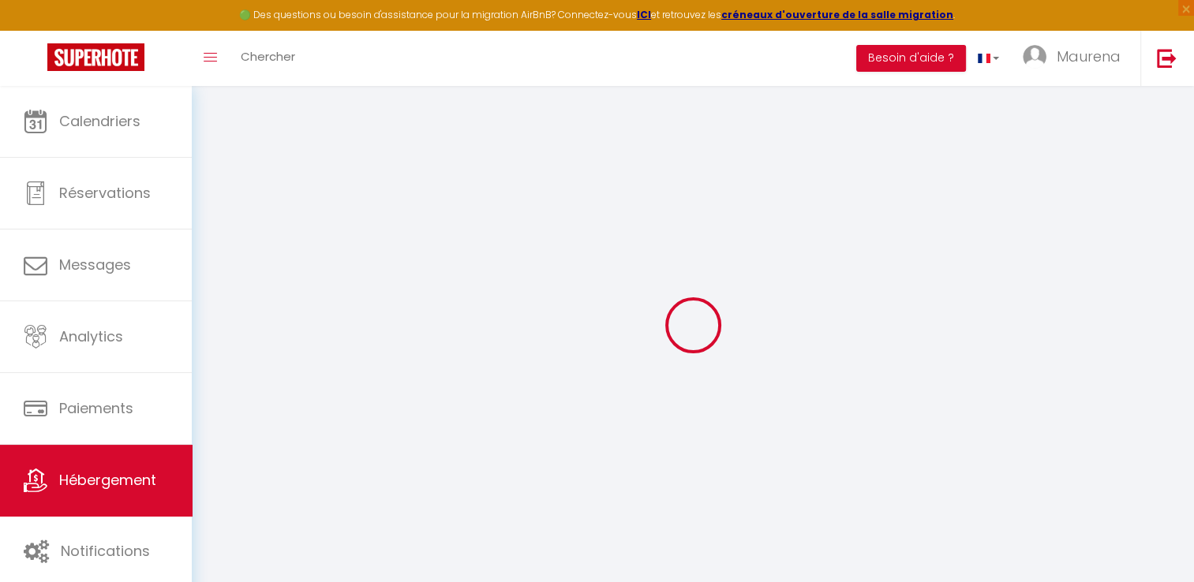
select select
type input "[EMAIL_ADDRESS][DOMAIN_NAME]"
checkbox input "true"
select select
checkbox input "false"
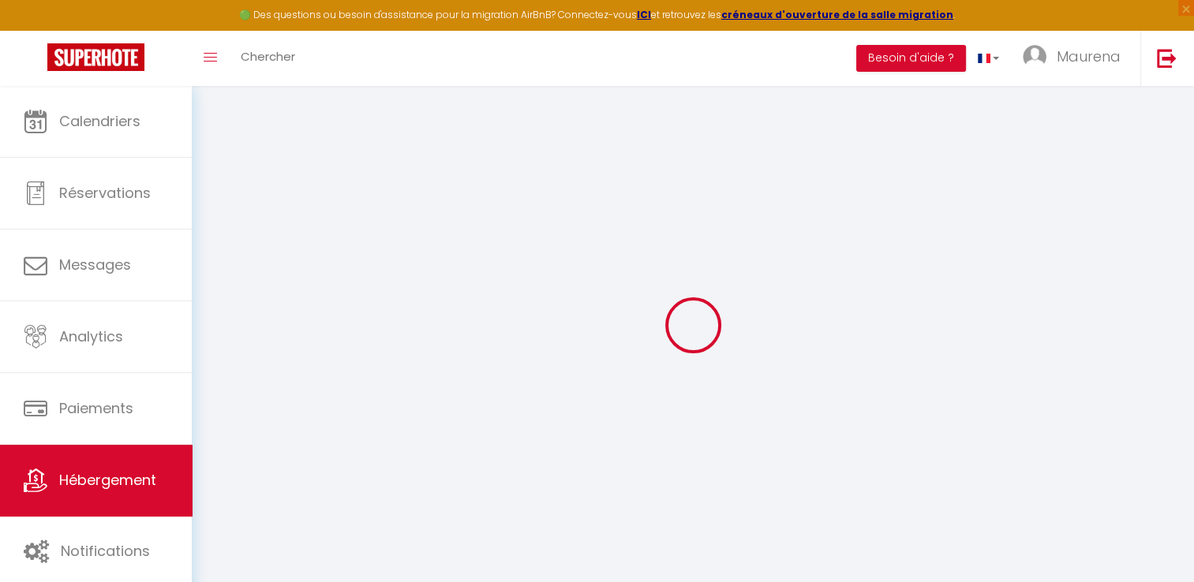
checkbox input "false"
select select "16:00"
select select "23:45"
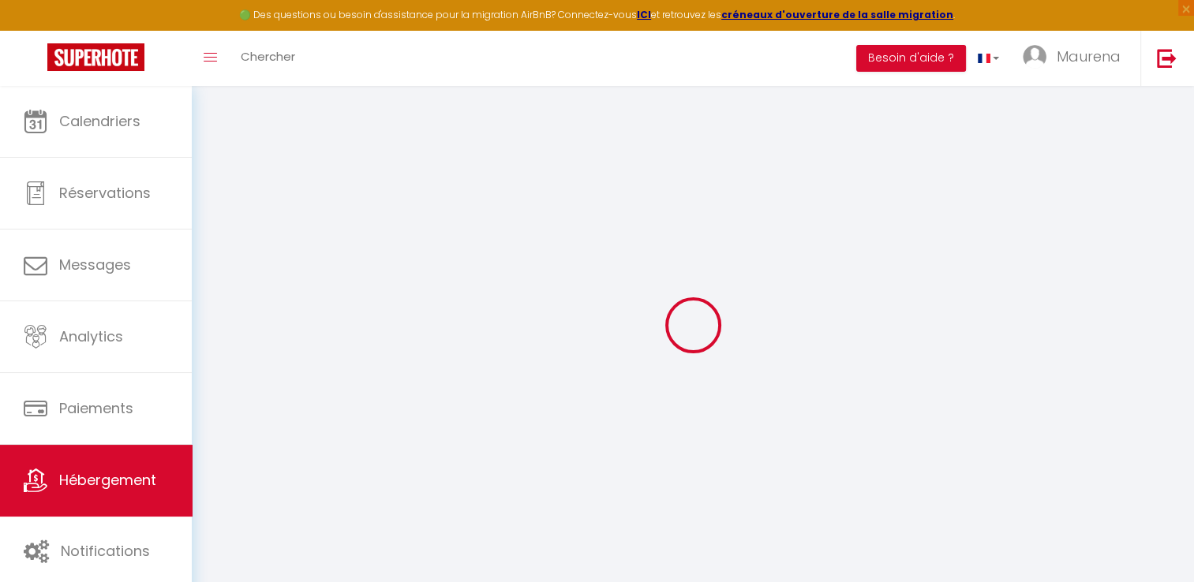
select select "11:00"
select select "30"
select select "120"
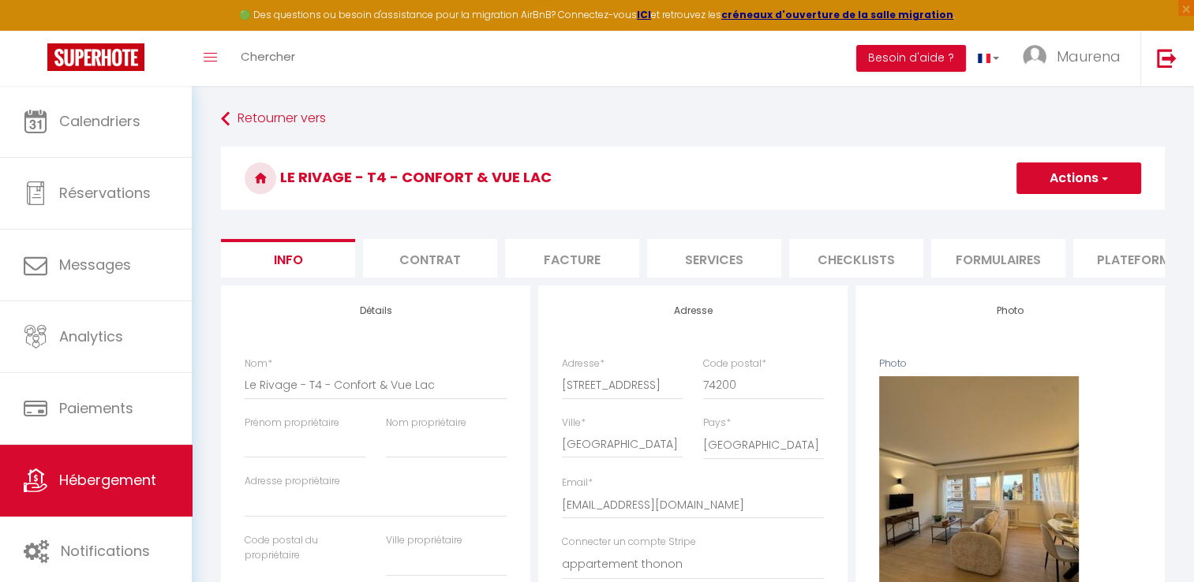
click at [752, 263] on li "Services" at bounding box center [714, 258] width 134 height 39
select select
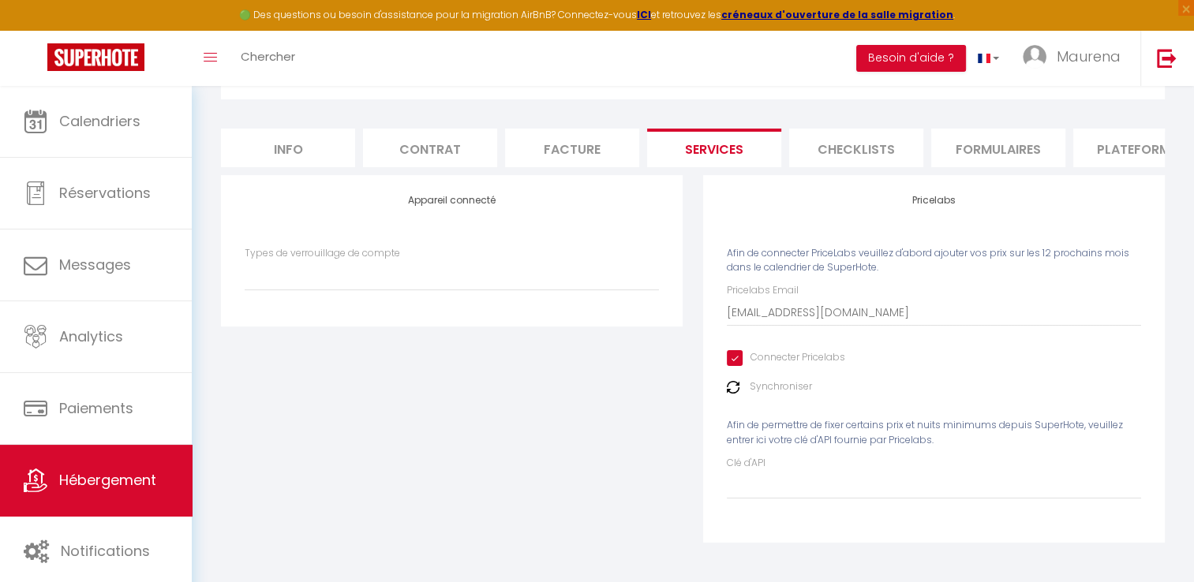
scroll to position [122, 0]
click at [768, 487] on input "Clé d'API" at bounding box center [934, 485] width 414 height 28
